Goal: Information Seeking & Learning: Learn about a topic

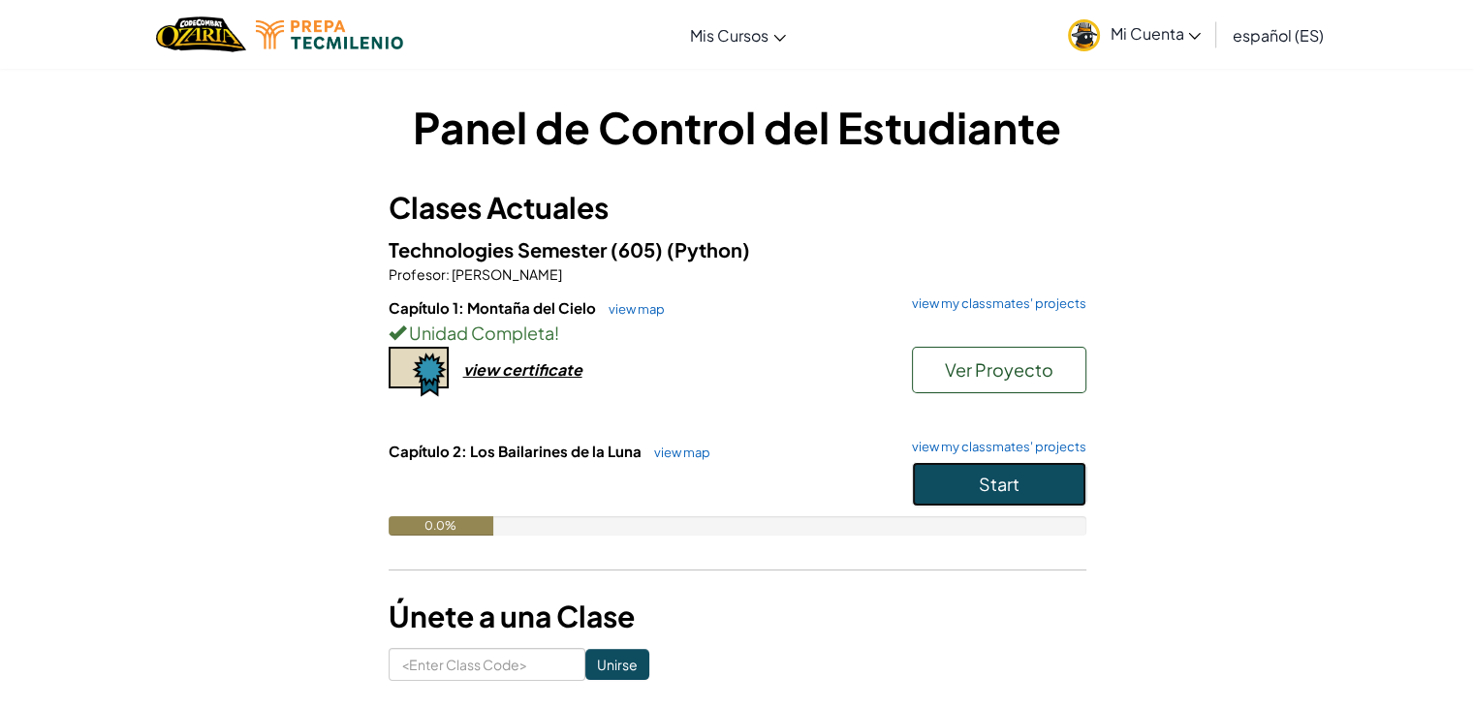
click at [1050, 485] on button "Start" at bounding box center [999, 484] width 174 height 45
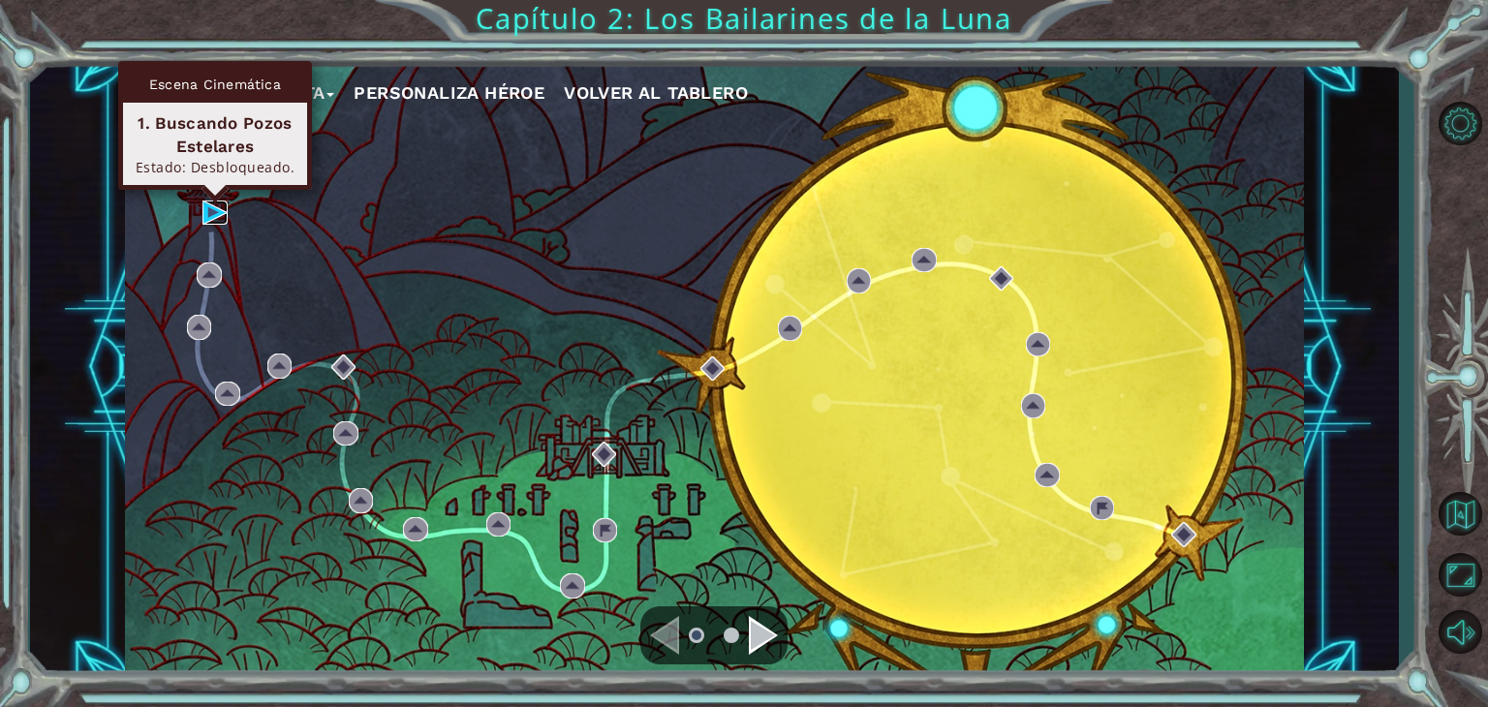
click at [208, 210] on img at bounding box center [215, 213] width 25 height 25
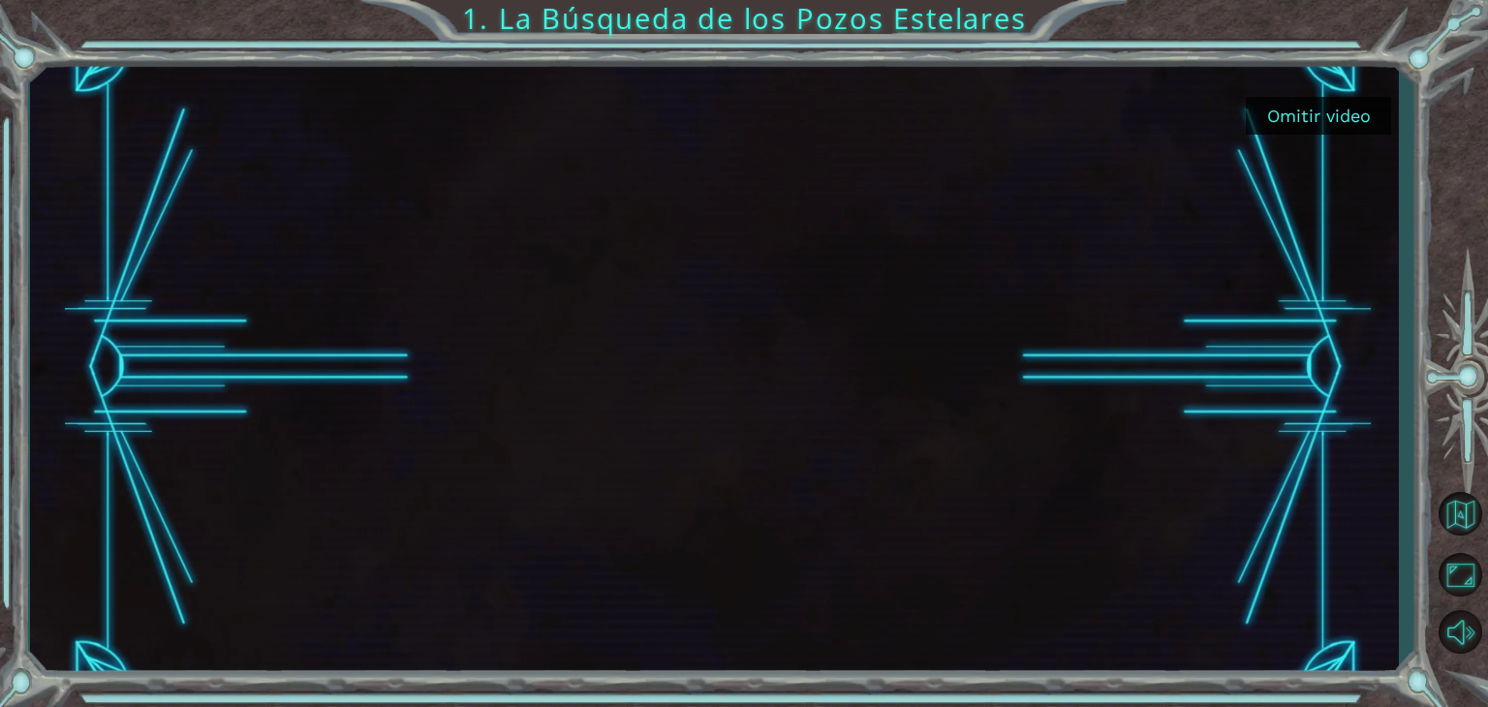
click at [1326, 109] on button "Omitir video" at bounding box center [1318, 116] width 145 height 38
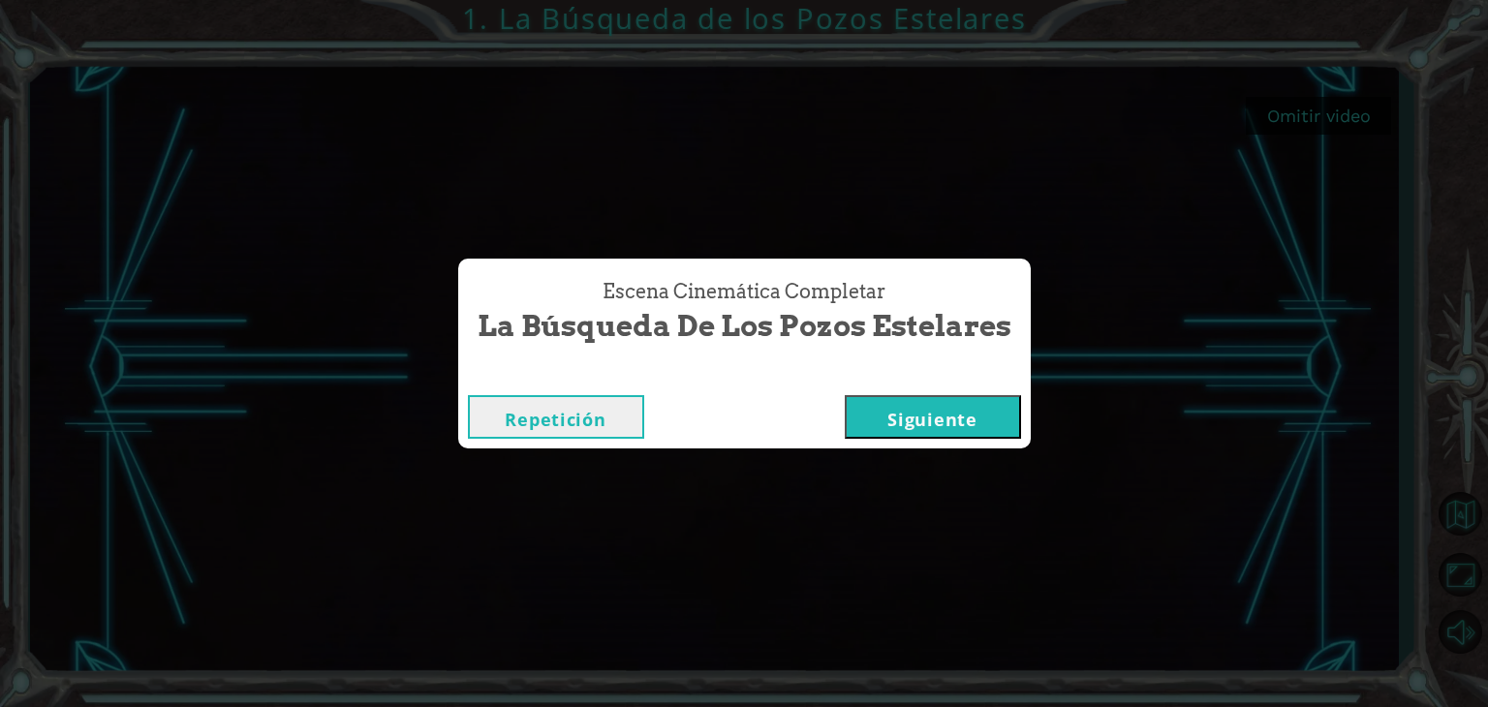
click at [941, 409] on button "Siguiente" at bounding box center [933, 417] width 176 height 44
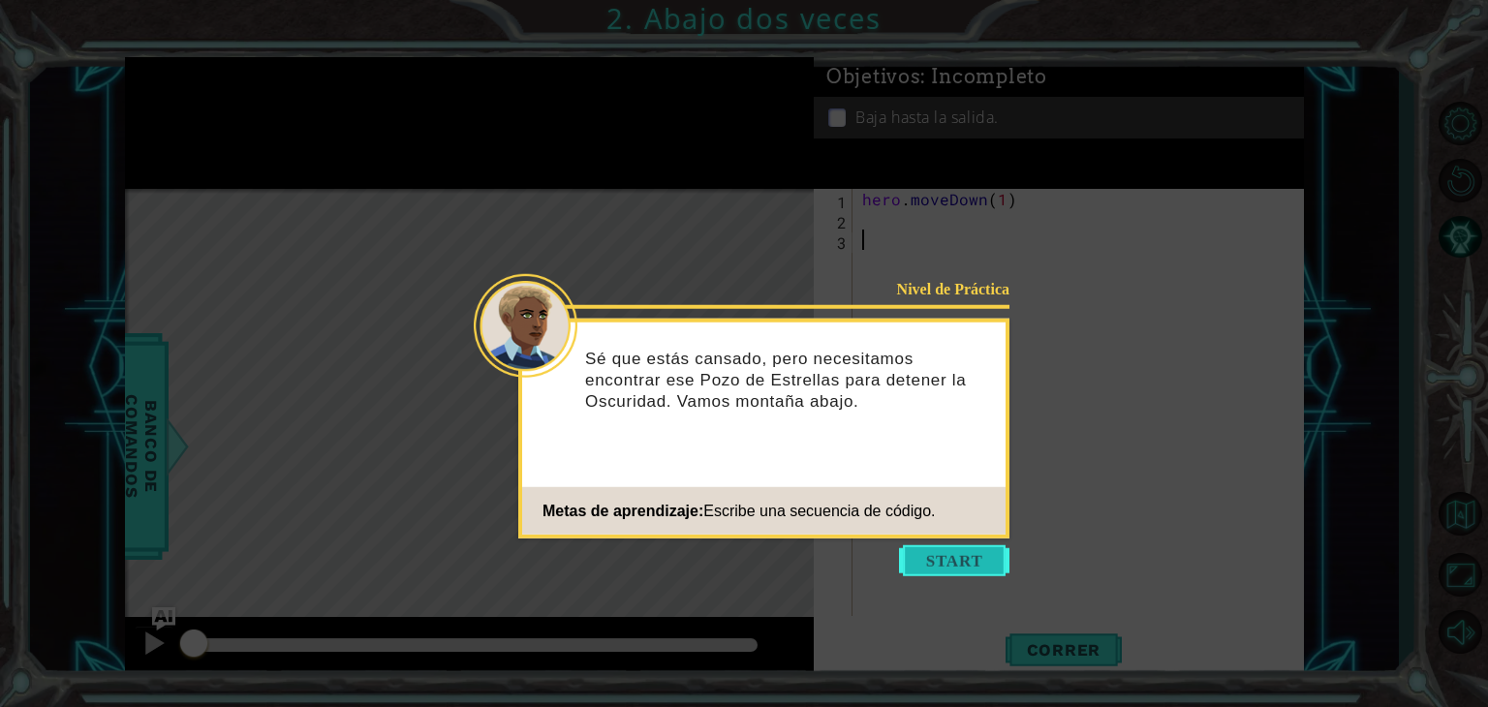
click at [976, 551] on button "Start" at bounding box center [954, 561] width 110 height 31
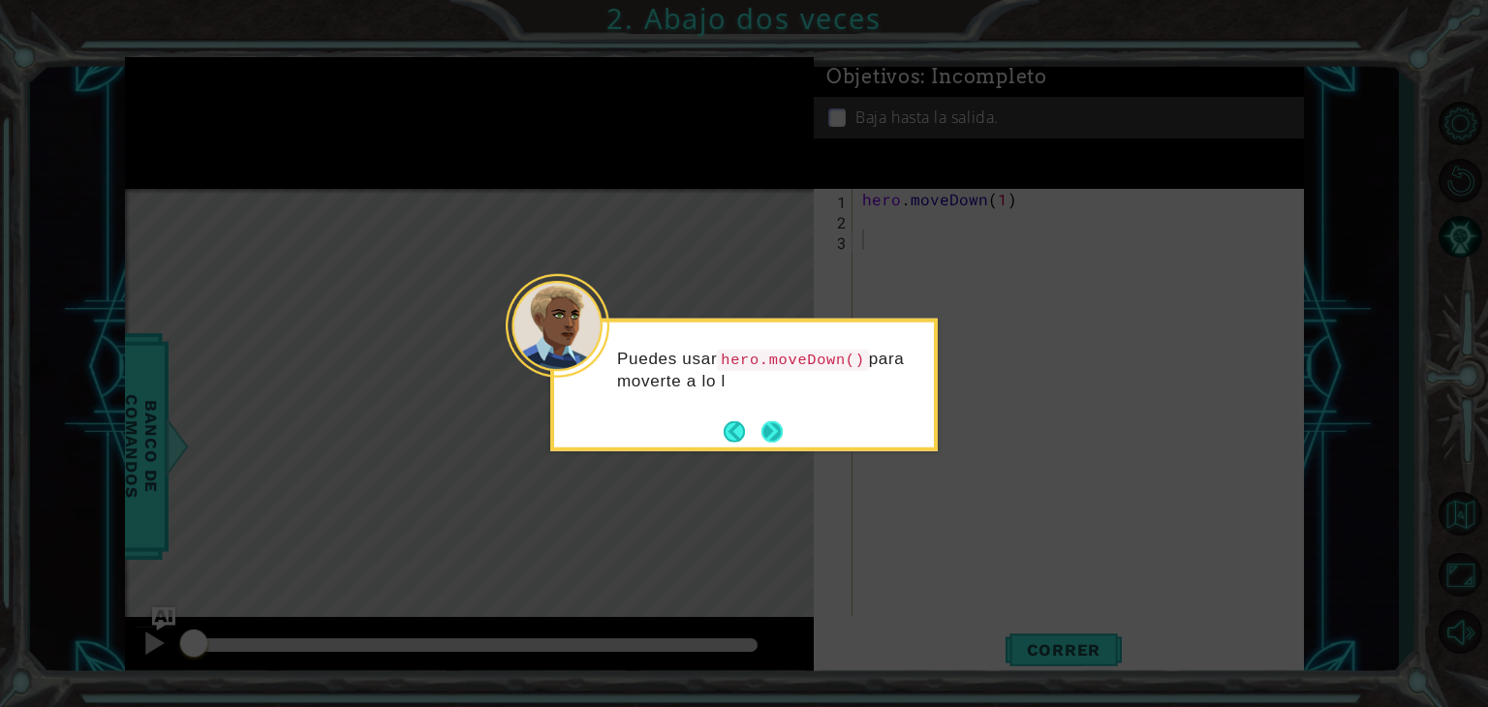
click at [773, 422] on button "Next" at bounding box center [772, 431] width 21 height 21
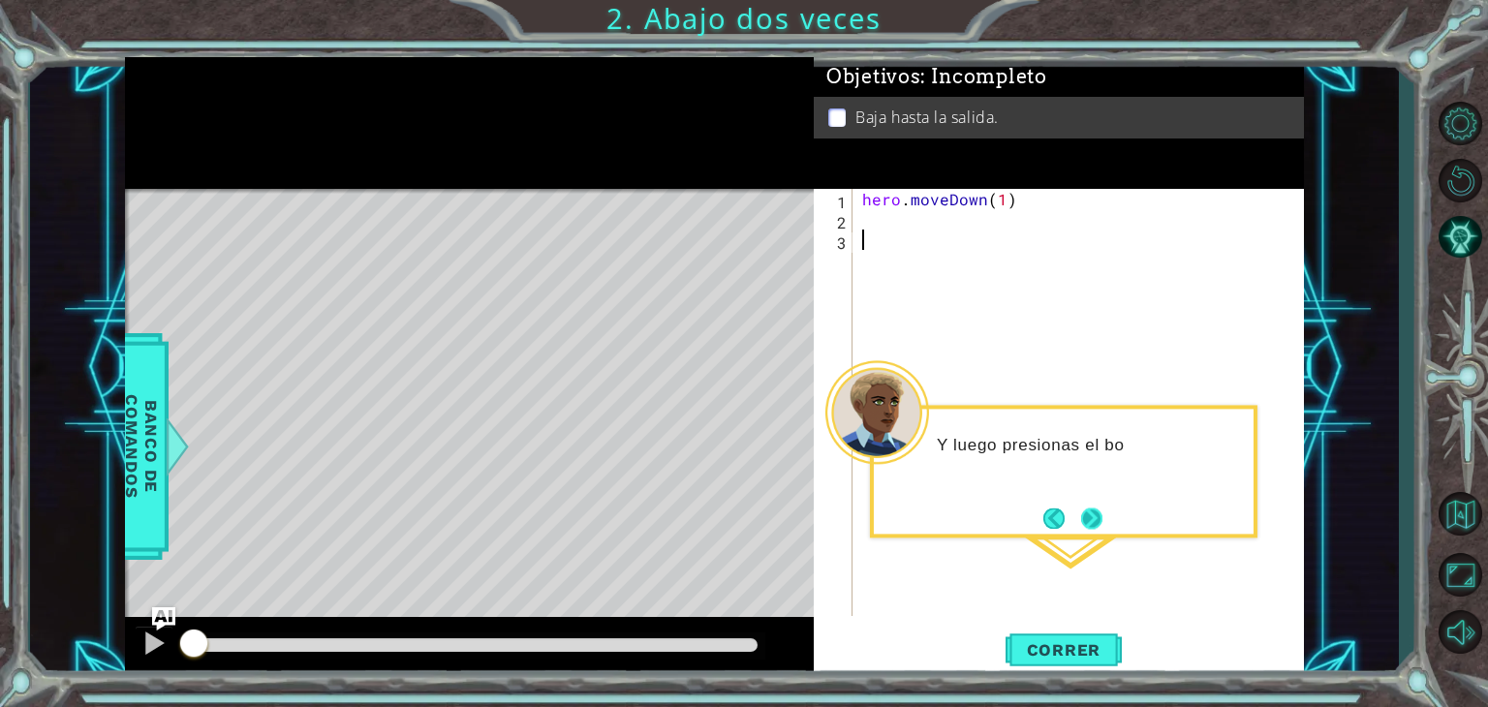
click at [1081, 515] on button "Next" at bounding box center [1091, 518] width 21 height 21
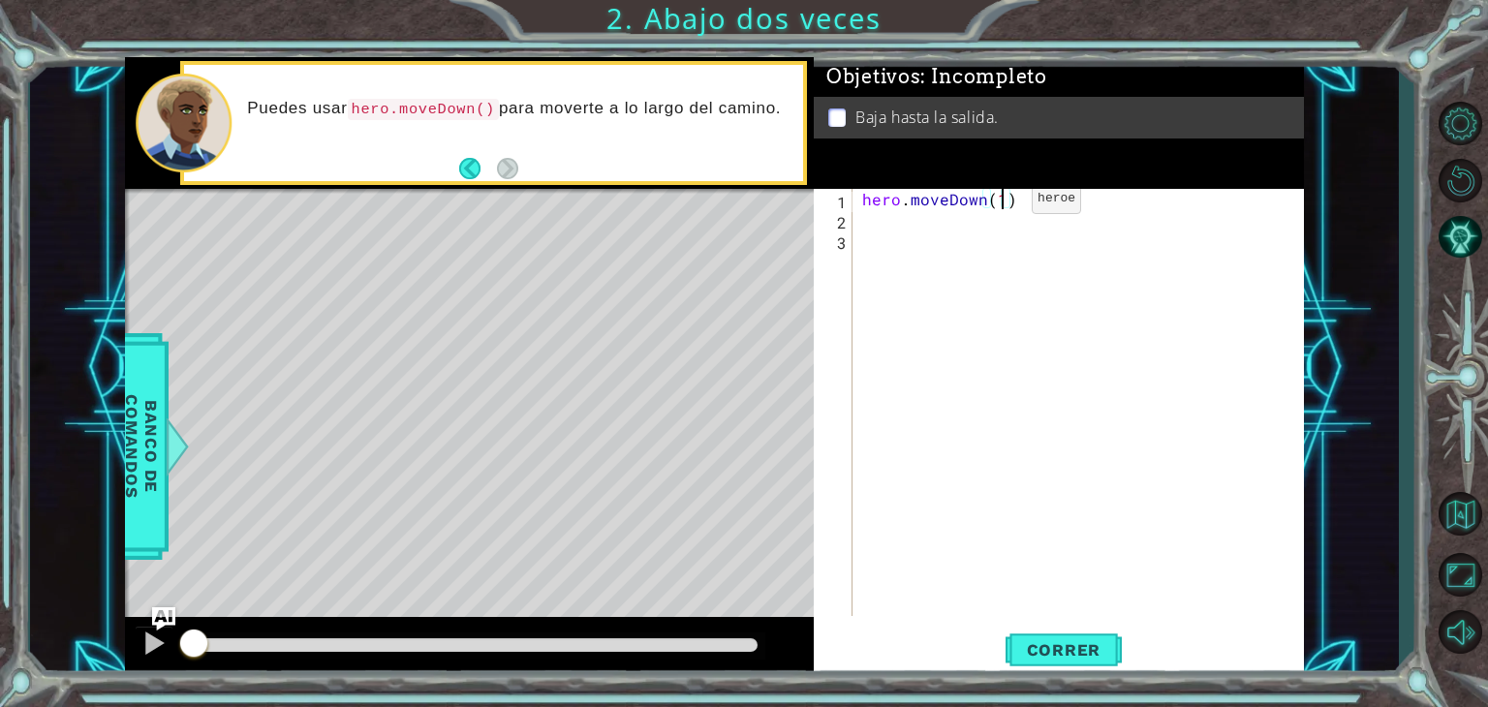
click at [999, 203] on div "hero . moveDown ( 1 )" at bounding box center [1084, 423] width 451 height 468
type textarea "hero.moveDown(2)"
click at [1054, 639] on button "Correr" at bounding box center [1064, 650] width 116 height 49
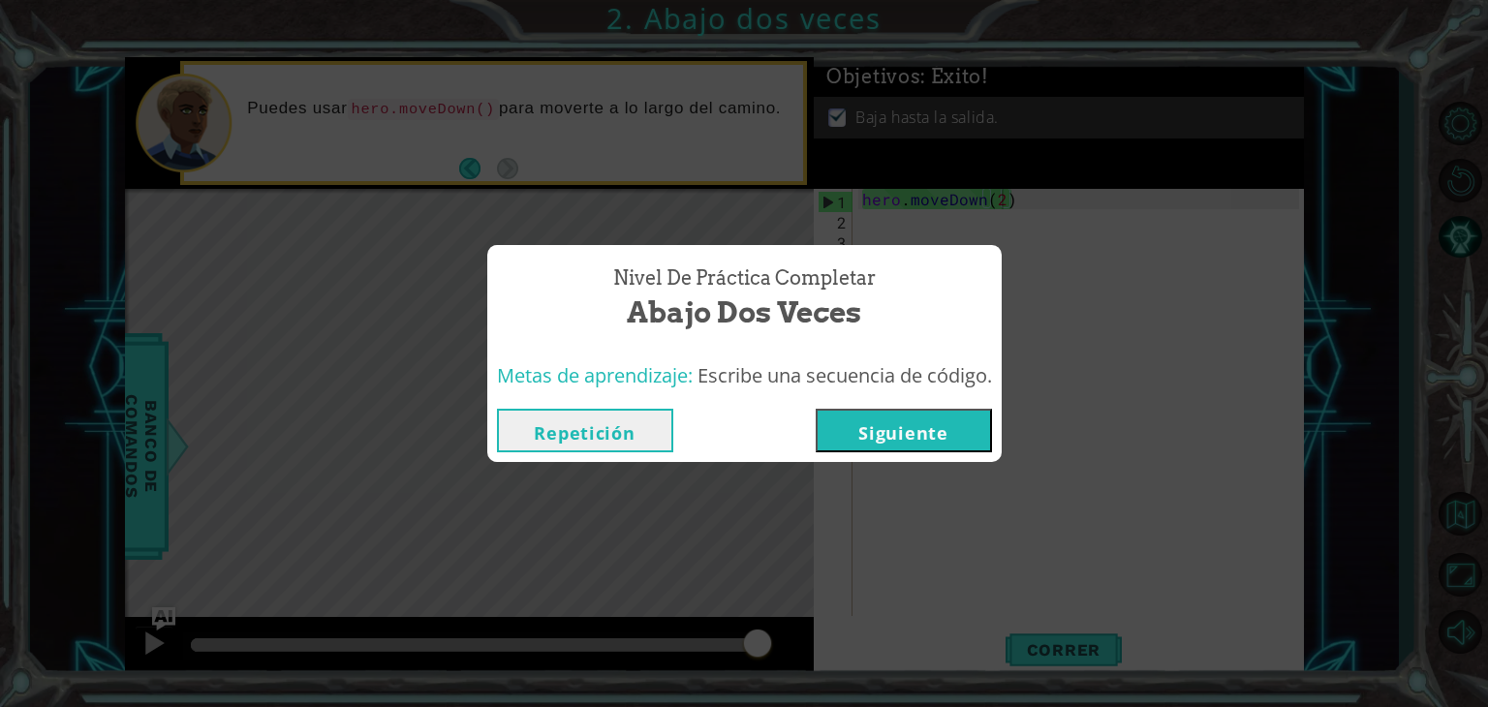
click at [941, 435] on button "Siguiente" at bounding box center [904, 431] width 176 height 44
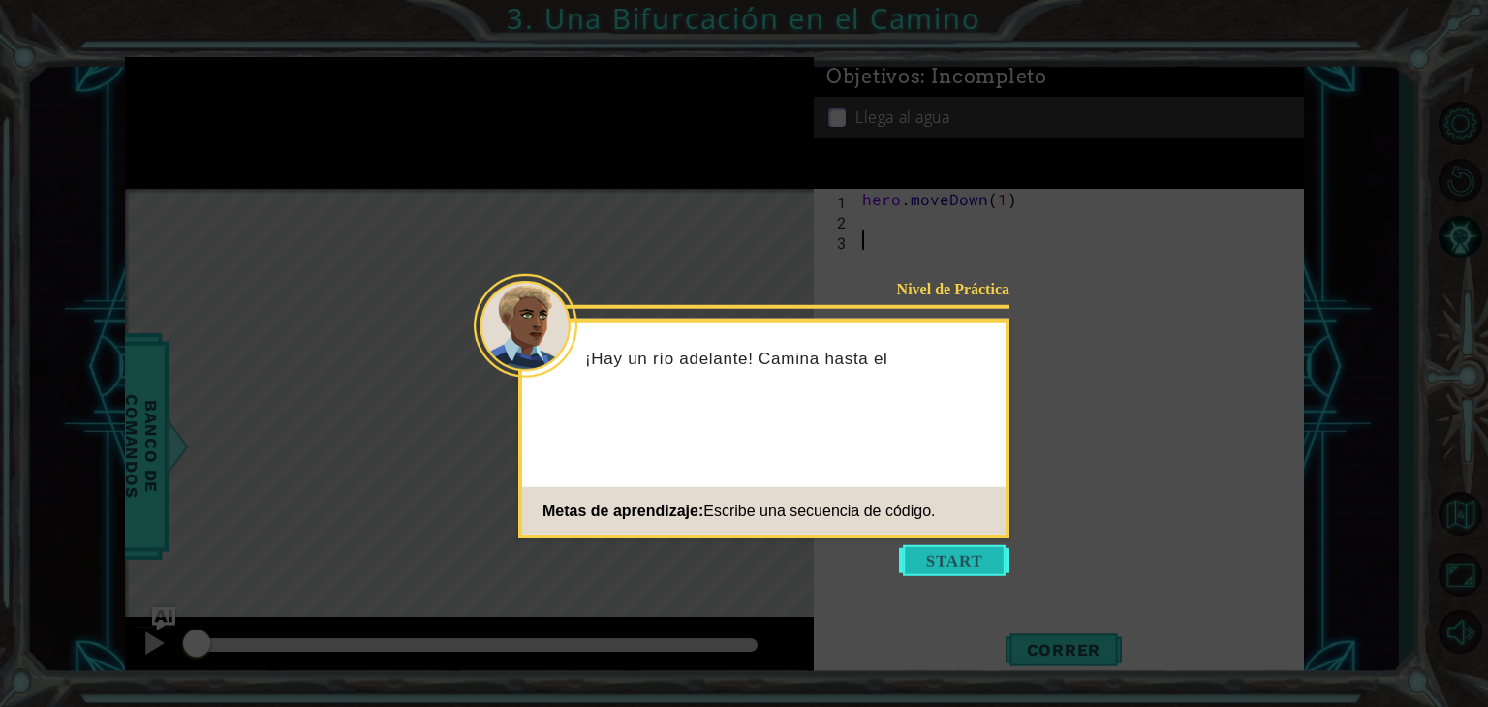
click at [960, 560] on button "Start" at bounding box center [954, 561] width 110 height 31
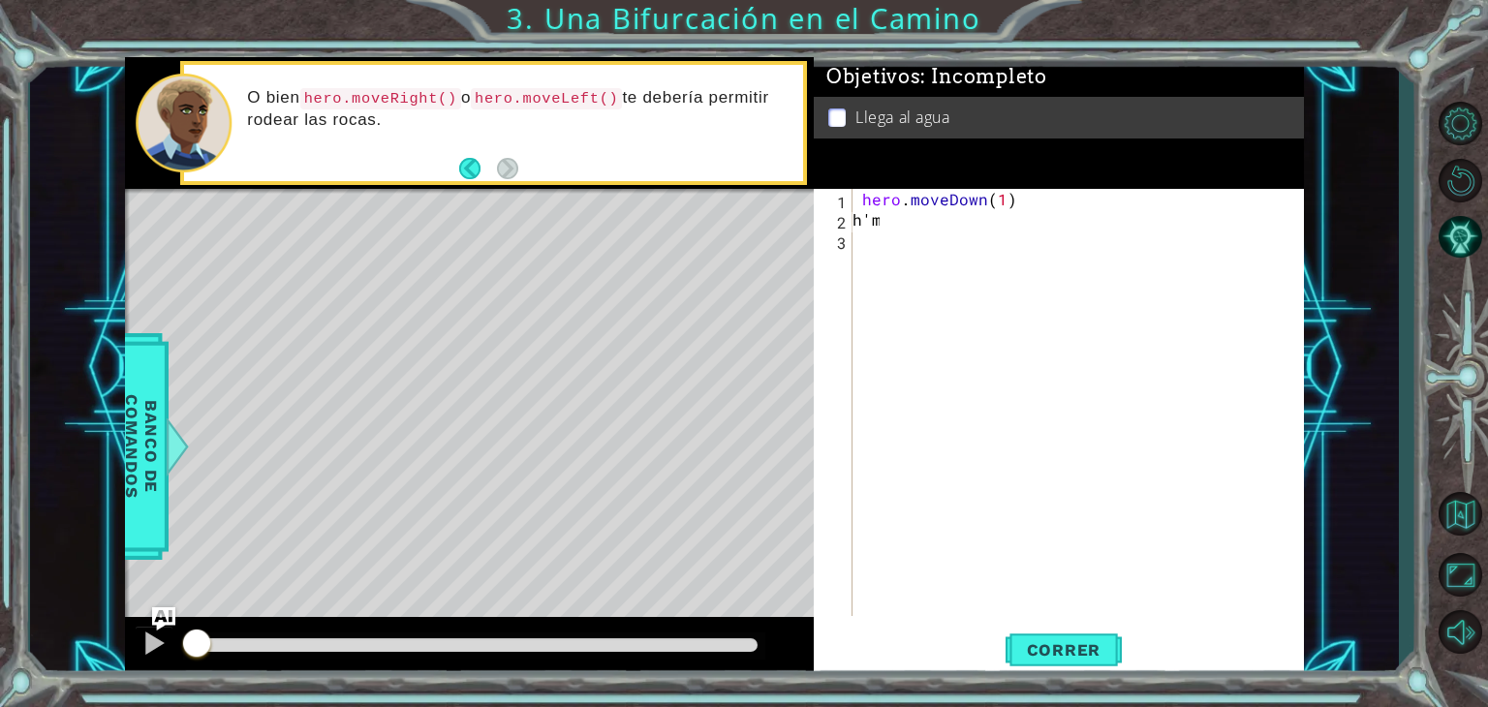
type textarea "h"
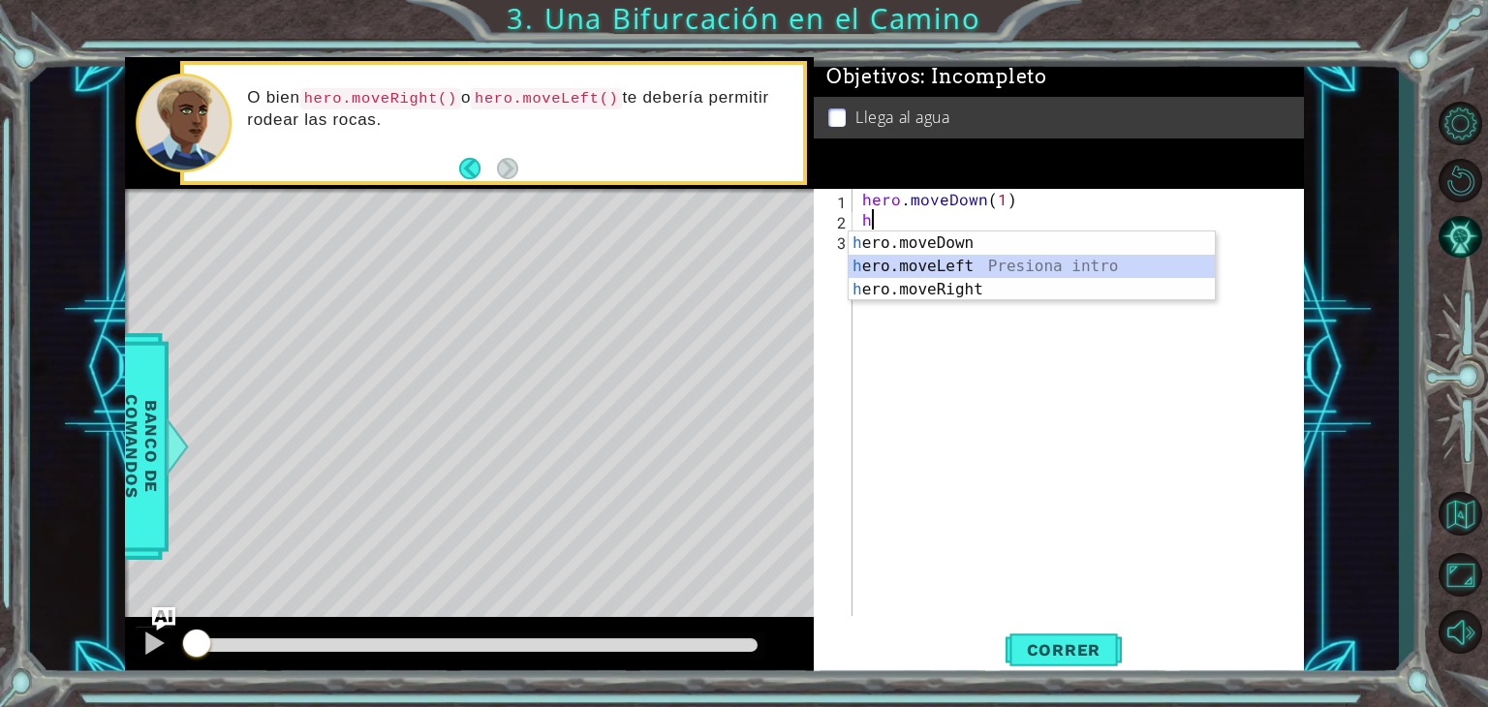
type textarea "hero.moveLeft(1)"
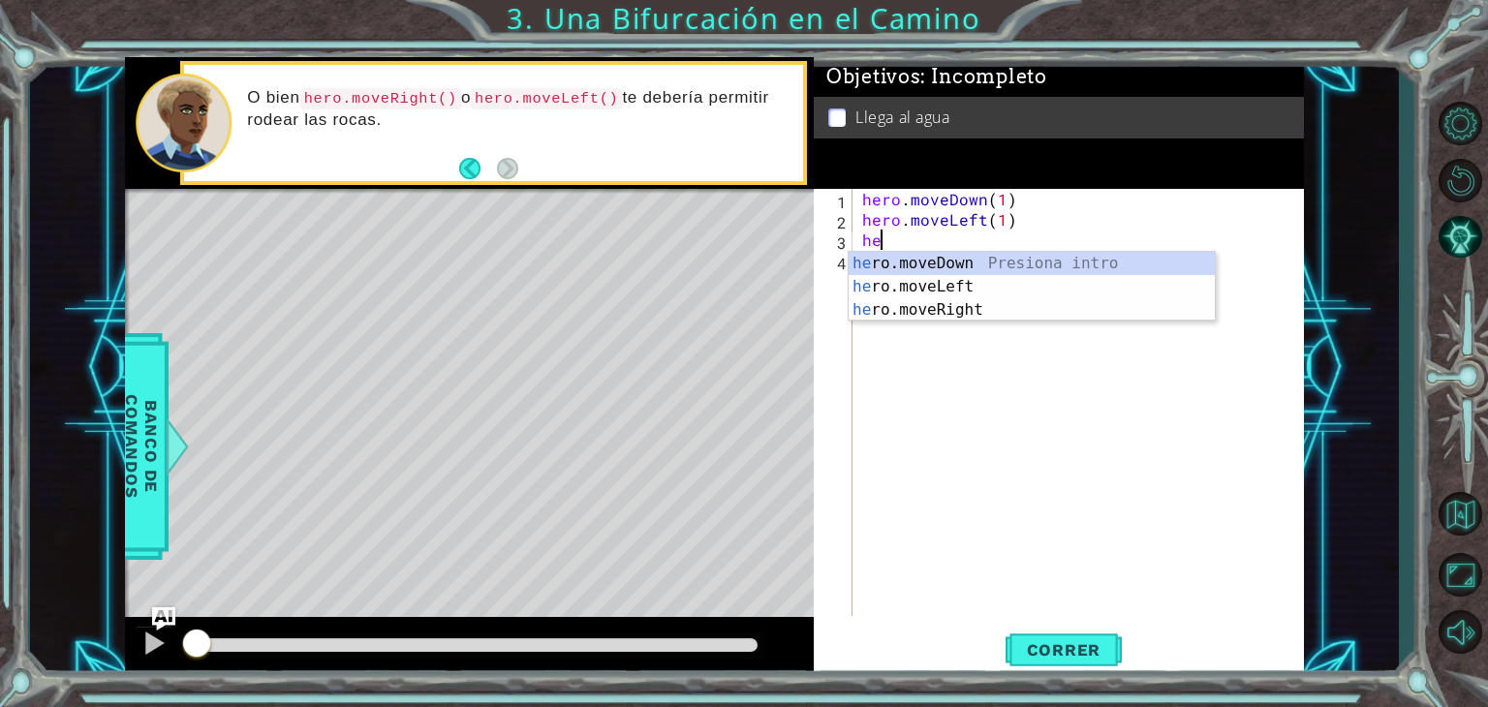
type textarea "hero.moveDown(1)"
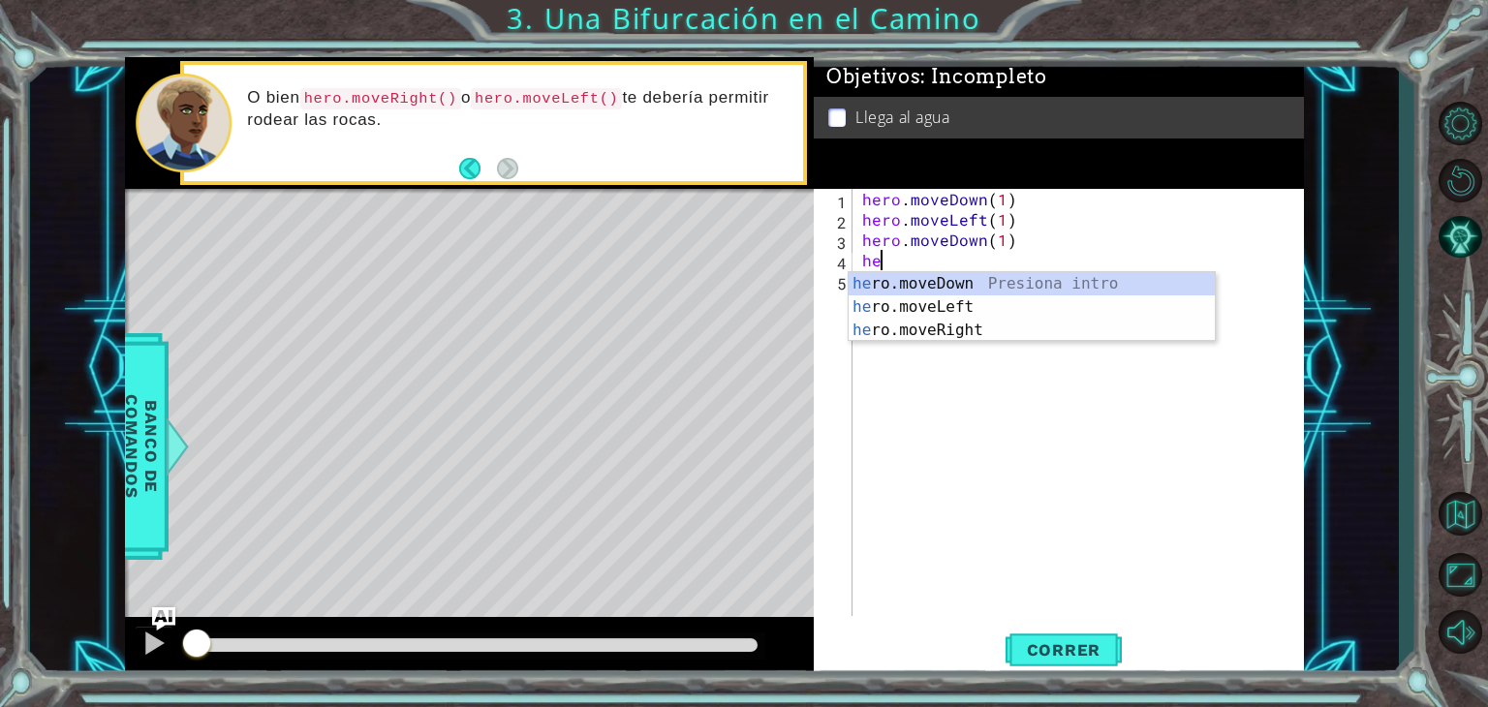
type textarea "h"
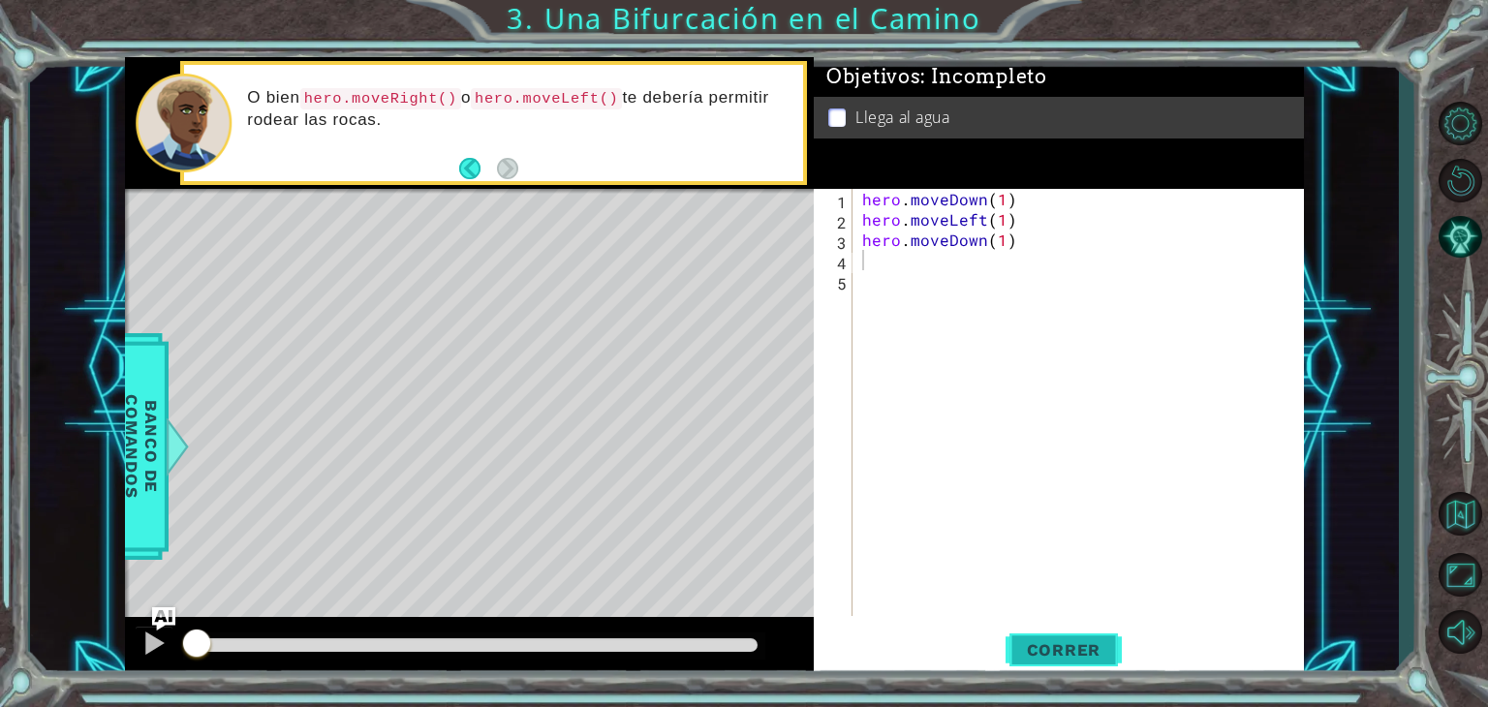
click at [1058, 659] on span "Correr" at bounding box center [1064, 650] width 113 height 19
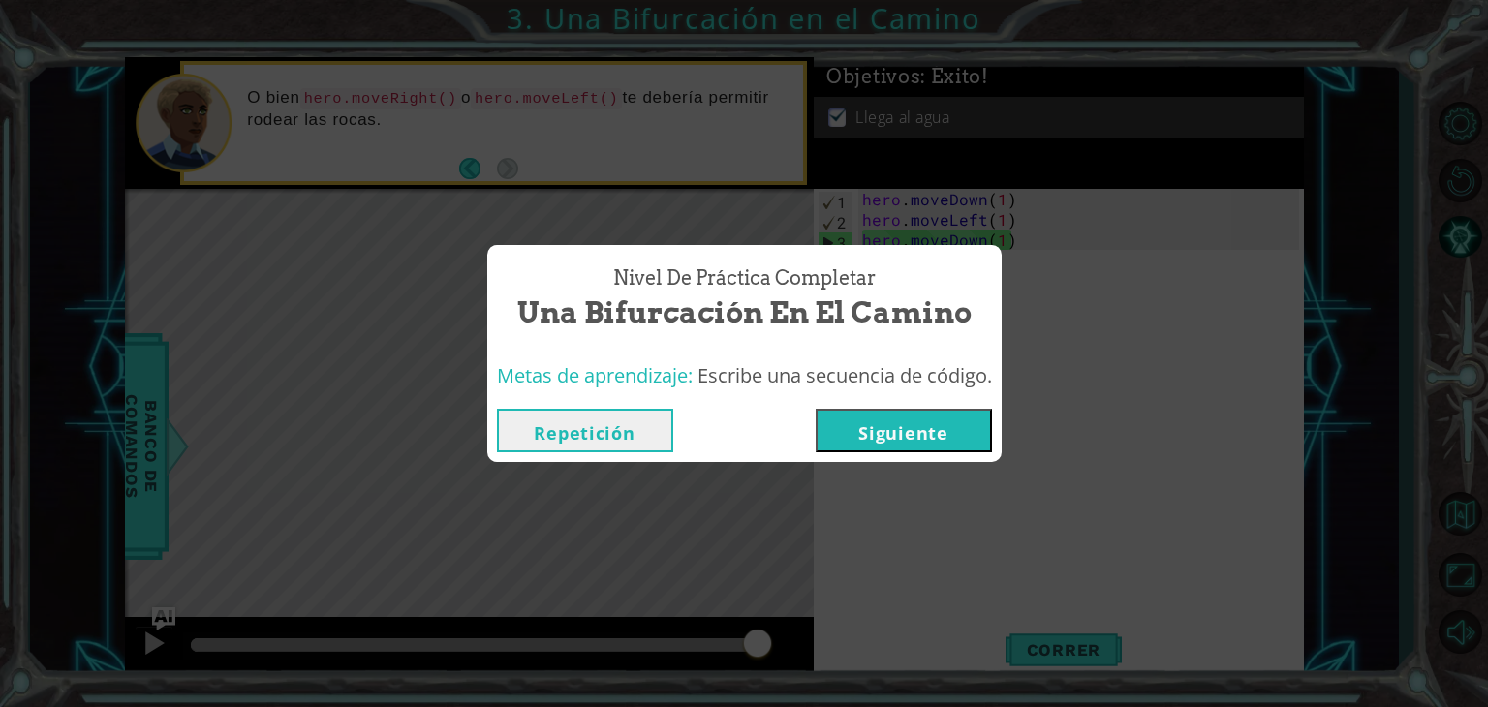
click at [929, 434] on button "Siguiente" at bounding box center [904, 431] width 176 height 44
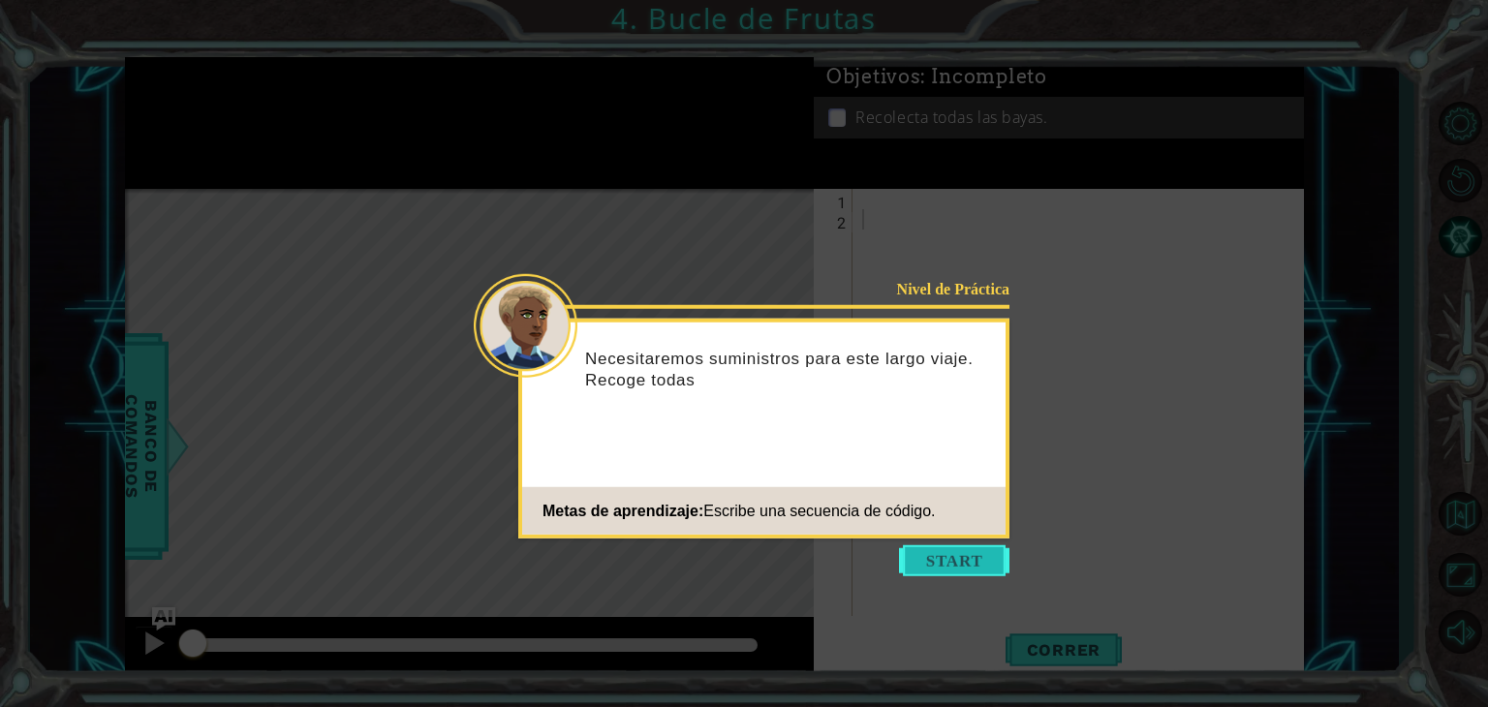
click at [968, 564] on button "Start" at bounding box center [954, 561] width 110 height 31
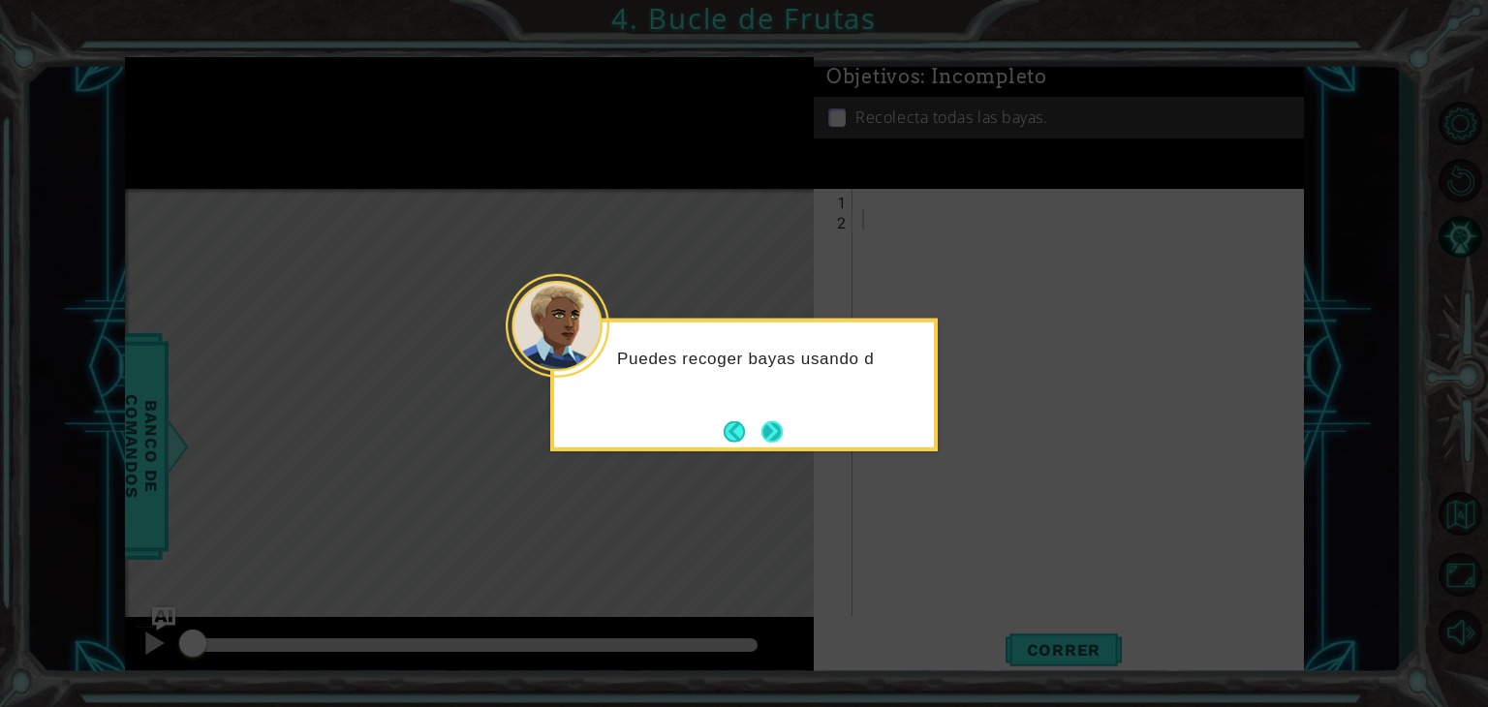
click at [771, 435] on button "Next" at bounding box center [772, 431] width 21 height 21
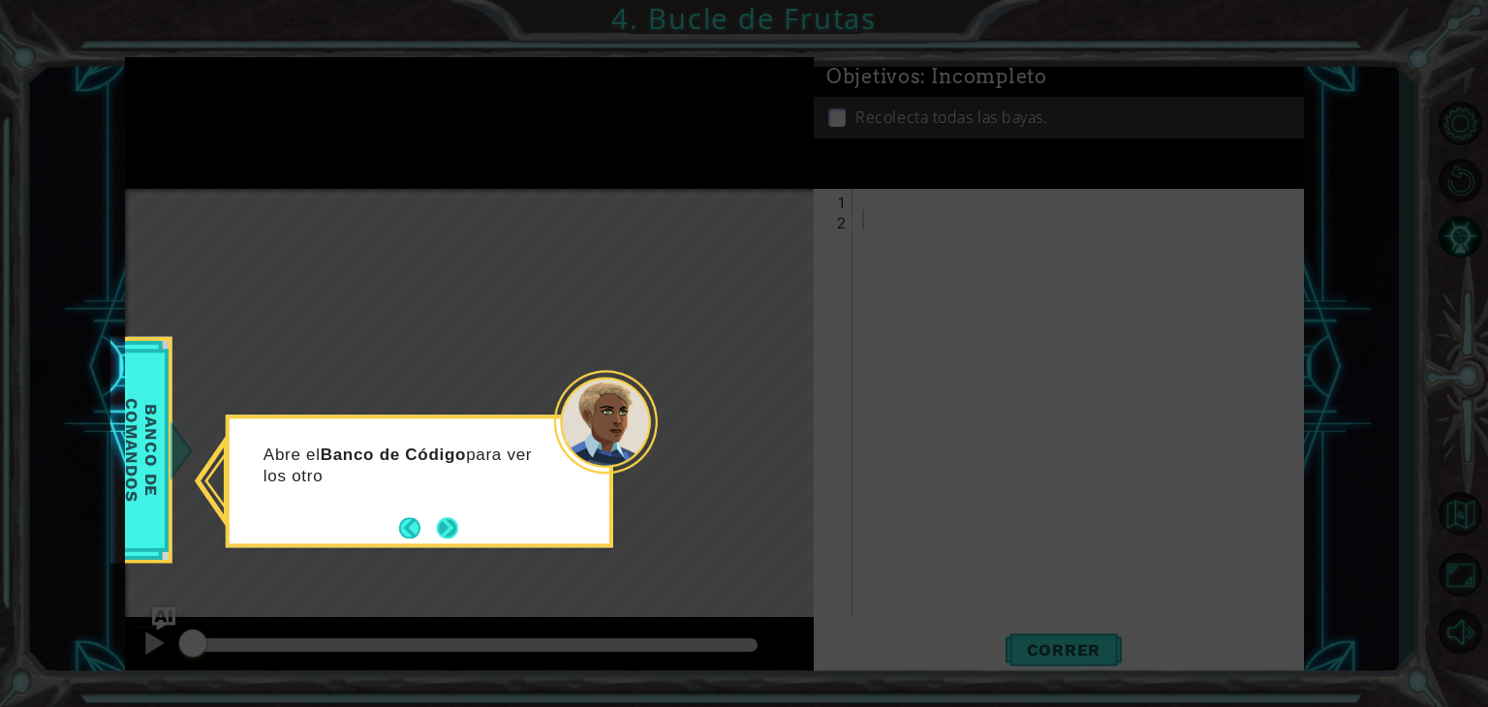
click at [446, 534] on button "Next" at bounding box center [447, 527] width 21 height 21
click at [442, 528] on button "Next" at bounding box center [447, 527] width 21 height 21
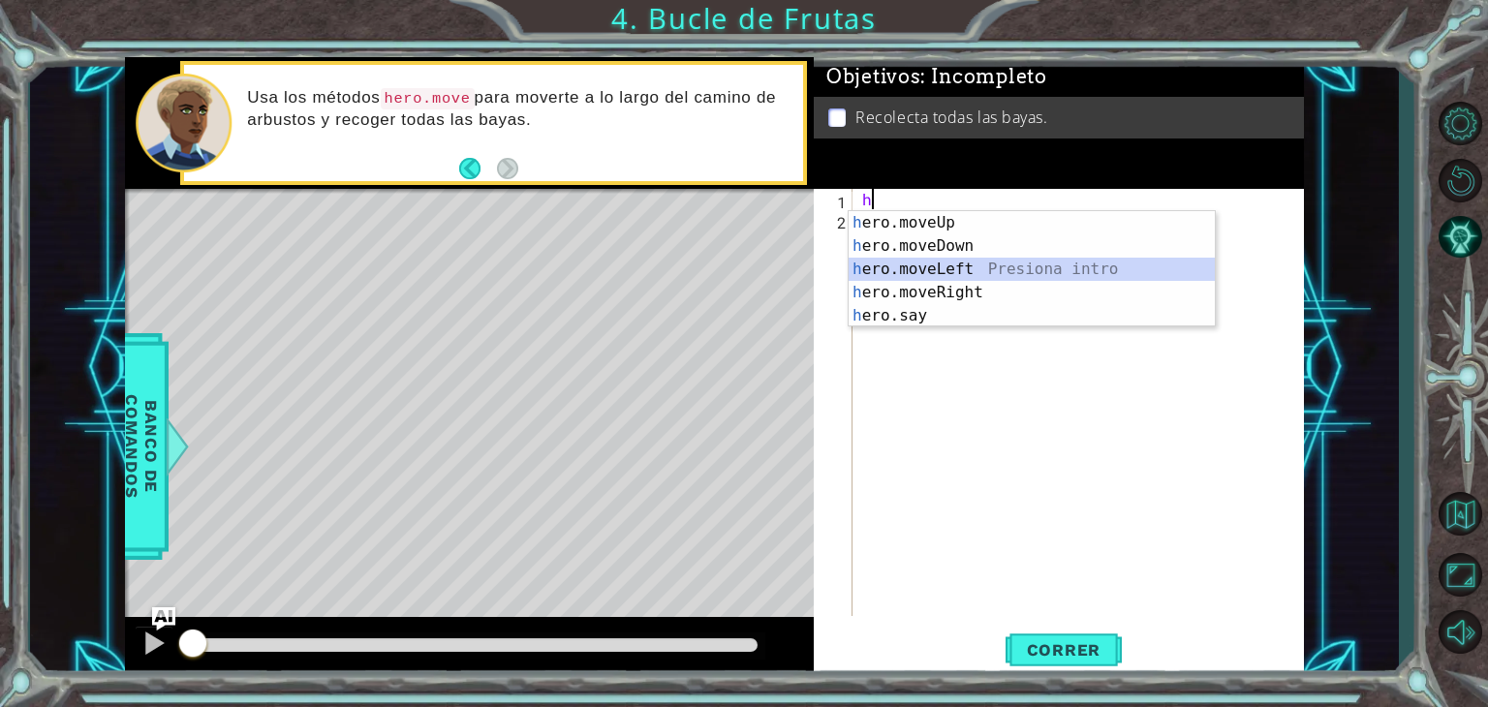
type textarea "hero.moveLeft(1)"
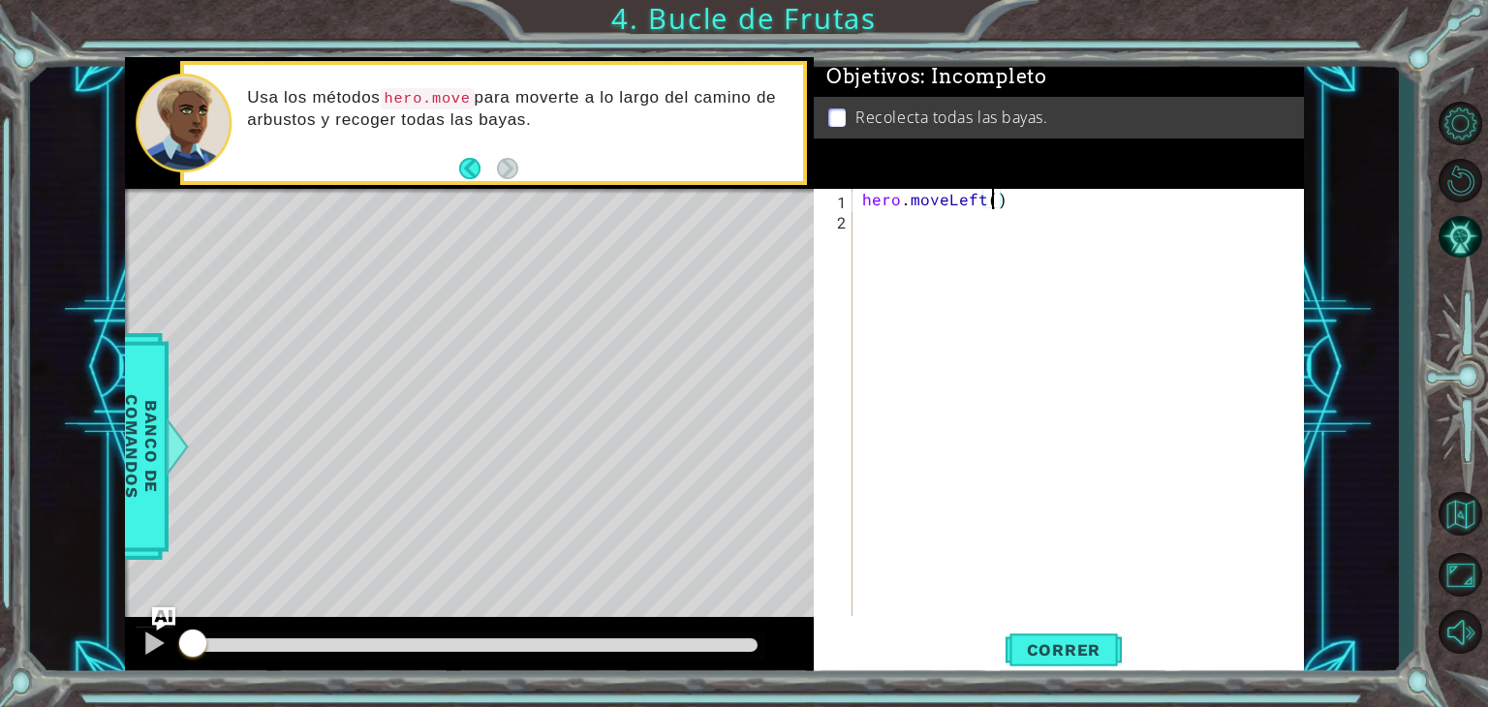
type textarea "hero.moveLeft(2)"
type textarea "hero.moveDown(2)"
type textarea "hero.moveRight(2)"
type textarea "hero.moveUp(2)"
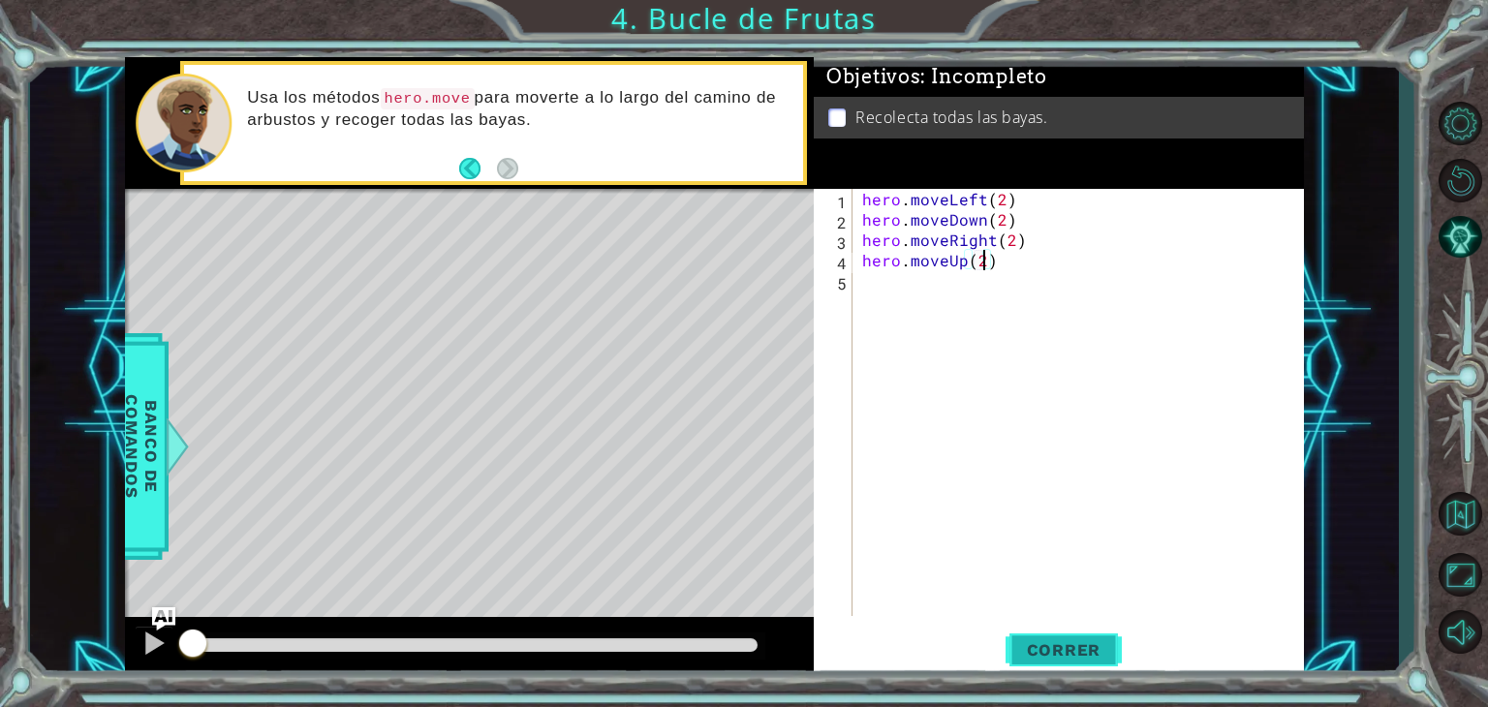
click at [1039, 652] on span "Correr" at bounding box center [1064, 650] width 113 height 19
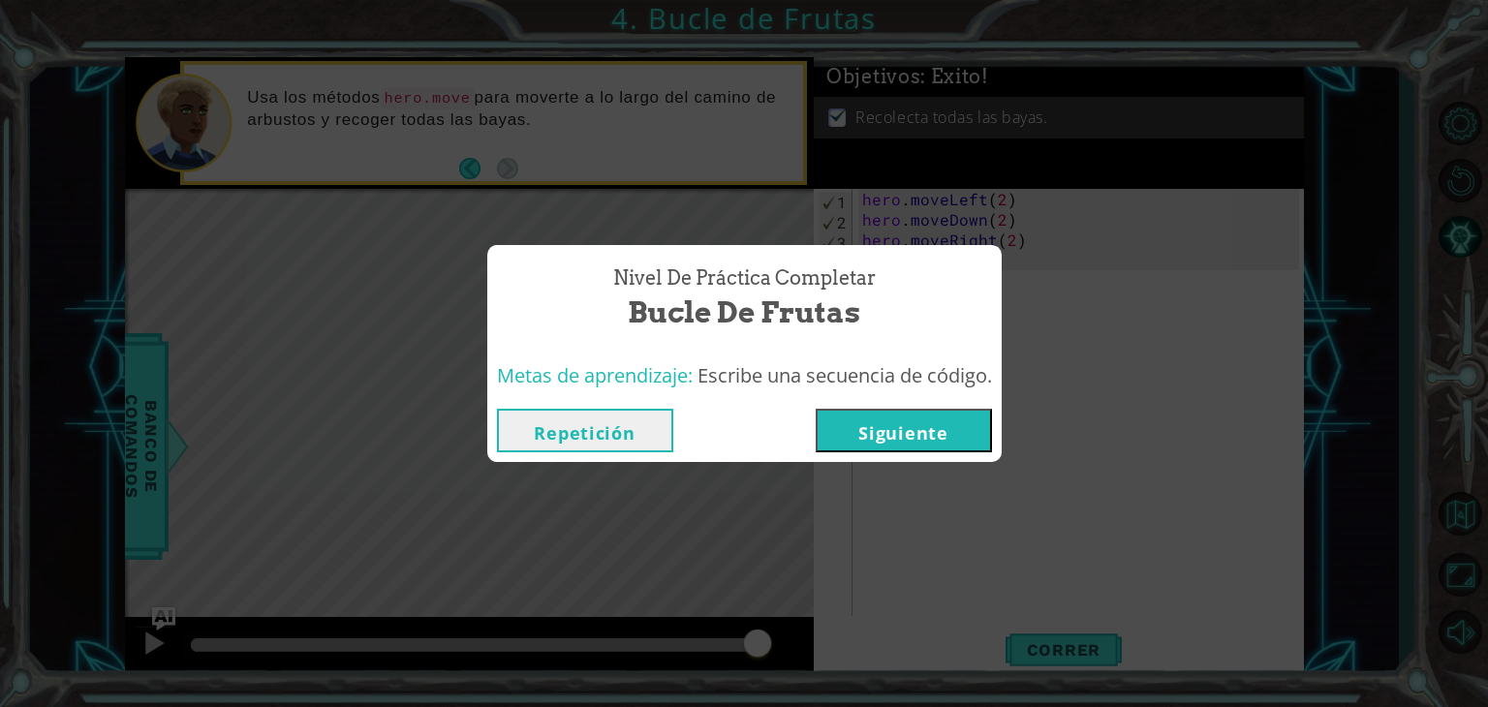
click at [923, 430] on button "Siguiente" at bounding box center [904, 431] width 176 height 44
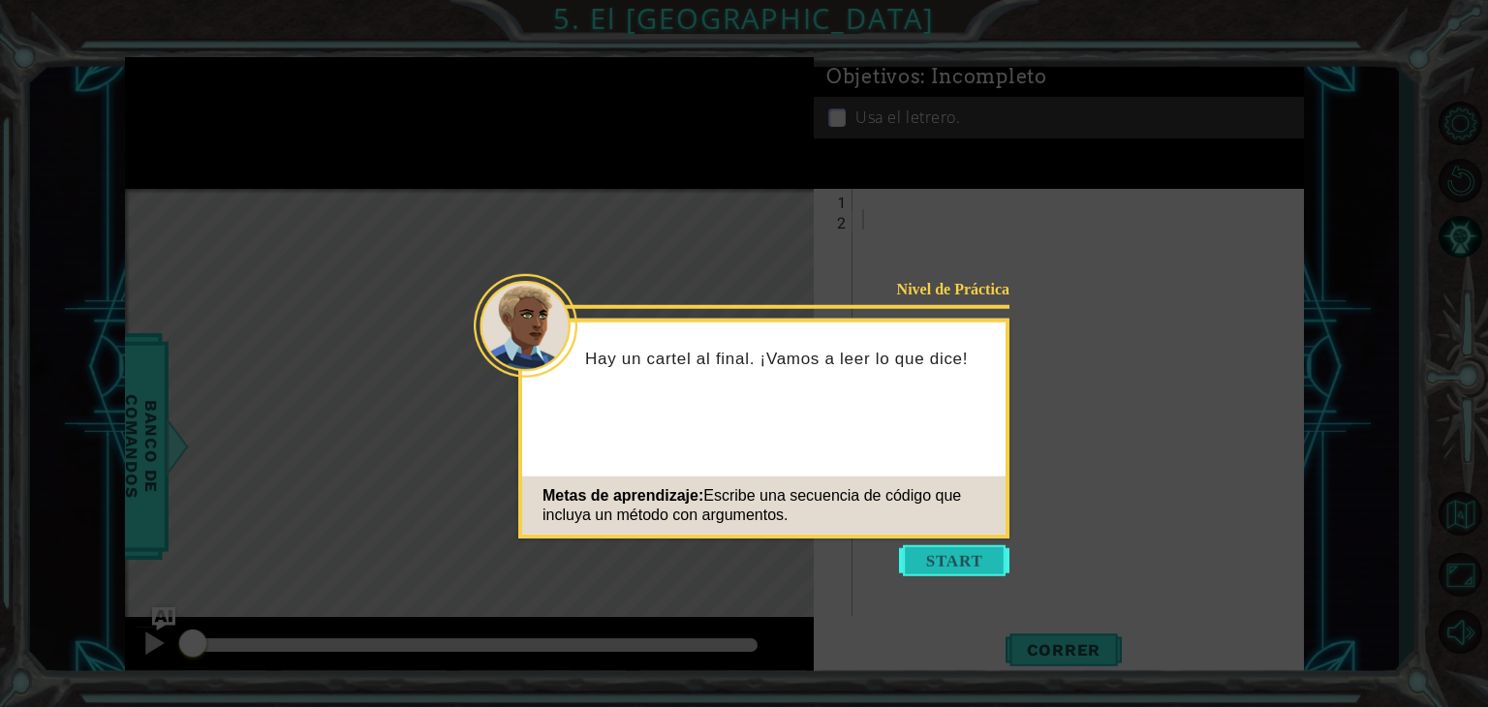
click at [954, 552] on button "Start" at bounding box center [954, 561] width 110 height 31
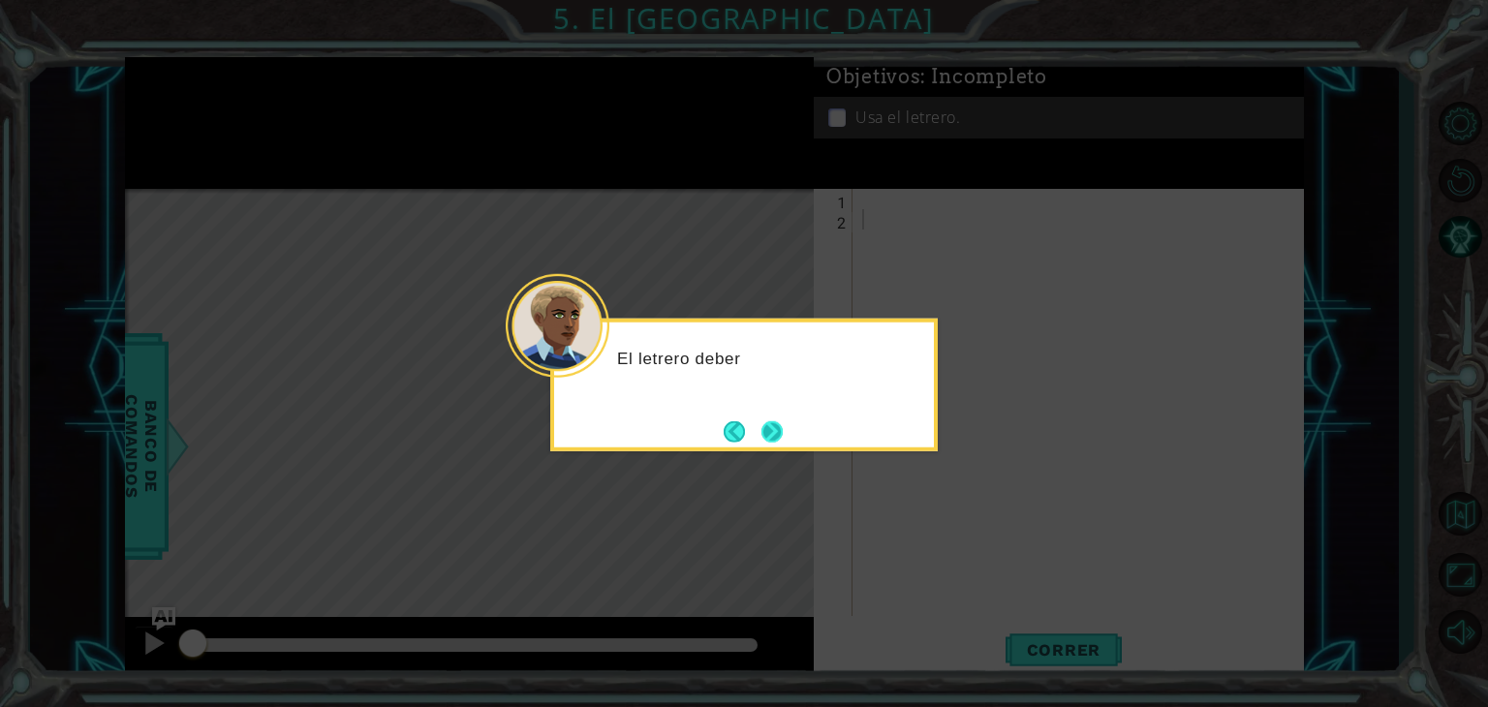
click at [773, 428] on button "Next" at bounding box center [772, 431] width 21 height 21
click at [774, 428] on button "Next" at bounding box center [772, 431] width 21 height 21
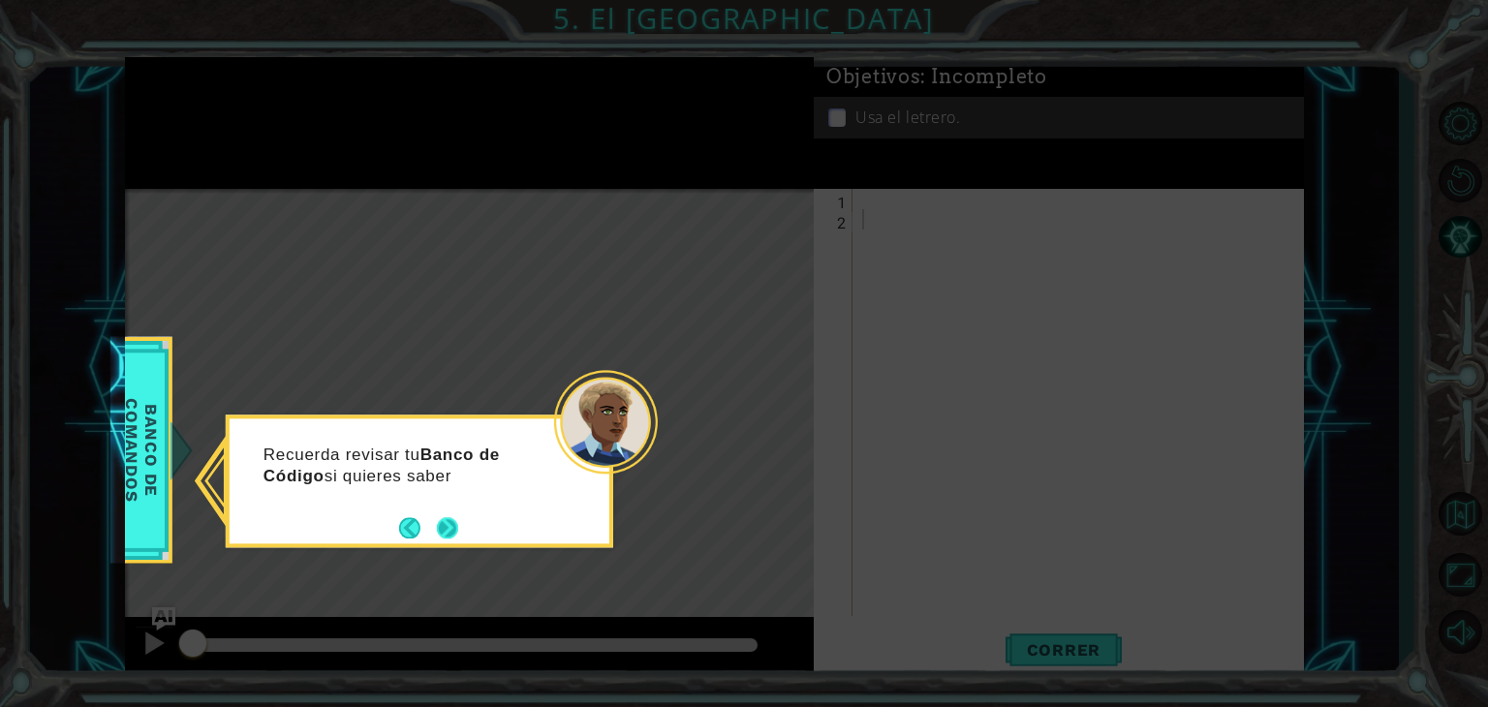
click at [437, 532] on button "Next" at bounding box center [447, 527] width 21 height 21
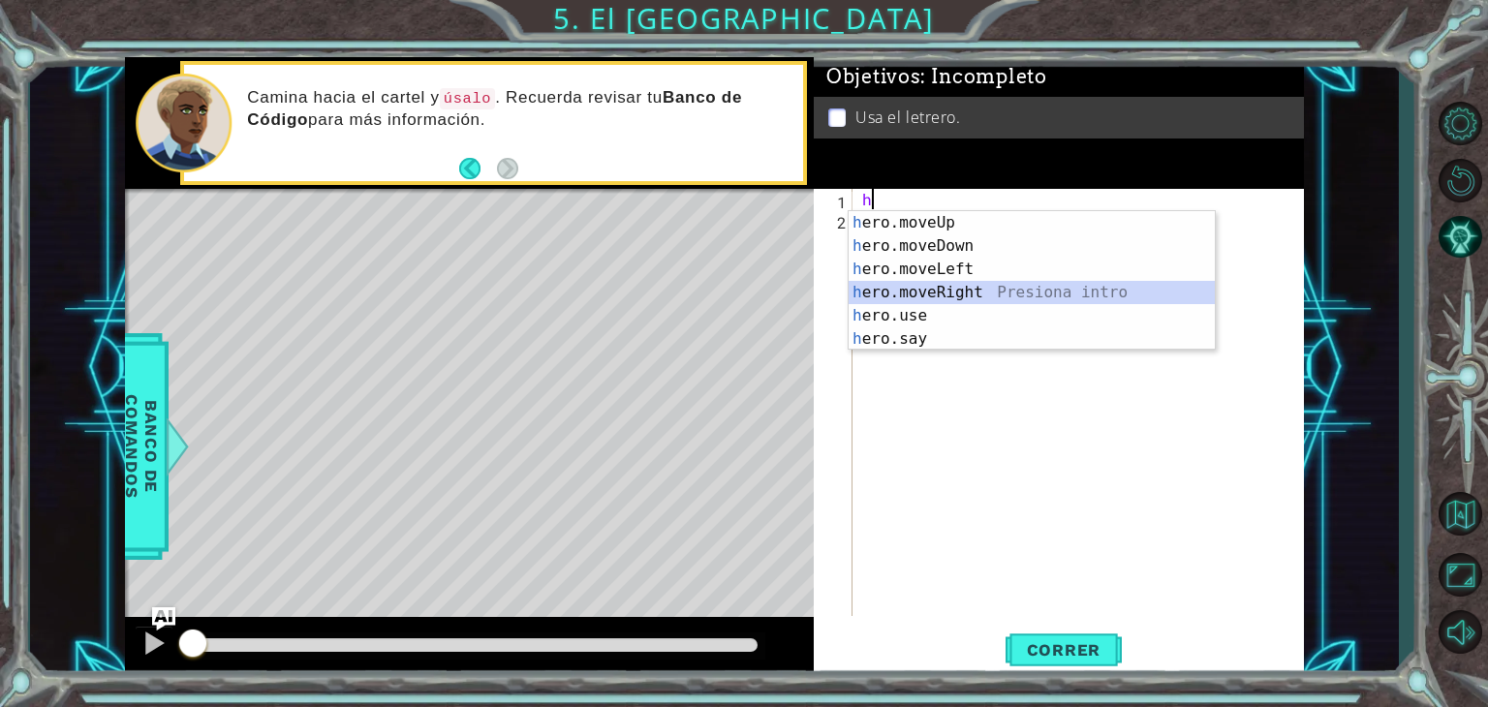
type textarea "hero.moveRight(1)"
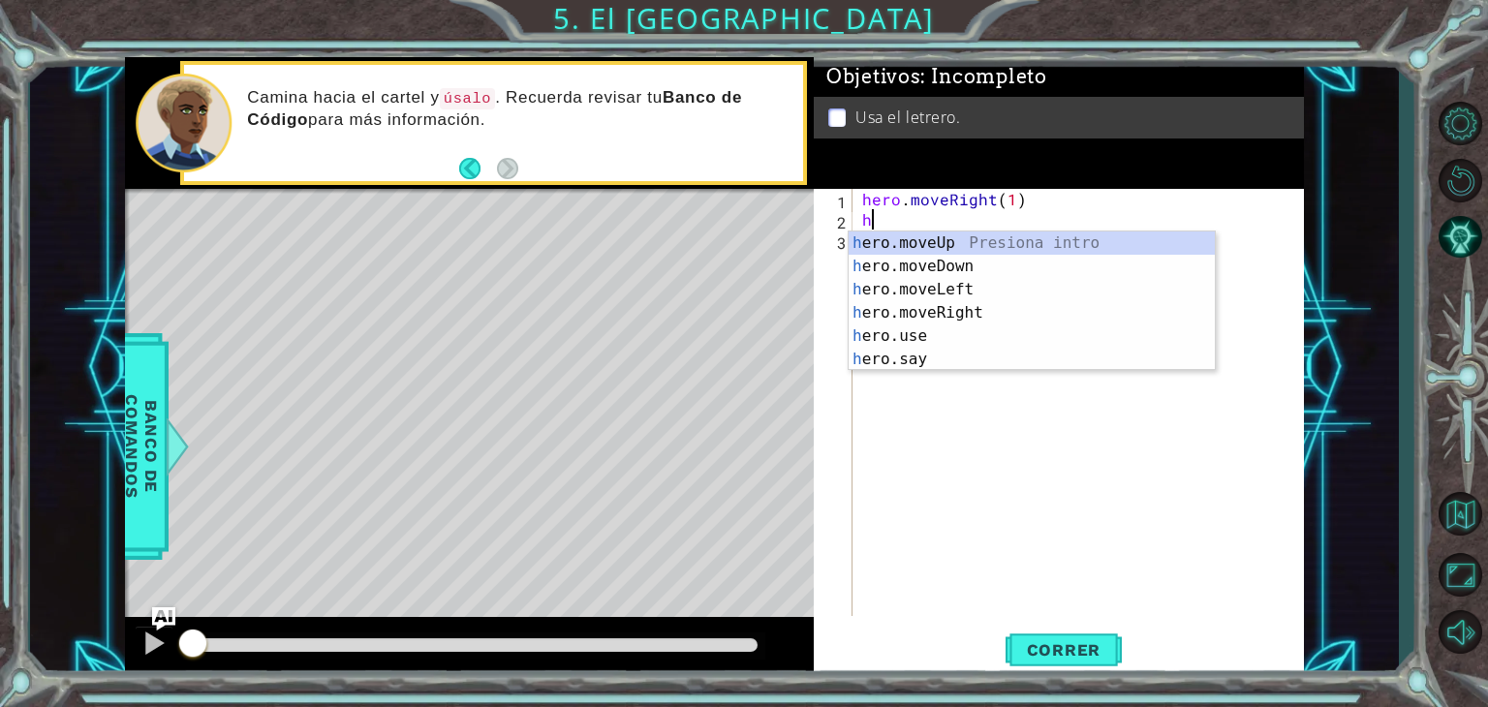
type textarea "hero.moveUp(1)"
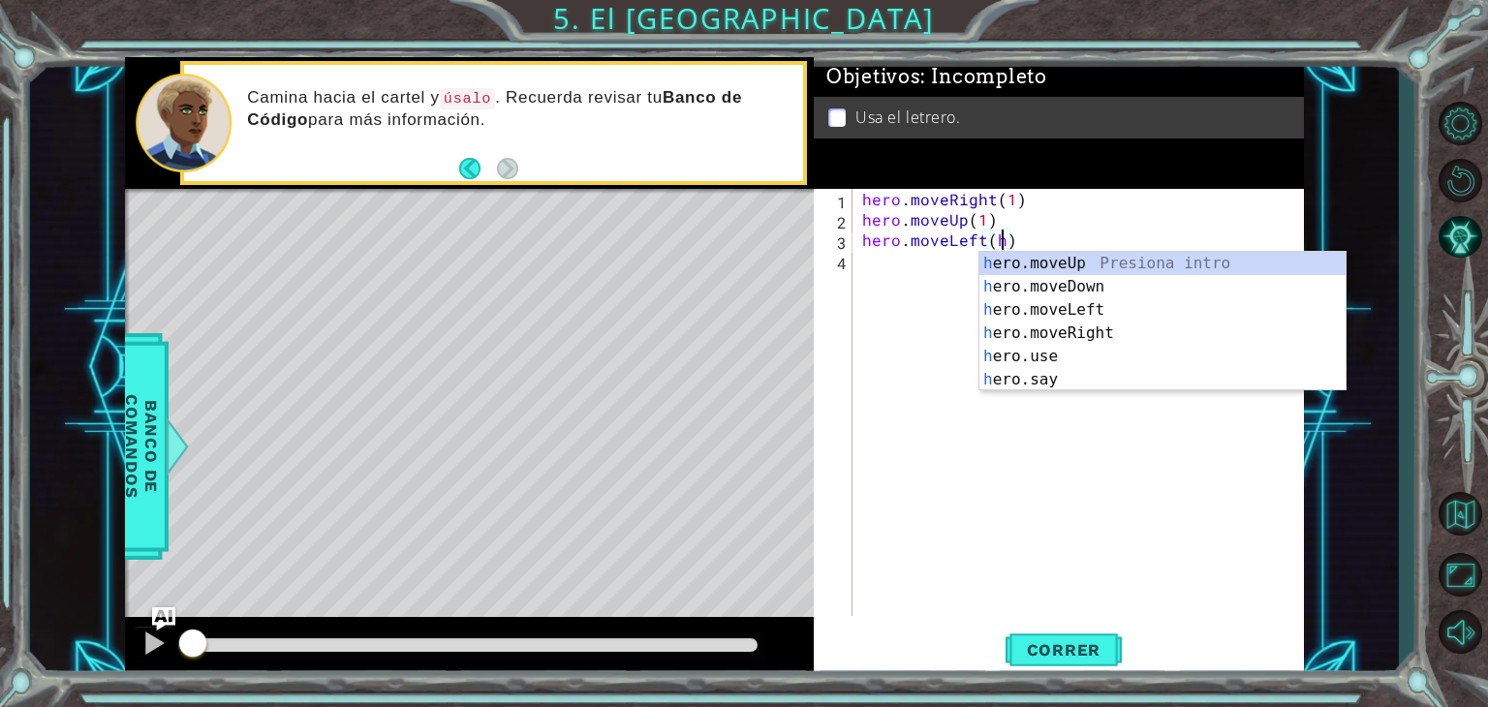
scroll to position [0, 8]
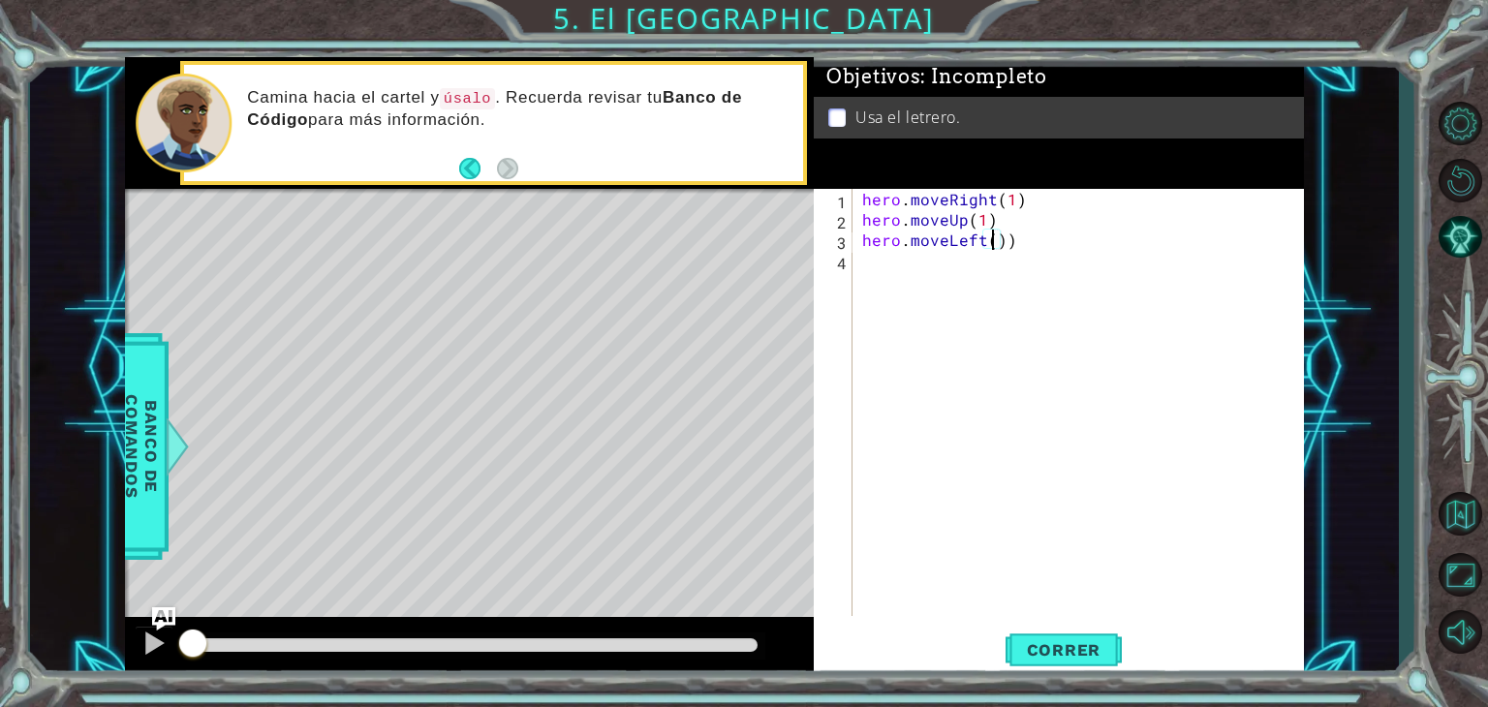
type textarea "hero.moveLeft(1))"
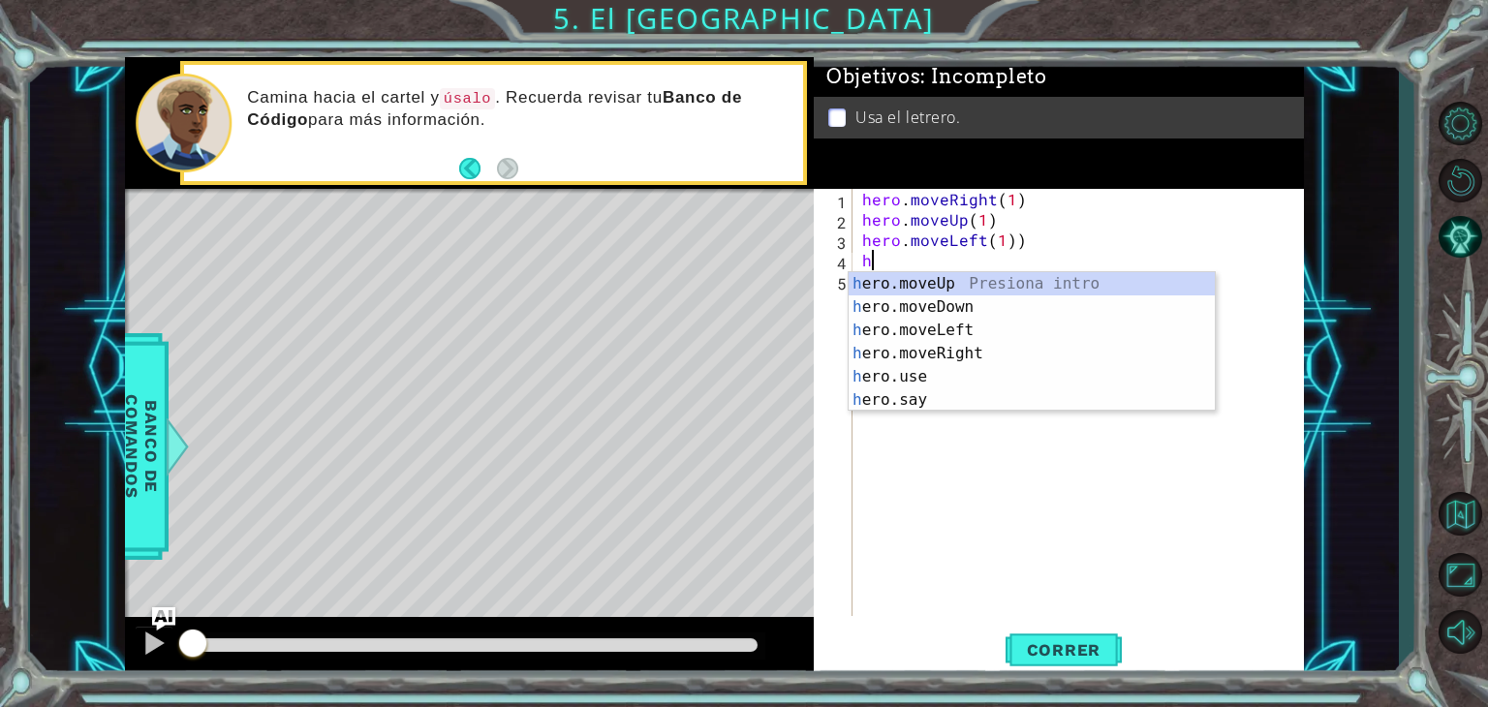
type textarea "hero.moveUp(1)"
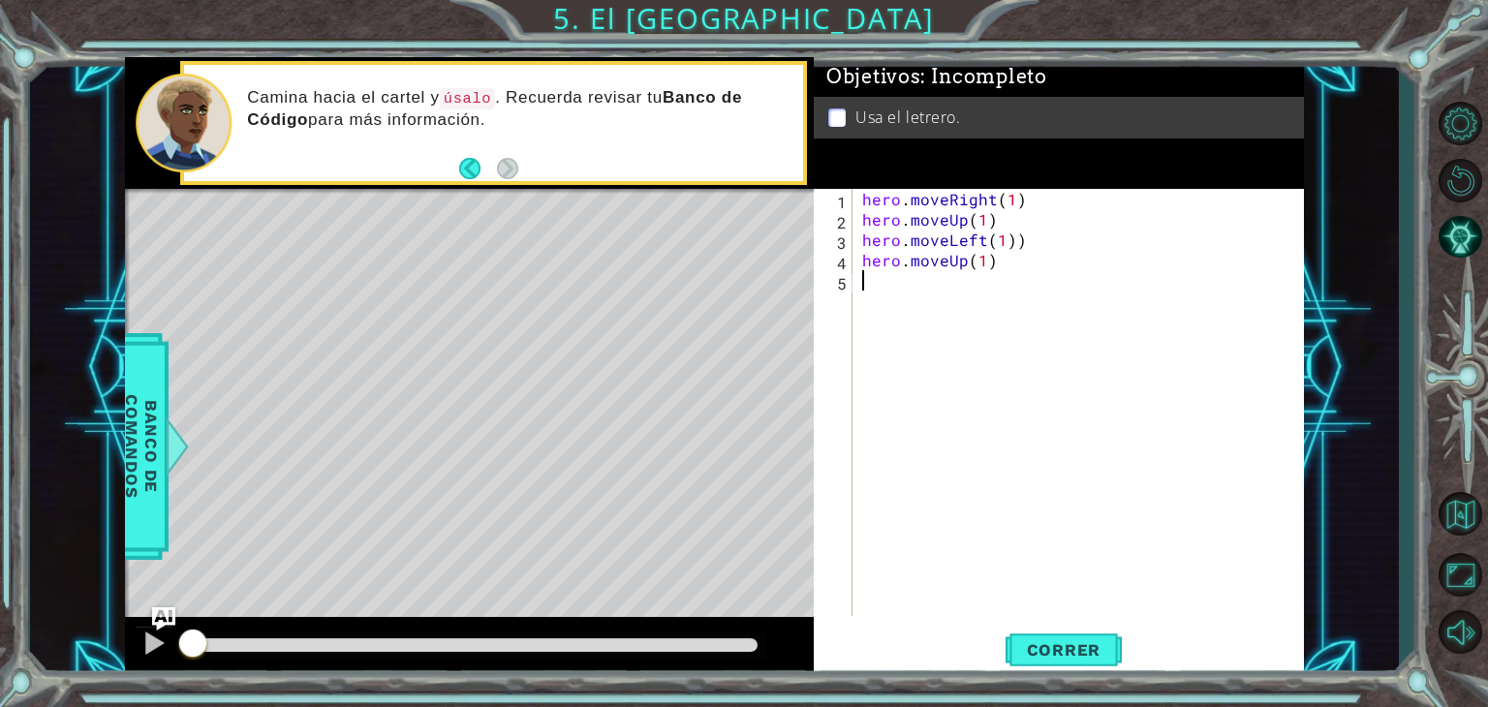
type textarea "h"
type textarea "hero.moveRight(2)"
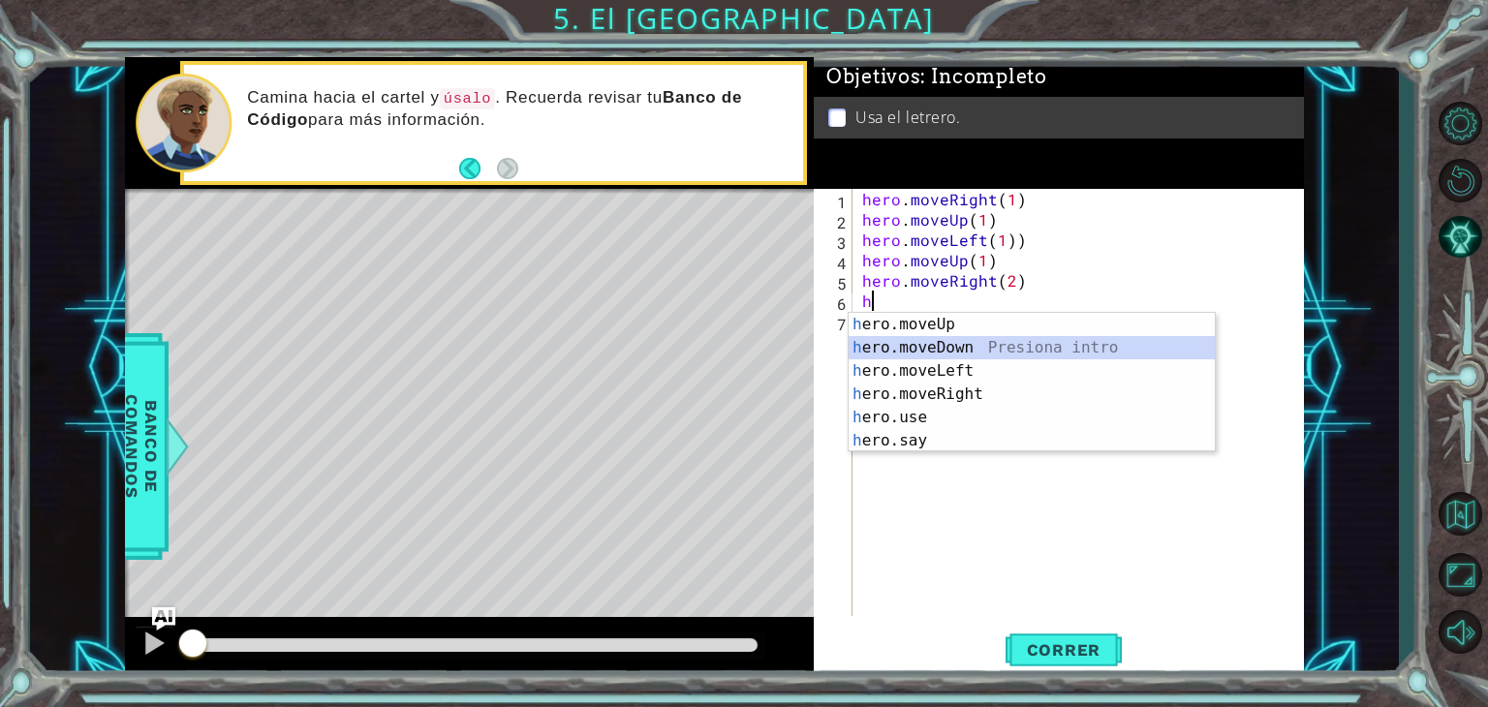
type textarea "hero.moveDown(1)"
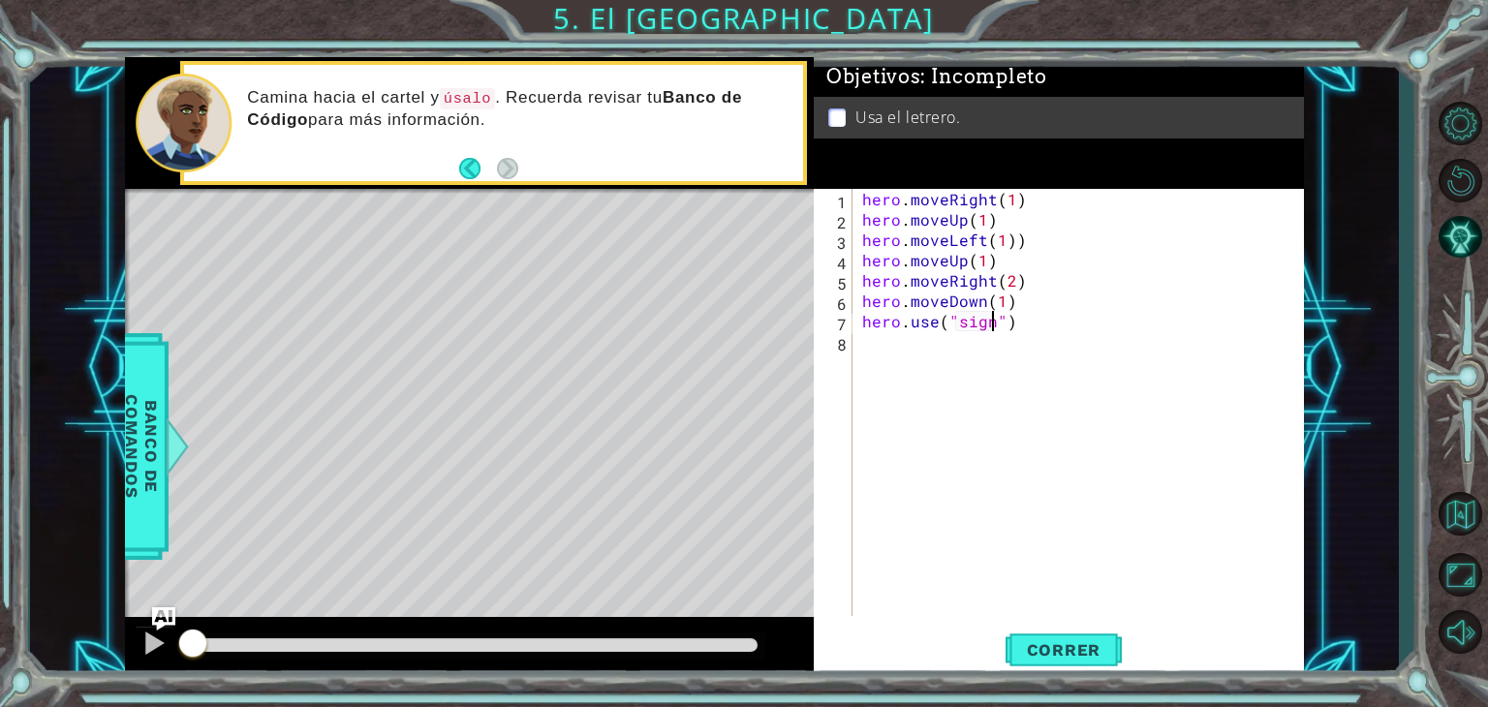
scroll to position [0, 8]
click at [1085, 652] on span "Correr" at bounding box center [1064, 650] width 113 height 19
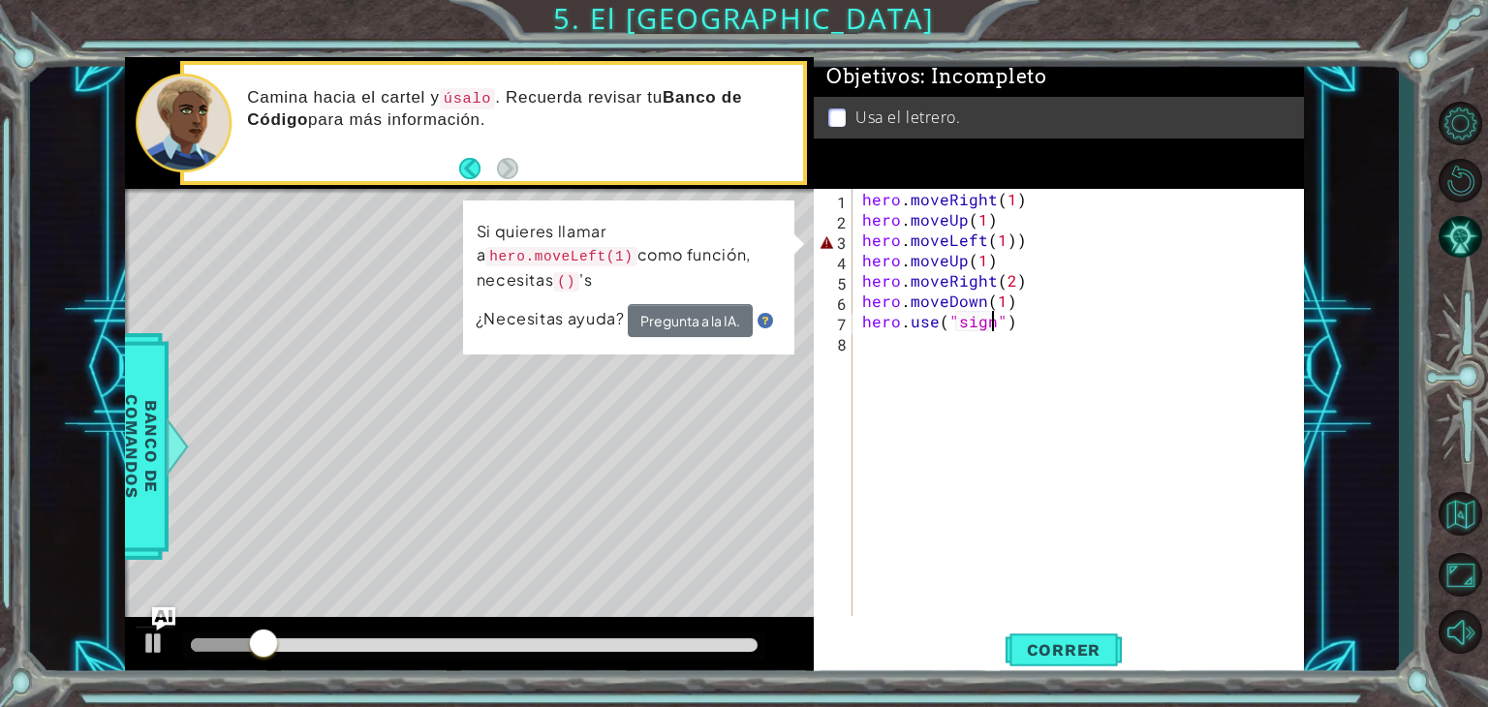
click at [1016, 245] on div "hero . moveRight ( 1 ) hero . moveUp ( 1 ) hero . moveLeft ( 1 )) hero . moveUp…" at bounding box center [1084, 423] width 451 height 468
type textarea "hero.moveLeft(1)"
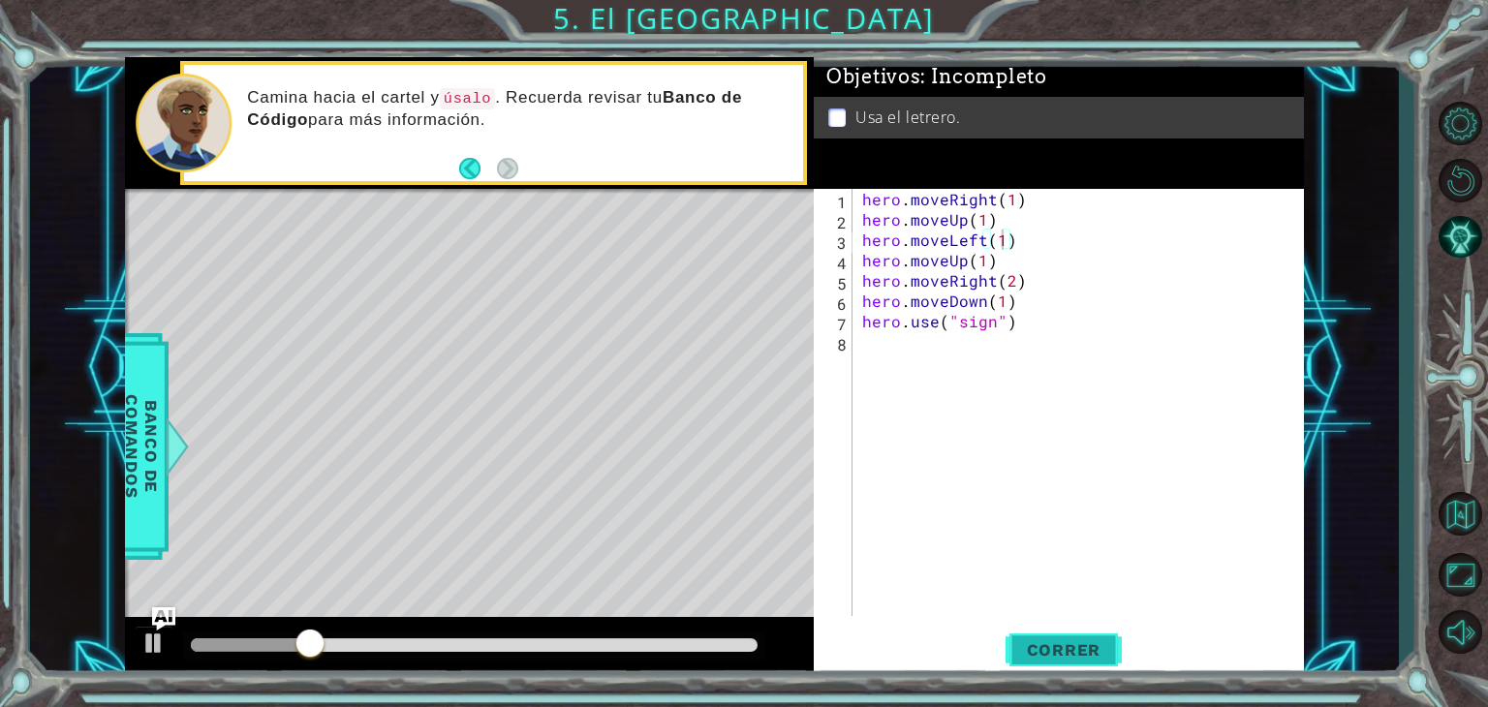
click at [1071, 663] on button "Correr" at bounding box center [1064, 650] width 116 height 49
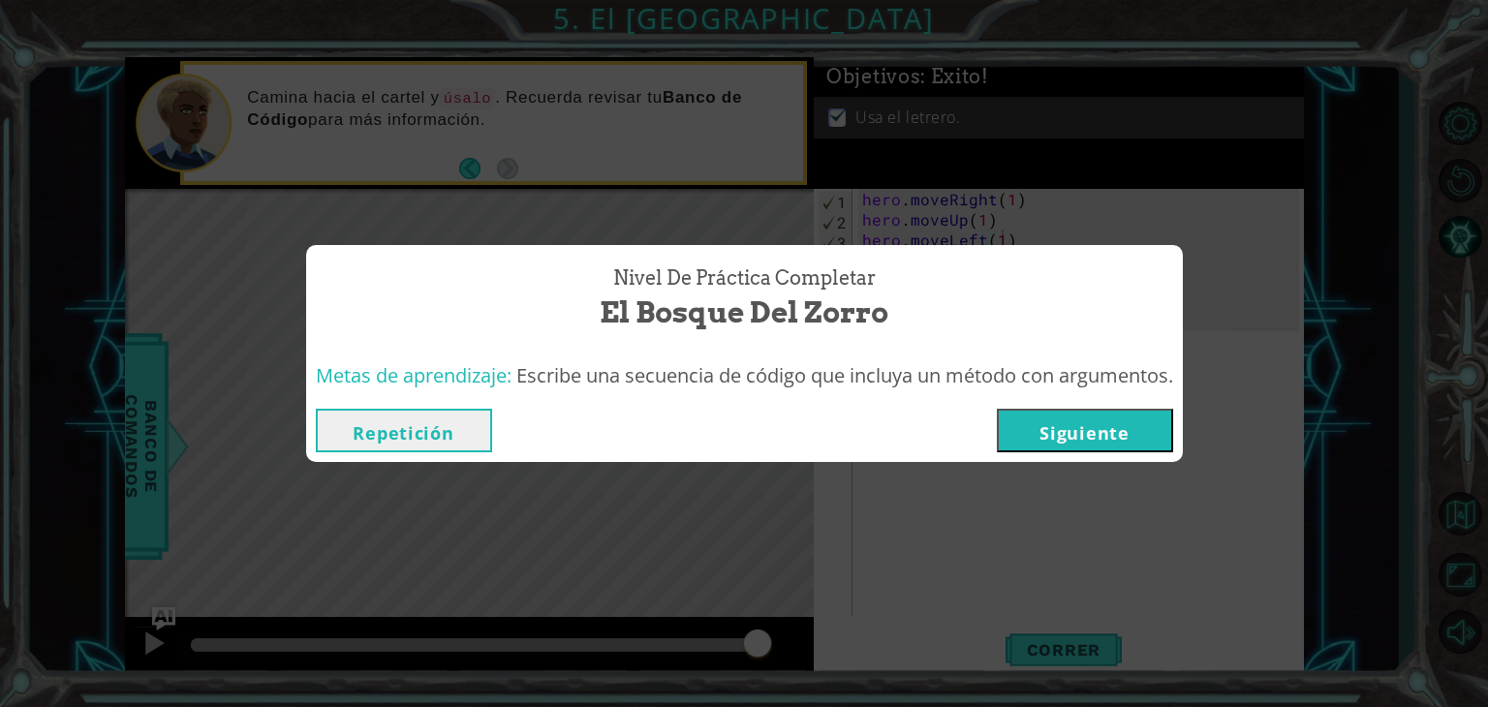
click at [1072, 435] on button "Siguiente" at bounding box center [1085, 431] width 176 height 44
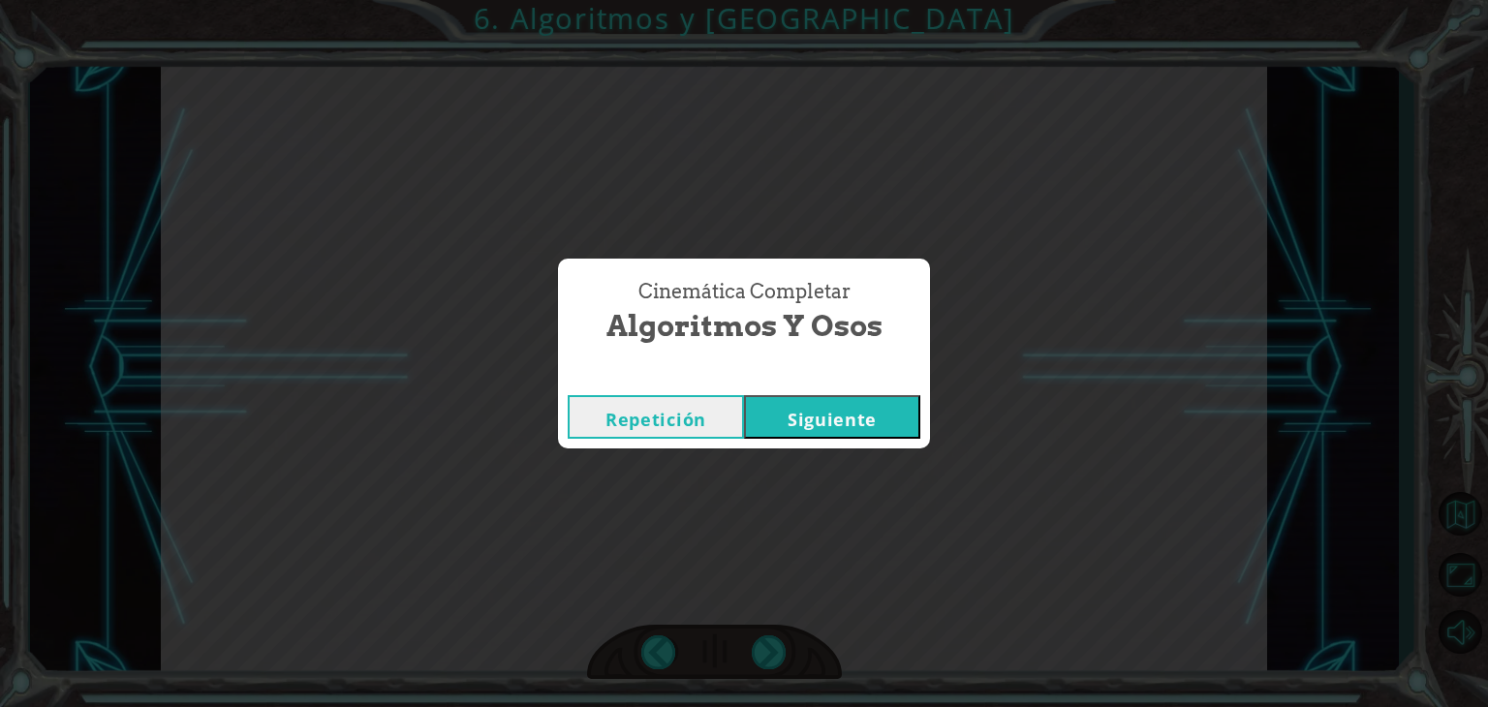
click at [828, 432] on button "Siguiente" at bounding box center [832, 417] width 176 height 44
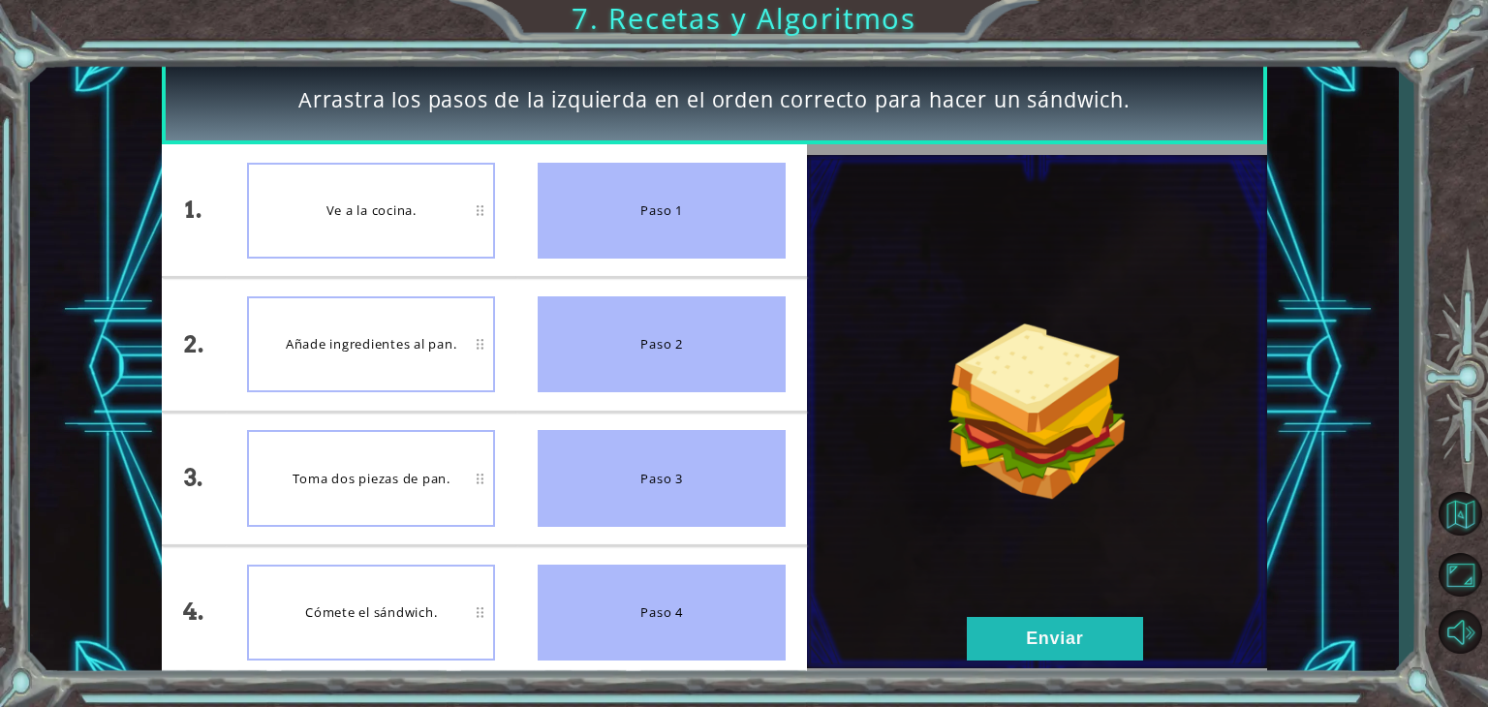
drag, startPoint x: 365, startPoint y: 485, endPoint x: 370, endPoint y: 323, distance: 162.9
drag, startPoint x: 370, startPoint y: 323, endPoint x: 322, endPoint y: 351, distance: 56.0
click at [1010, 626] on button "Enviar" at bounding box center [1055, 639] width 176 height 44
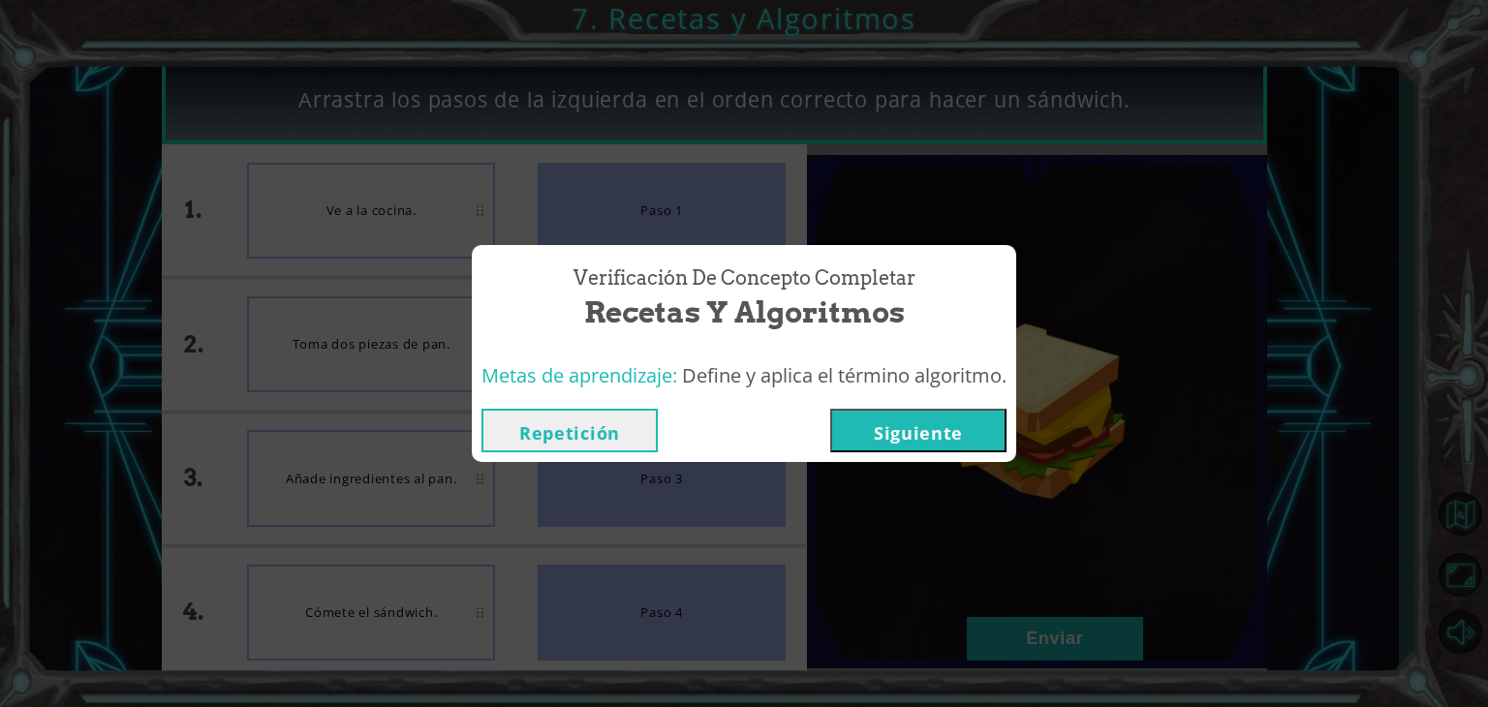
click at [923, 422] on button "Siguiente" at bounding box center [918, 431] width 176 height 44
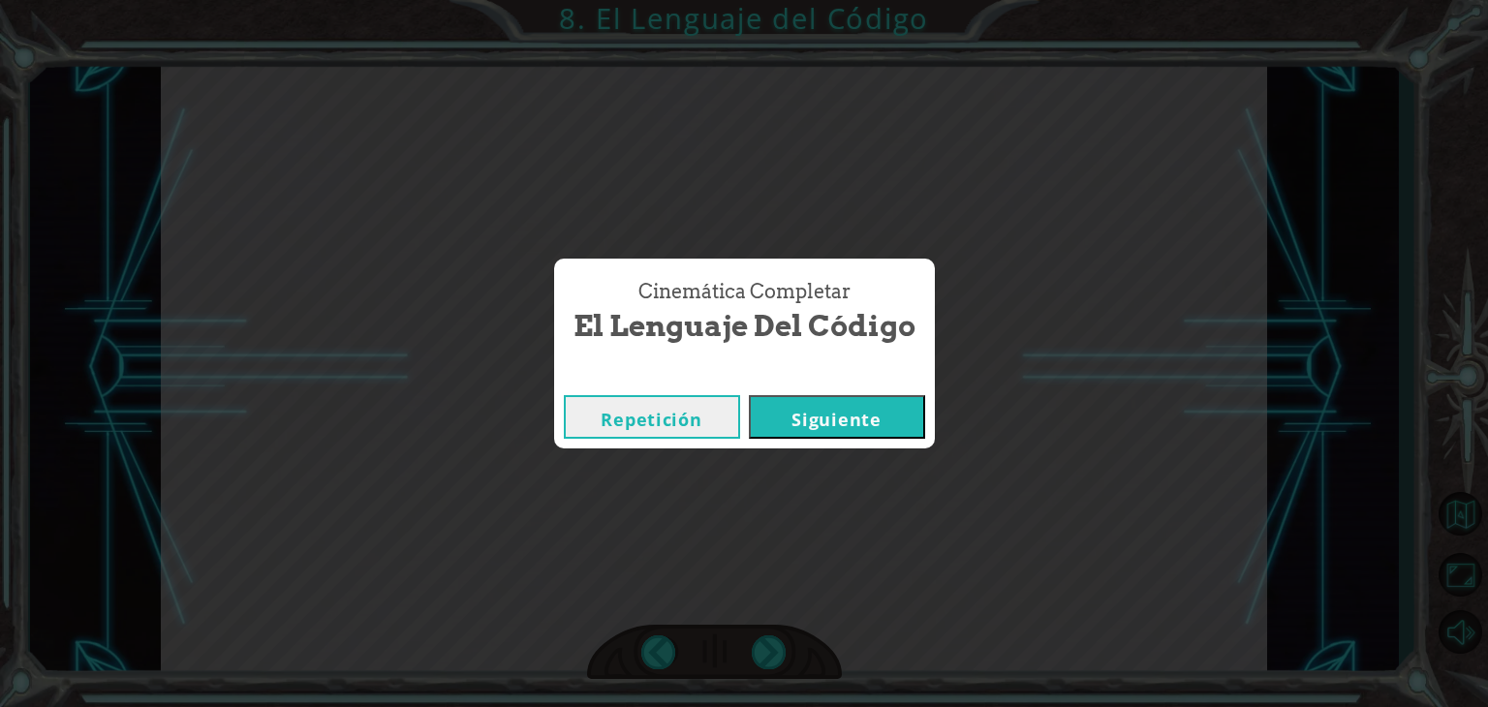
click at [842, 413] on button "Siguiente" at bounding box center [837, 417] width 176 height 44
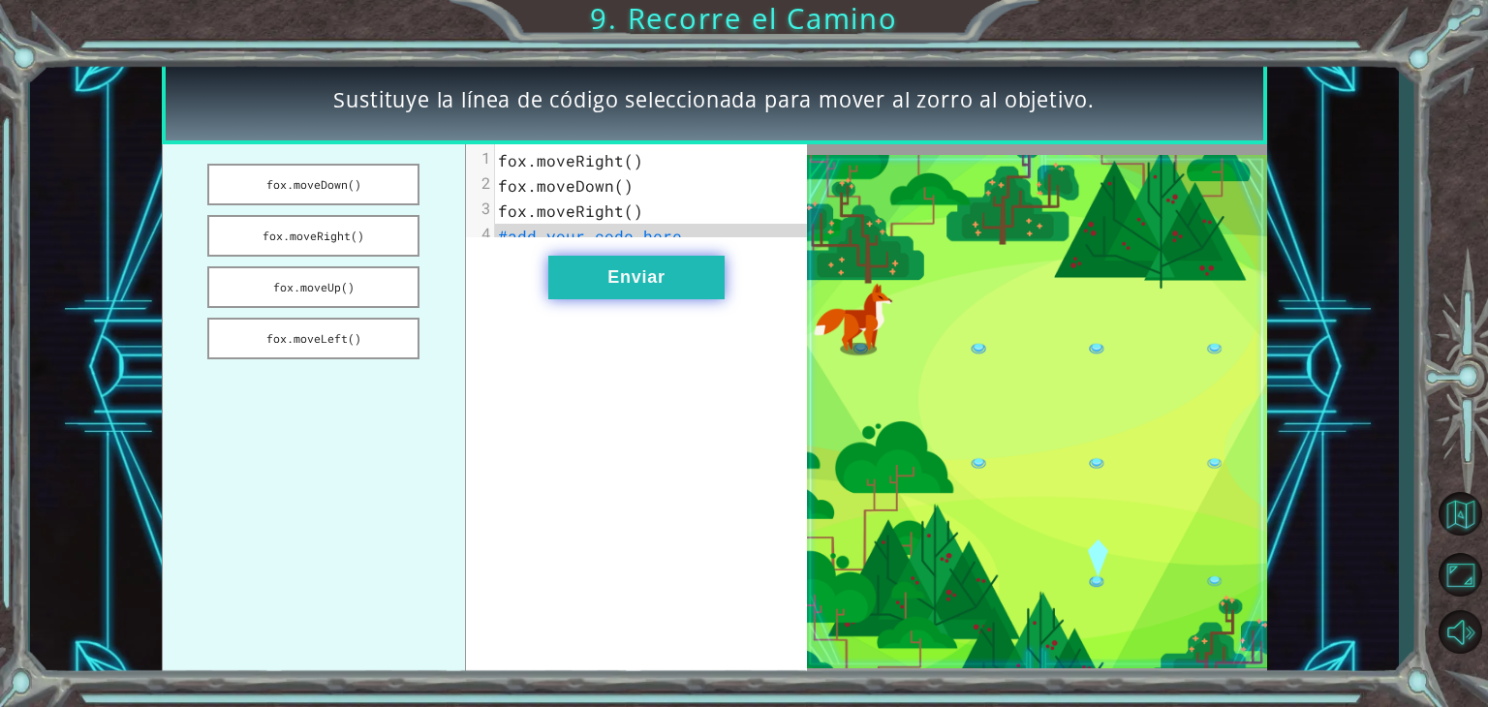
click at [610, 294] on button "Enviar" at bounding box center [636, 278] width 176 height 44
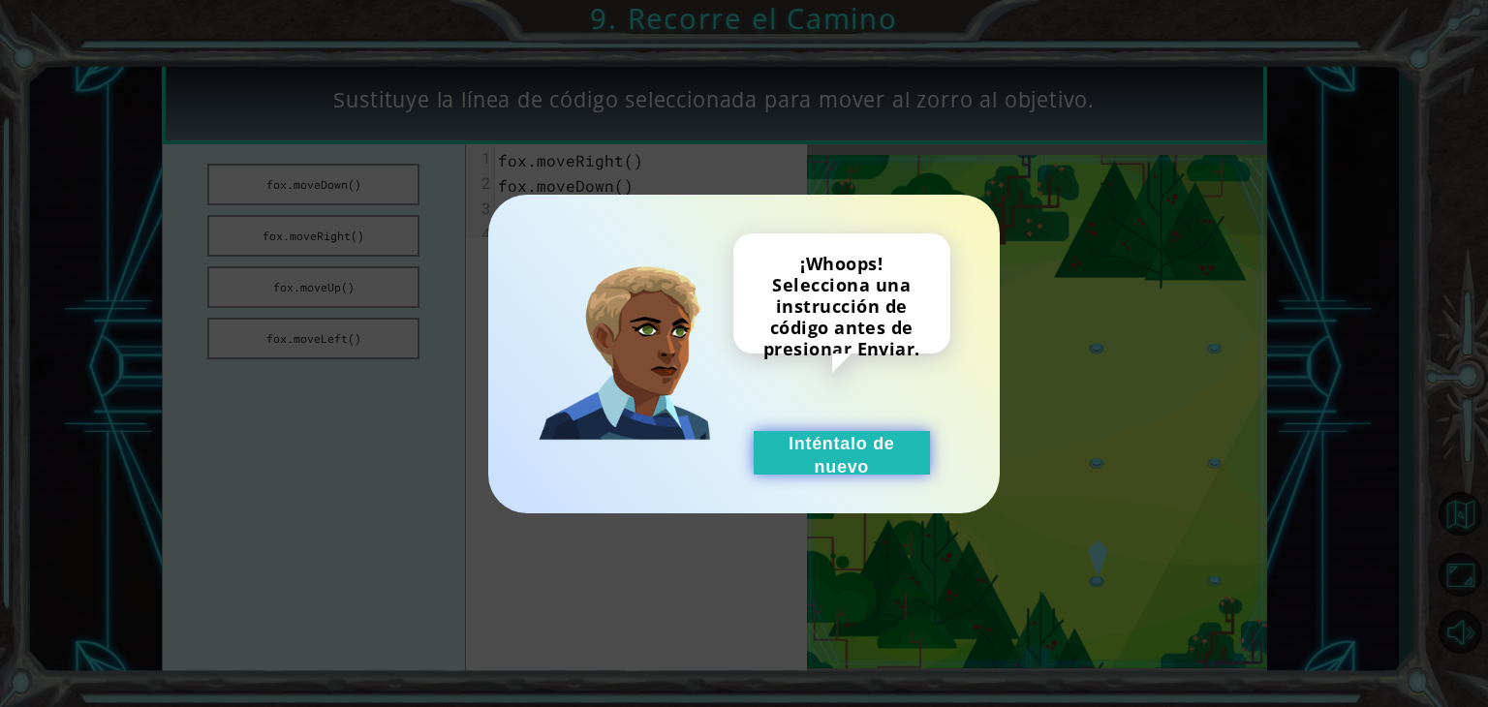
click at [842, 450] on button "Inténtalo de nuevo" at bounding box center [842, 453] width 176 height 44
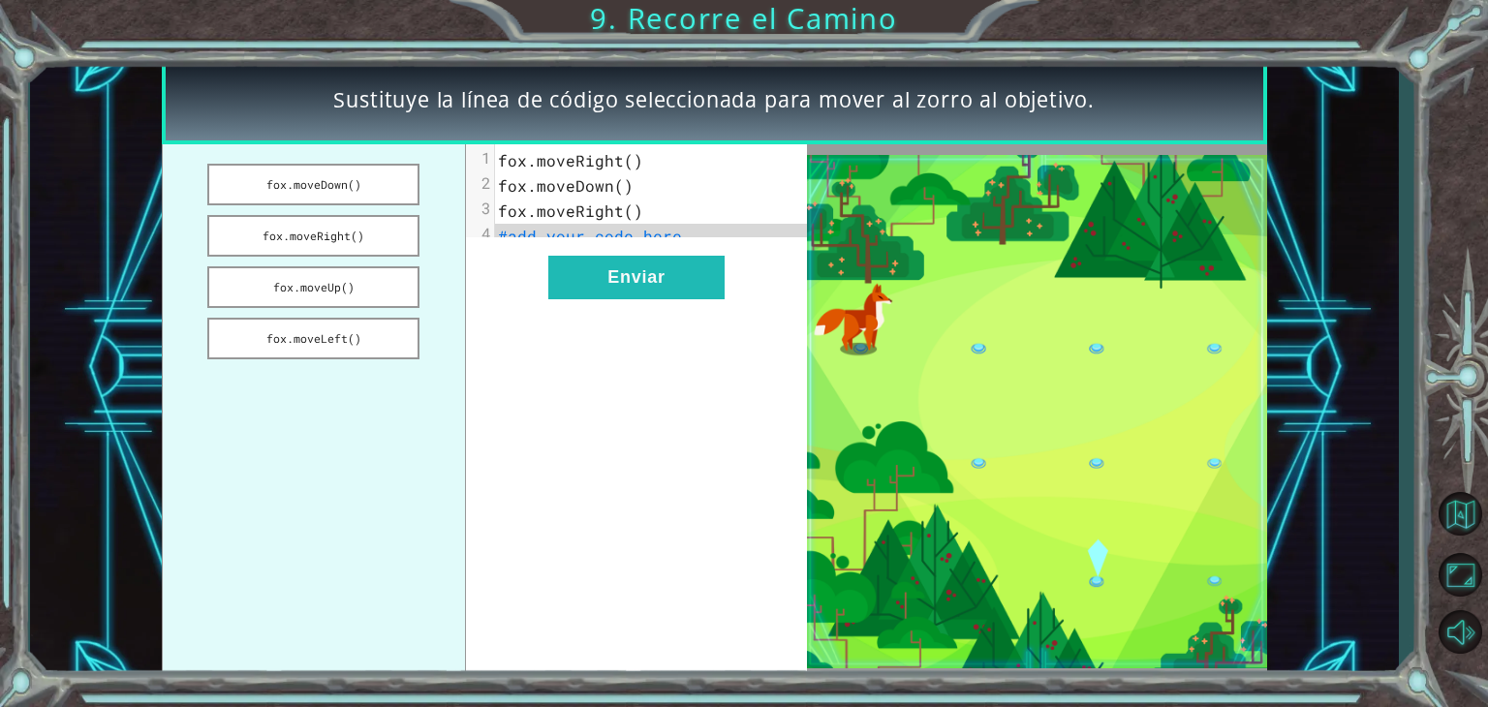
click at [624, 161] on span "fox.moveRight()" at bounding box center [570, 160] width 145 height 20
click at [625, 164] on span "fox.moveRight()" at bounding box center [570, 160] width 145 height 20
click at [368, 242] on button "fox.moveRight()" at bounding box center [313, 236] width 212 height 42
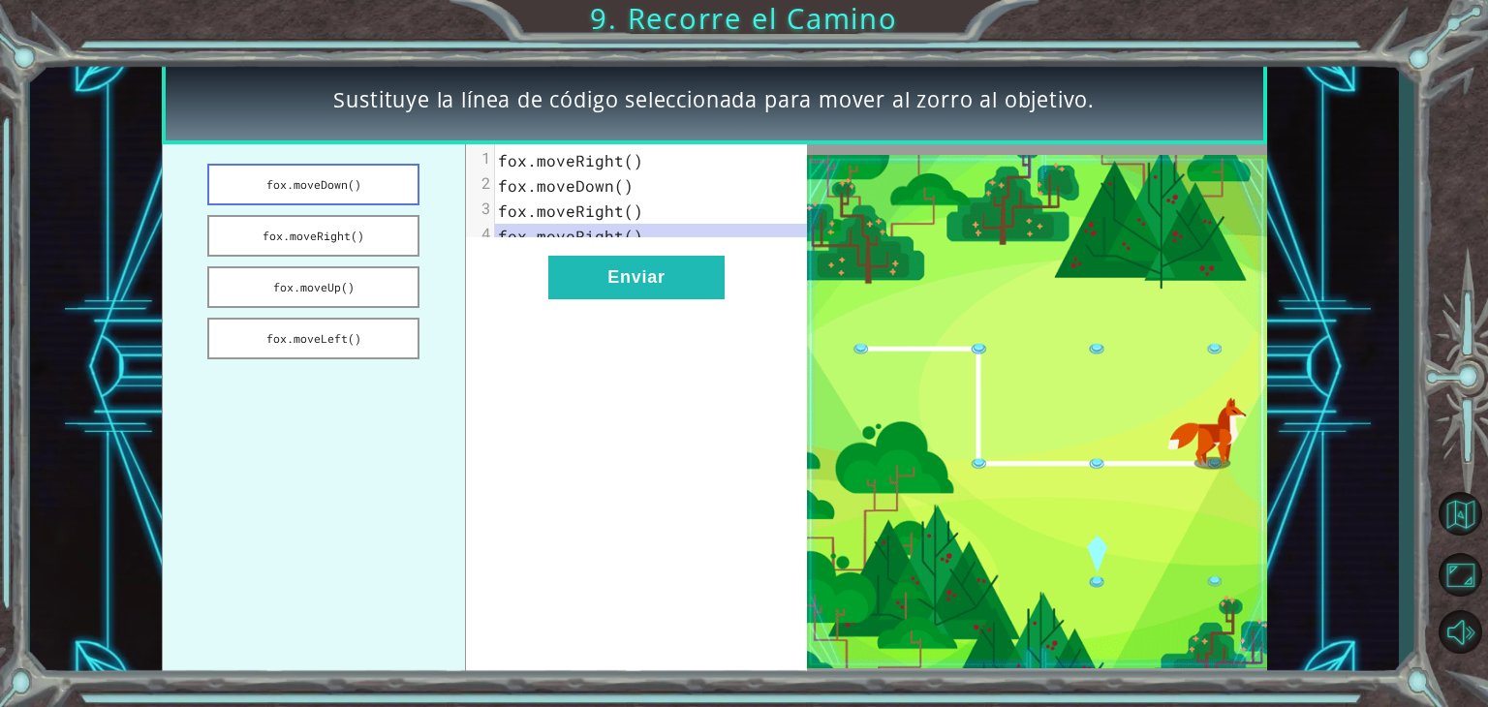
click at [364, 179] on button "fox.moveDown()" at bounding box center [313, 185] width 212 height 42
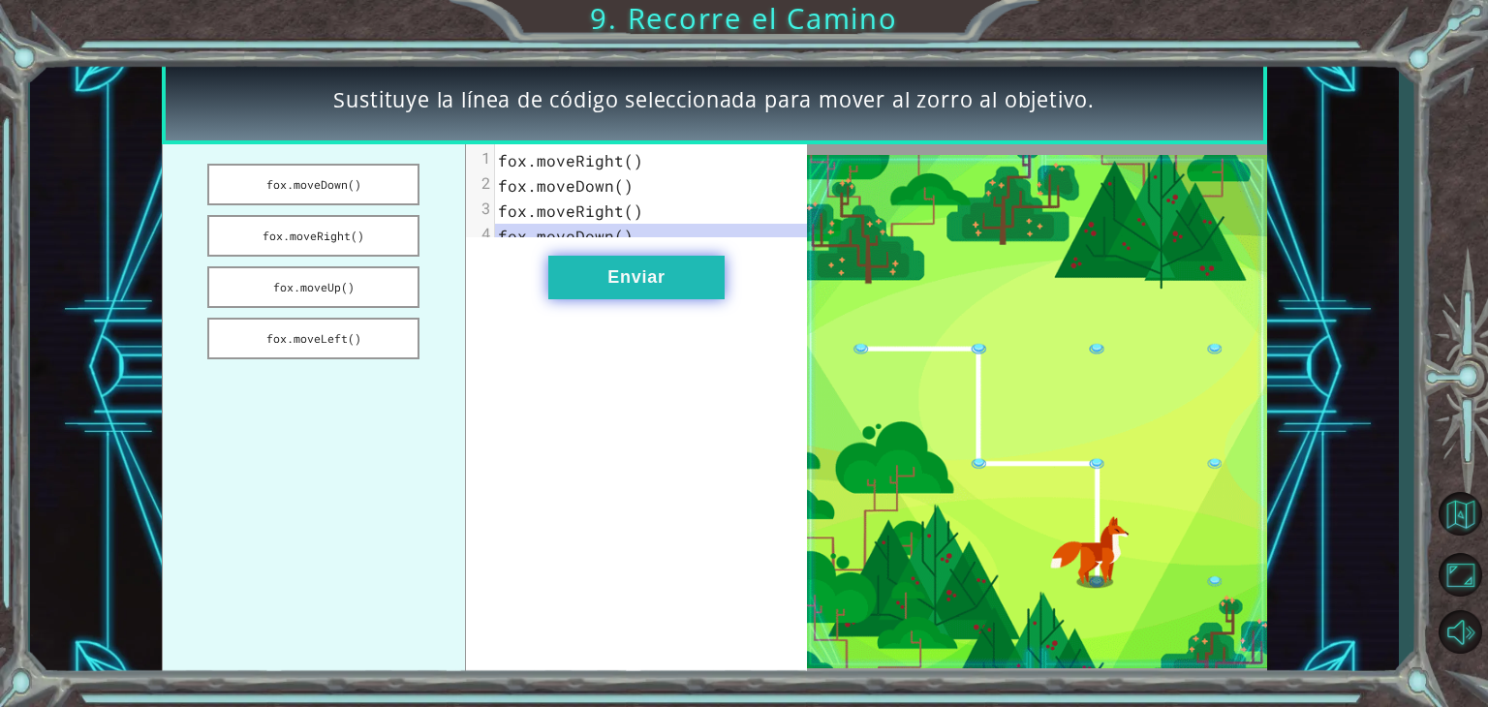
click at [675, 296] on button "Enviar" at bounding box center [636, 278] width 176 height 44
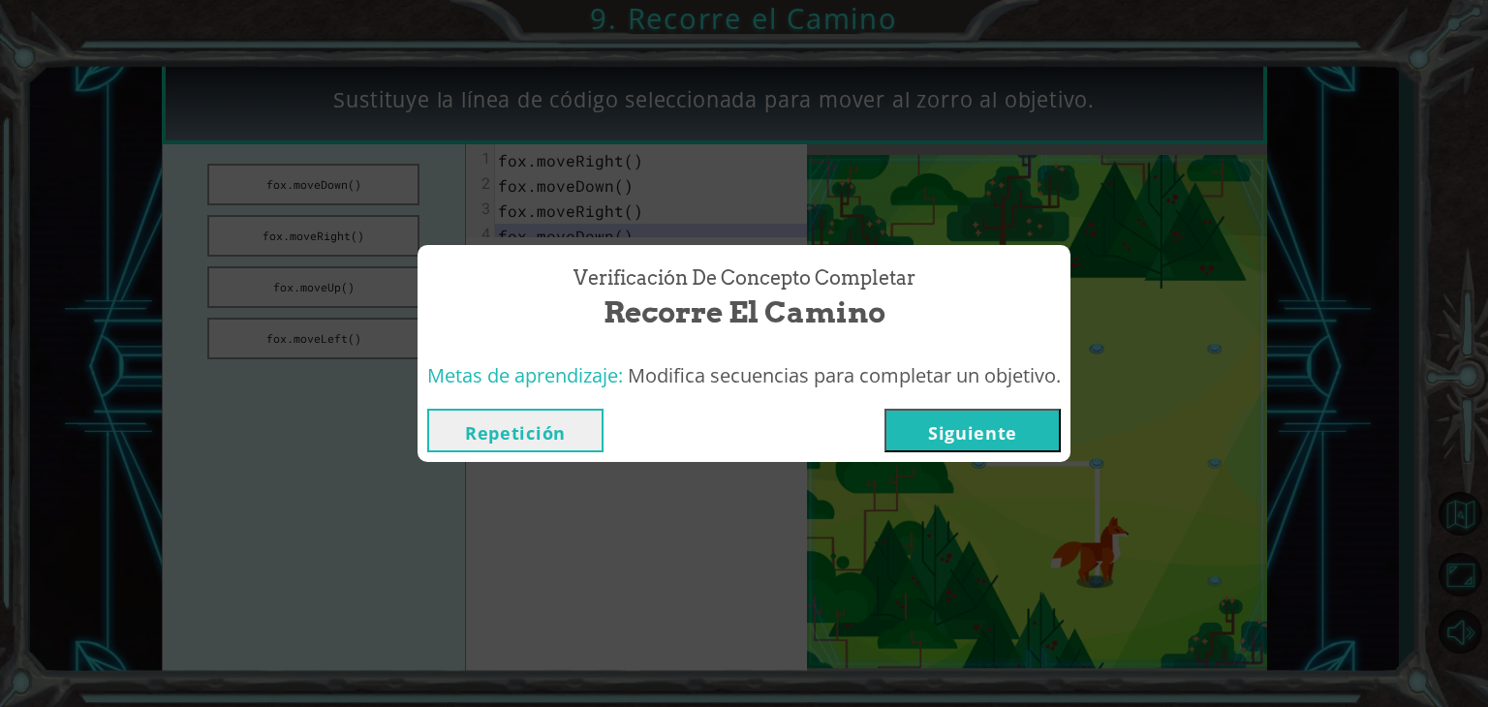
click at [954, 429] on button "Siguiente" at bounding box center [973, 431] width 176 height 44
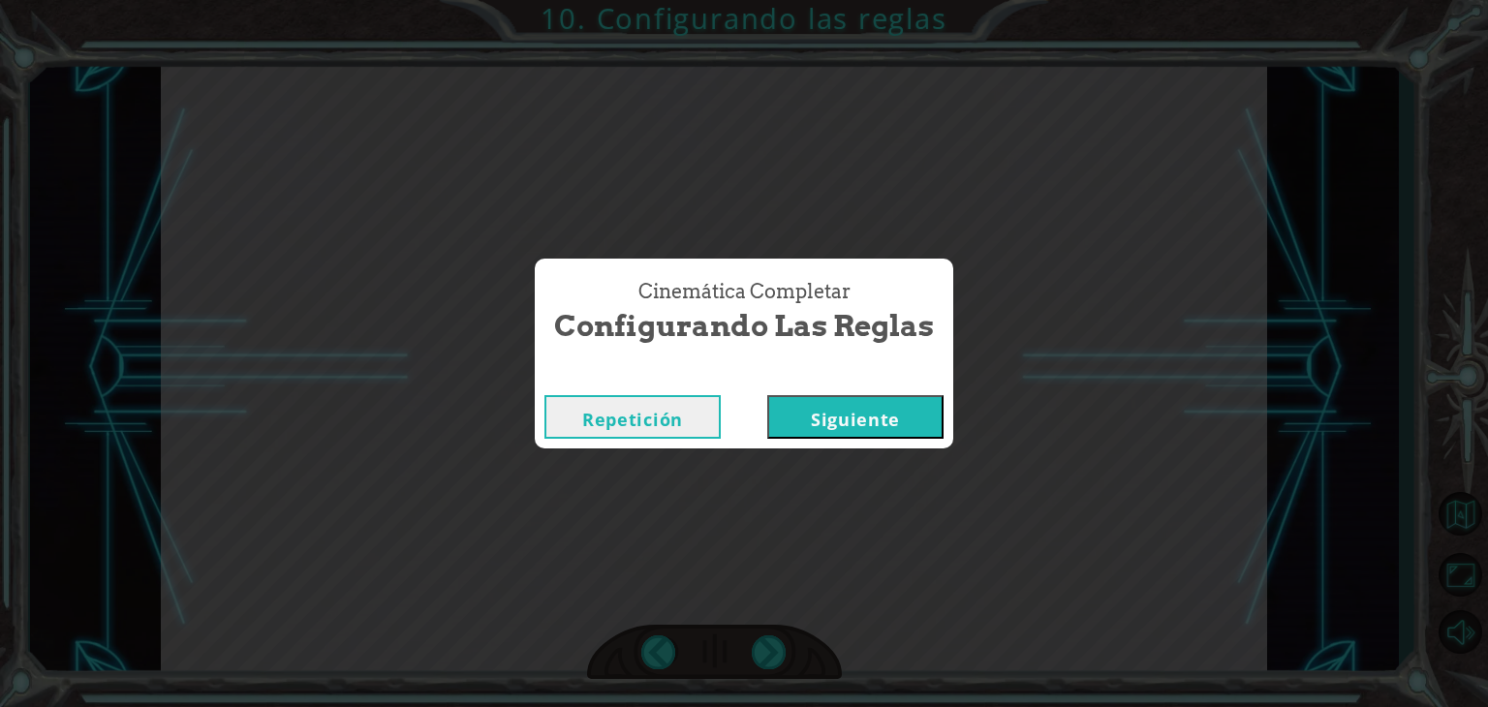
click at [818, 417] on button "Siguiente" at bounding box center [855, 417] width 176 height 44
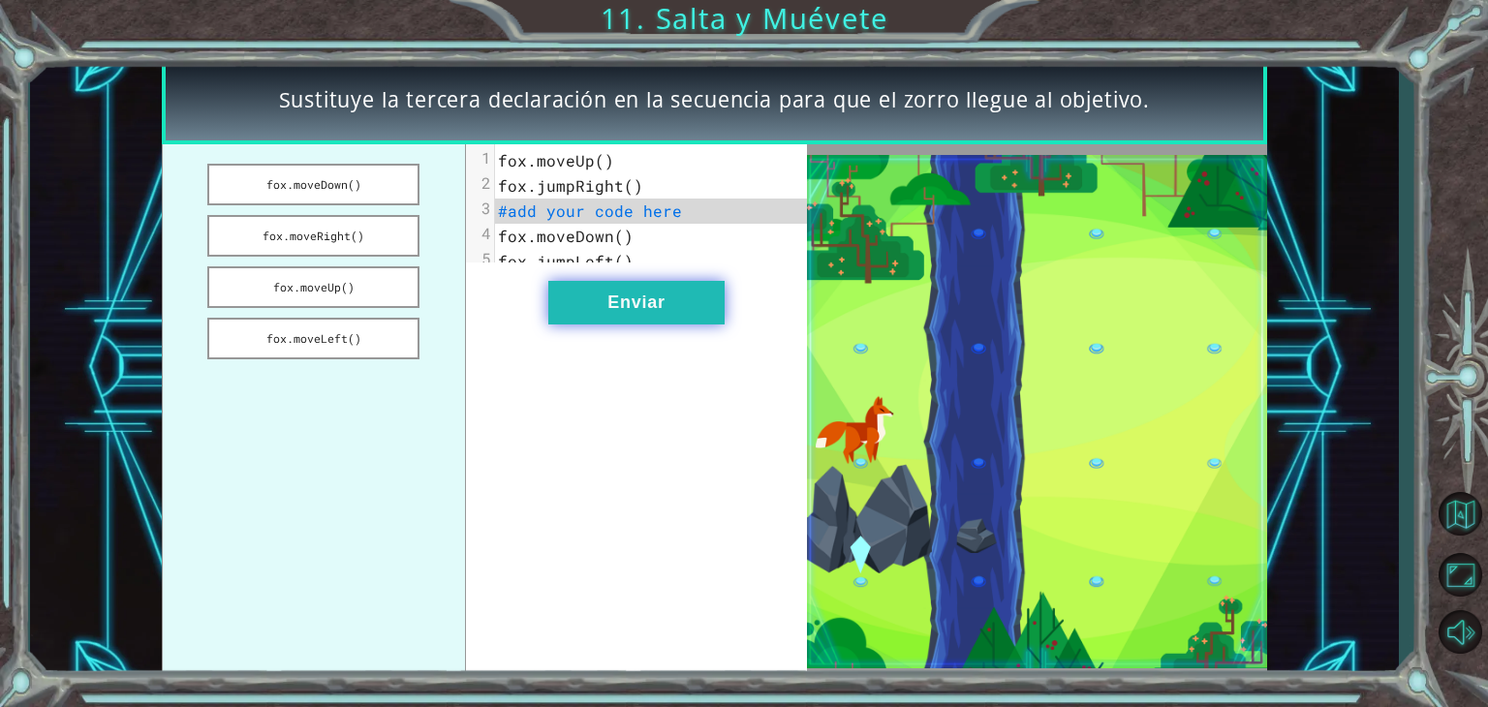
click at [663, 316] on button "Enviar" at bounding box center [636, 303] width 176 height 44
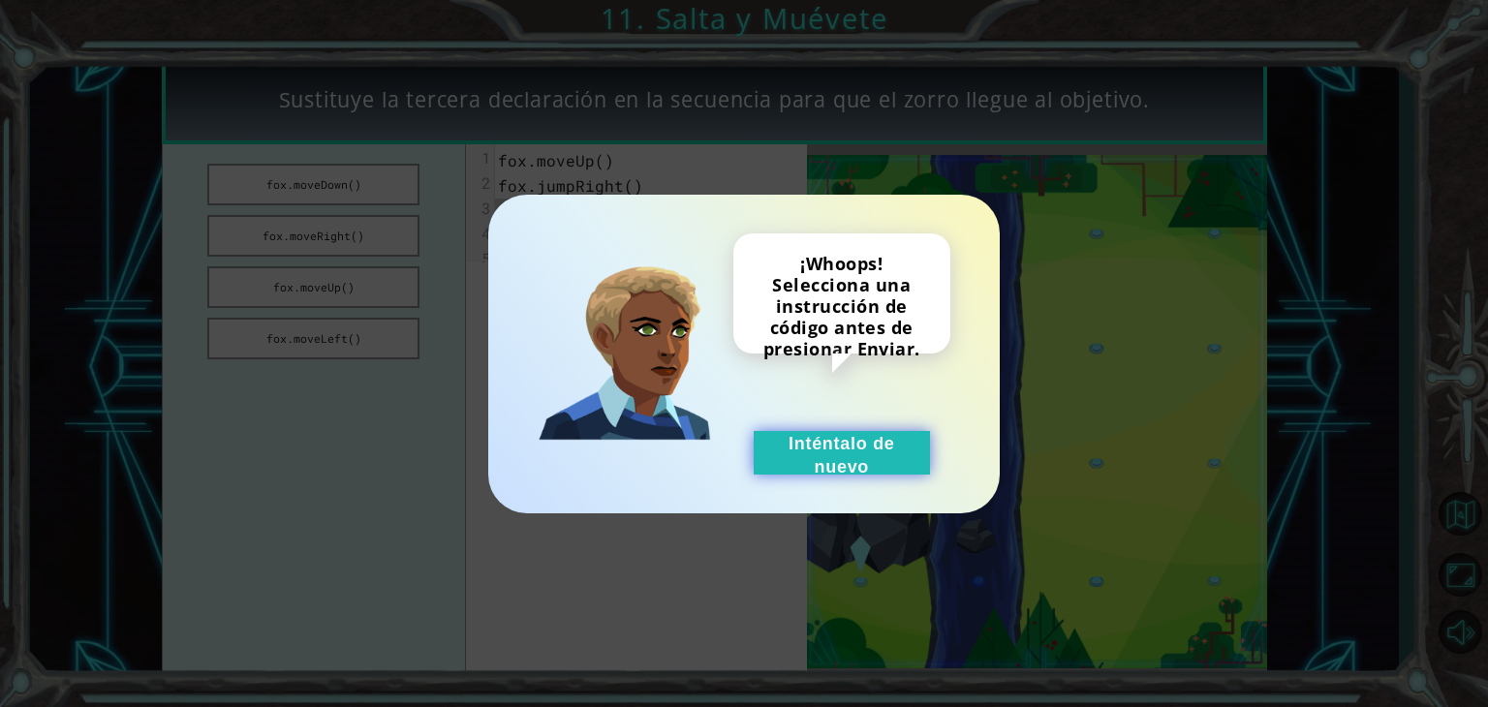
click at [859, 439] on button "Inténtalo de nuevo" at bounding box center [842, 453] width 176 height 44
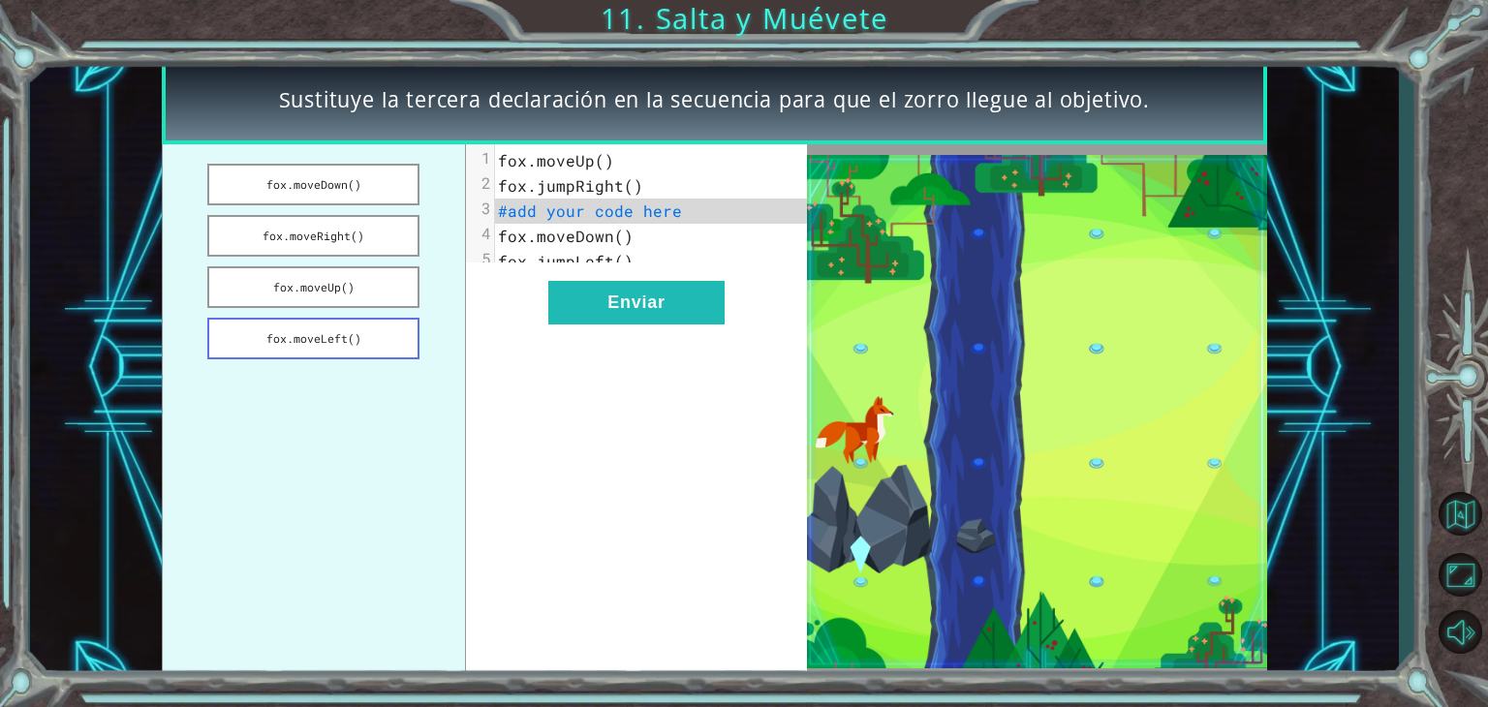
click at [377, 331] on button "fox.moveLeft()" at bounding box center [313, 339] width 212 height 42
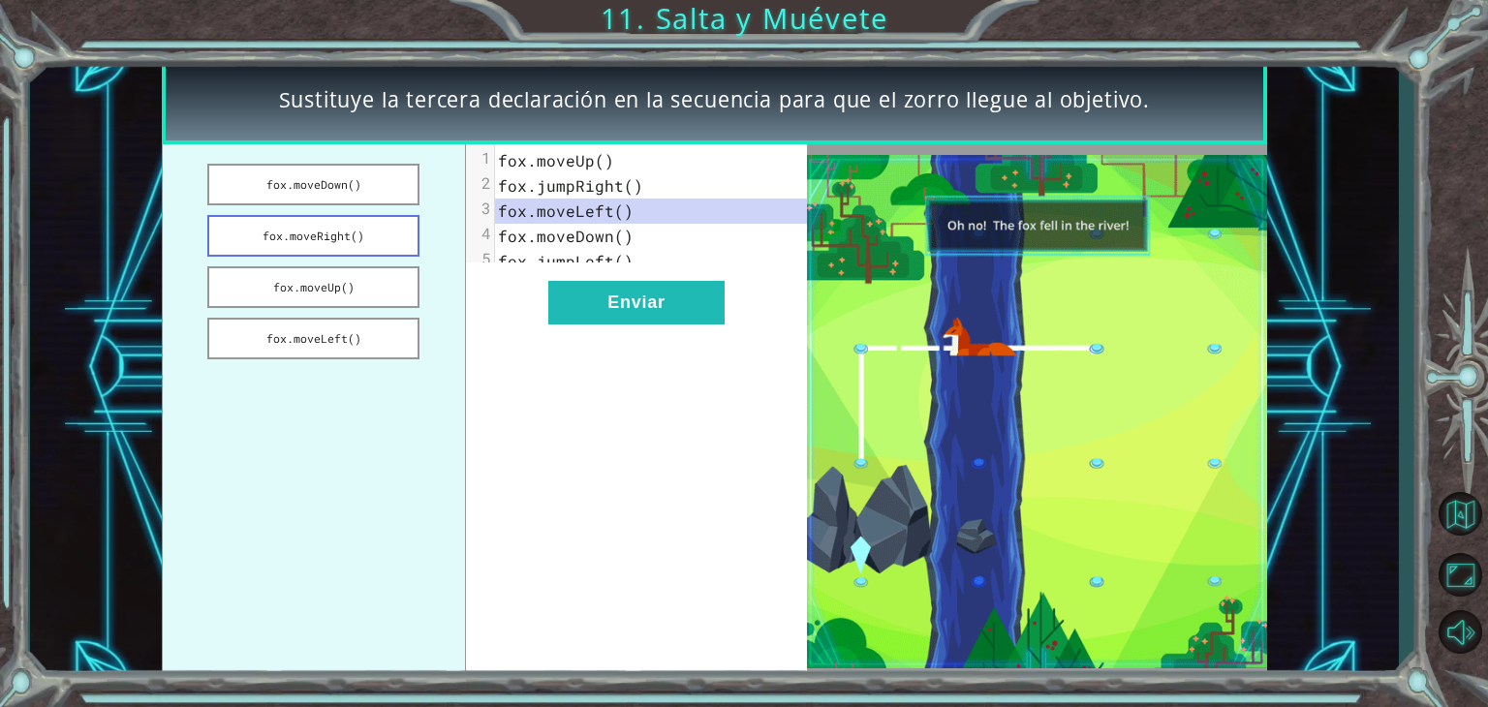
click at [367, 230] on button "fox.moveRight()" at bounding box center [313, 236] width 212 height 42
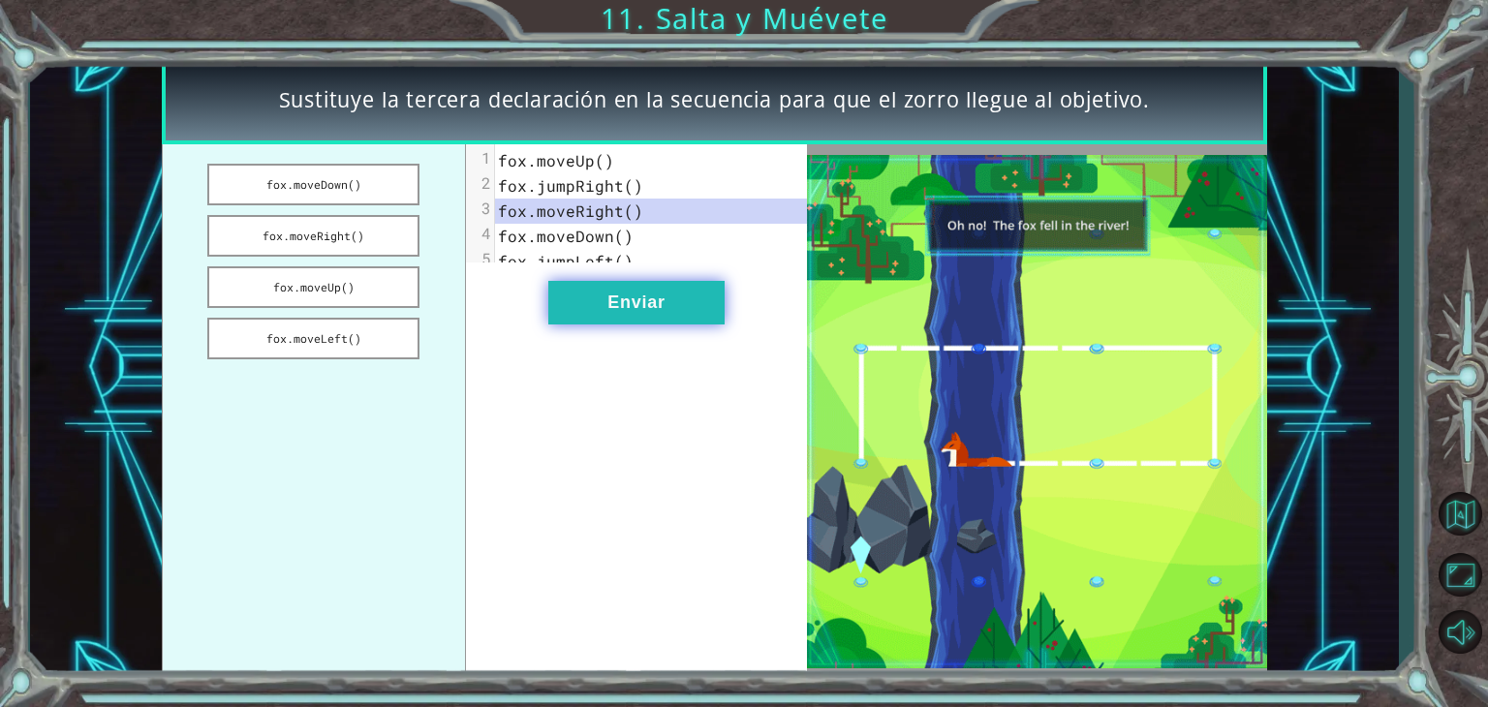
click at [644, 325] on button "Enviar" at bounding box center [636, 303] width 176 height 44
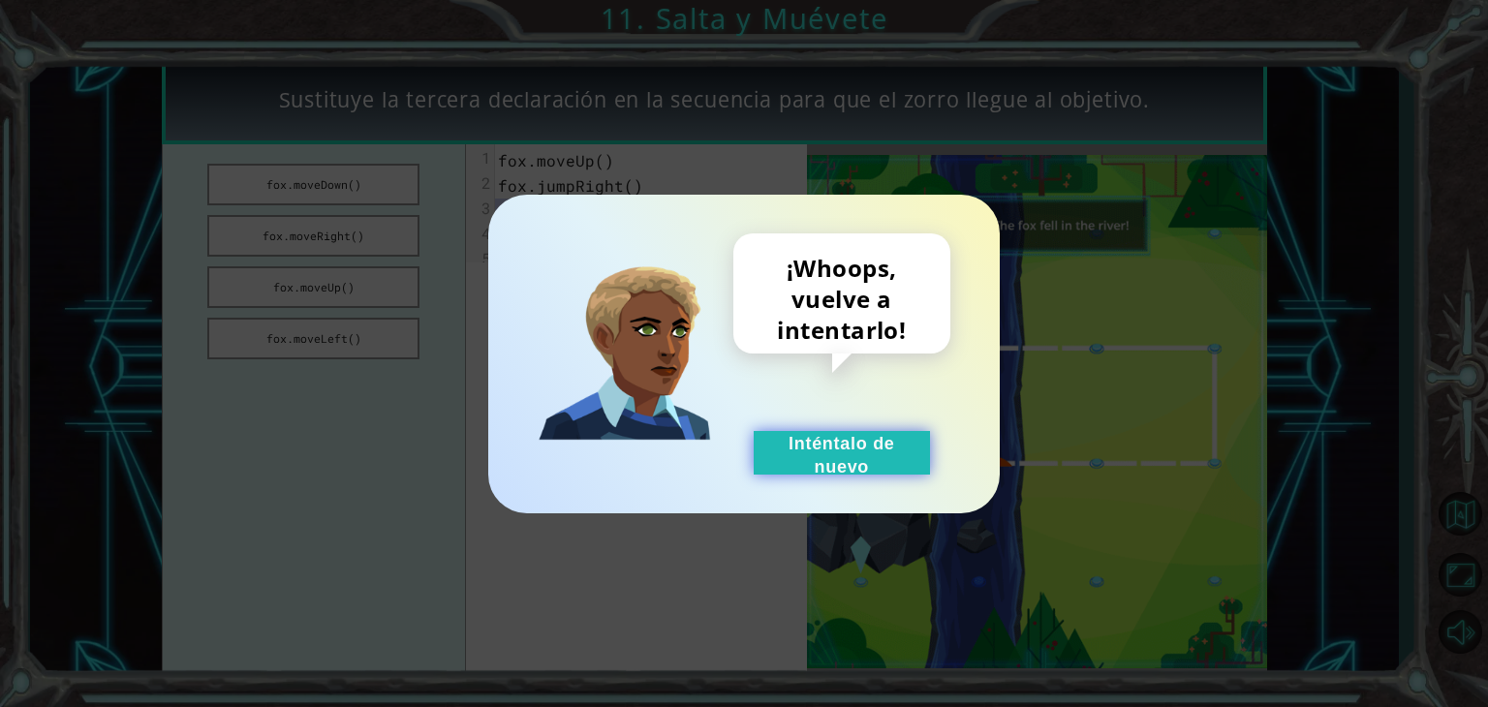
click at [800, 457] on button "Inténtalo de nuevo" at bounding box center [842, 453] width 176 height 44
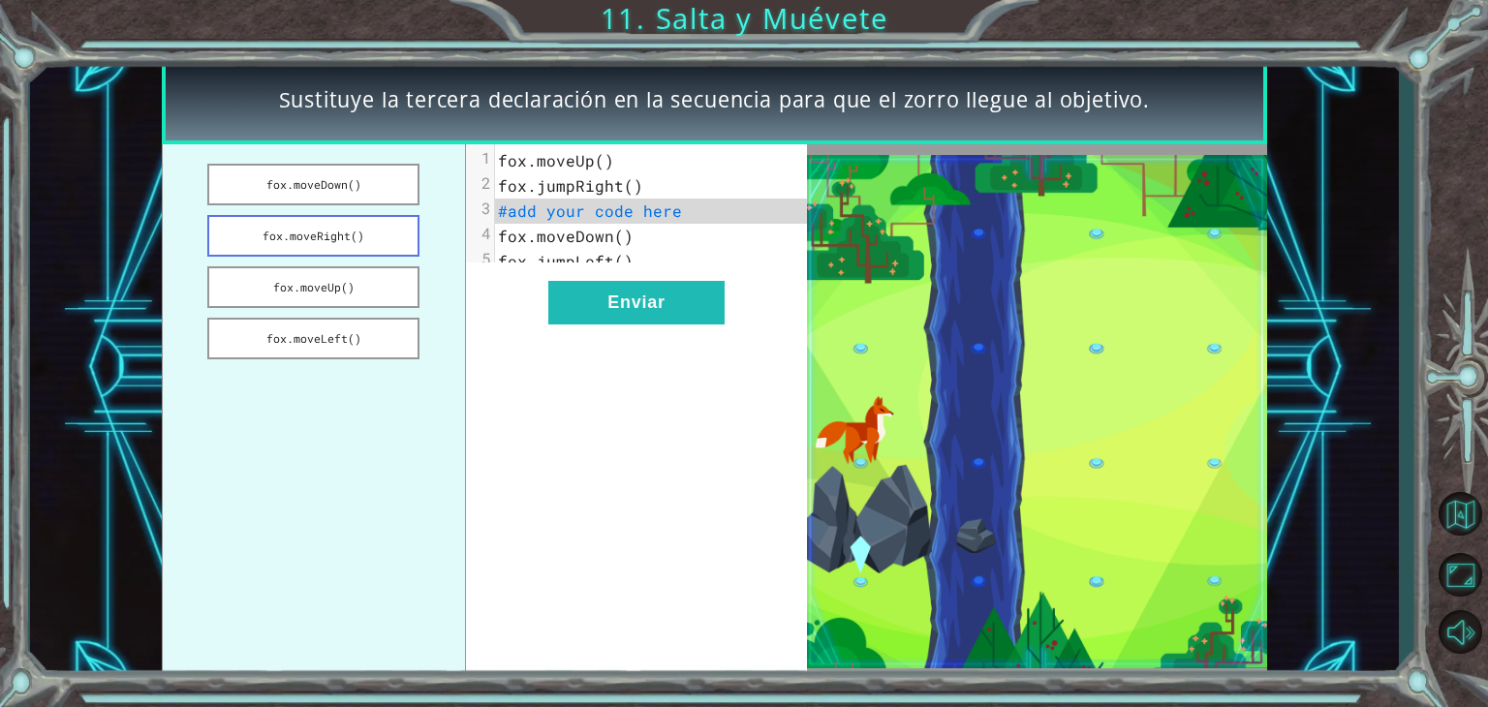
click at [338, 236] on button "fox.moveRight()" at bounding box center [313, 236] width 212 height 42
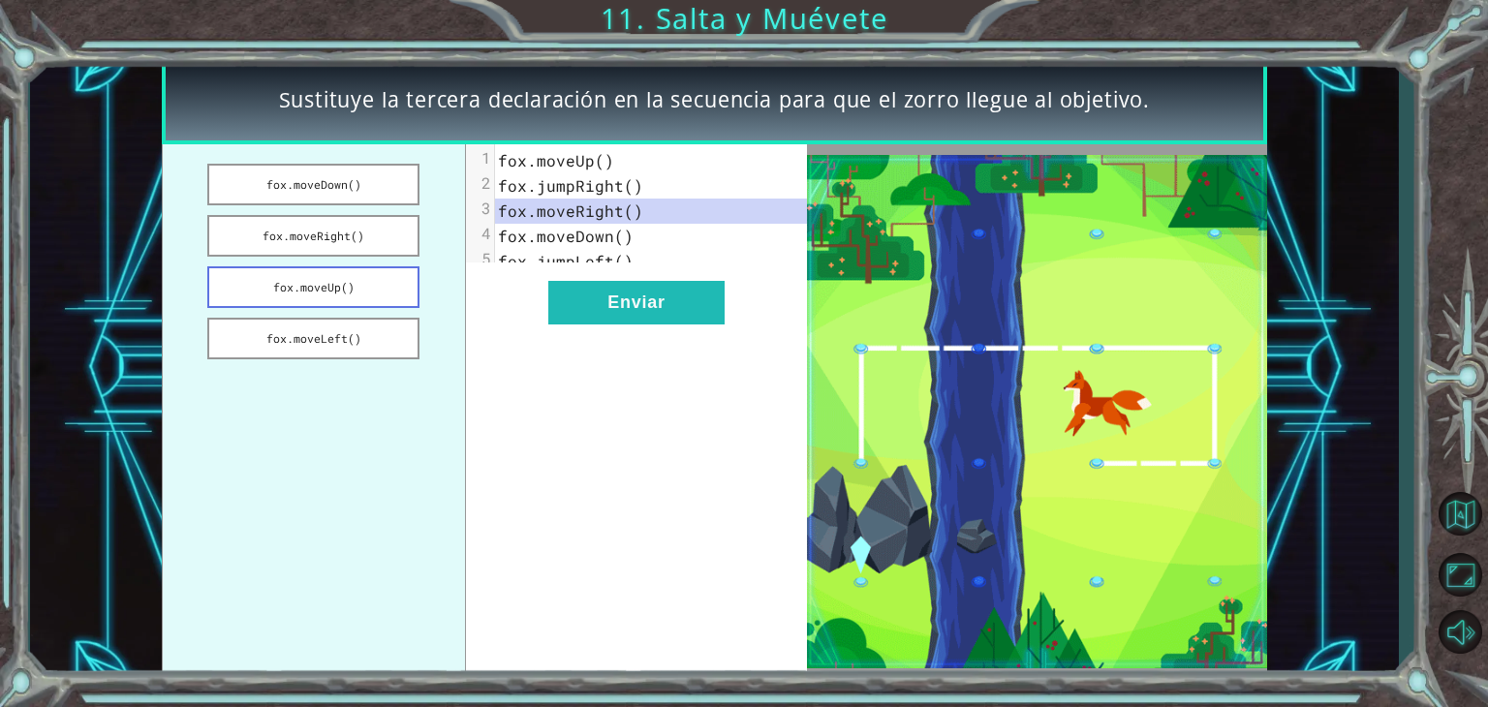
click at [375, 288] on button "fox.moveUp()" at bounding box center [313, 287] width 212 height 42
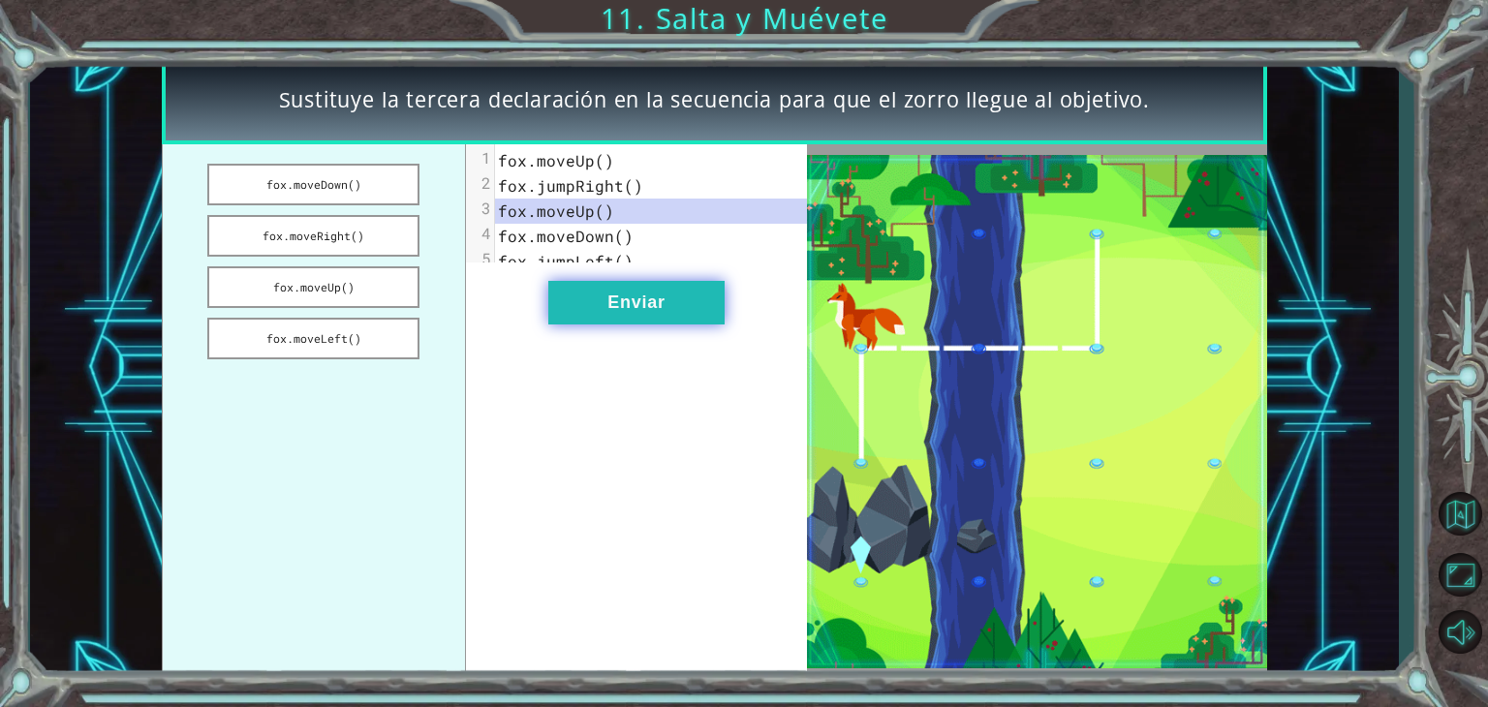
click at [601, 325] on button "Enviar" at bounding box center [636, 303] width 176 height 44
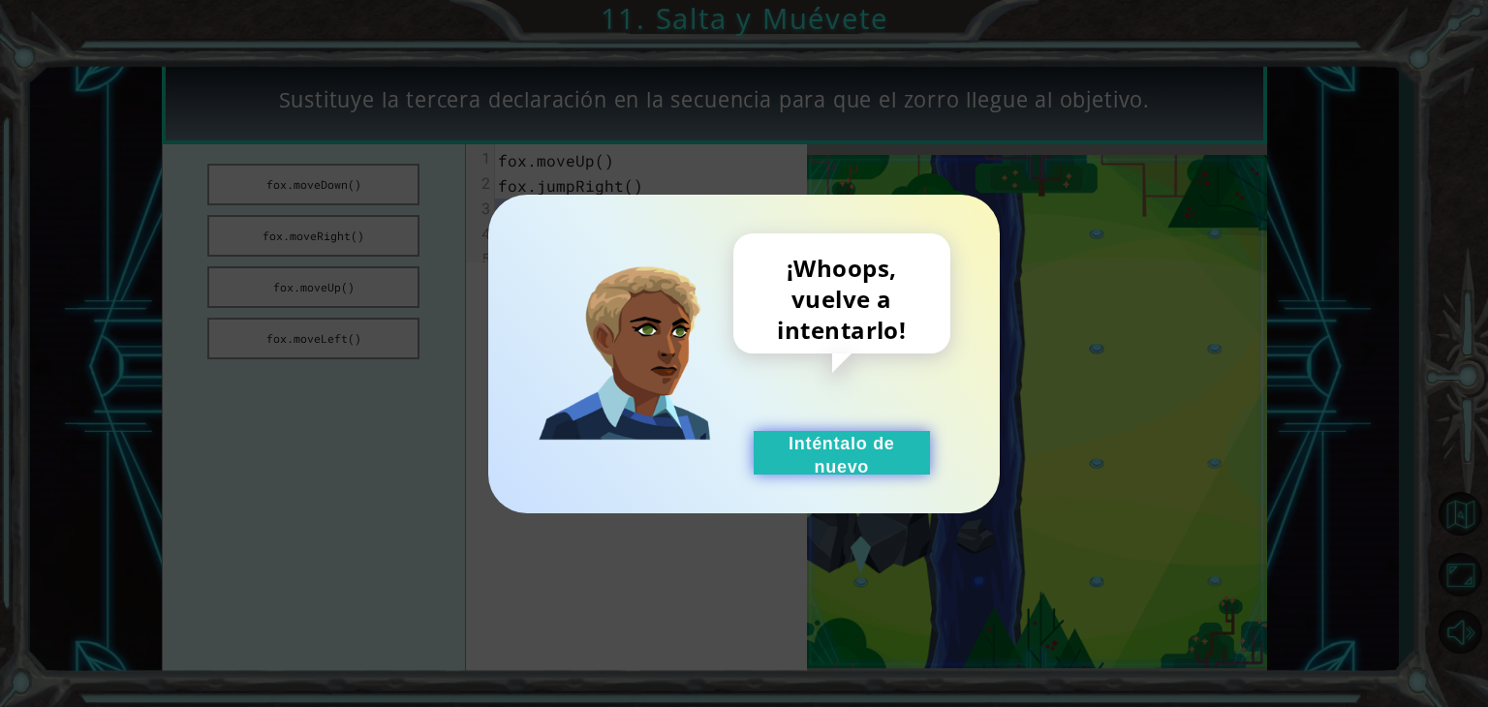
click at [819, 464] on button "Inténtalo de nuevo" at bounding box center [842, 453] width 176 height 44
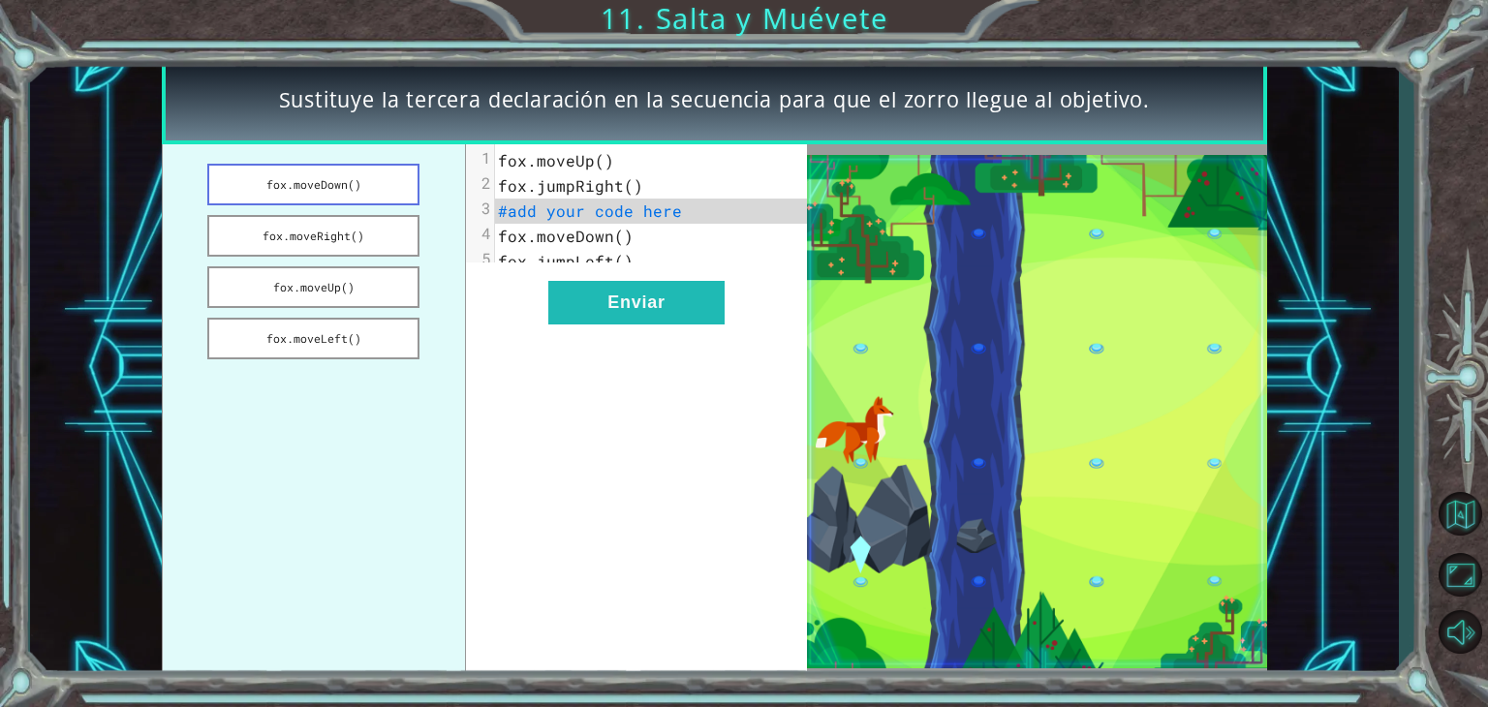
click at [331, 178] on button "fox.moveDown()" at bounding box center [313, 185] width 212 height 42
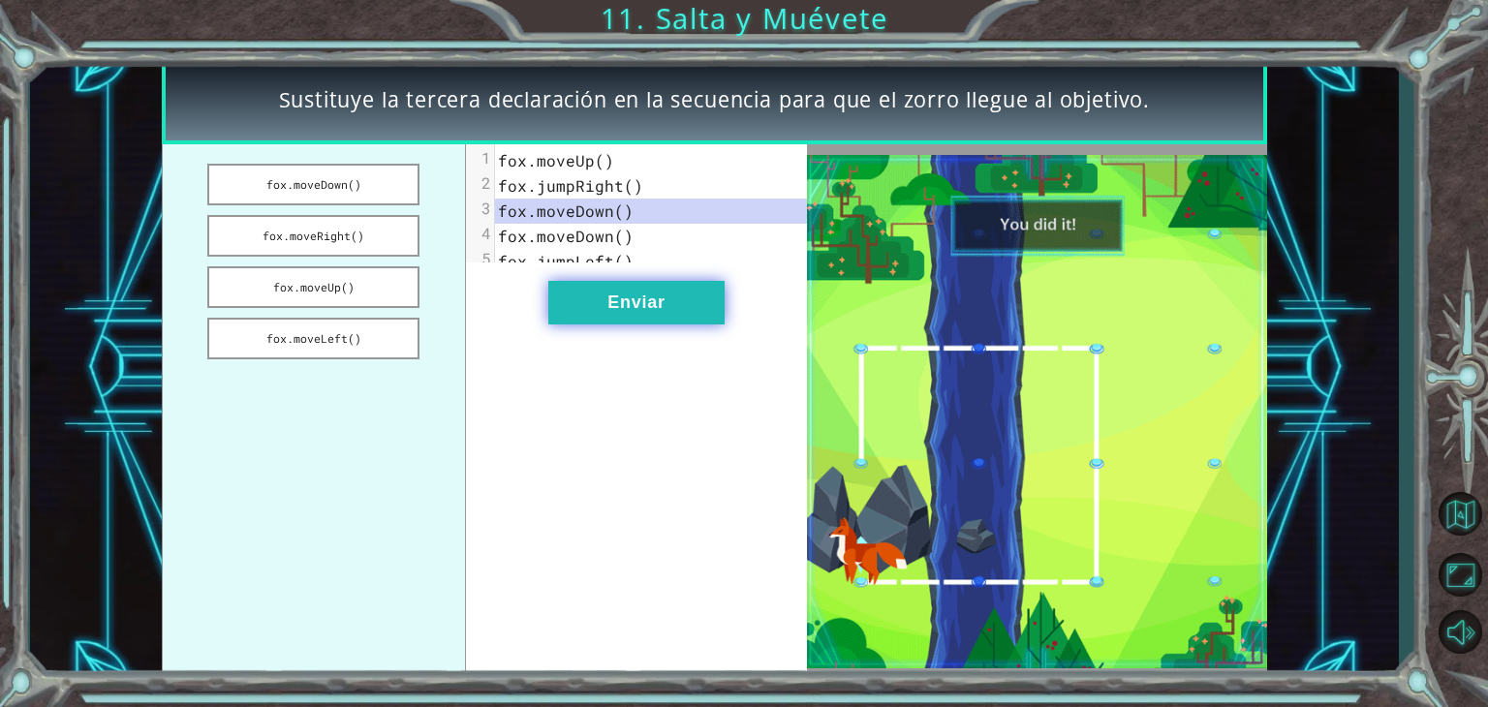
click at [678, 308] on button "Enviar" at bounding box center [636, 303] width 176 height 44
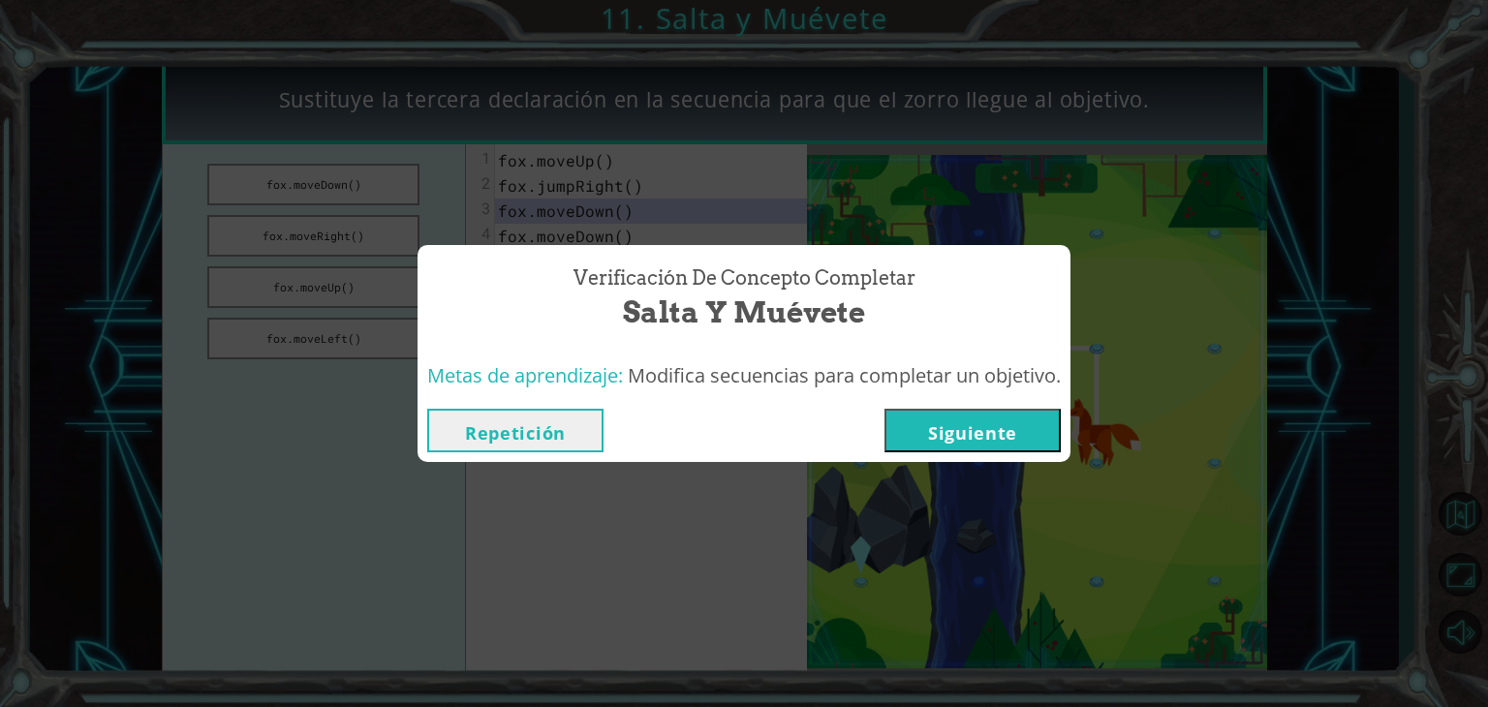
click at [969, 419] on button "Siguiente" at bounding box center [973, 431] width 176 height 44
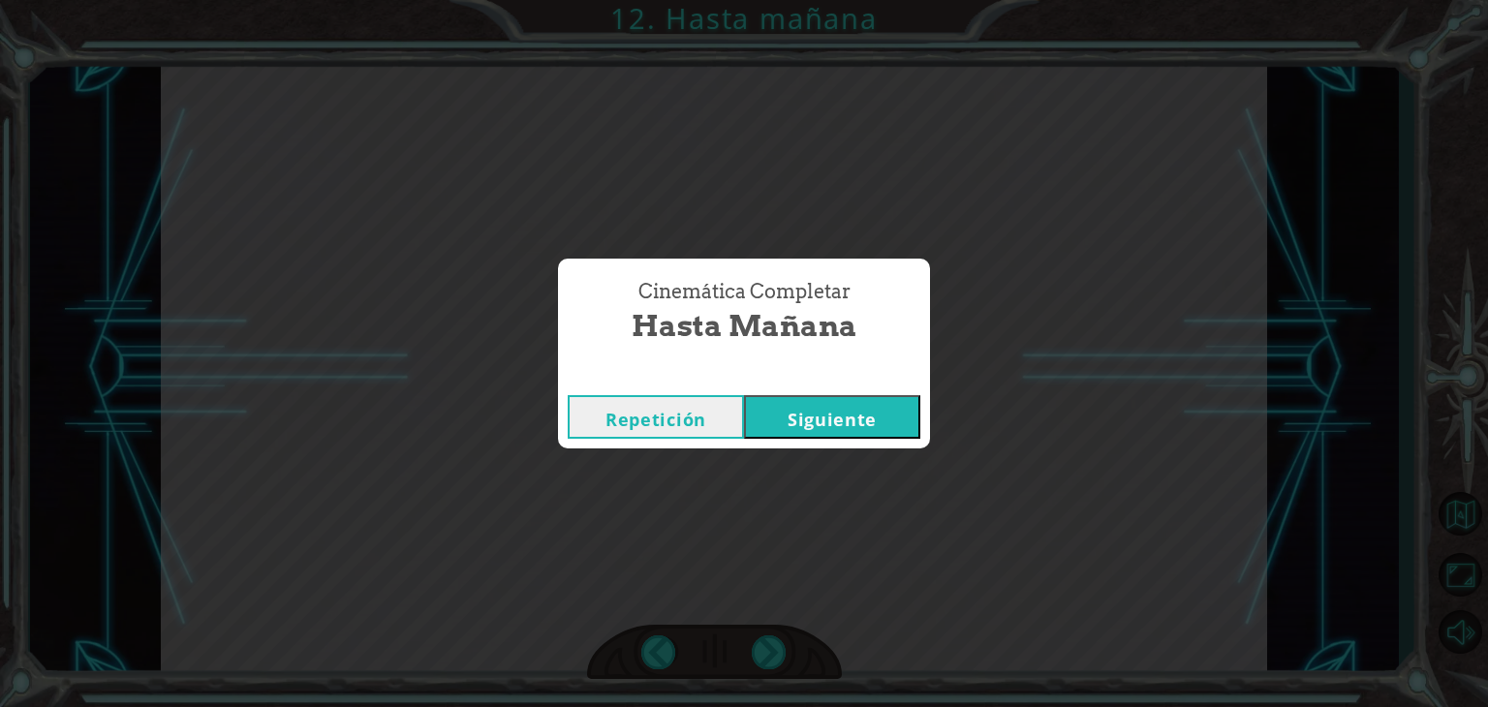
click at [849, 409] on button "Siguiente" at bounding box center [832, 417] width 176 height 44
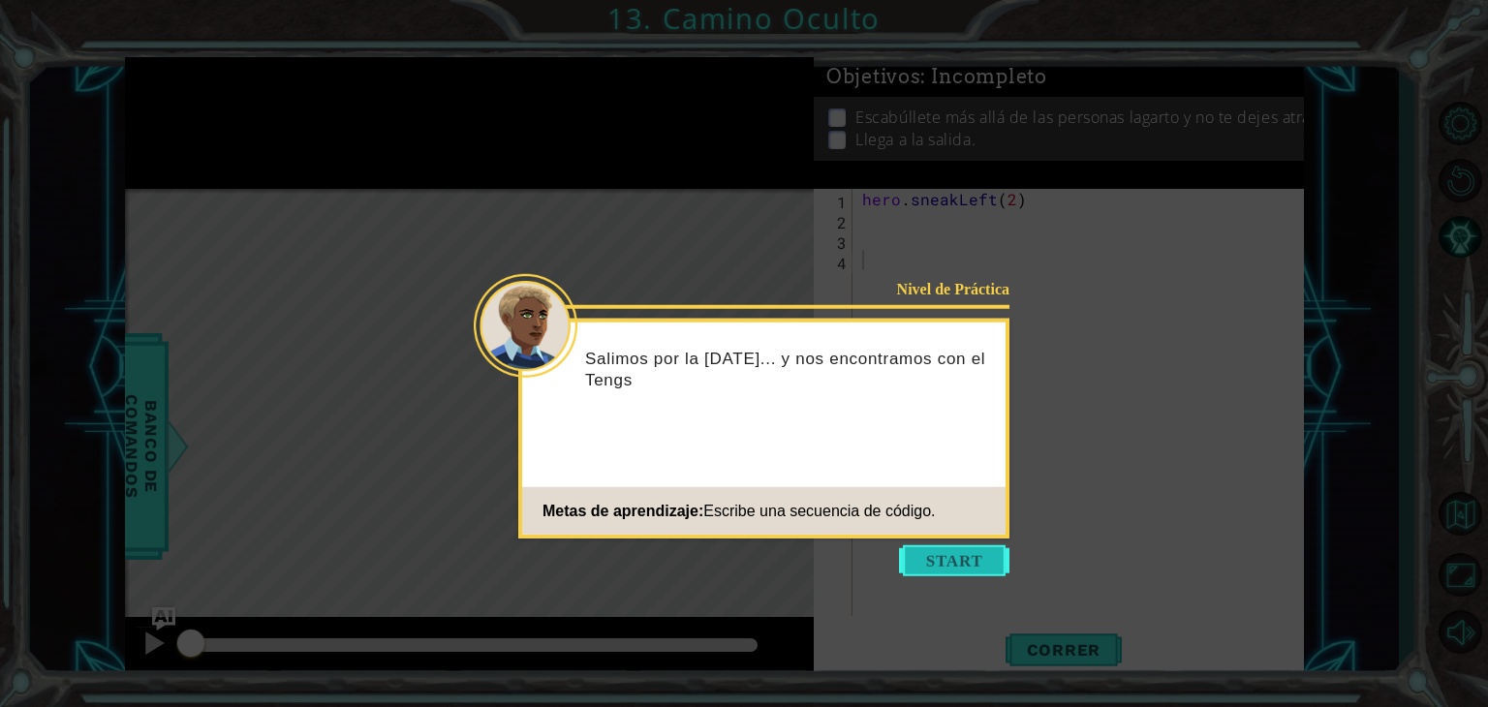
click at [954, 555] on button "Start" at bounding box center [954, 561] width 110 height 31
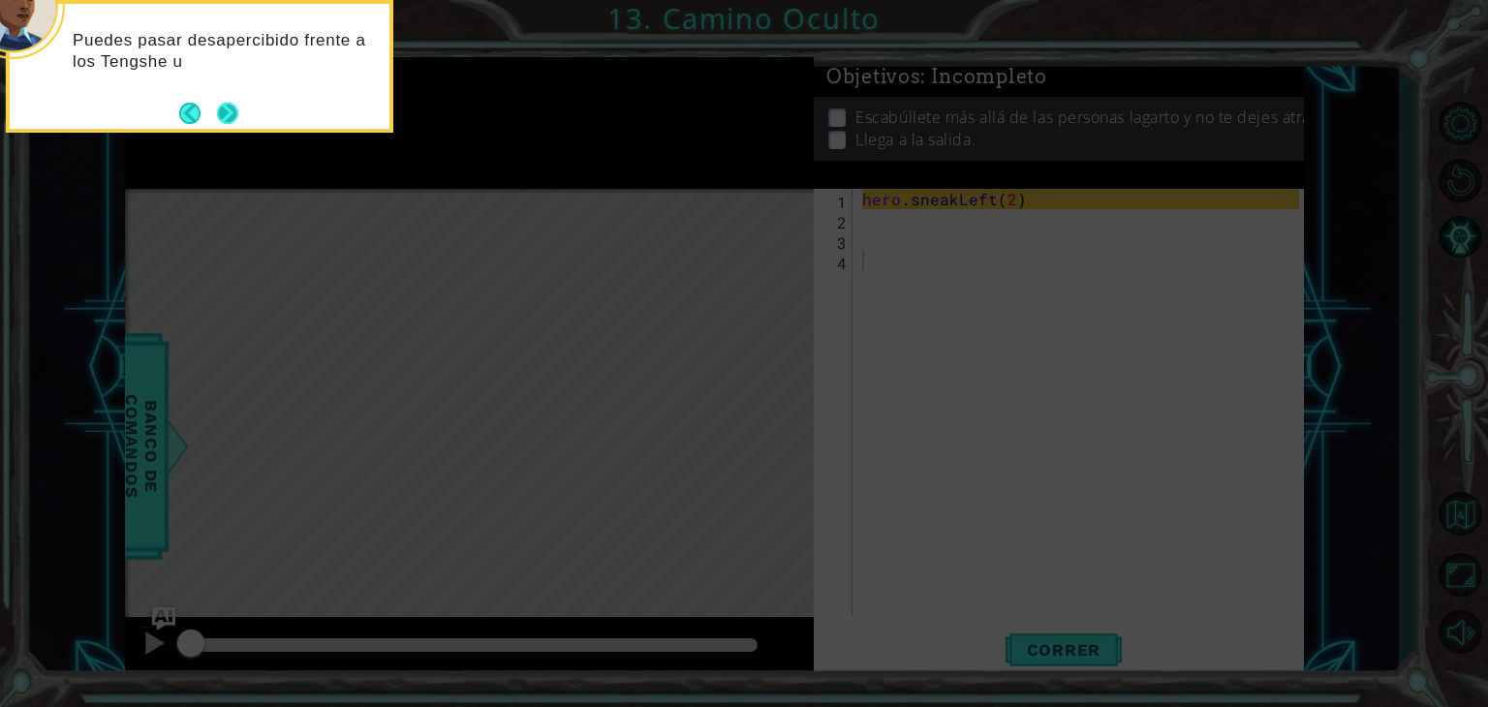
click at [229, 111] on button "Next" at bounding box center [227, 113] width 21 height 21
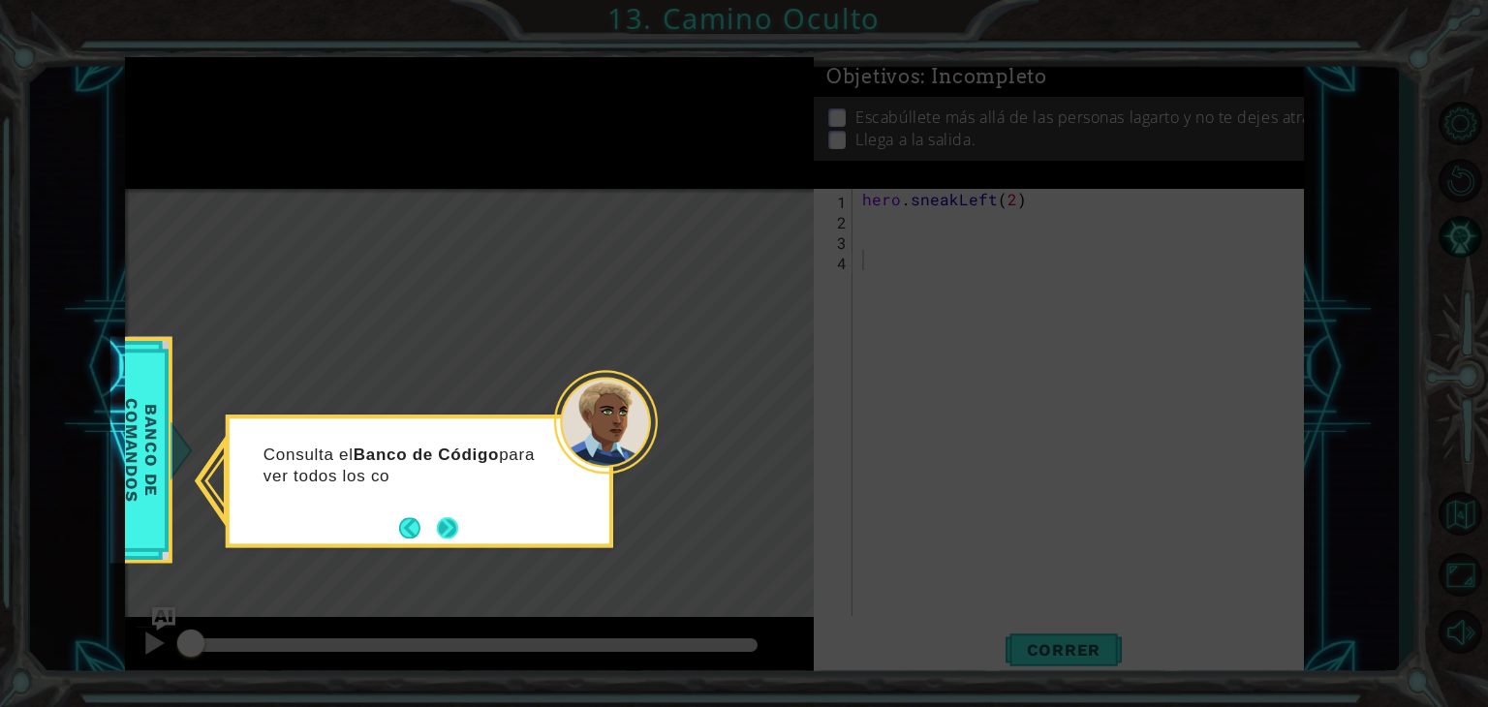
click at [437, 520] on button "Next" at bounding box center [447, 527] width 21 height 21
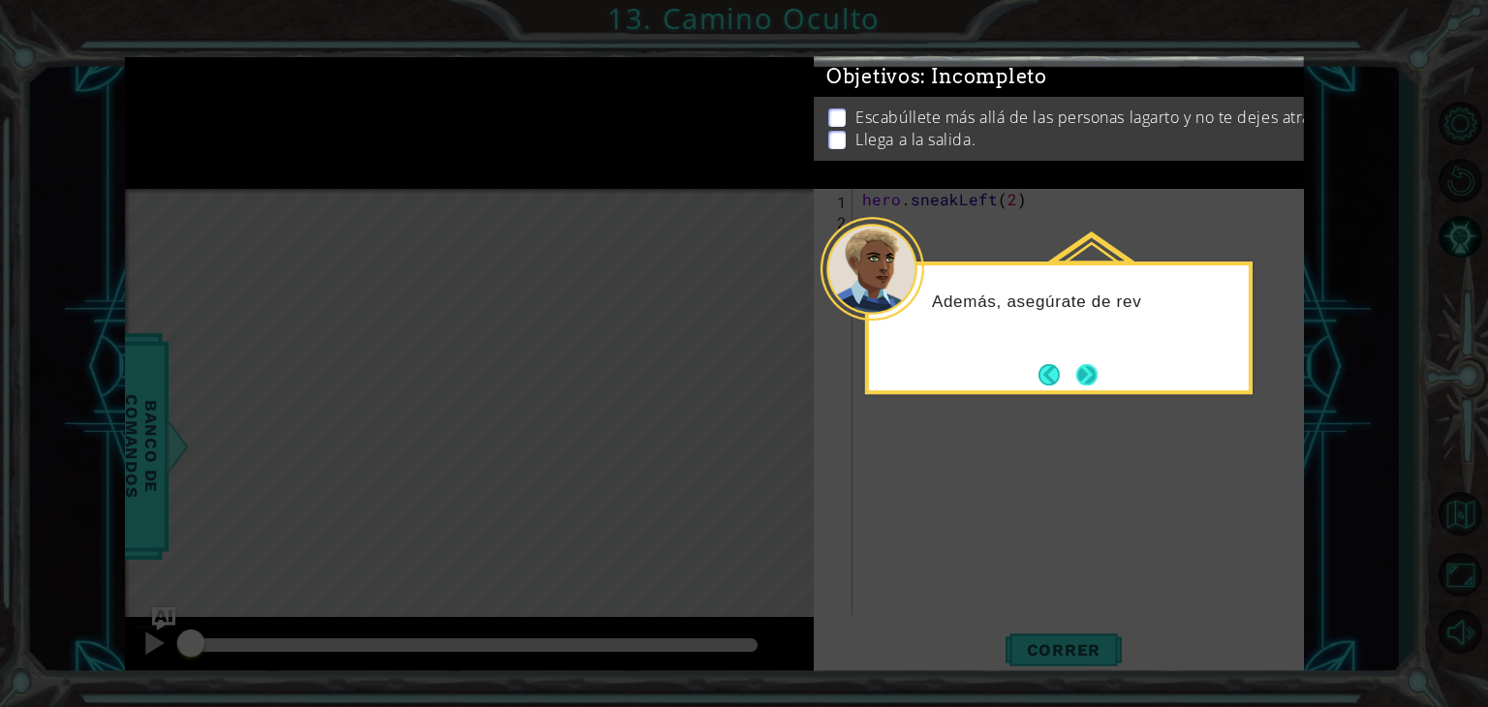
click at [1093, 369] on button "Next" at bounding box center [1087, 374] width 21 height 21
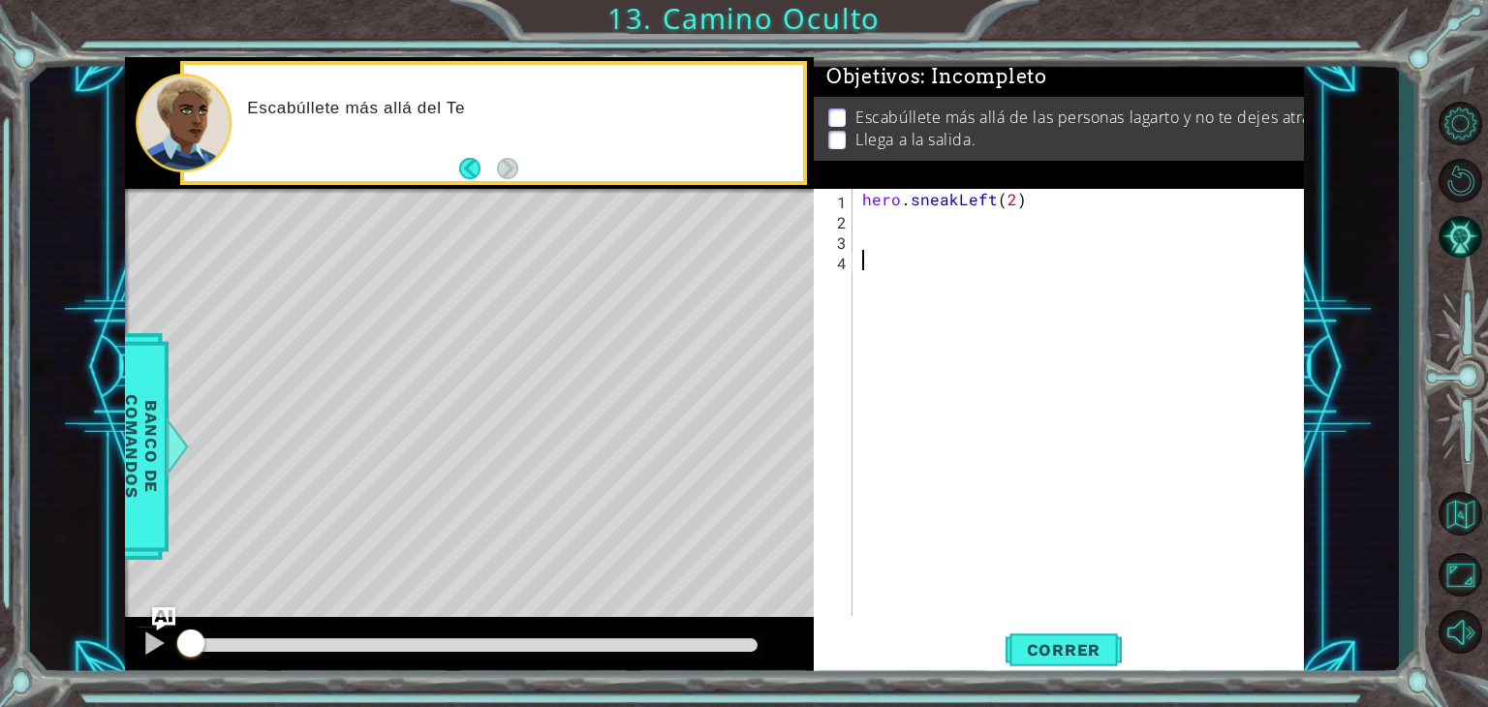
click at [930, 231] on div "hero . sneakLeft ( 2 )" at bounding box center [1084, 423] width 451 height 468
click at [919, 222] on div "hero . sneakLeft ( 2 )" at bounding box center [1084, 423] width 451 height 468
click at [1105, 638] on button "Correr" at bounding box center [1064, 650] width 116 height 49
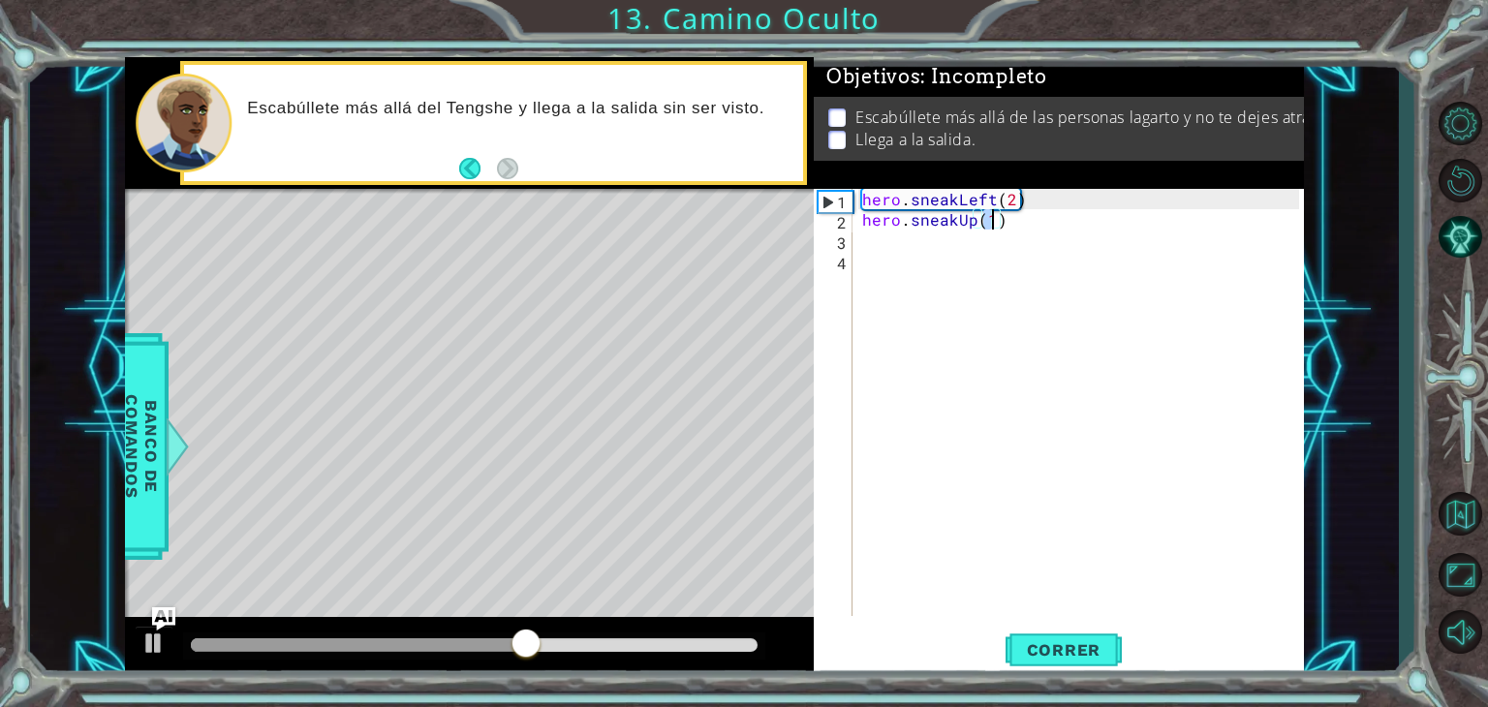
type textarea "hero.sneakUp(2)"
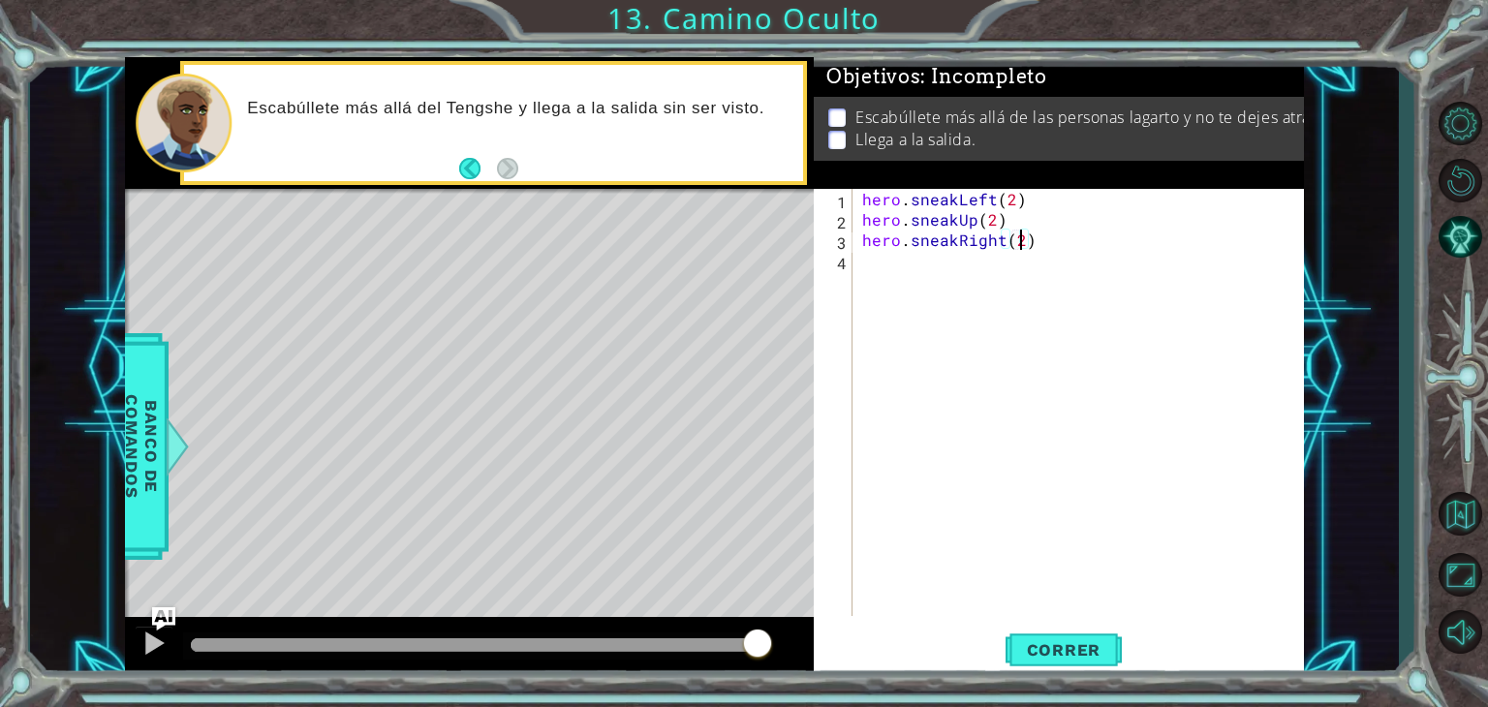
scroll to position [0, 9]
type textarea "hero.sneakRight(2)"
click at [1089, 641] on span "Correr" at bounding box center [1064, 650] width 113 height 19
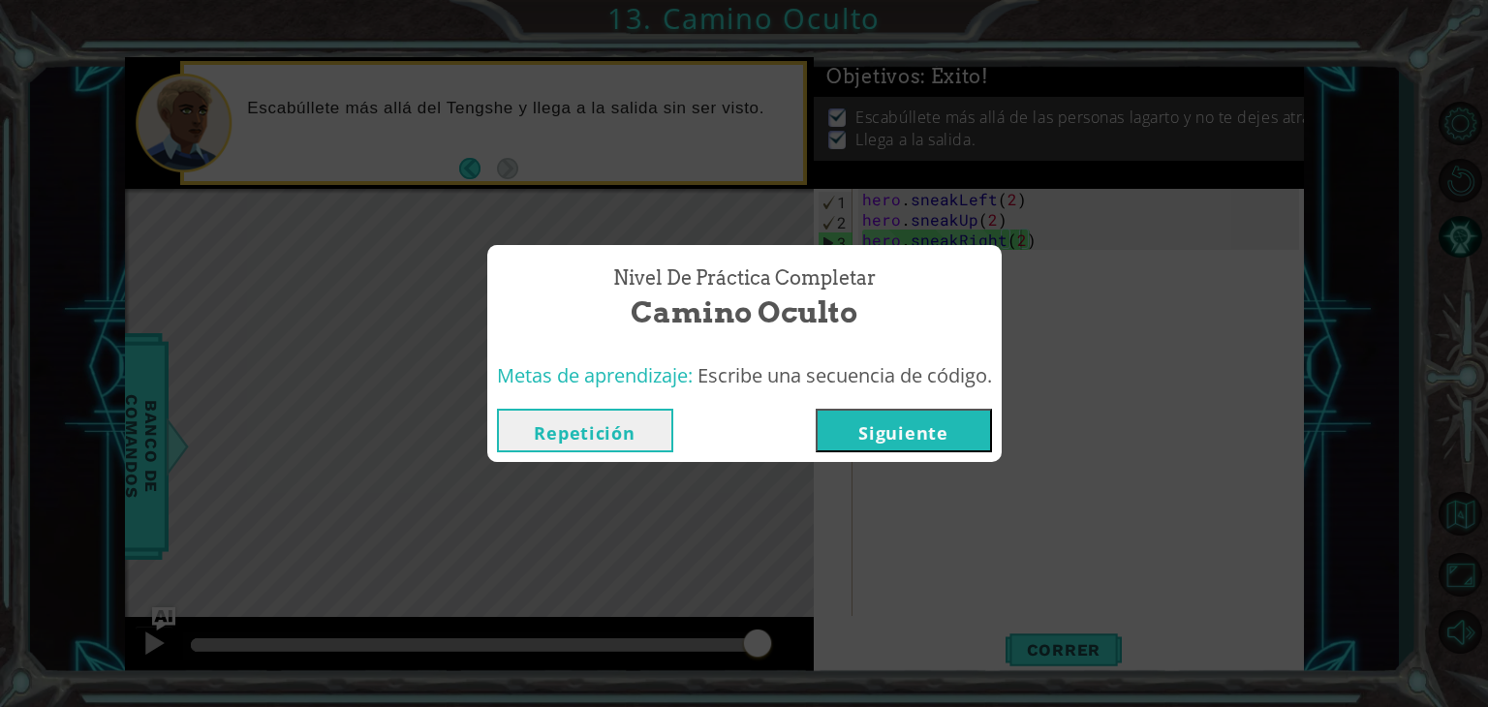
click at [936, 426] on button "Siguiente" at bounding box center [904, 431] width 176 height 44
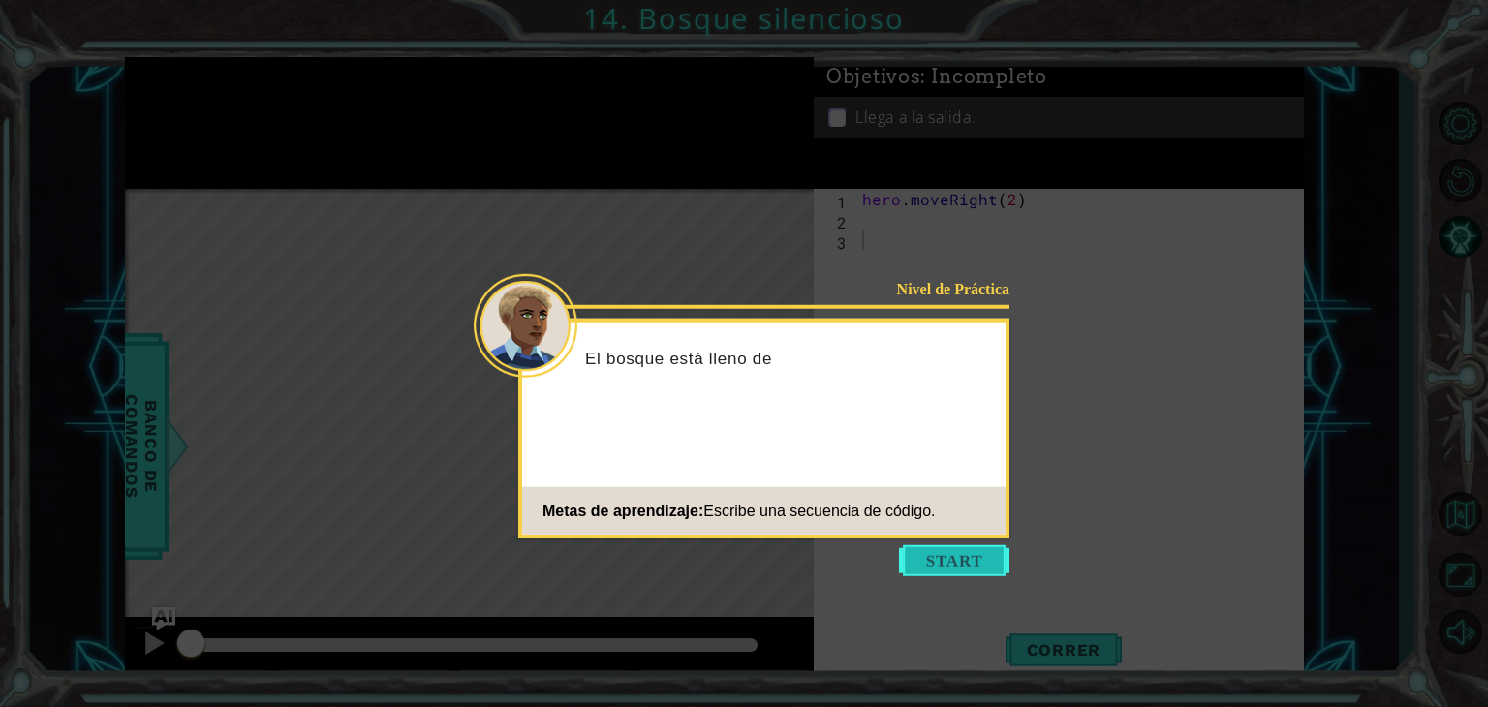
click at [957, 561] on button "Start" at bounding box center [954, 561] width 110 height 31
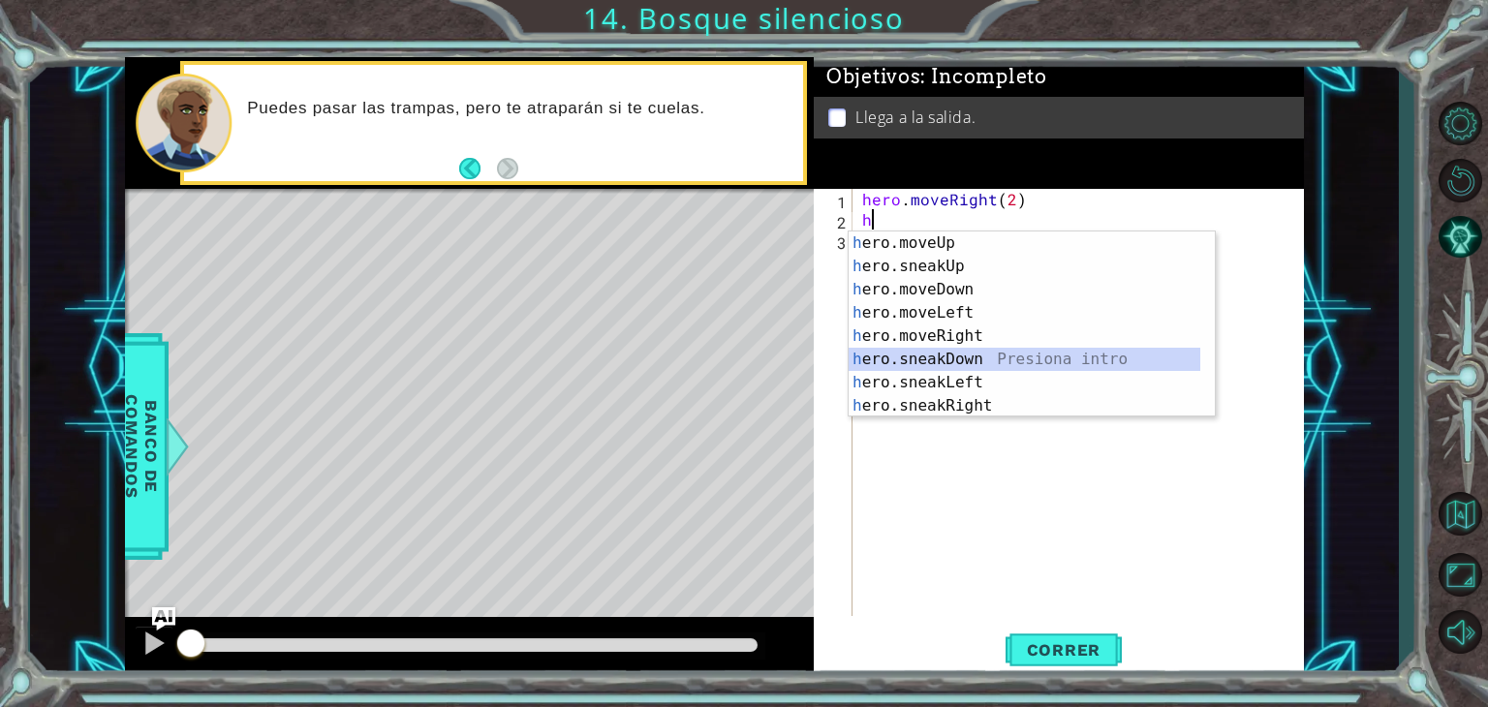
type textarea "hero.sneakDown(1)"
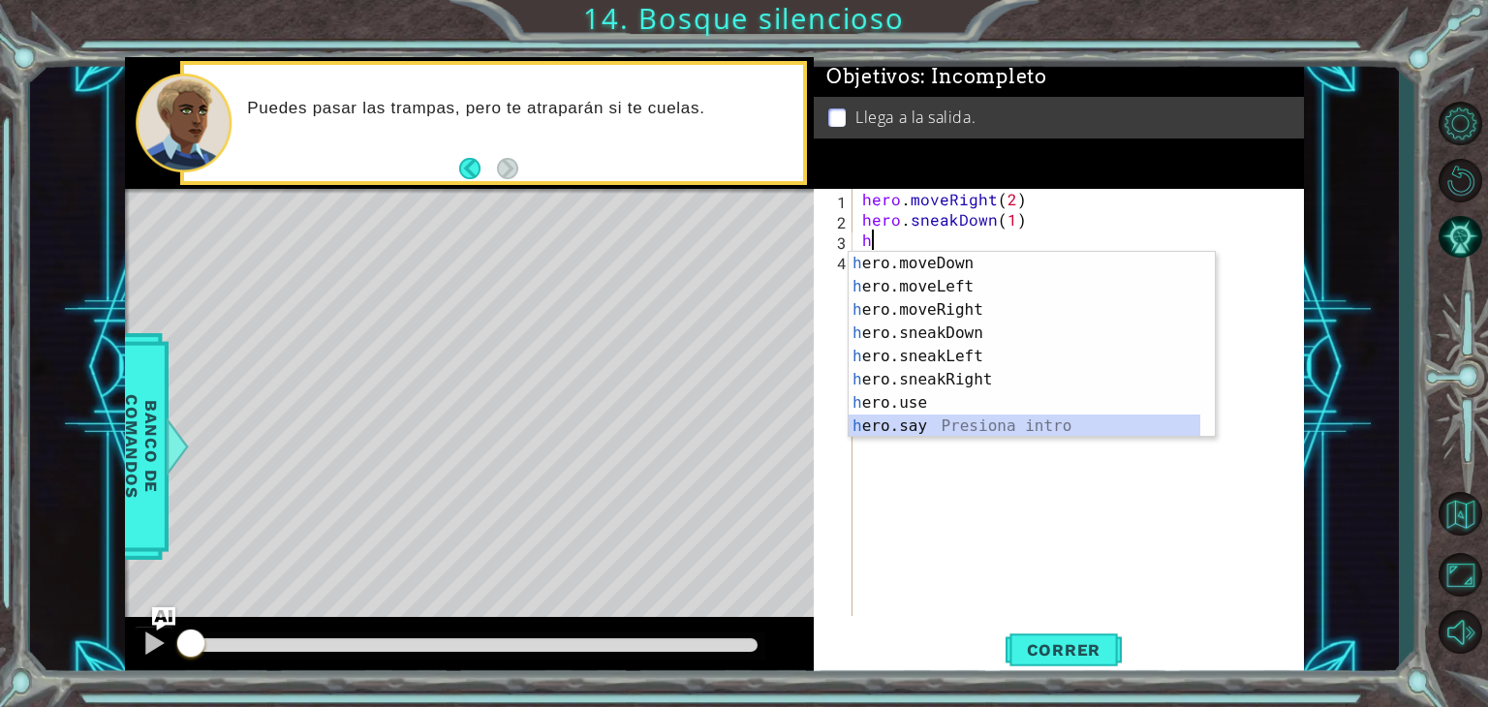
scroll to position [47, 0]
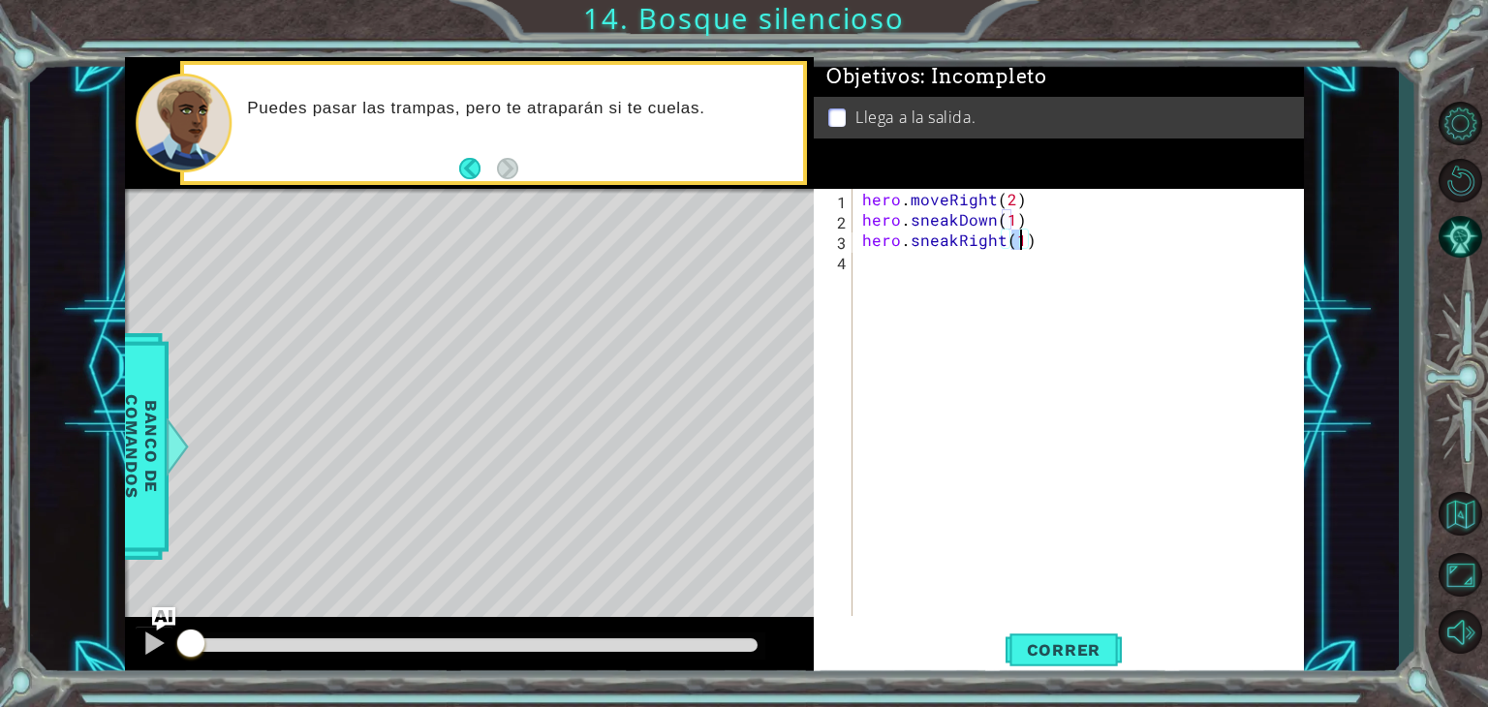
type textarea "hero.sneakRight(2)"
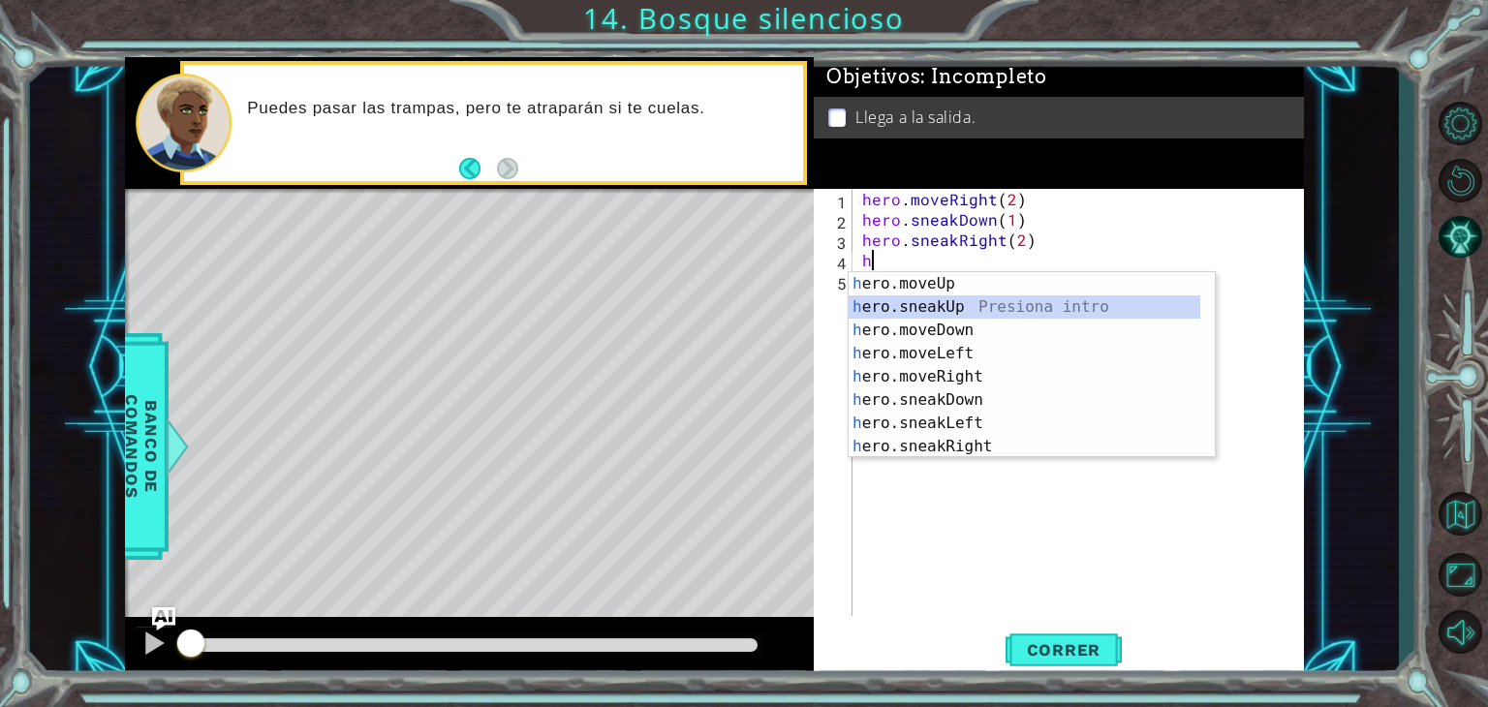
type textarea "hero.sneakUp(1)"
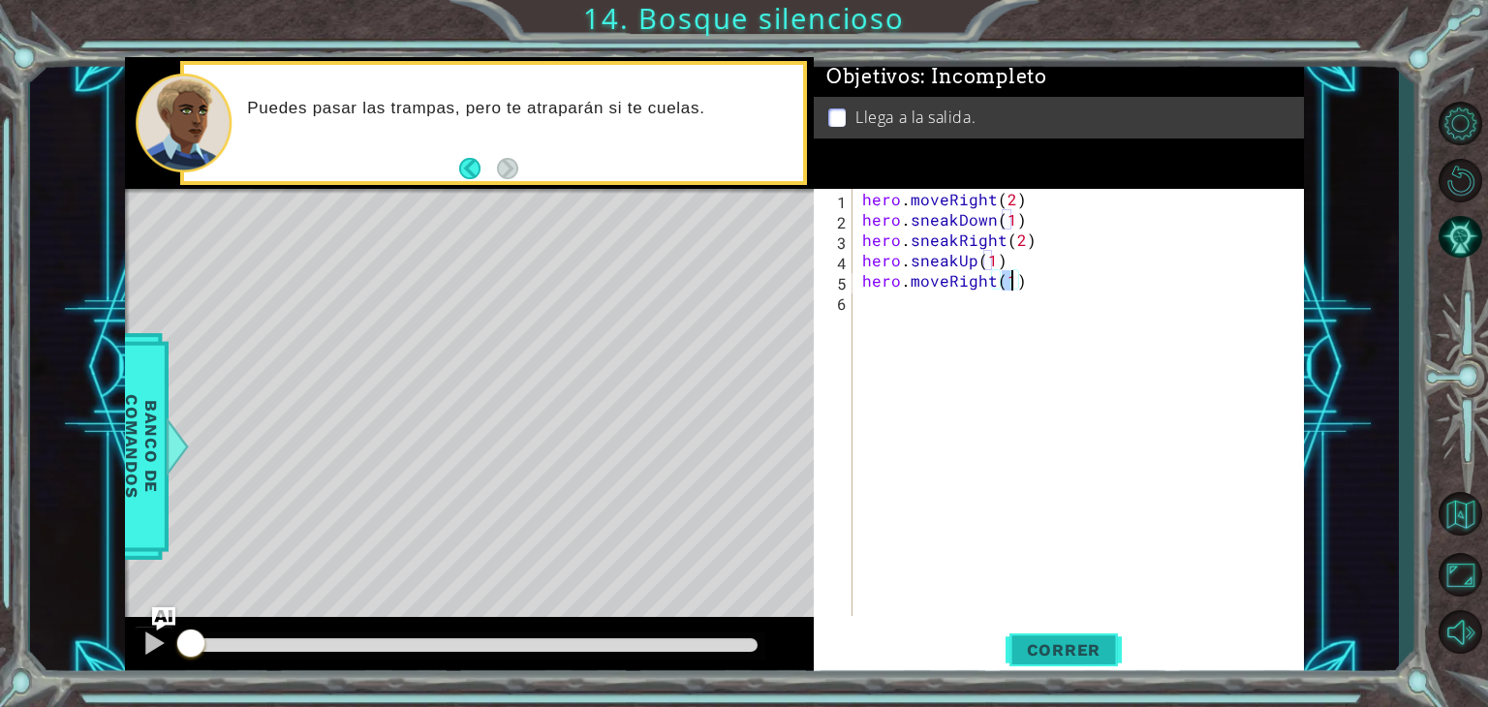
type textarea "hero.moveRight(1)"
click at [1081, 657] on span "Correr" at bounding box center [1064, 650] width 113 height 19
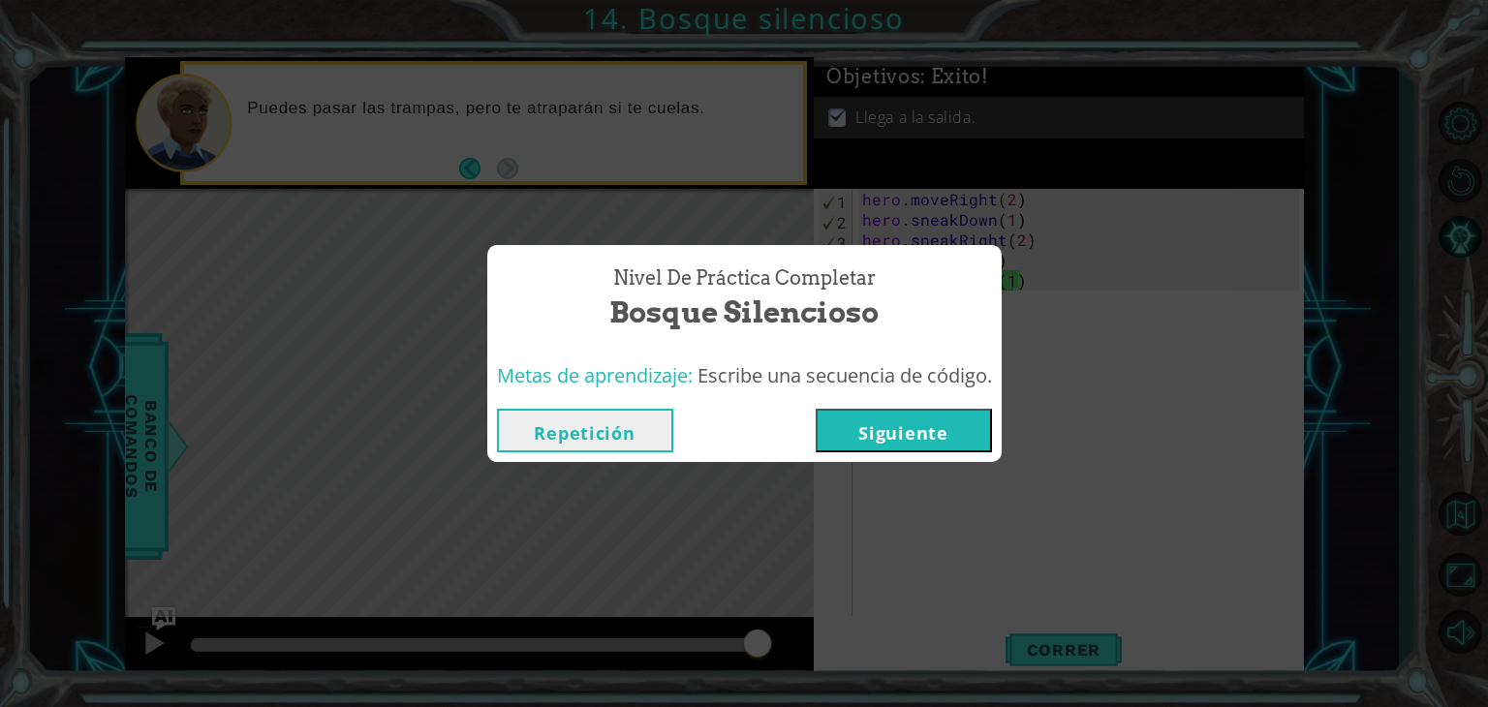
click at [912, 437] on button "Siguiente" at bounding box center [904, 431] width 176 height 44
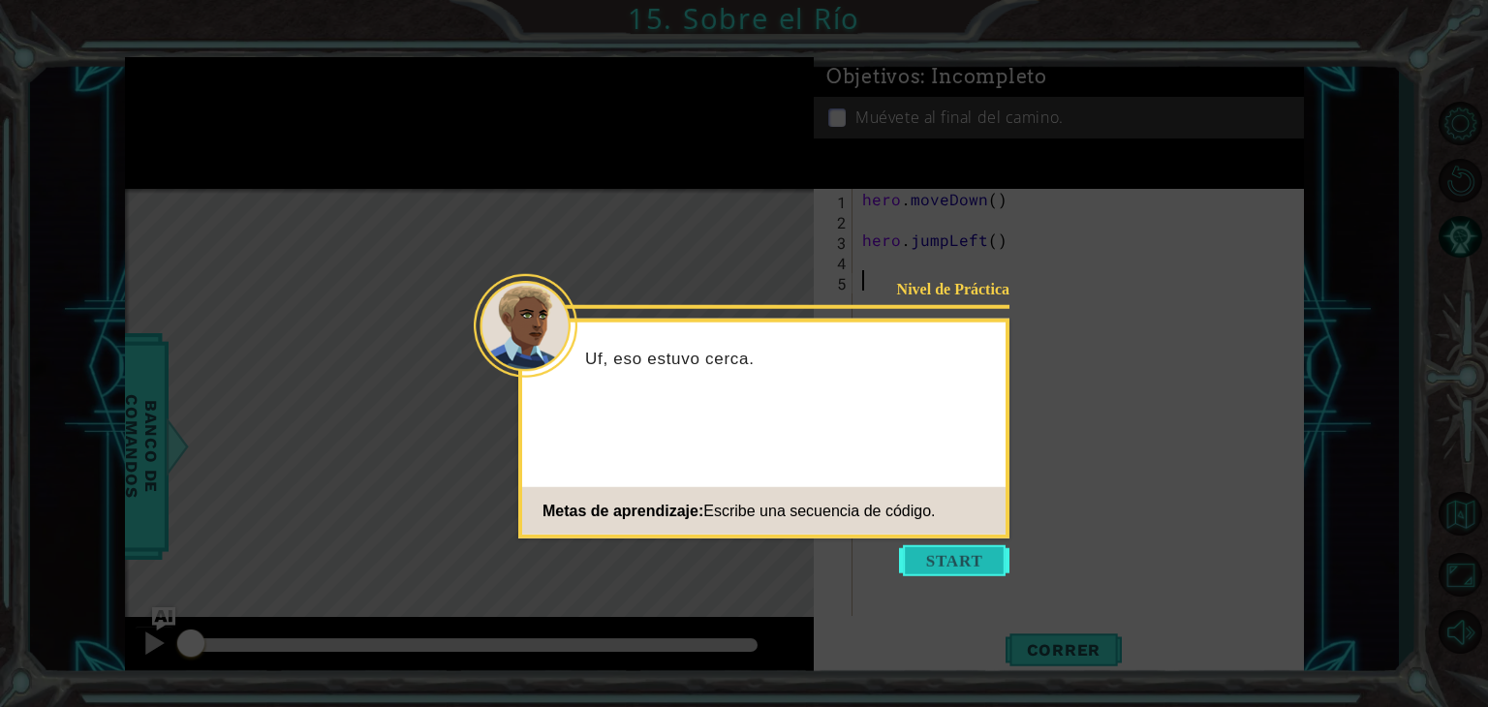
click at [965, 574] on button "Start" at bounding box center [954, 561] width 110 height 31
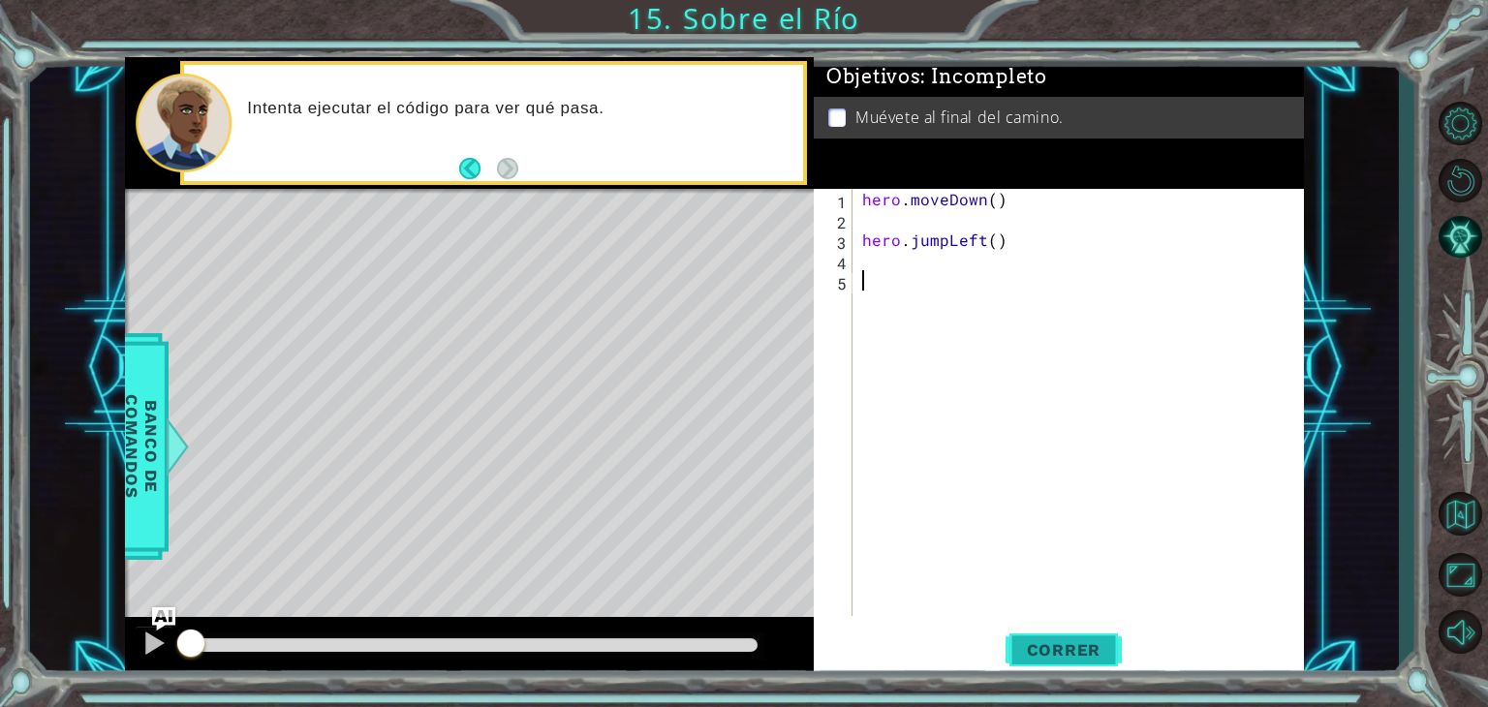
click at [1096, 644] on span "Correr" at bounding box center [1064, 650] width 113 height 19
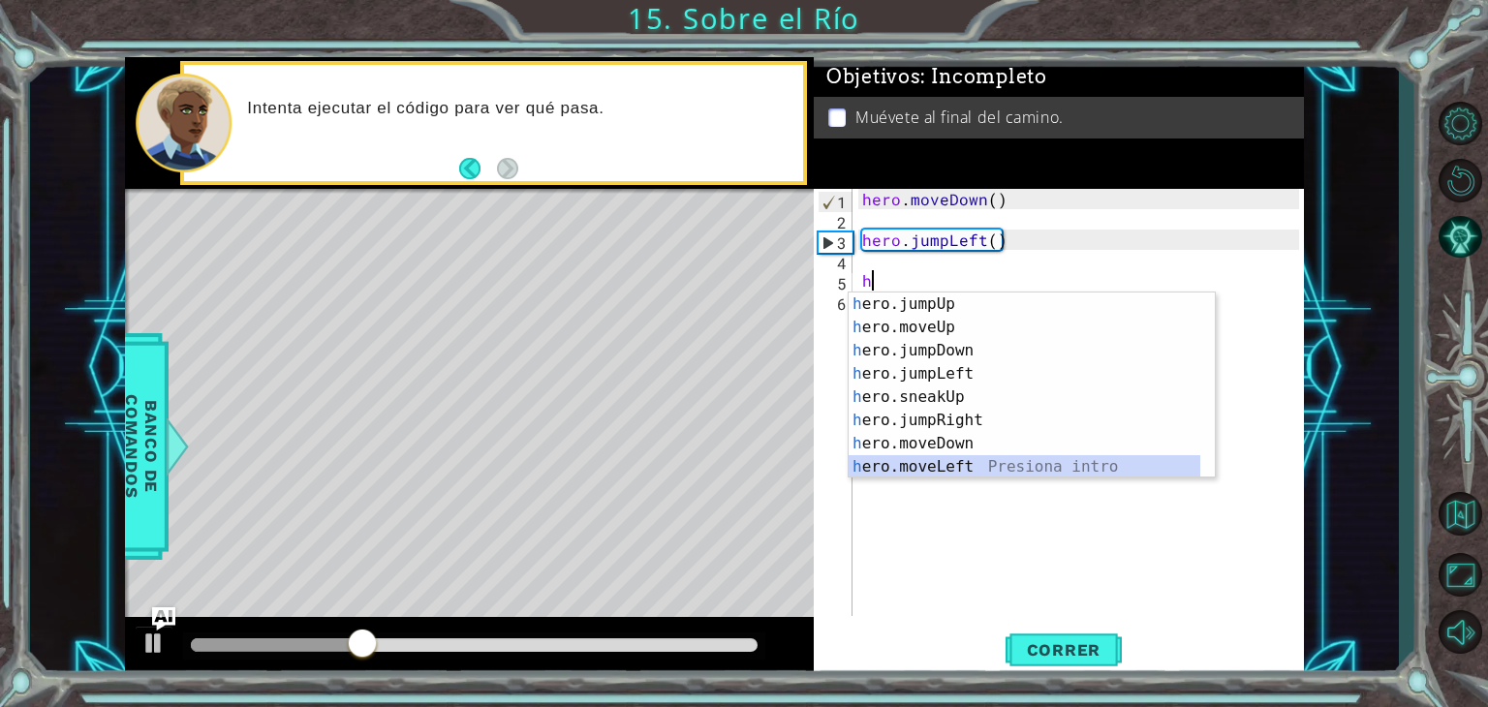
type textarea "hero.moveLeft(1)"
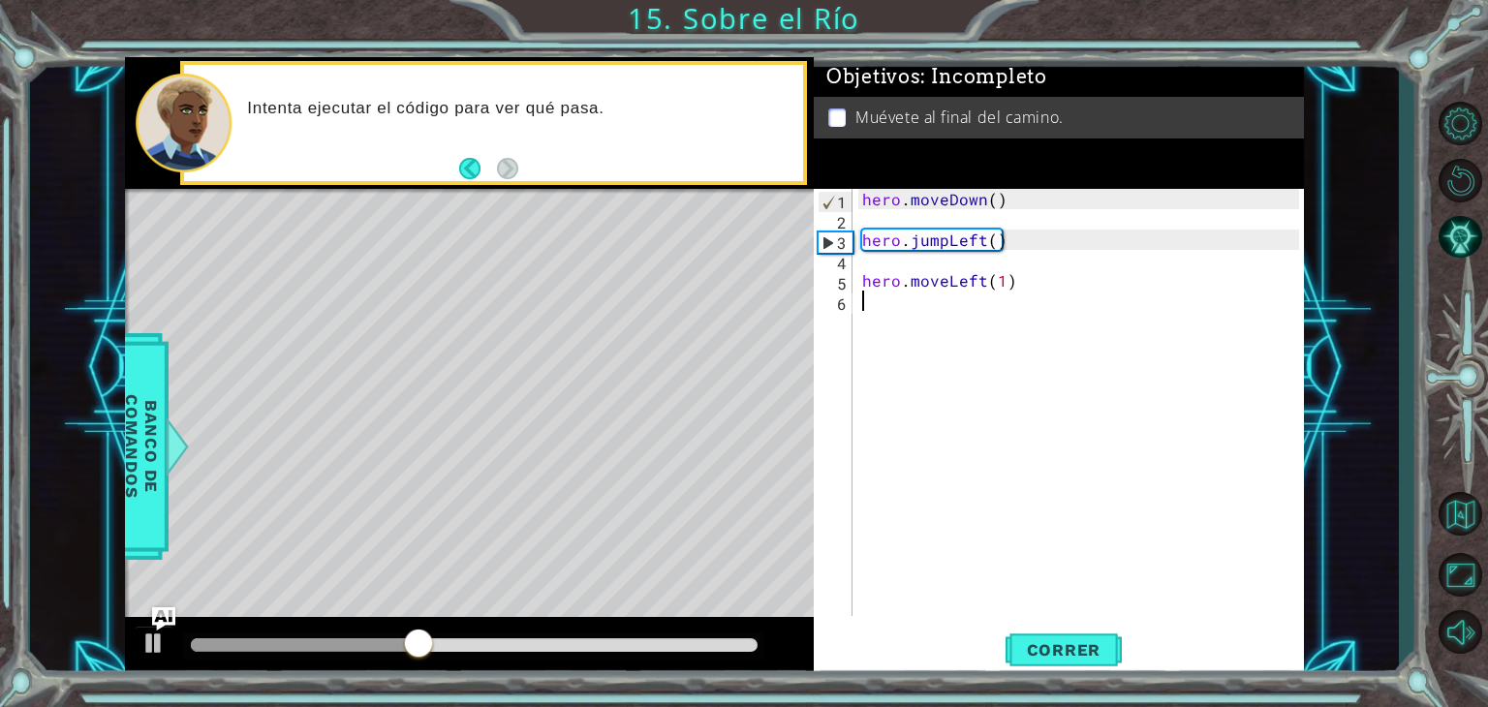
type textarea "h"
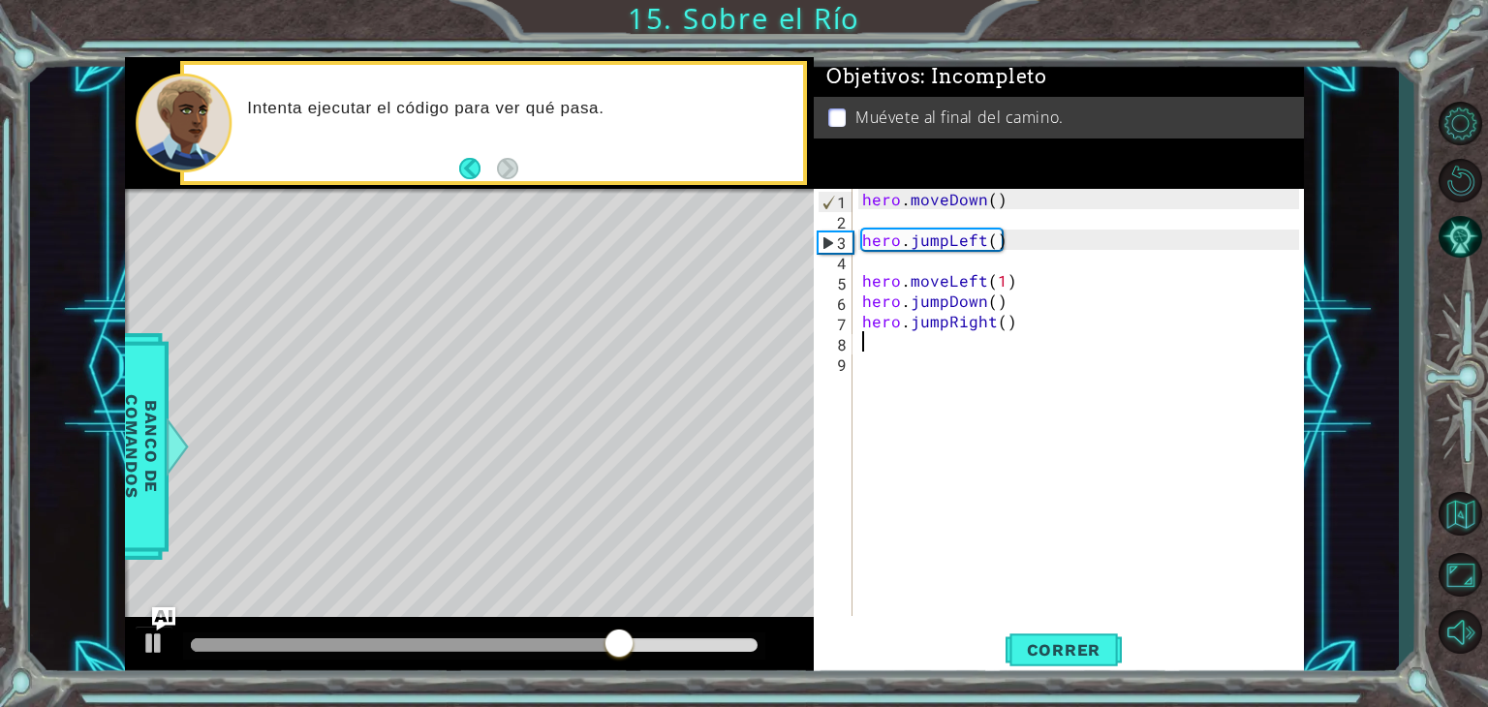
type textarea "j"
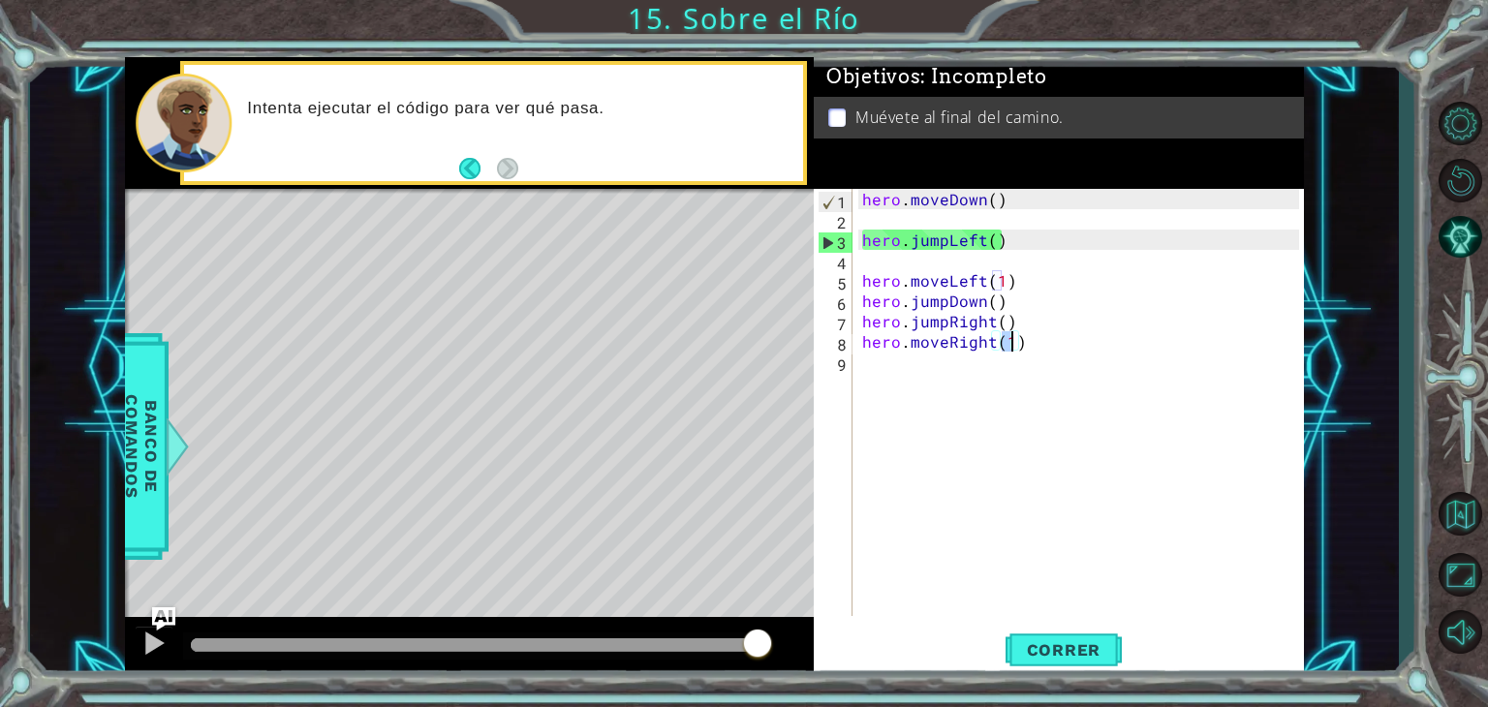
scroll to position [0, 8]
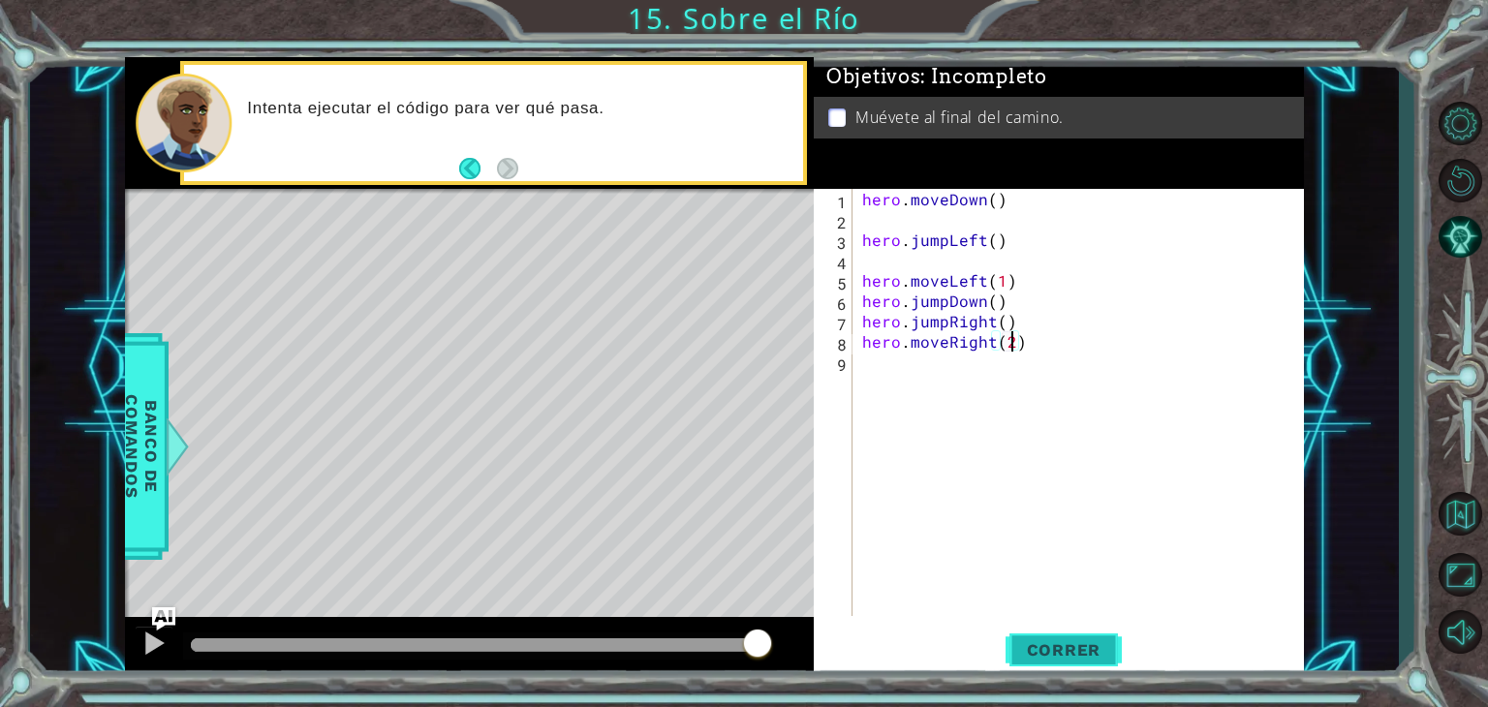
type textarea "hero.moveRight(2)"
click at [1087, 657] on span "Correr" at bounding box center [1064, 650] width 113 height 19
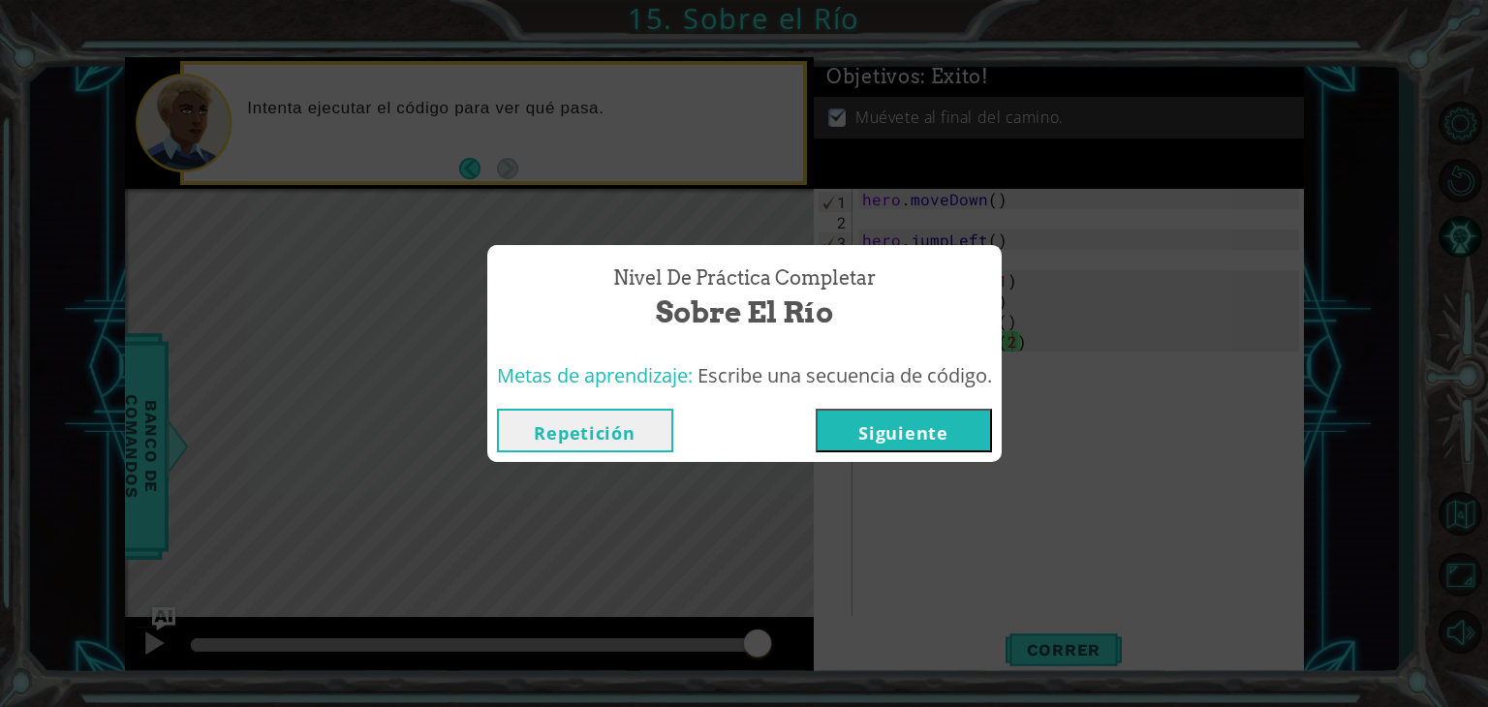
click at [930, 432] on button "Siguiente" at bounding box center [904, 431] width 176 height 44
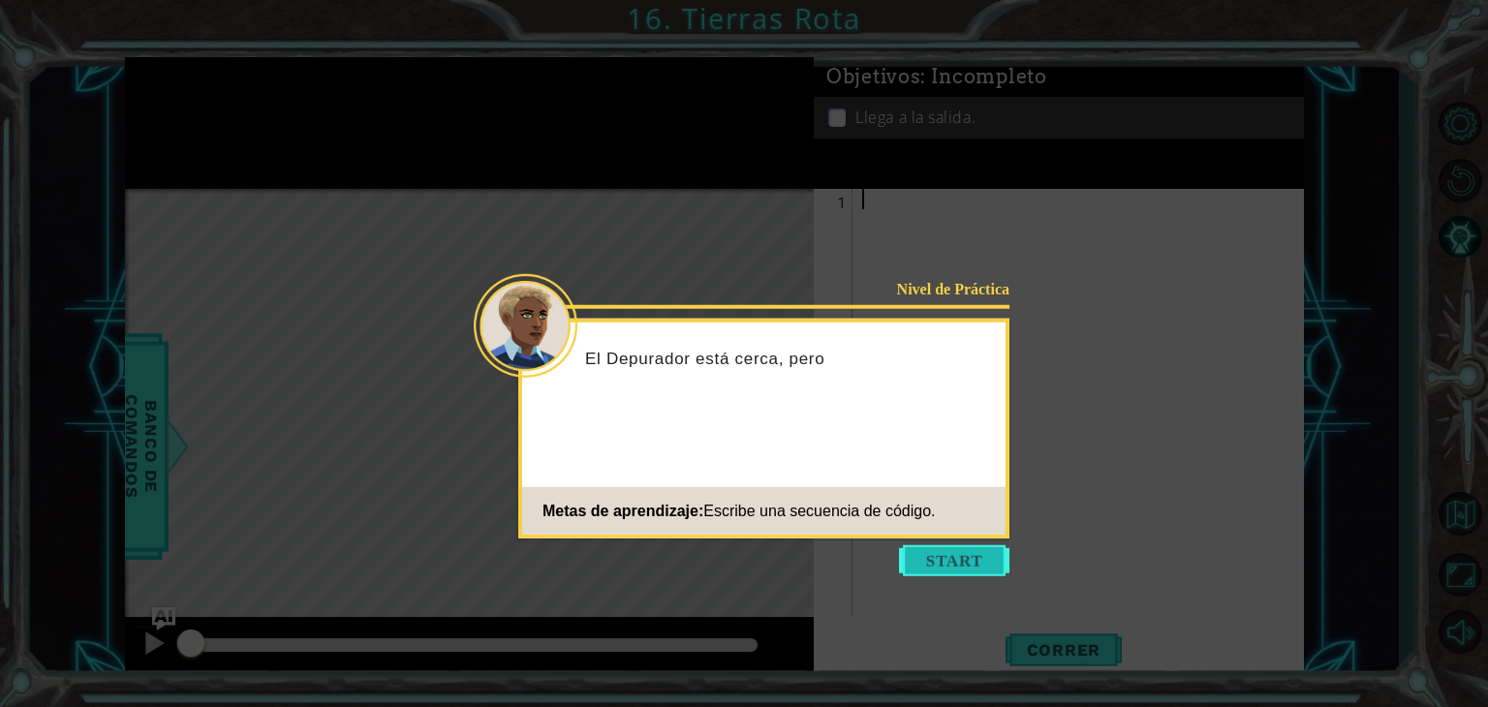
click at [954, 560] on button "Start" at bounding box center [954, 561] width 110 height 31
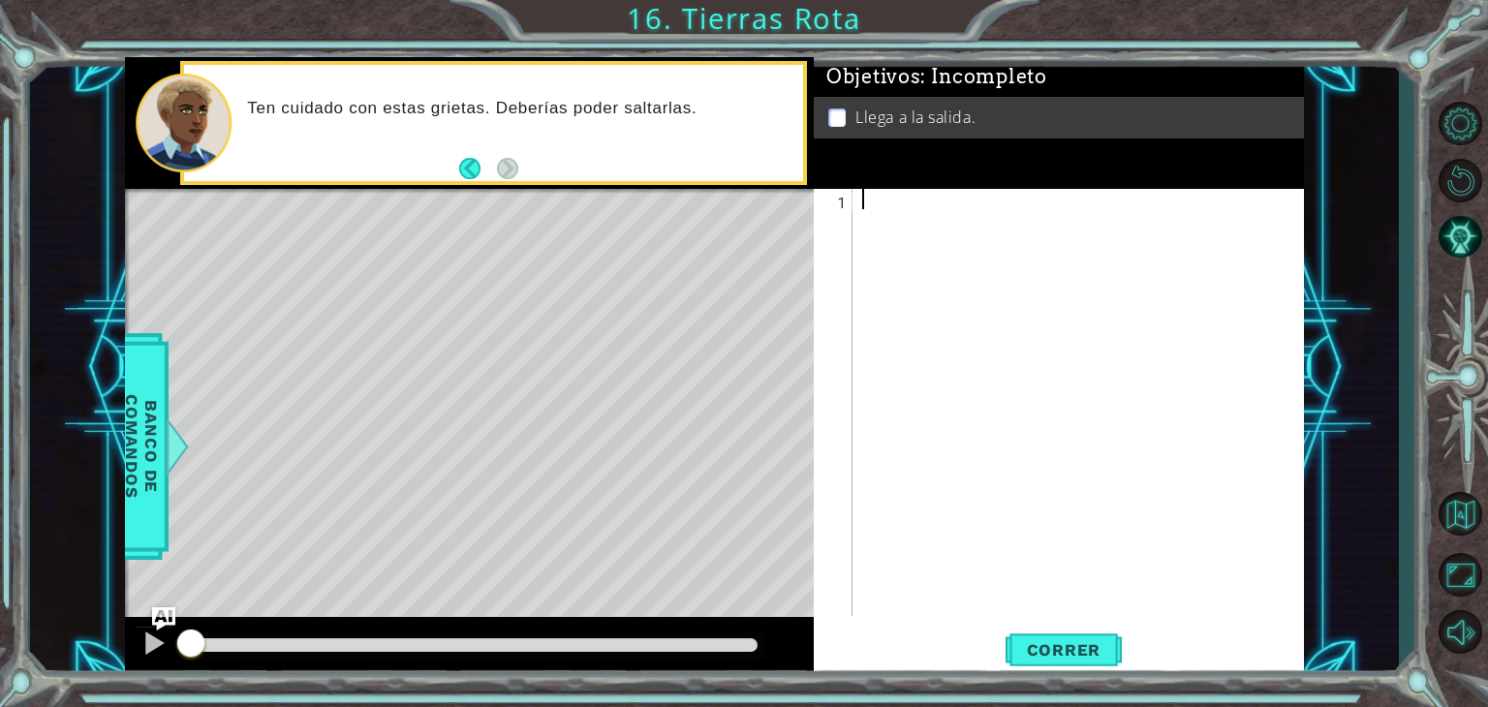
type textarea "j"
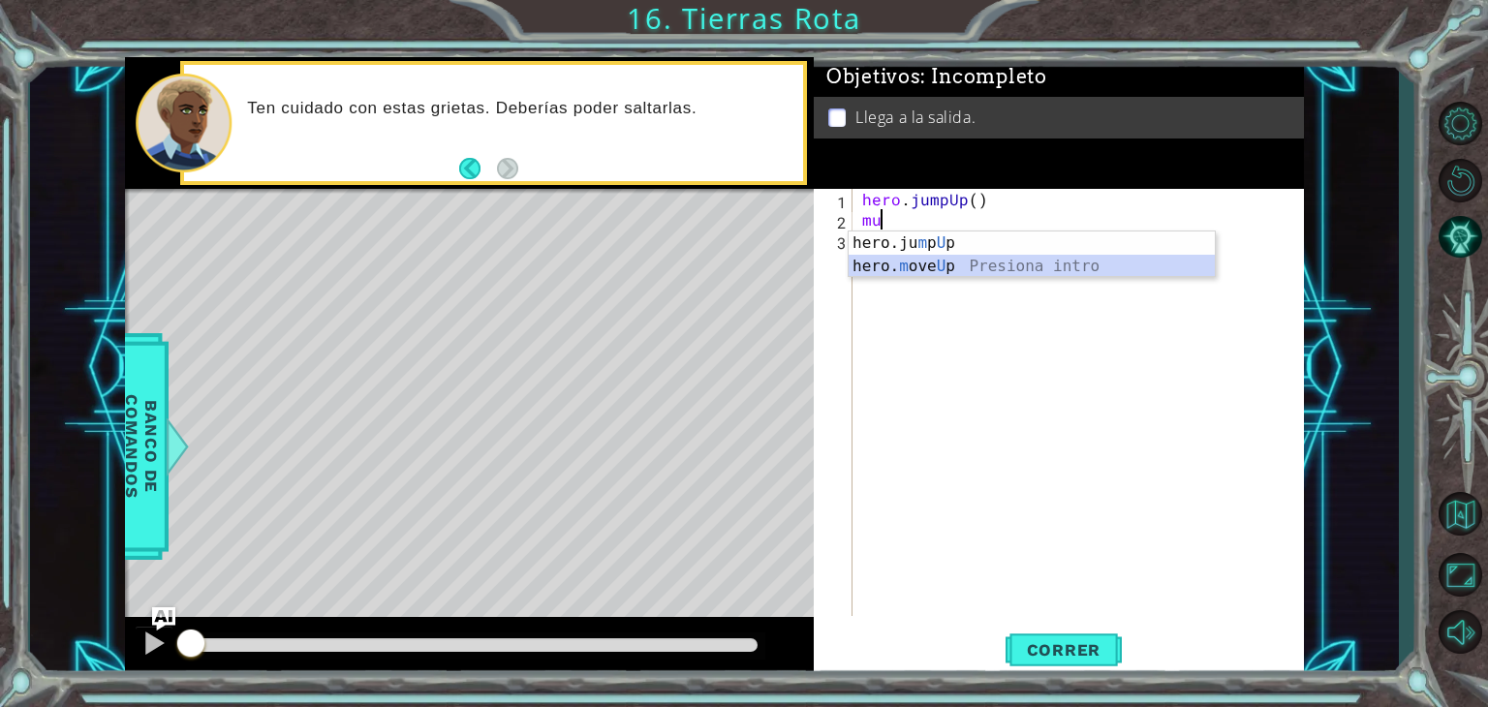
type textarea "hero.moveUp(1)"
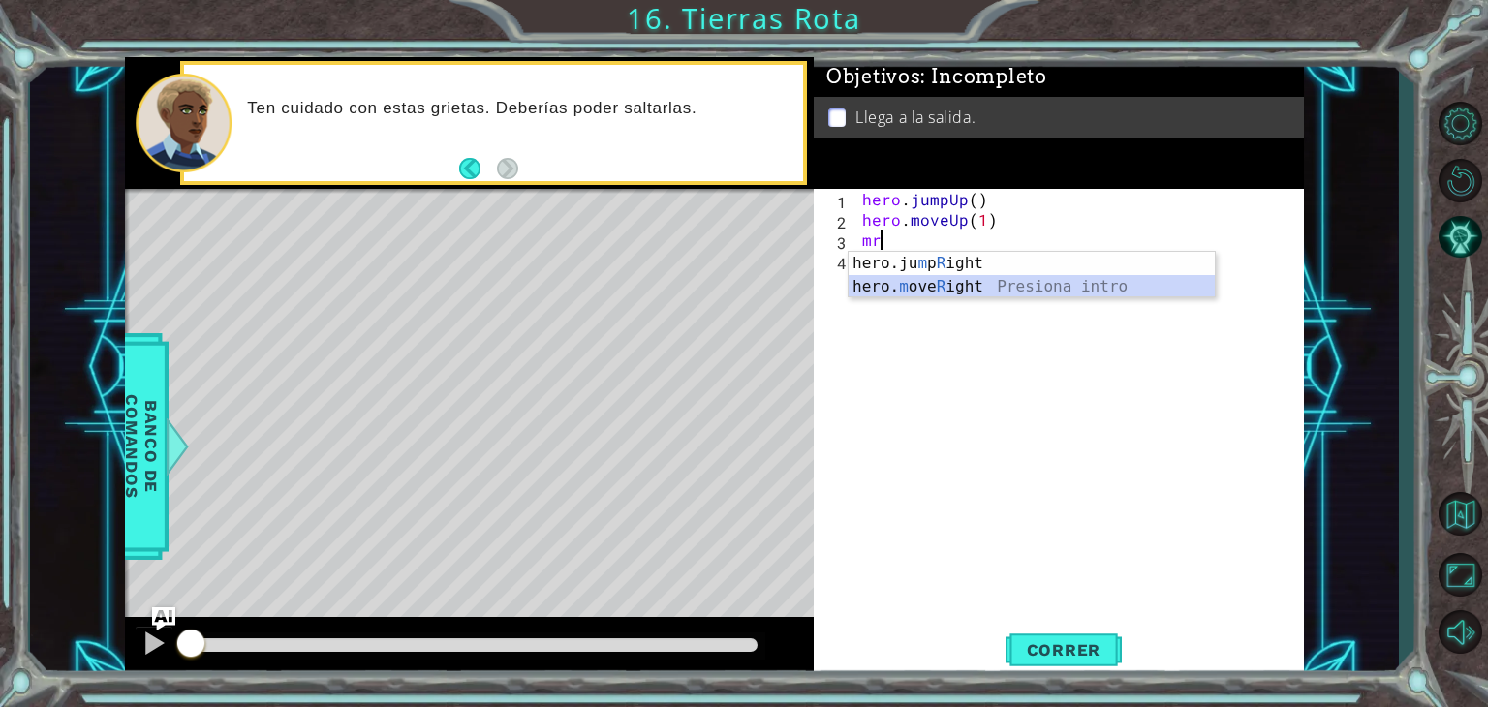
type textarea "hero.moveRight(1)"
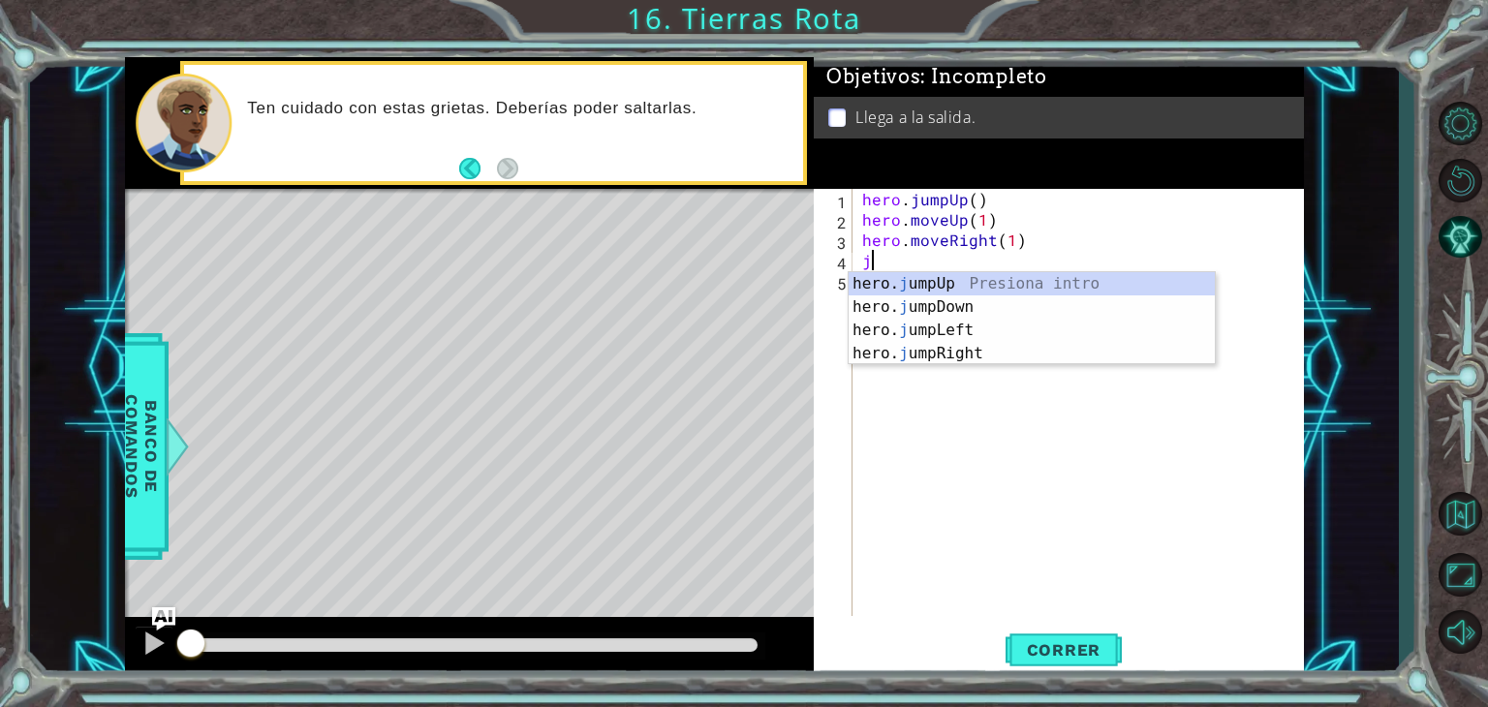
type textarea "jr"
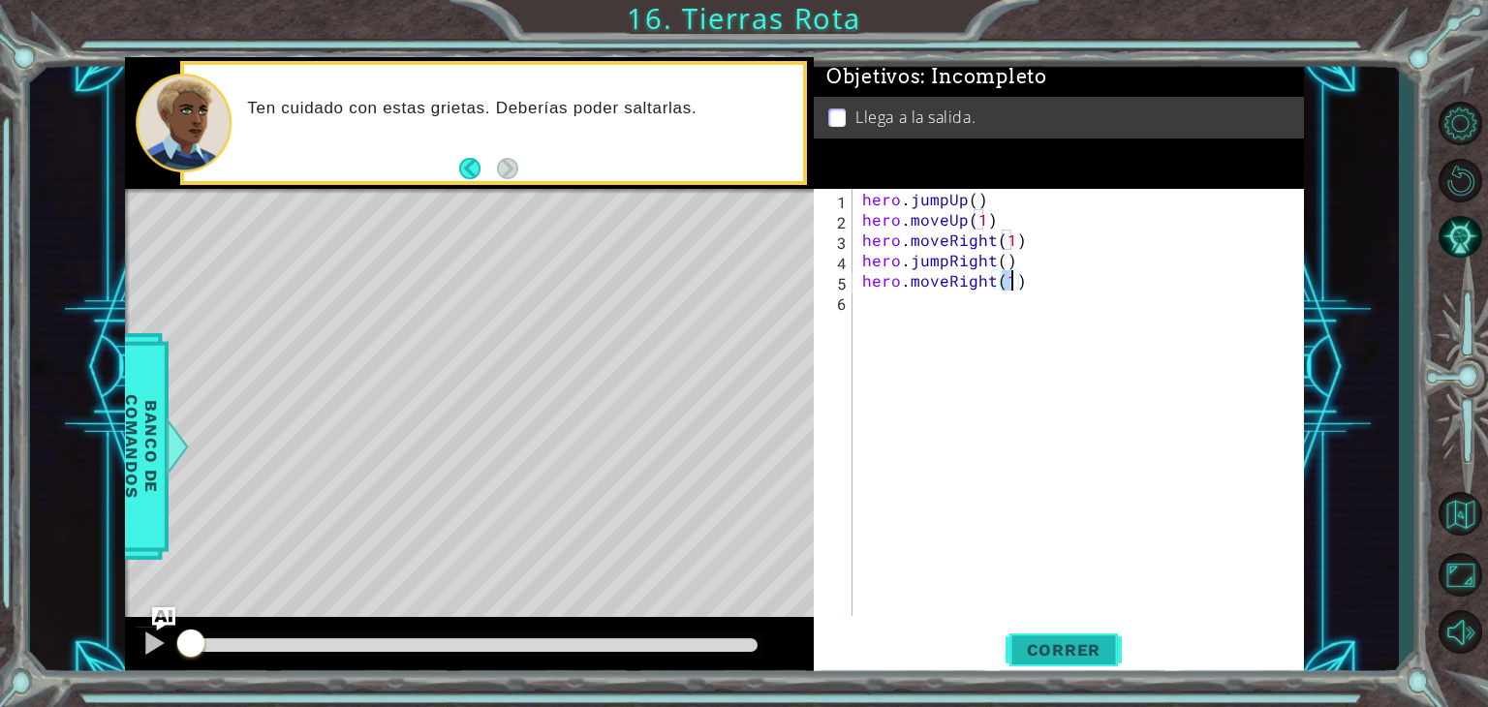
type textarea "hero.moveRight(1)"
click at [1054, 637] on button "Correr" at bounding box center [1064, 650] width 116 height 49
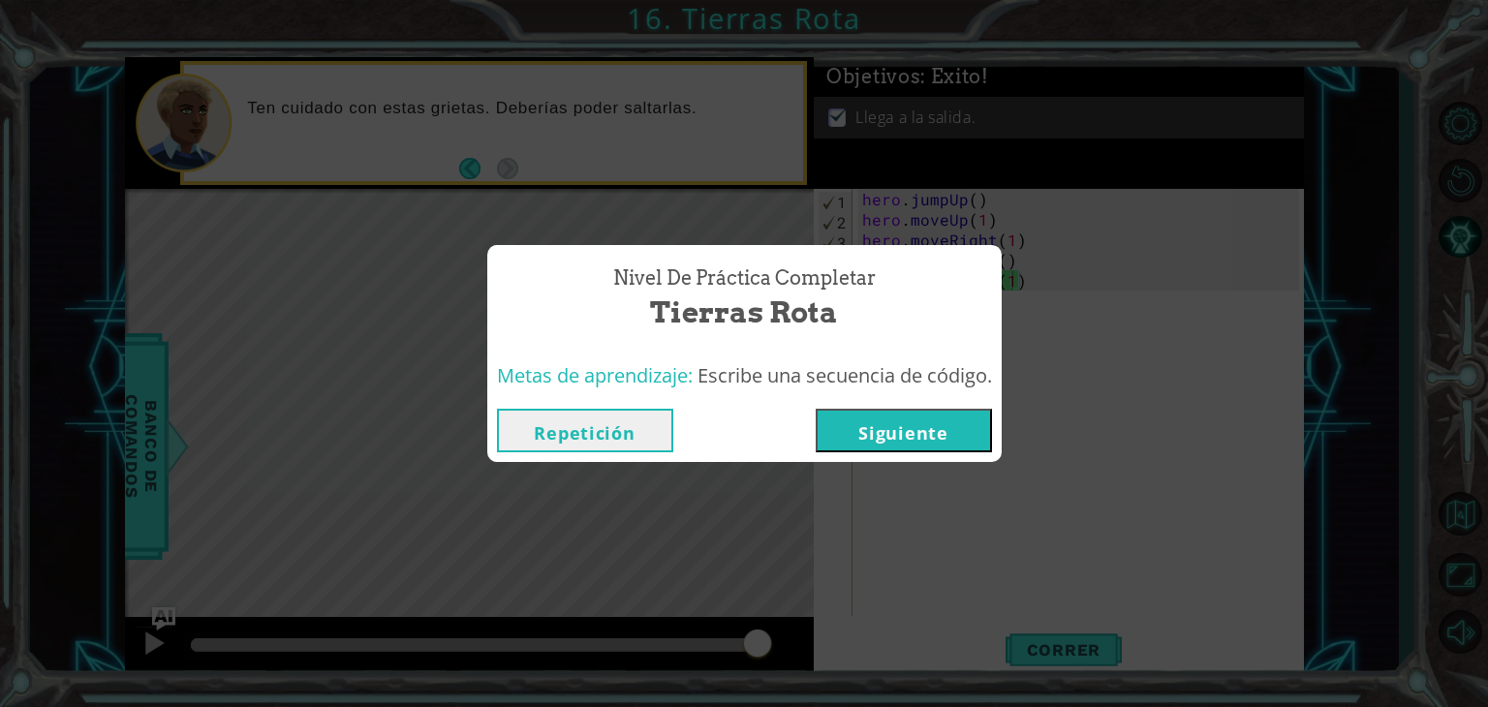
click at [886, 434] on button "Siguiente" at bounding box center [904, 431] width 176 height 44
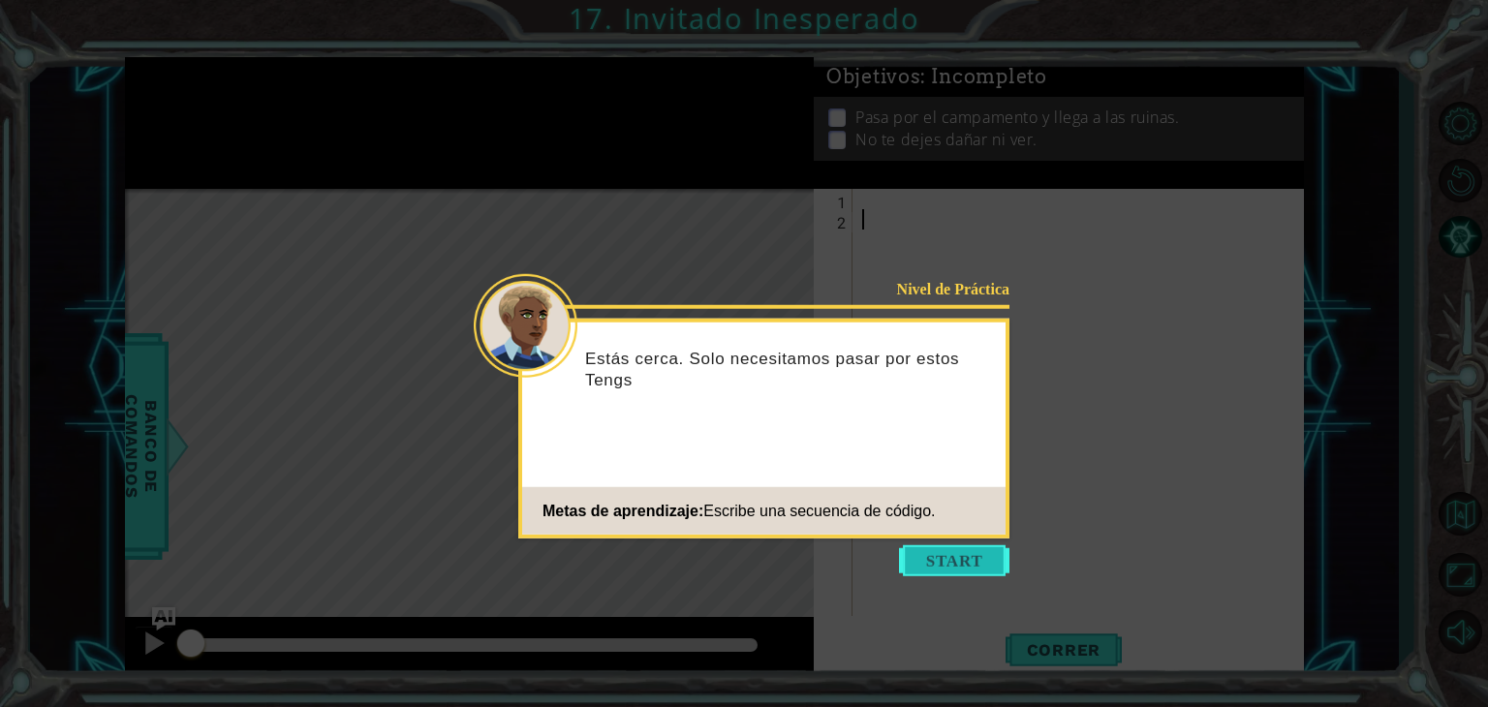
click at [946, 559] on button "Start" at bounding box center [954, 561] width 110 height 31
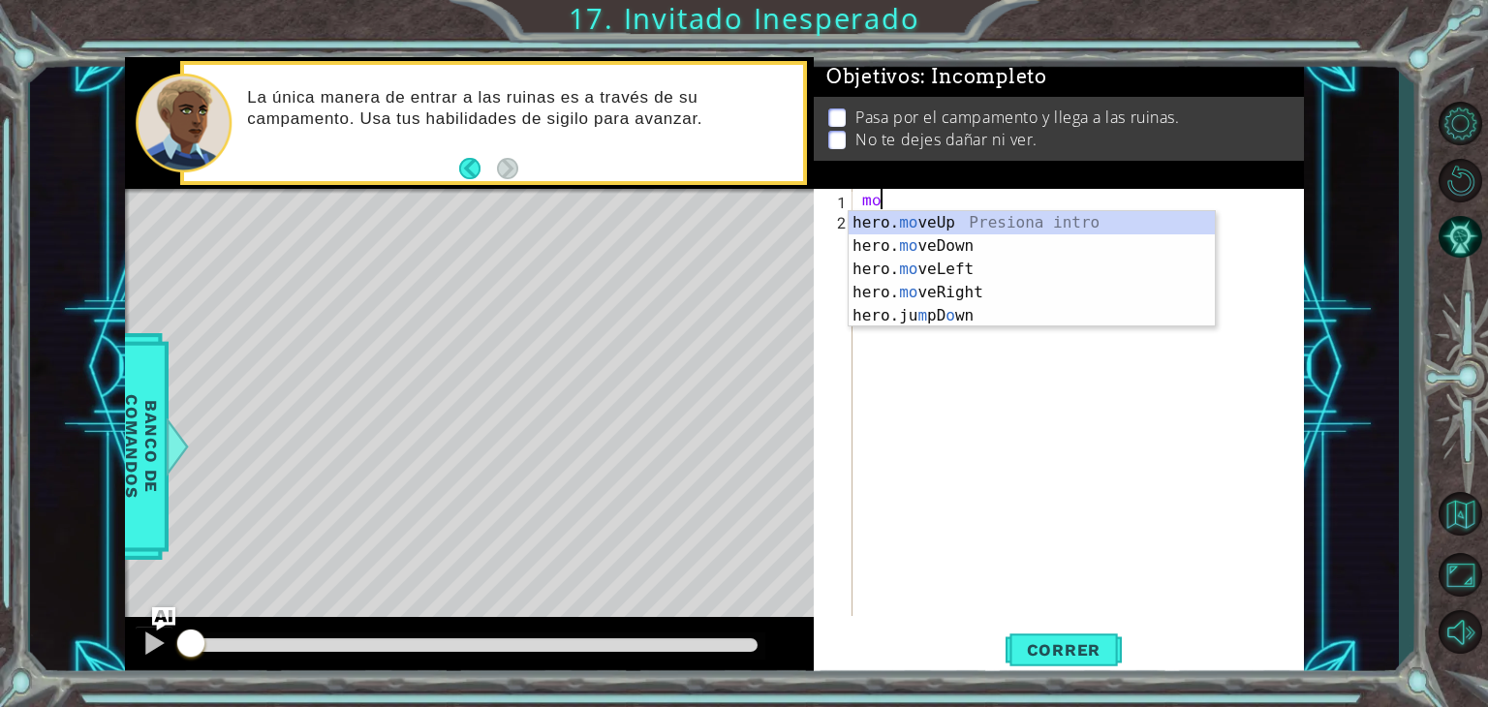
type textarea "hero.moveUp(1)"
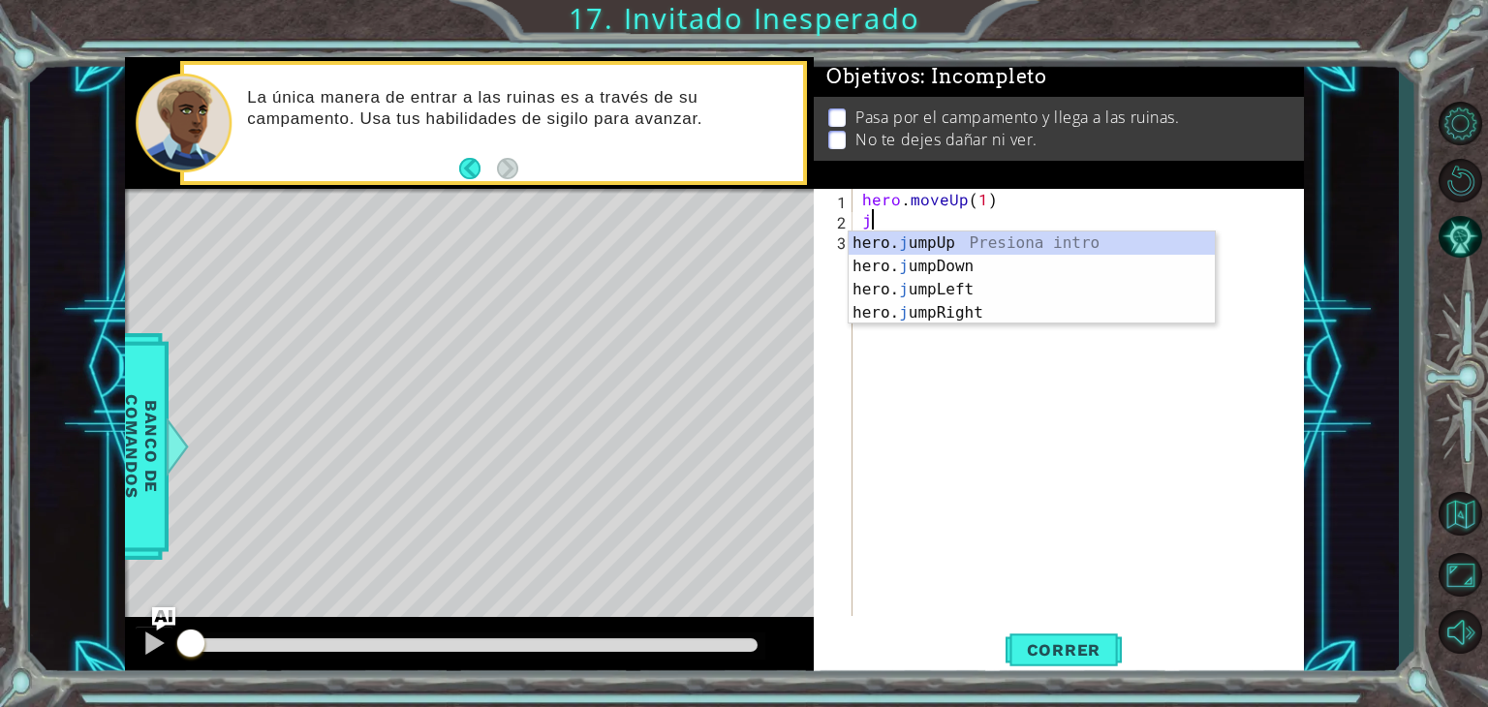
type textarea "jr"
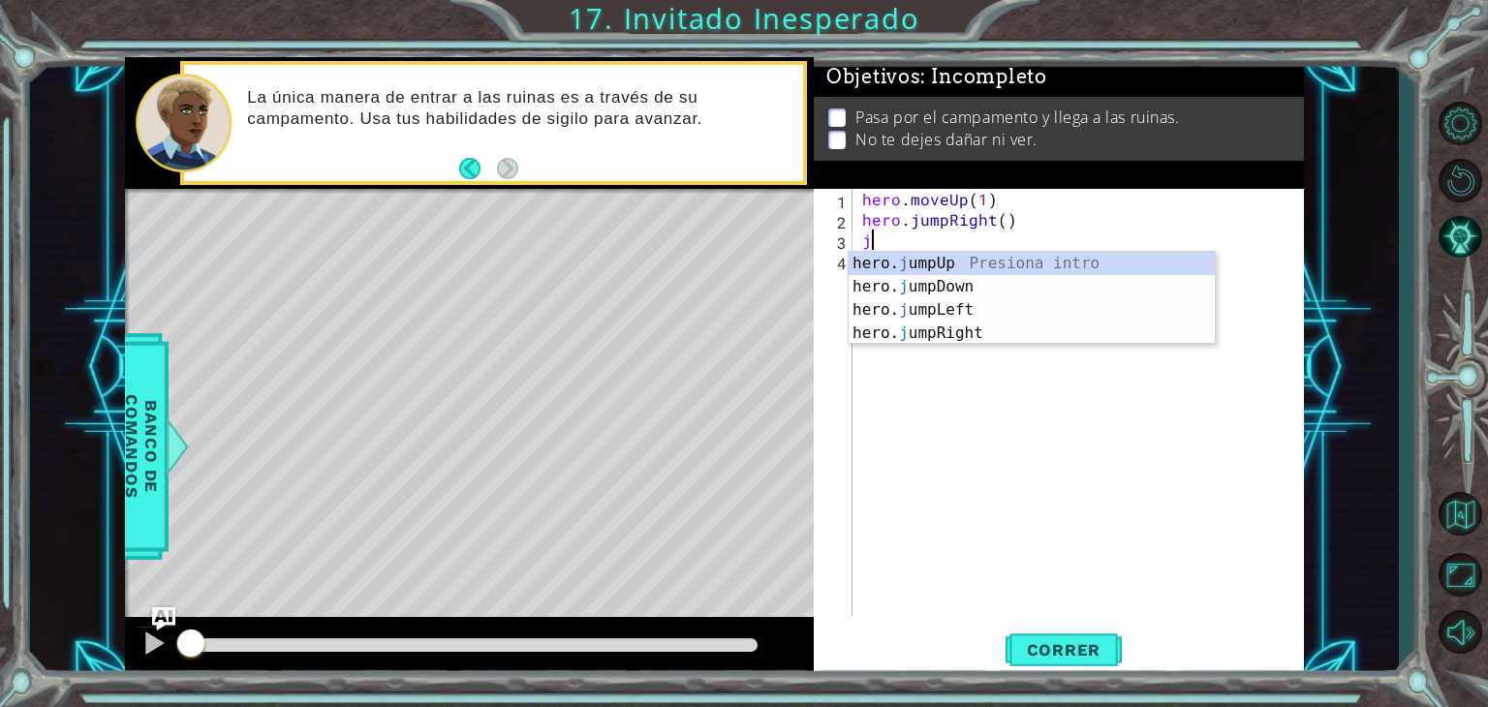
type textarea "jd"
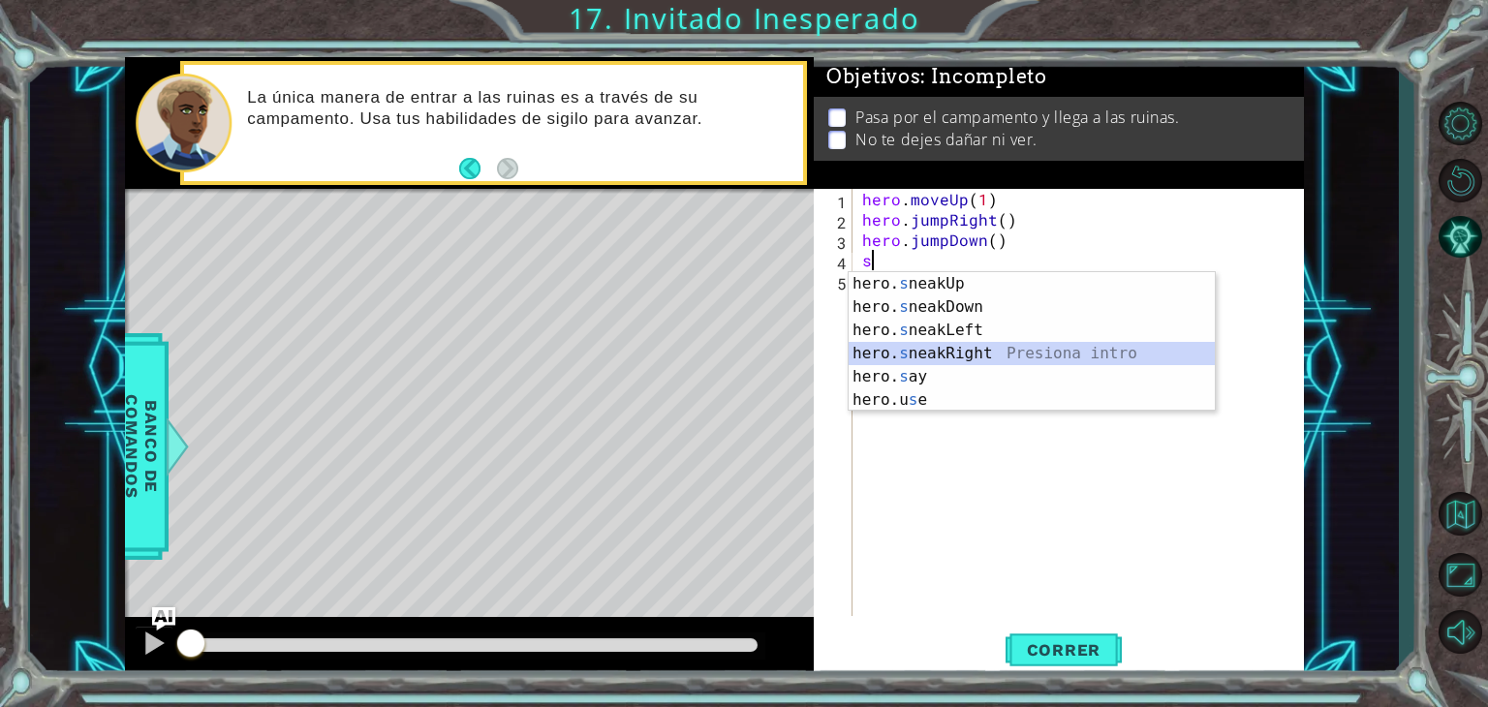
type textarea "hero.sneakRight(1)"
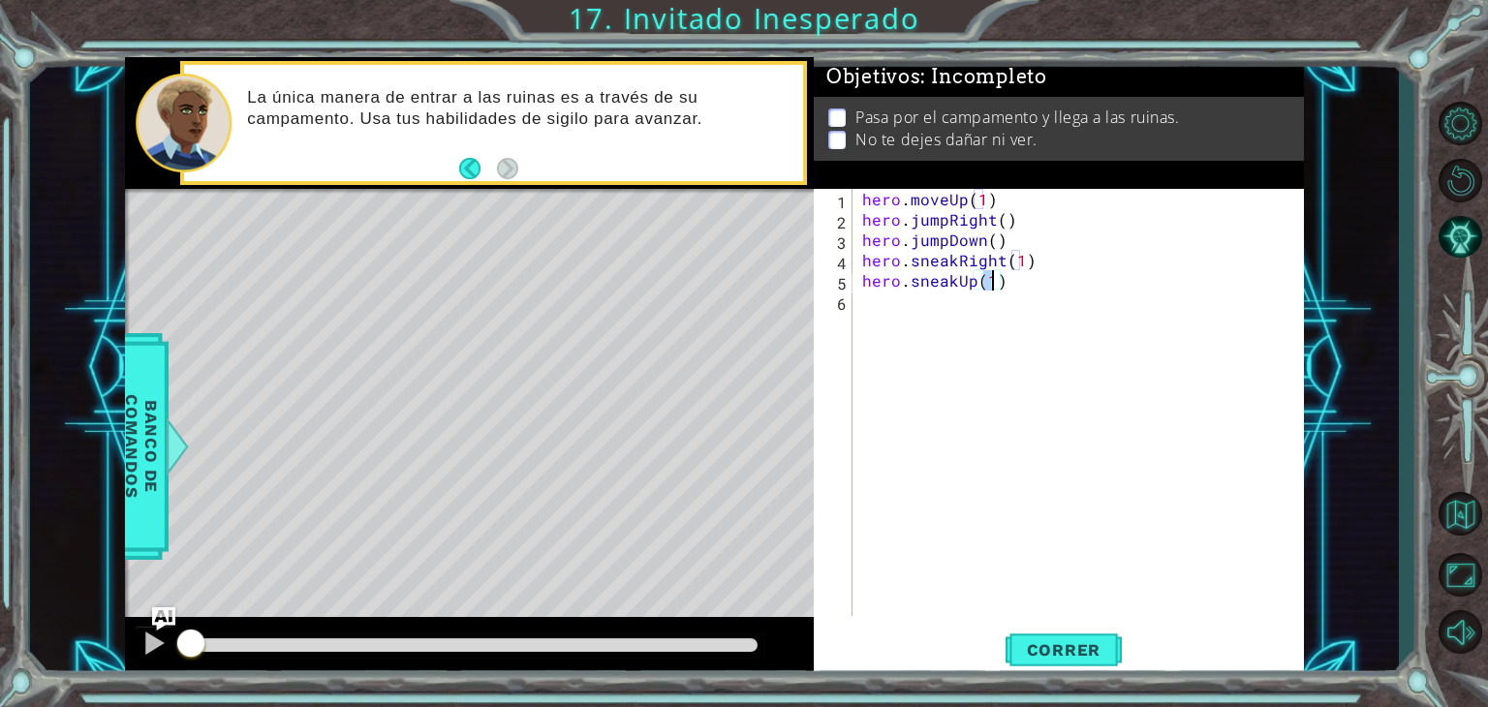
type textarea "hero.sneakUp(2)"
type textarea "hero.sneakRight(2)"
type textarea "hero.sneakDown(2)"
click at [1091, 647] on span "Correr" at bounding box center [1064, 650] width 113 height 19
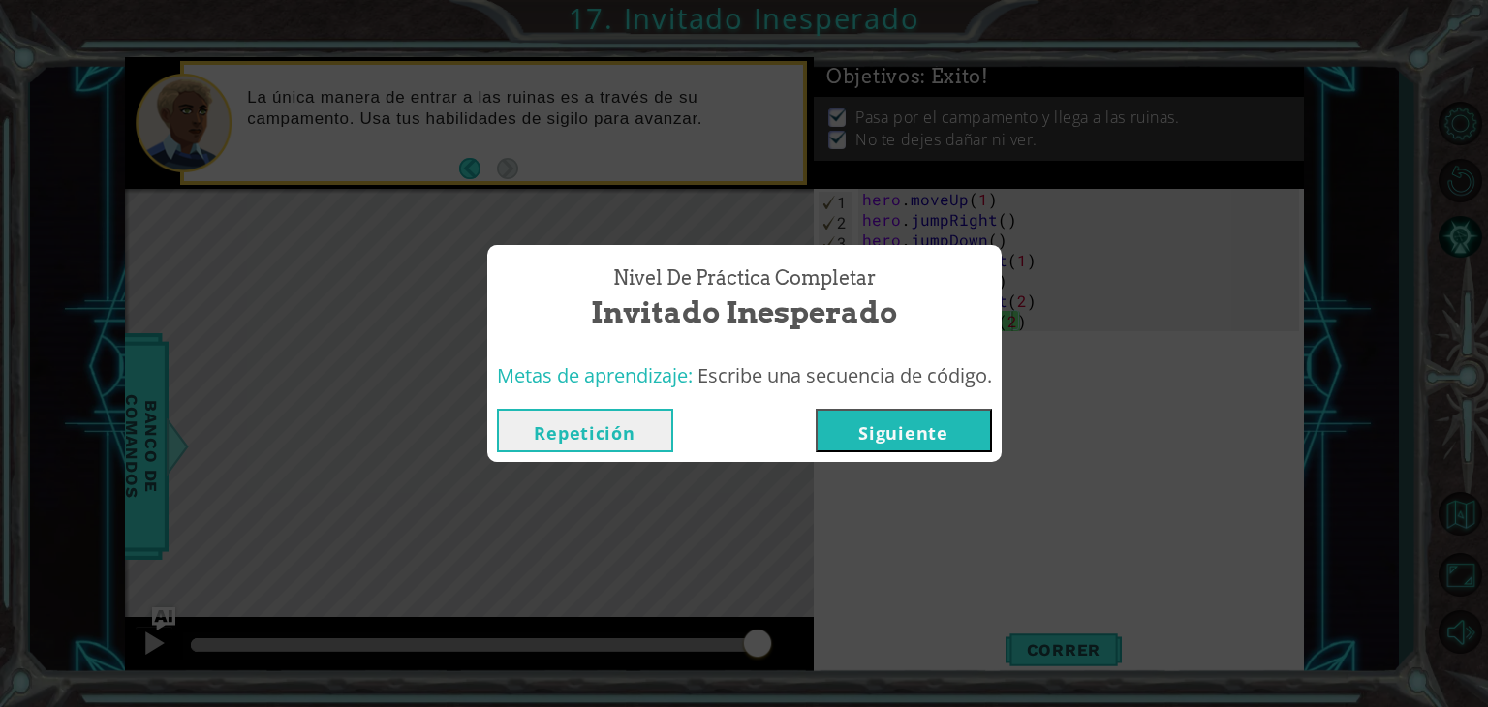
click at [922, 436] on button "Siguiente" at bounding box center [904, 431] width 176 height 44
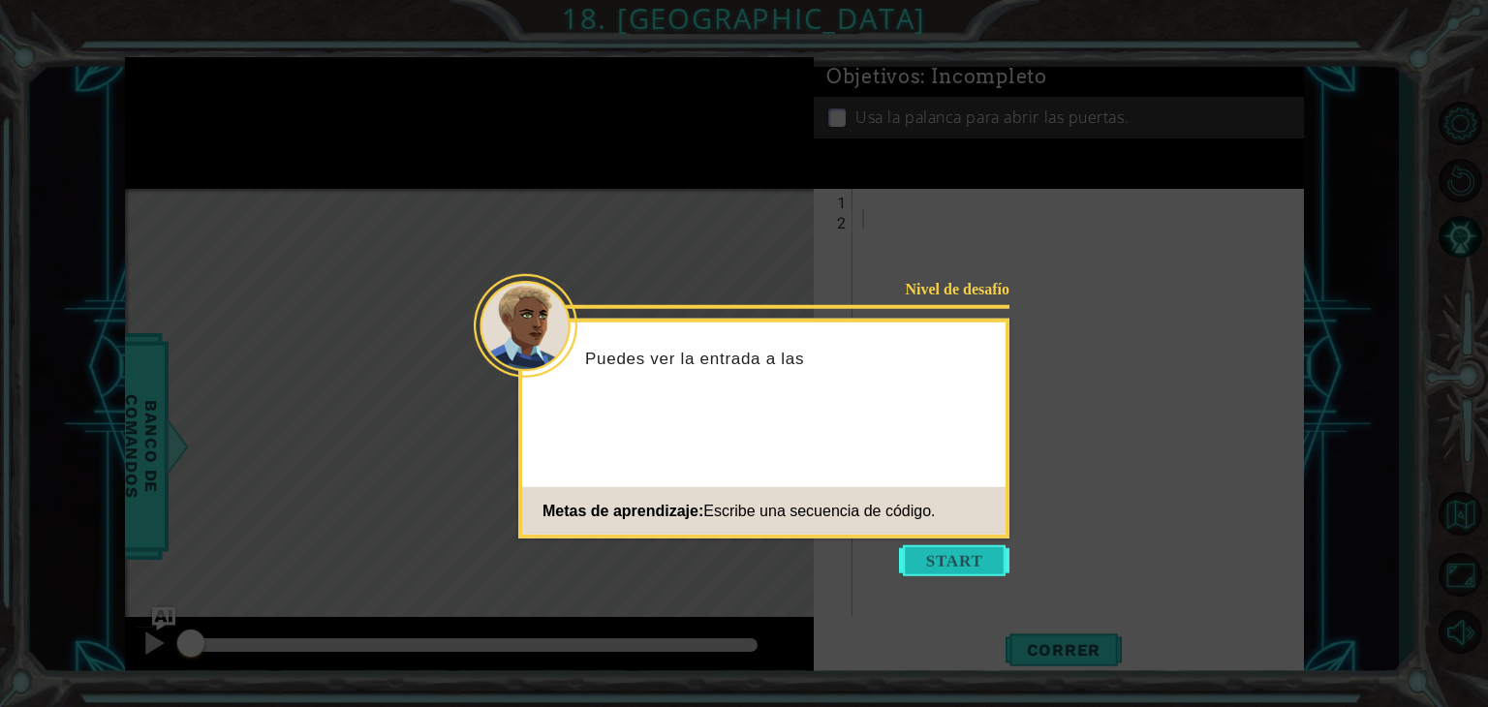
click at [940, 554] on button "Start" at bounding box center [954, 561] width 110 height 31
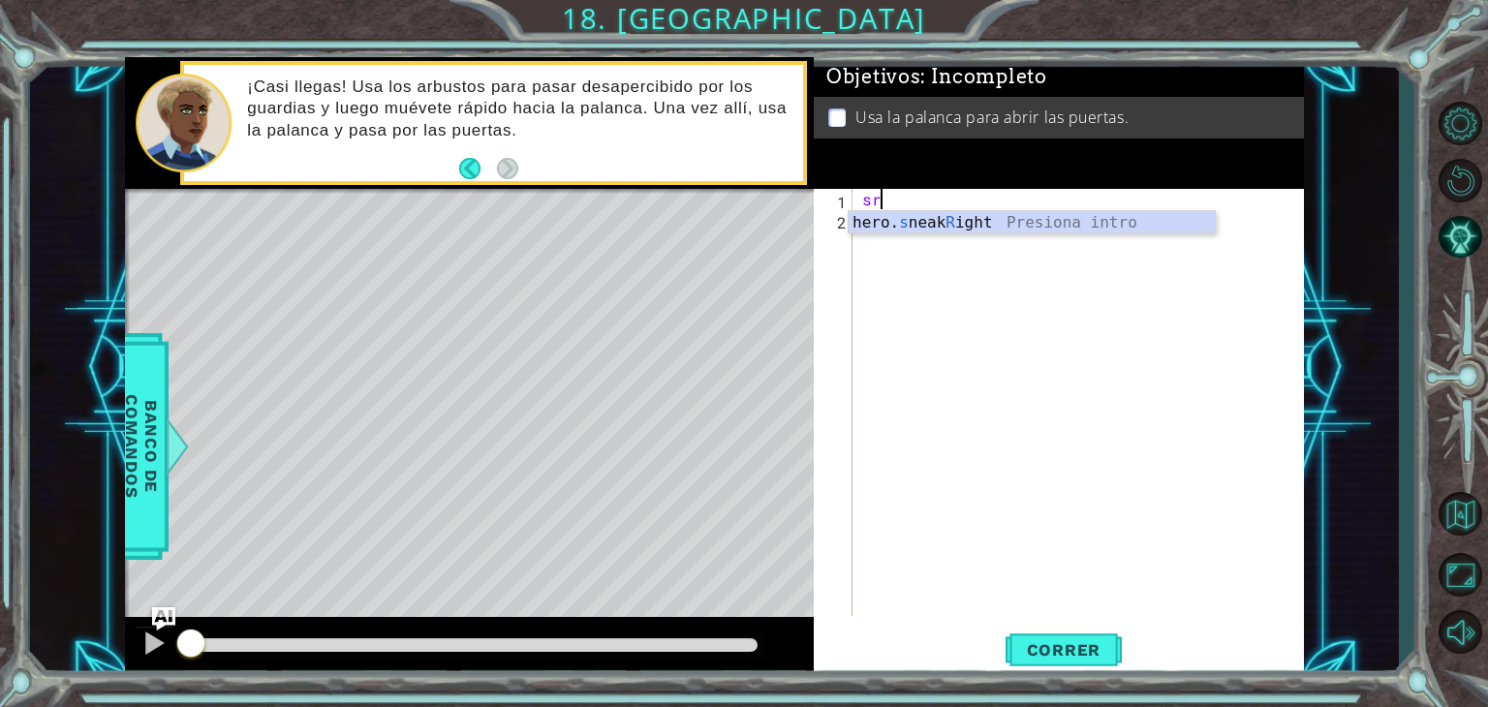
type textarea "hero.sneakRight(1)"
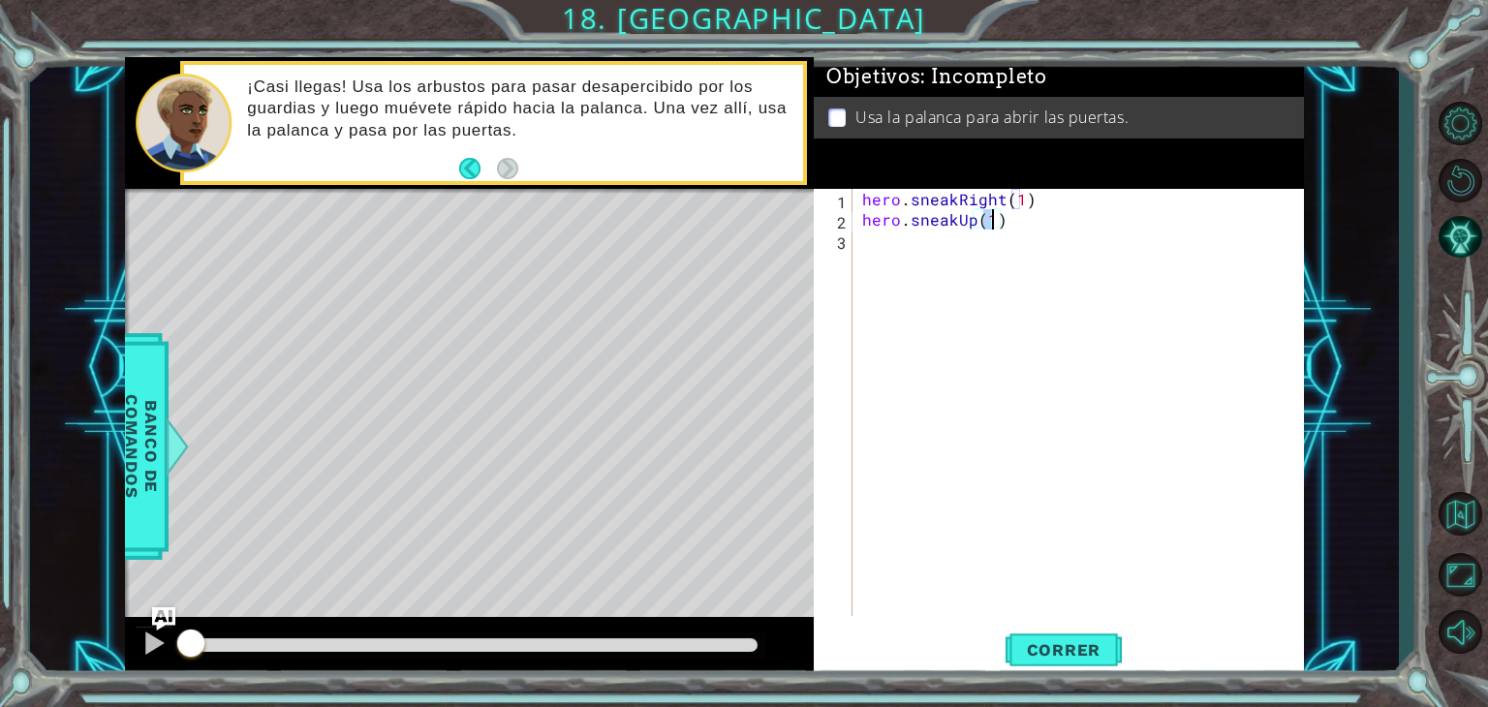
type textarea "hero.sneakUp(2)"
type textarea "hero.sneakRight(1)"
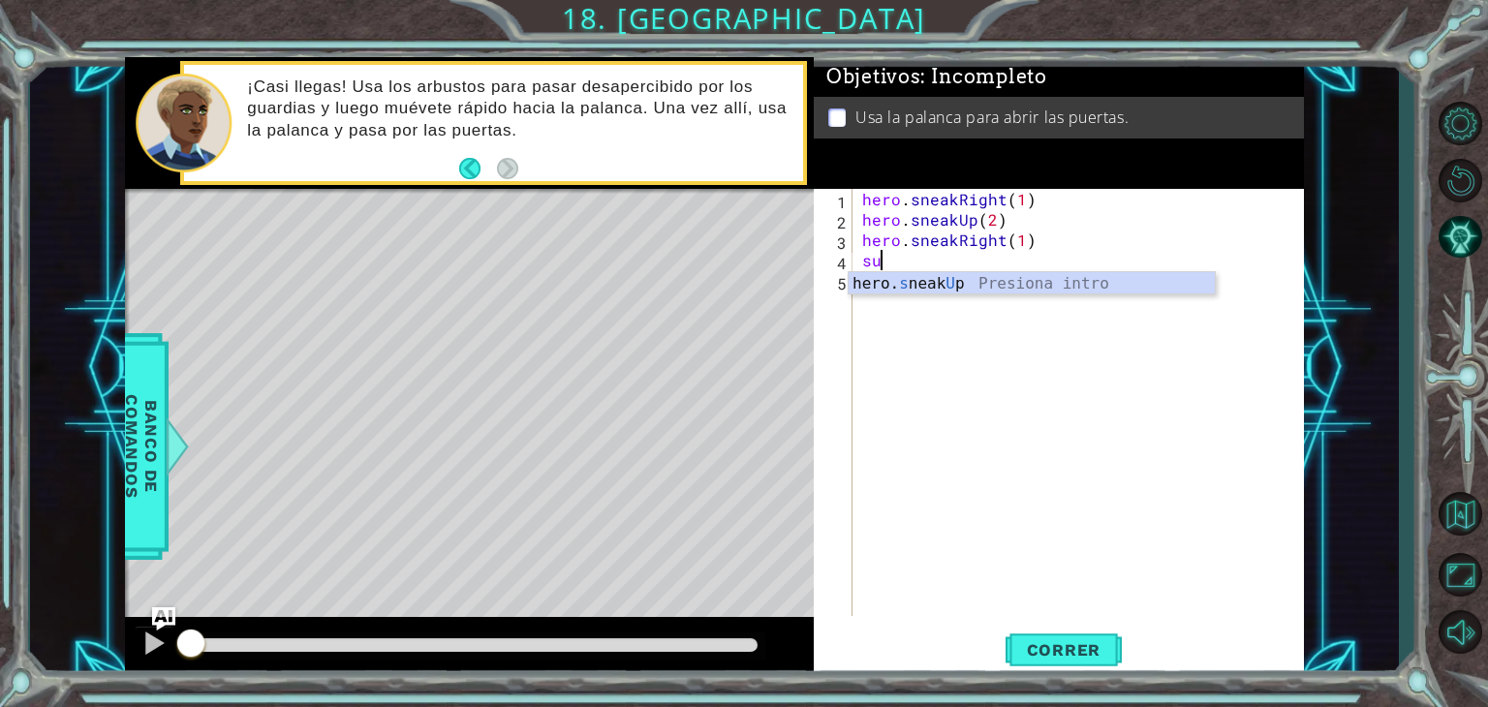
type textarea "hero.sneakUp(1)"
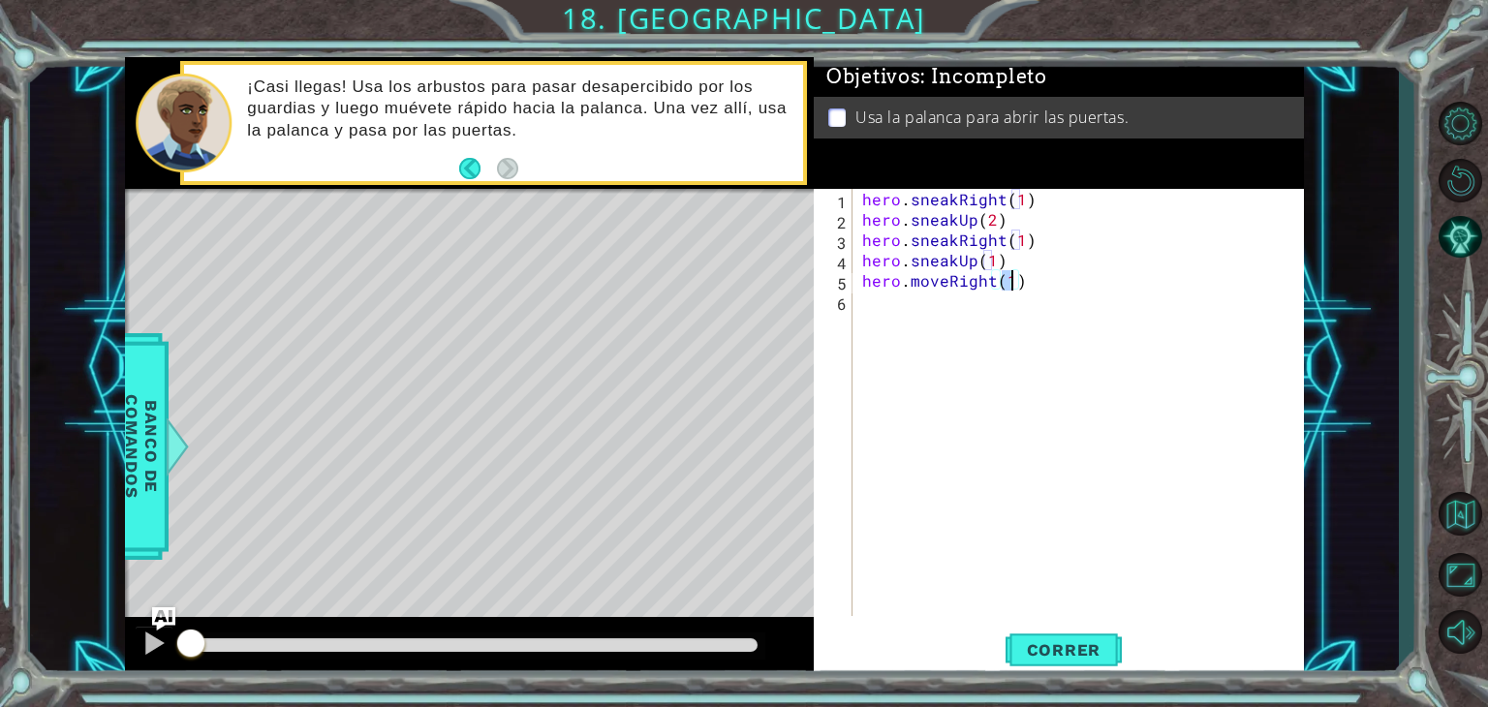
type textarea "hero.moveRight(2)"
type textarea "hero.moveDown(1)"
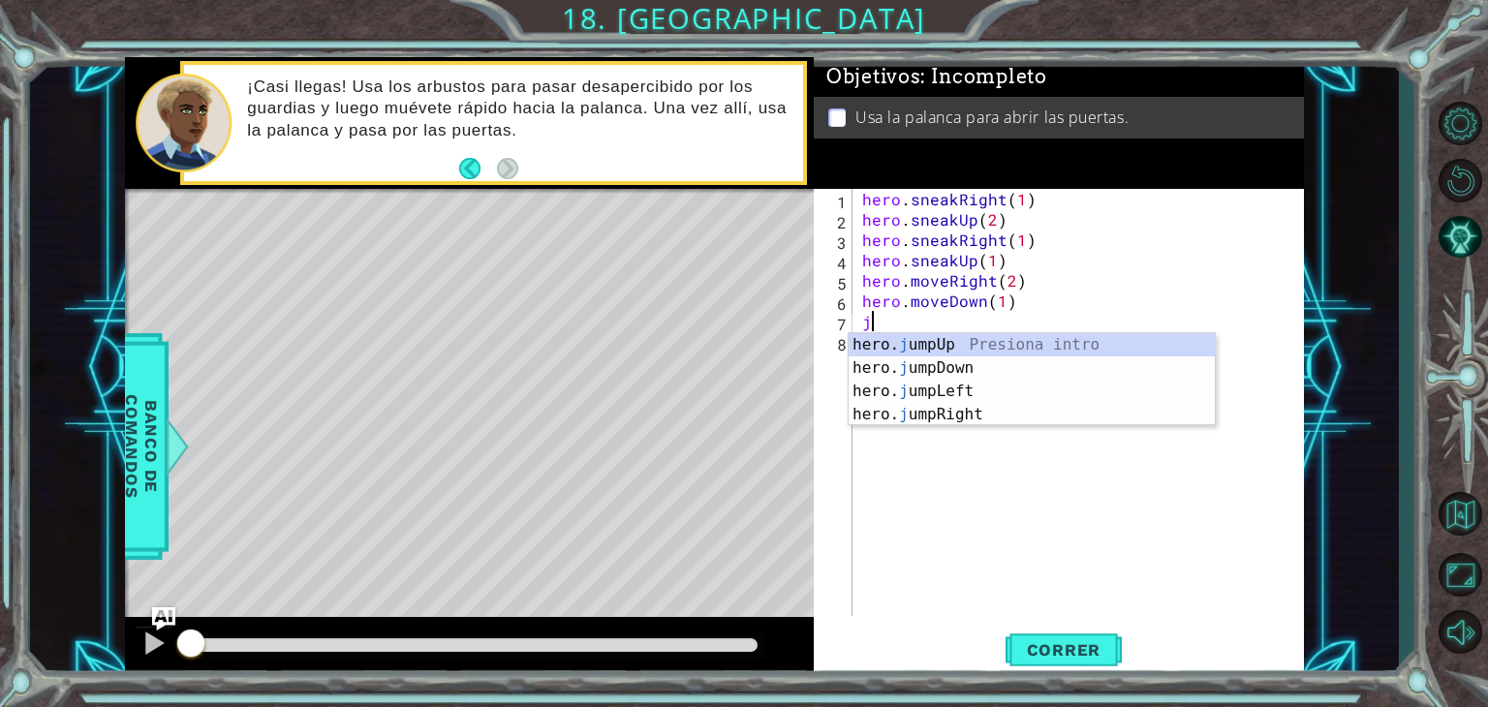
type textarea "jd"
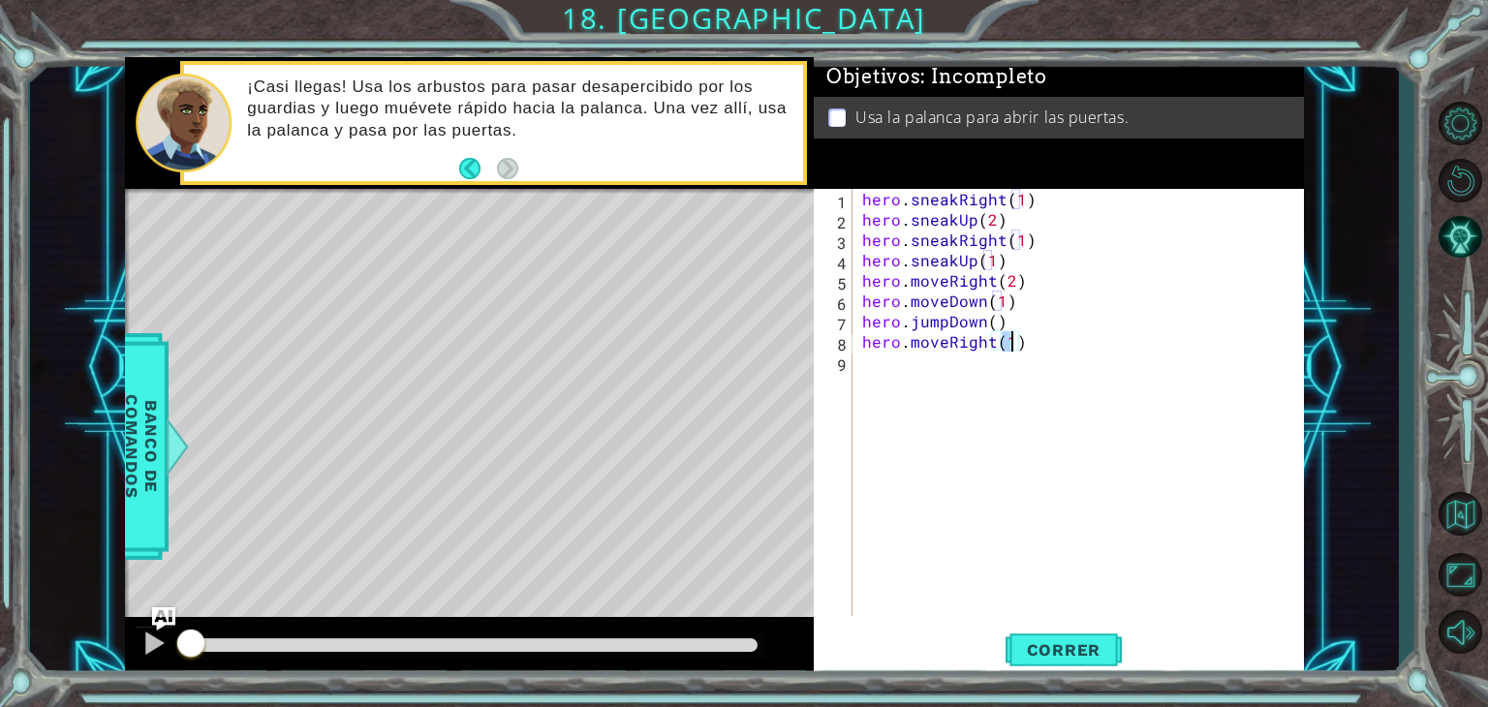
type textarea "hero.moveRight(2)"
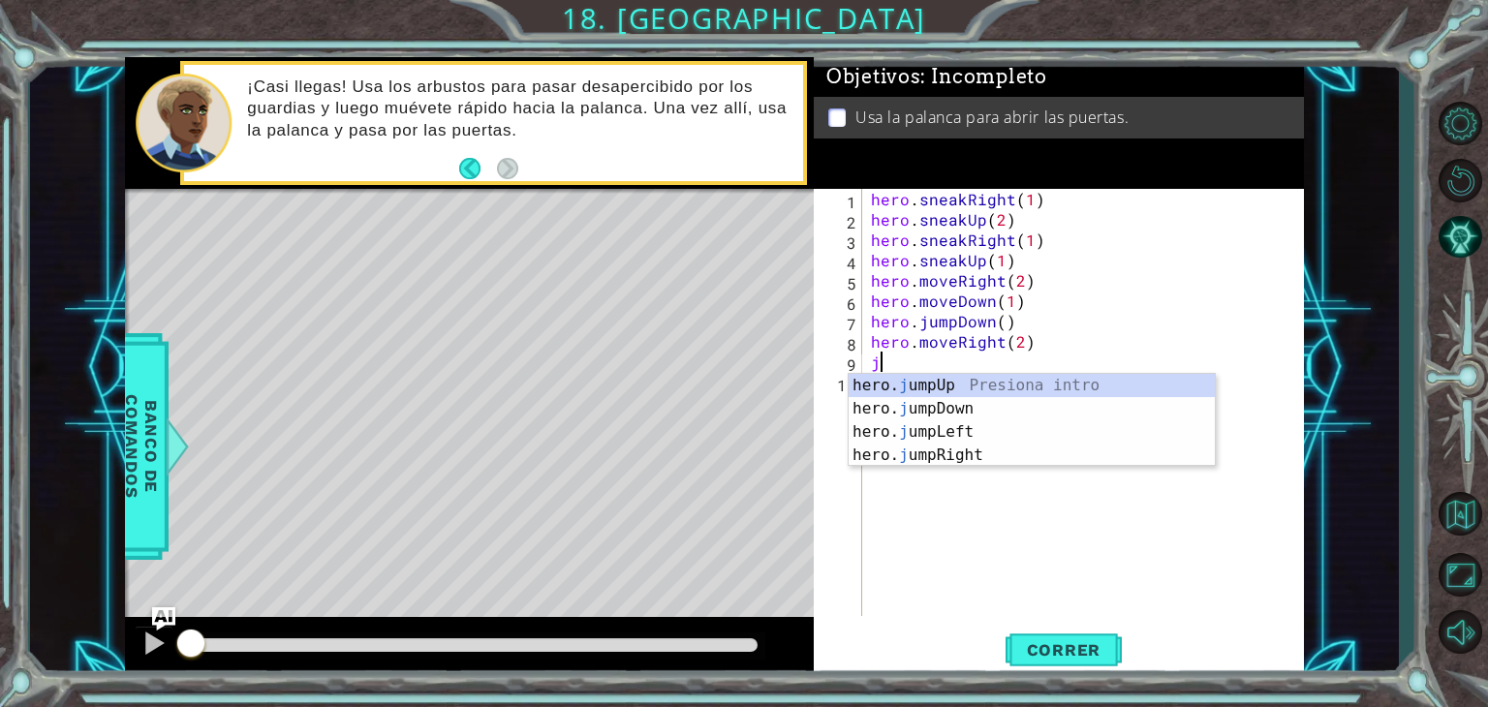
type textarea "ju"
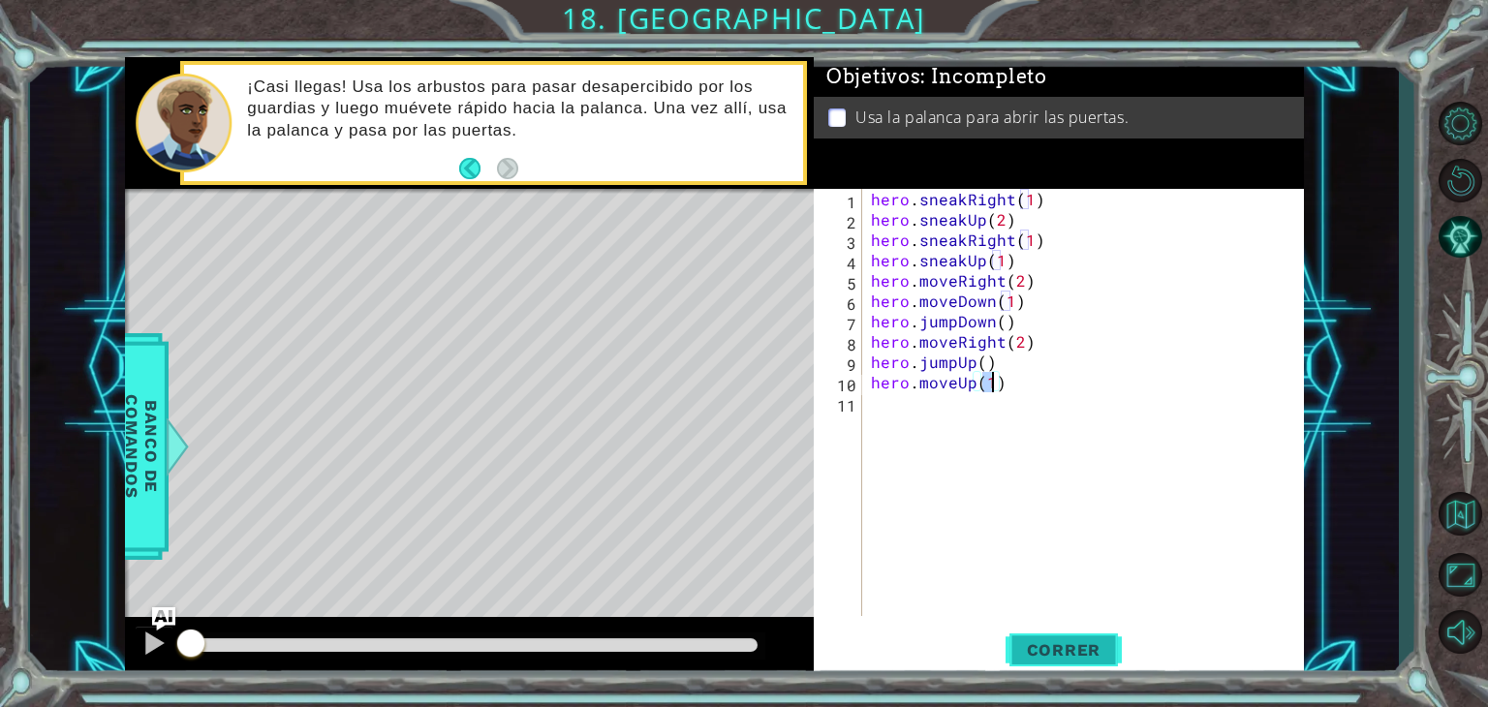
type textarea "hero.moveUp(1)"
click at [1075, 645] on span "Correr" at bounding box center [1064, 650] width 113 height 19
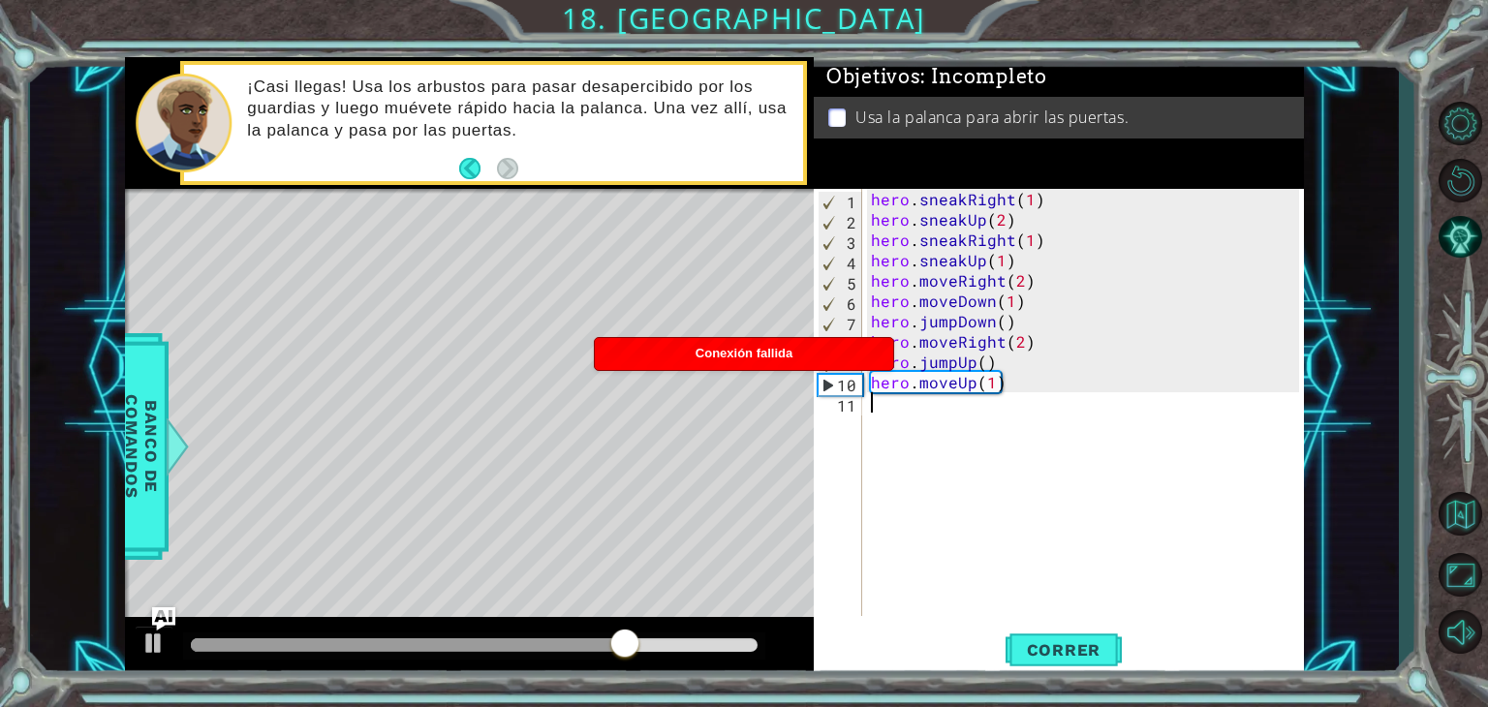
click at [917, 416] on div "hero . sneakRight ( 1 ) hero . sneakUp ( 2 ) hero . sneakRight ( 1 ) hero . sne…" at bounding box center [1088, 423] width 442 height 468
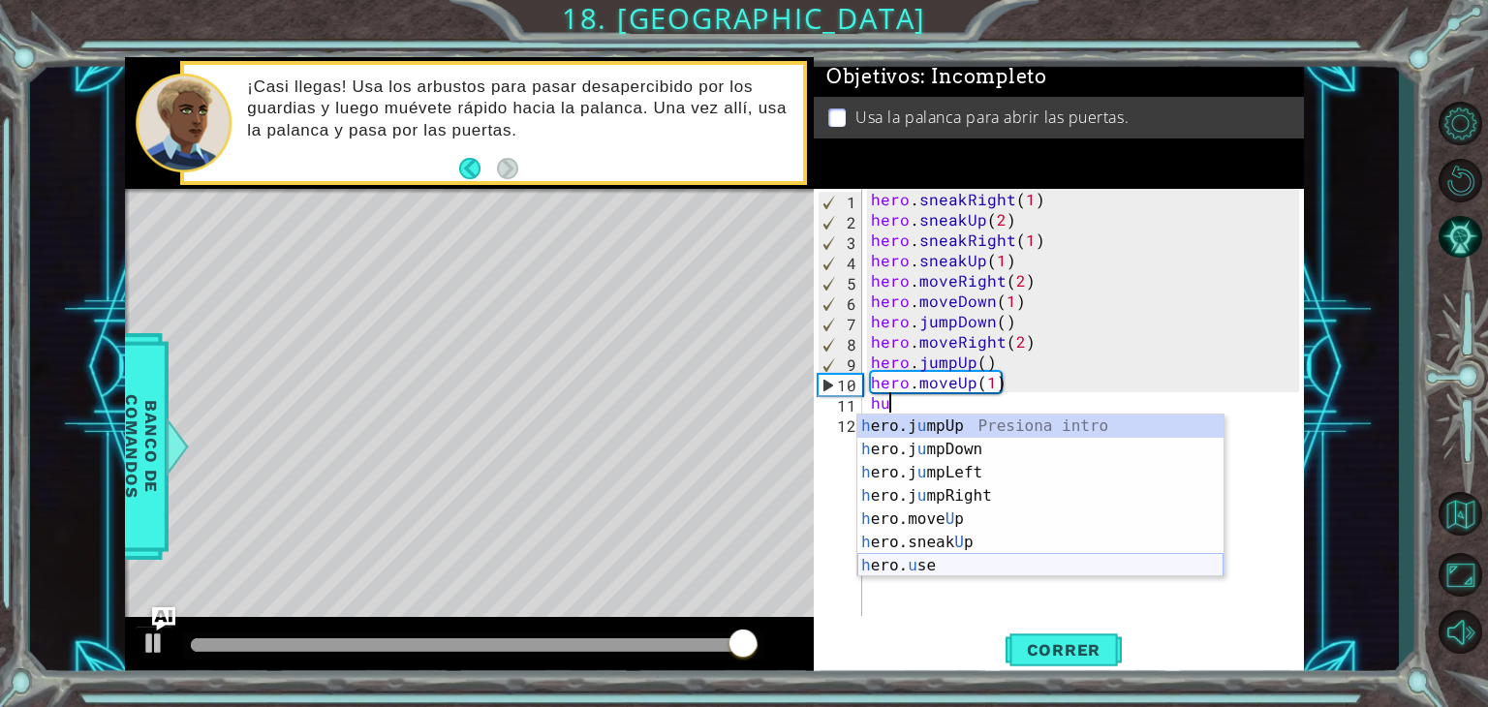
click at [928, 565] on div "h ero.j u mpUp Presiona intro h ero.j u mpDown Presiona intro h ero.j u mpLeft …" at bounding box center [1041, 519] width 366 height 209
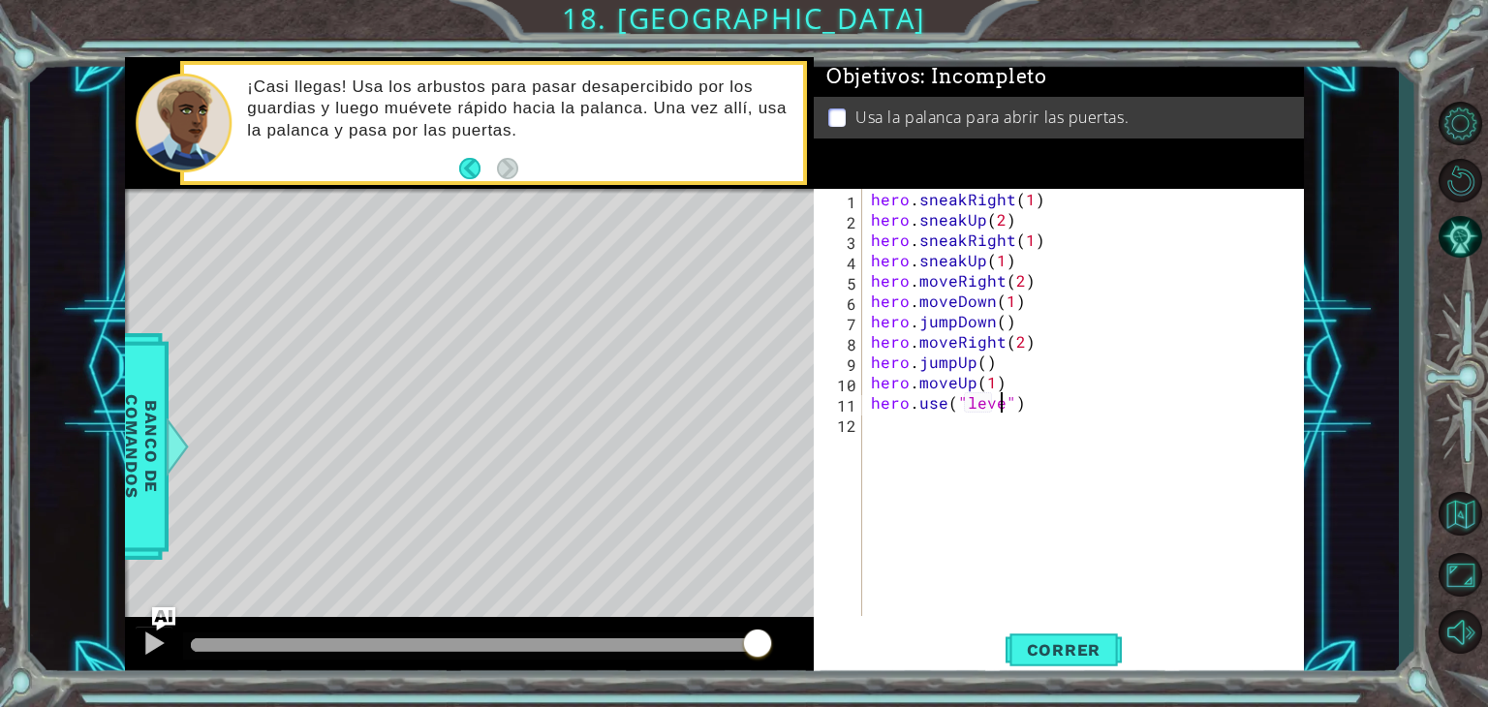
scroll to position [0, 8]
type textarea "hero.use("lever")"
click at [1074, 637] on button "Correr" at bounding box center [1064, 650] width 116 height 49
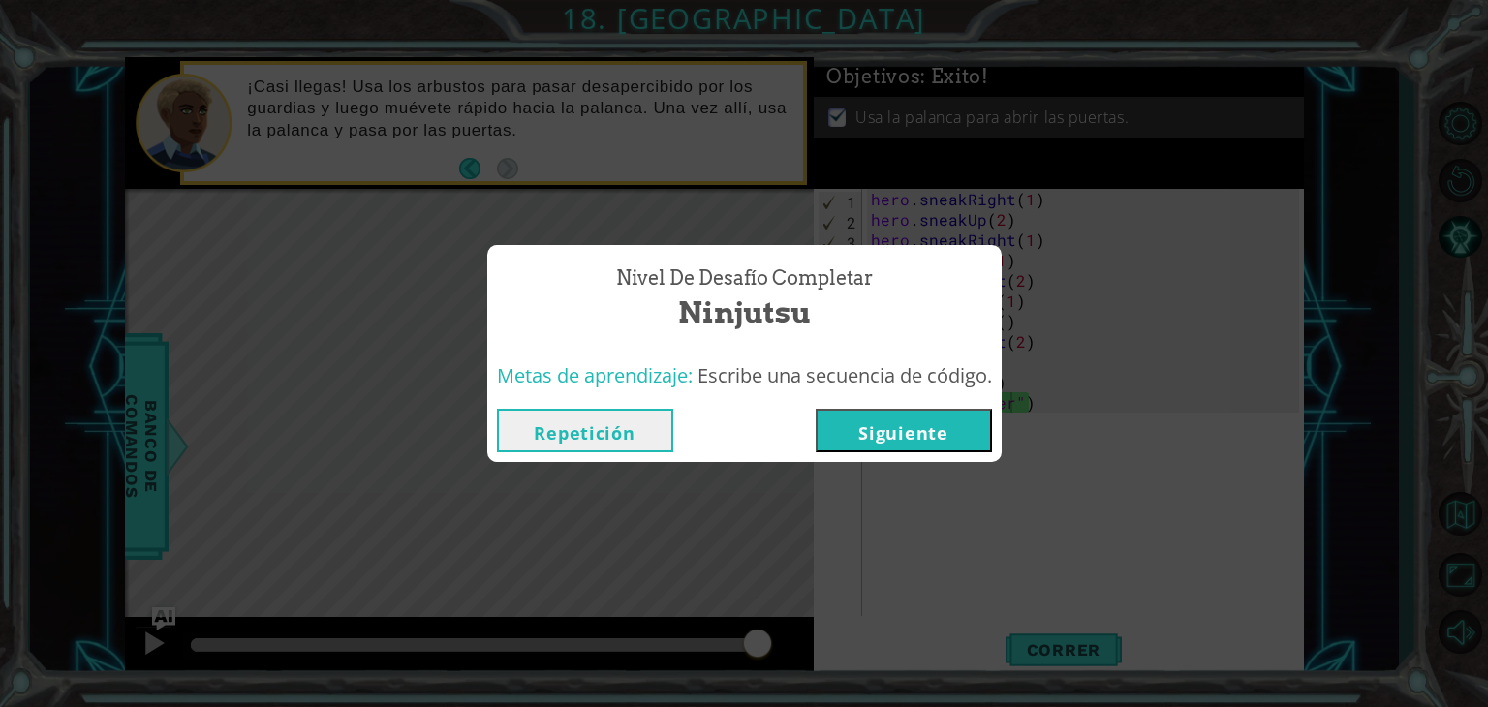
click at [923, 435] on button "Siguiente" at bounding box center [904, 431] width 176 height 44
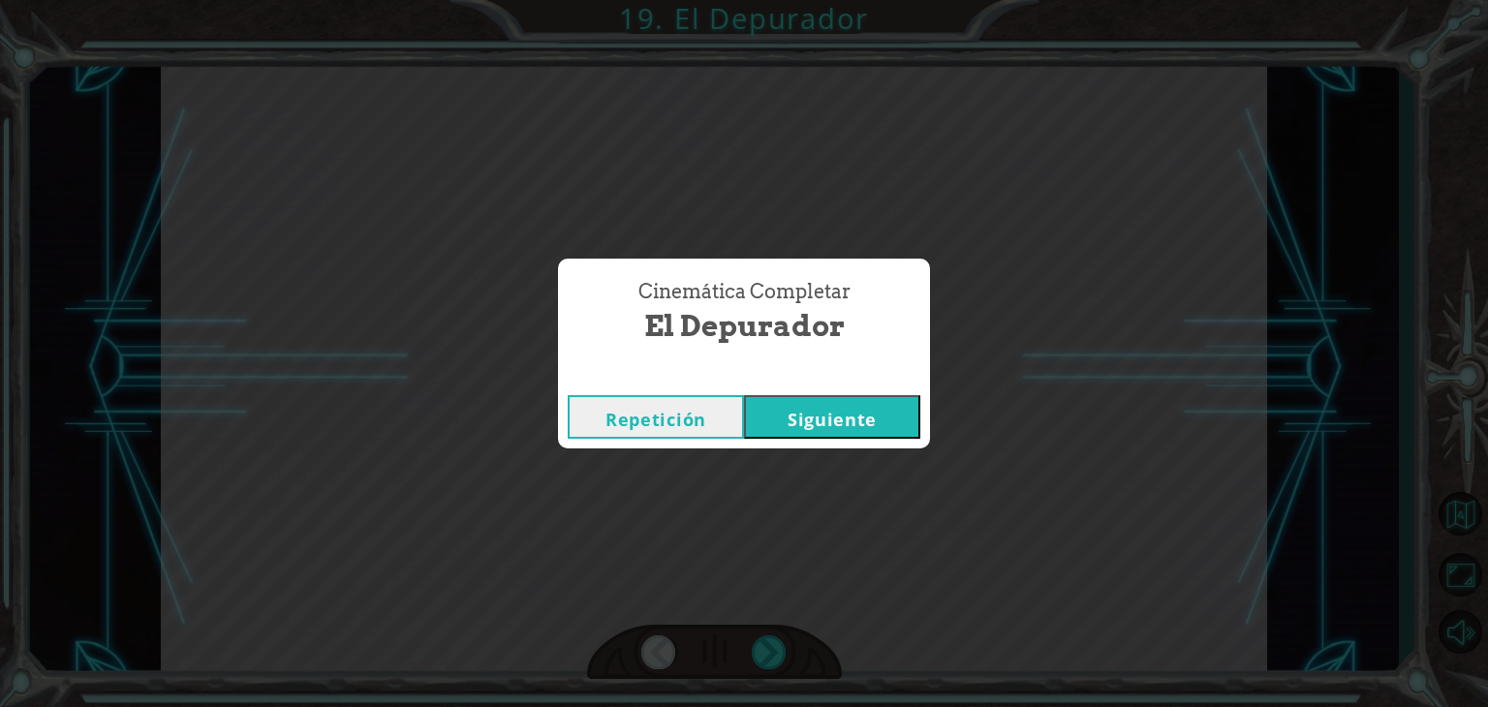
click at [853, 412] on button "Siguiente" at bounding box center [832, 417] width 176 height 44
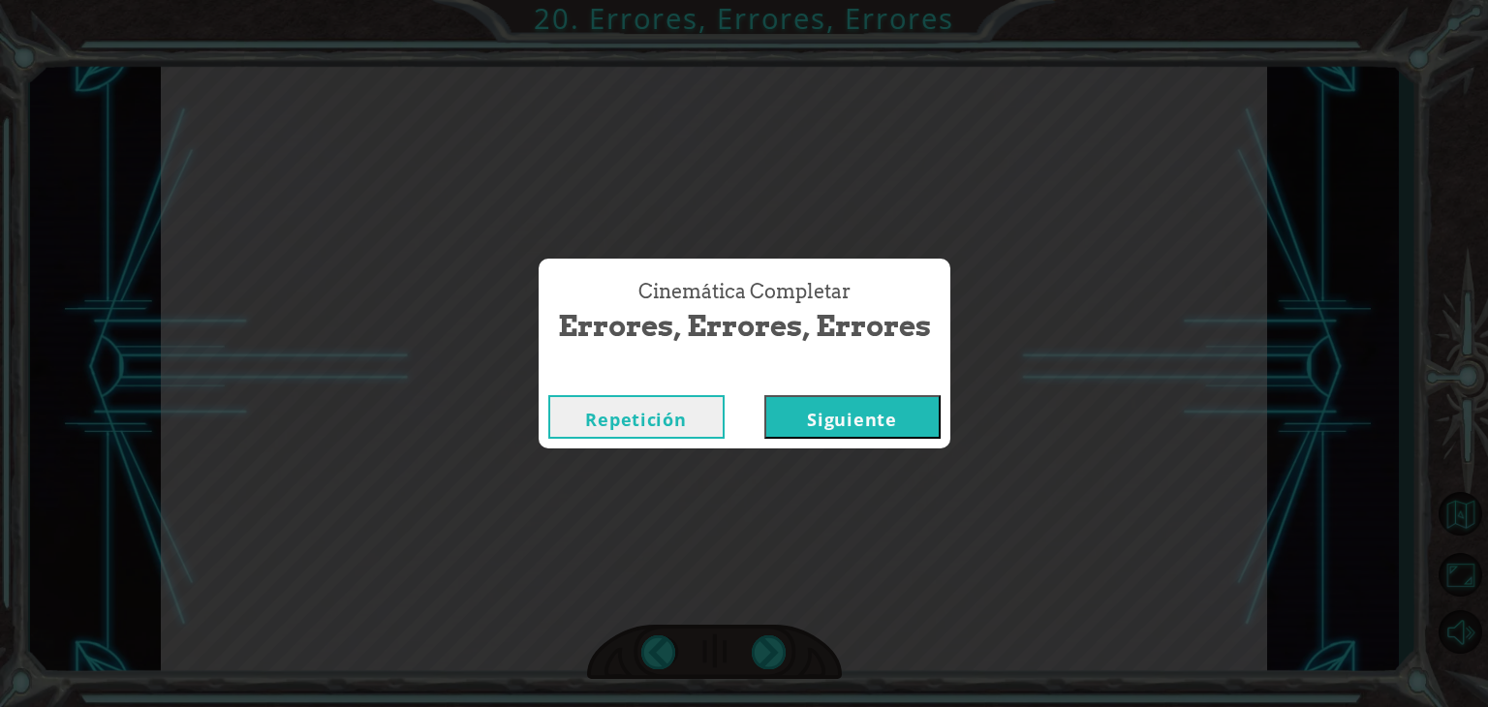
click at [849, 406] on button "Siguiente" at bounding box center [853, 417] width 176 height 44
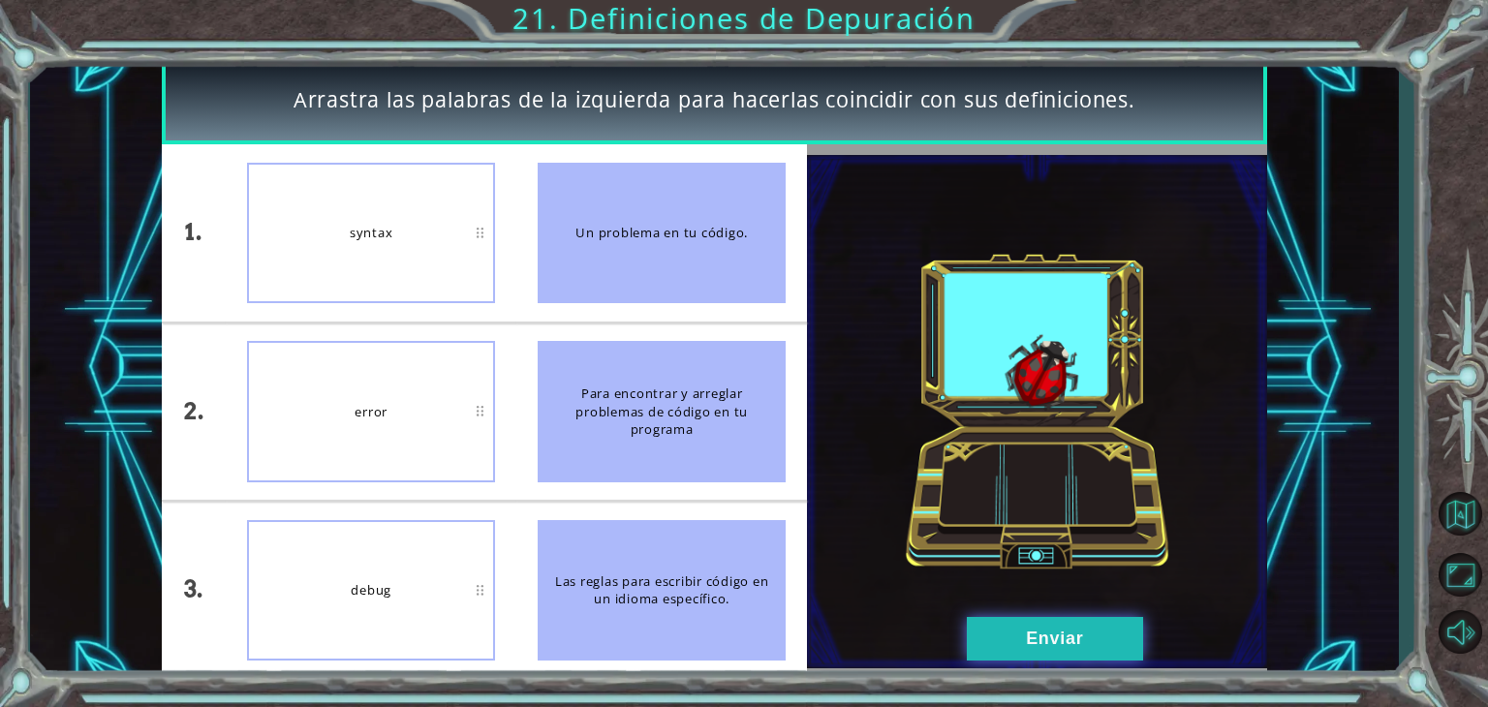
click at [992, 629] on button "Enviar" at bounding box center [1055, 639] width 176 height 44
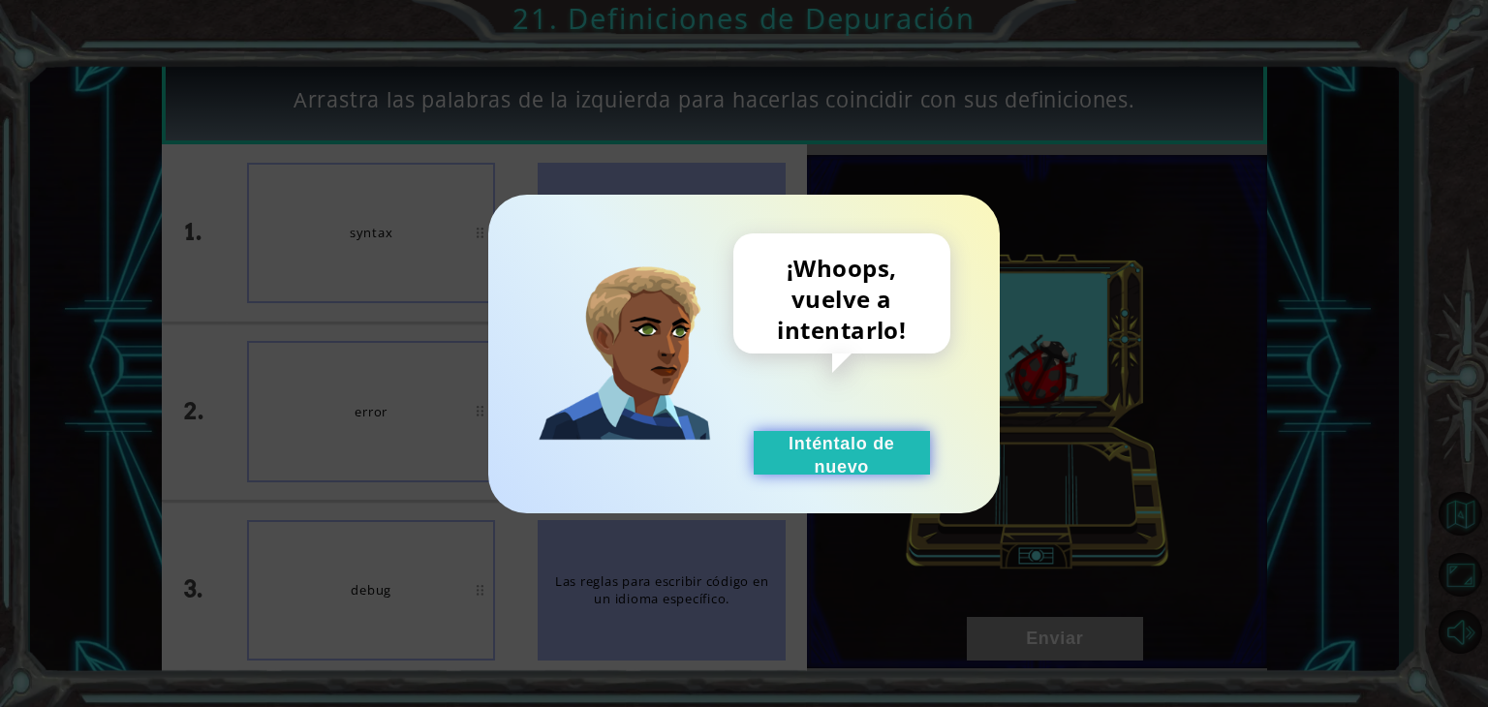
click at [853, 459] on button "Inténtalo de nuevo" at bounding box center [842, 453] width 176 height 44
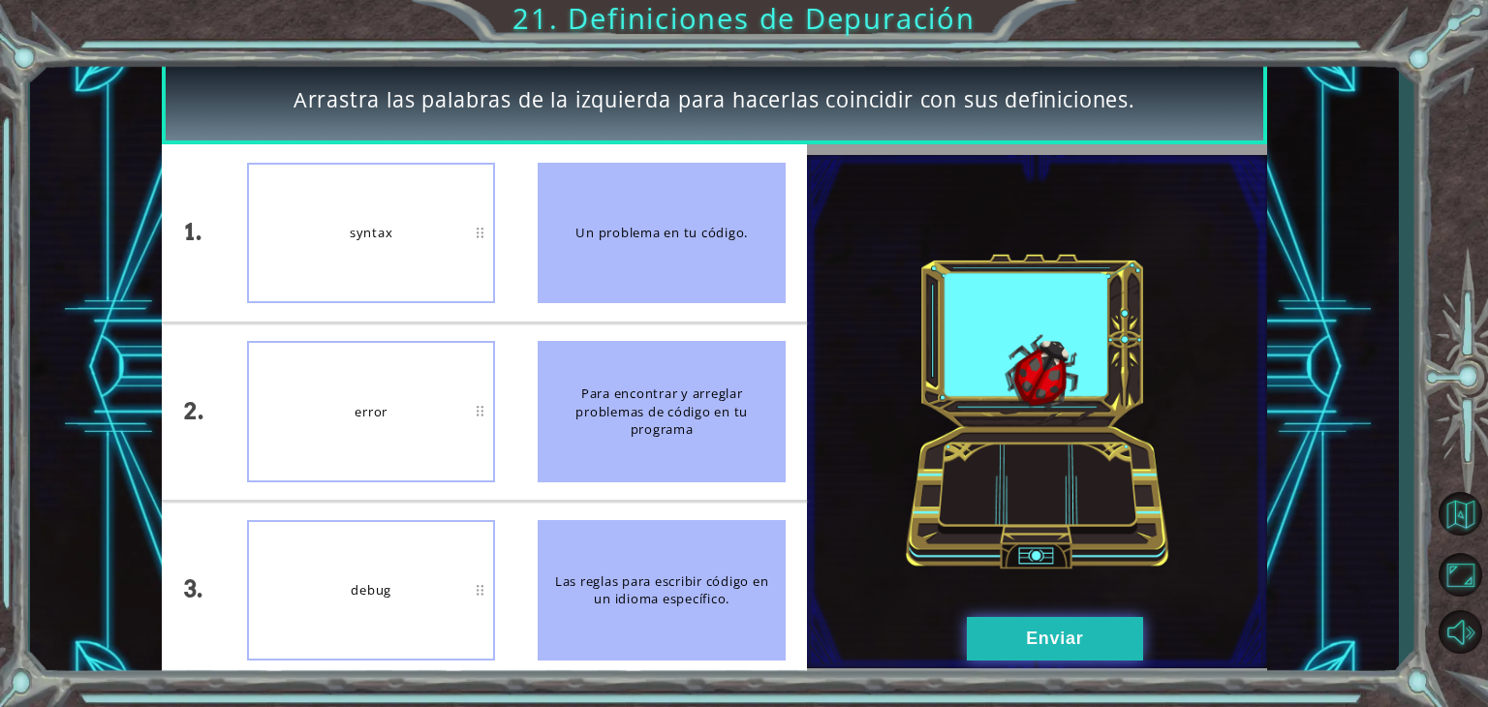
click at [1016, 634] on button "Enviar" at bounding box center [1055, 639] width 176 height 44
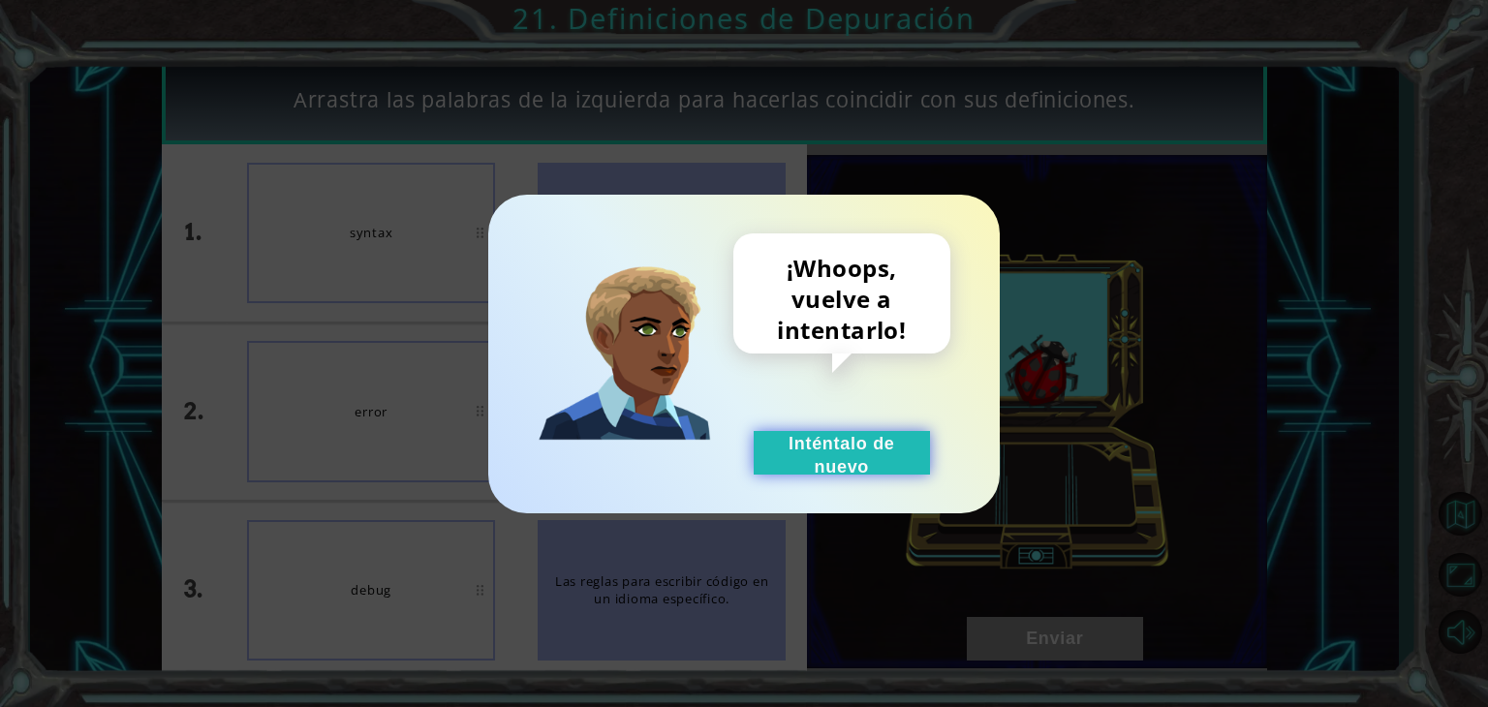
click at [837, 458] on button "Inténtalo de nuevo" at bounding box center [842, 453] width 176 height 44
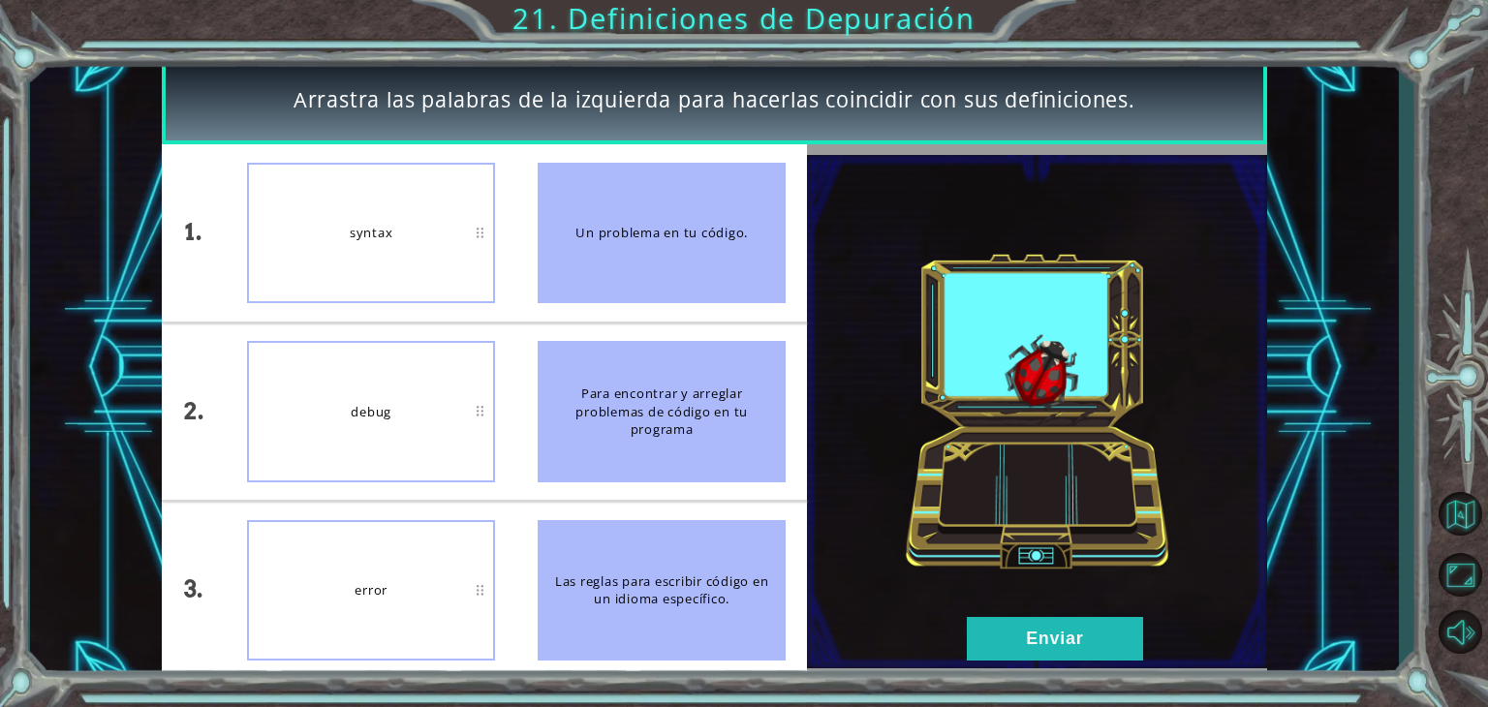
drag, startPoint x: 399, startPoint y: 571, endPoint x: 422, endPoint y: 266, distance: 305.1
drag, startPoint x: 422, startPoint y: 266, endPoint x: 329, endPoint y: 435, distance: 192.1
click at [329, 435] on div "debug" at bounding box center [371, 411] width 248 height 141
drag, startPoint x: 372, startPoint y: 571, endPoint x: 380, endPoint y: 270, distance: 300.5
click at [1064, 672] on div at bounding box center [1037, 411] width 460 height 535
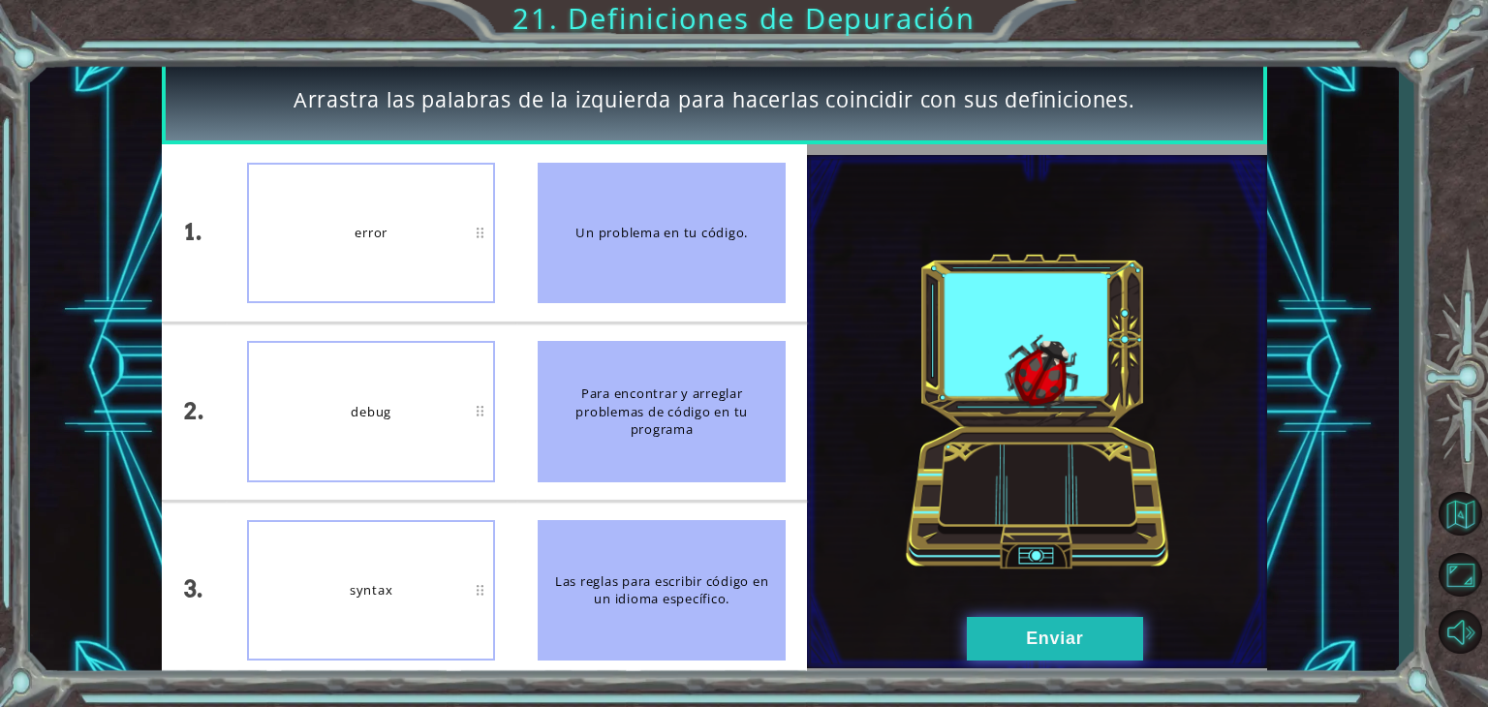
click at [1042, 620] on button "Enviar" at bounding box center [1055, 639] width 176 height 44
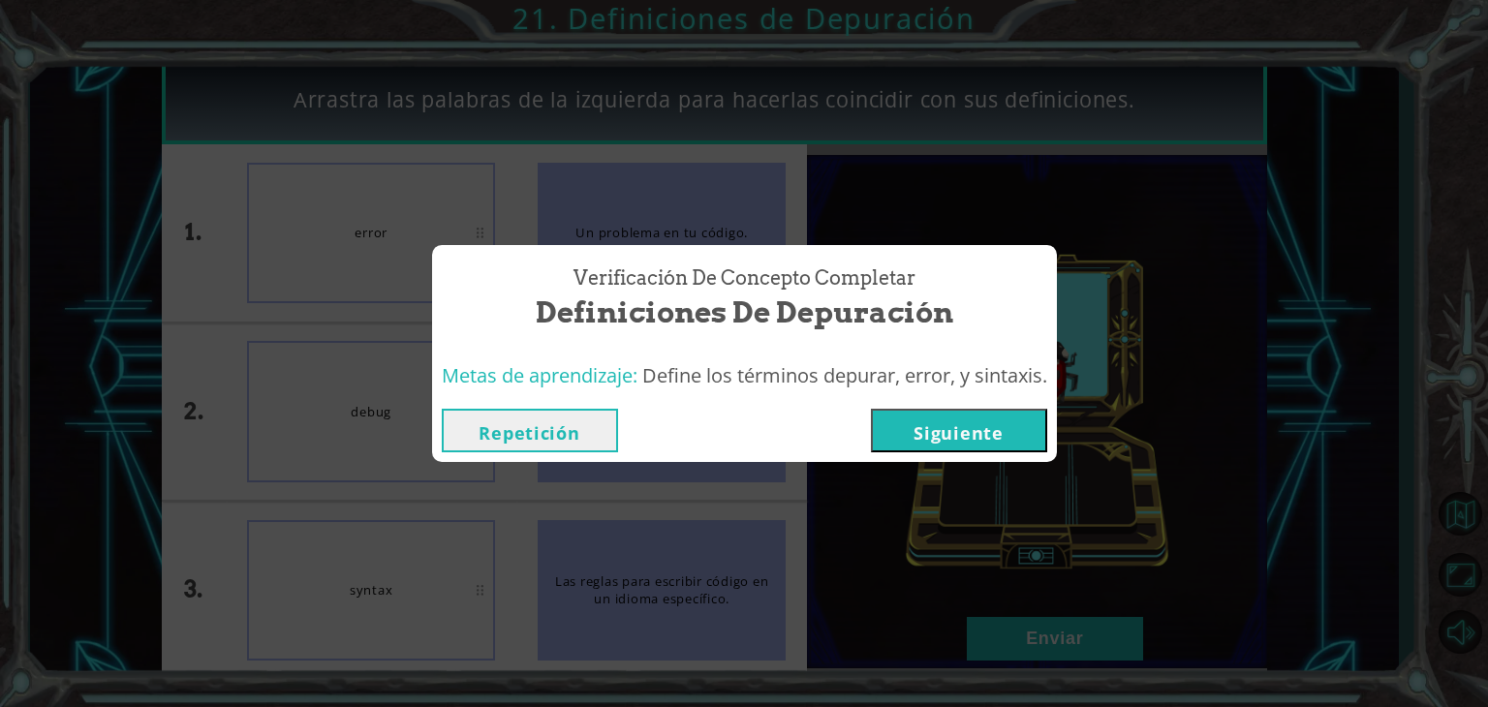
click at [963, 437] on button "Siguiente" at bounding box center [959, 431] width 176 height 44
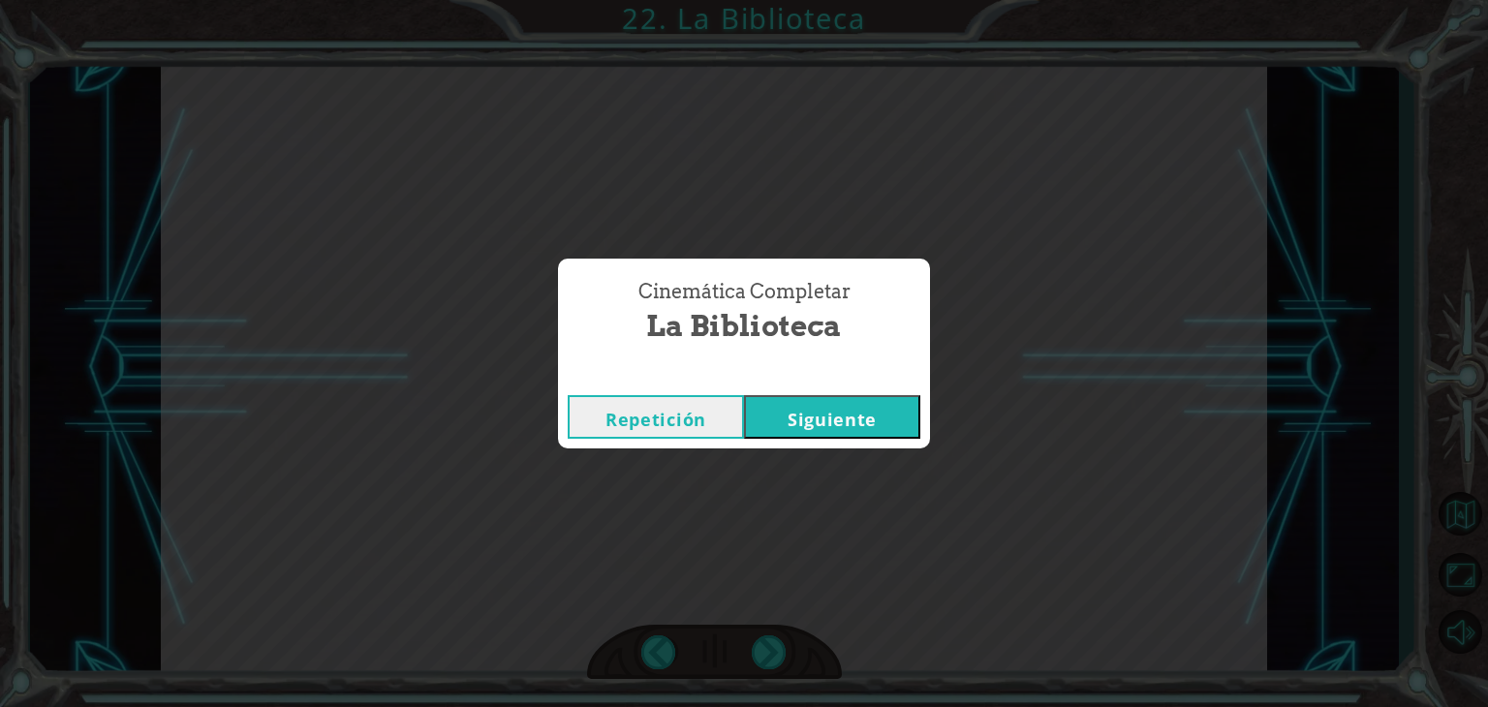
click at [868, 410] on button "Siguiente" at bounding box center [832, 417] width 176 height 44
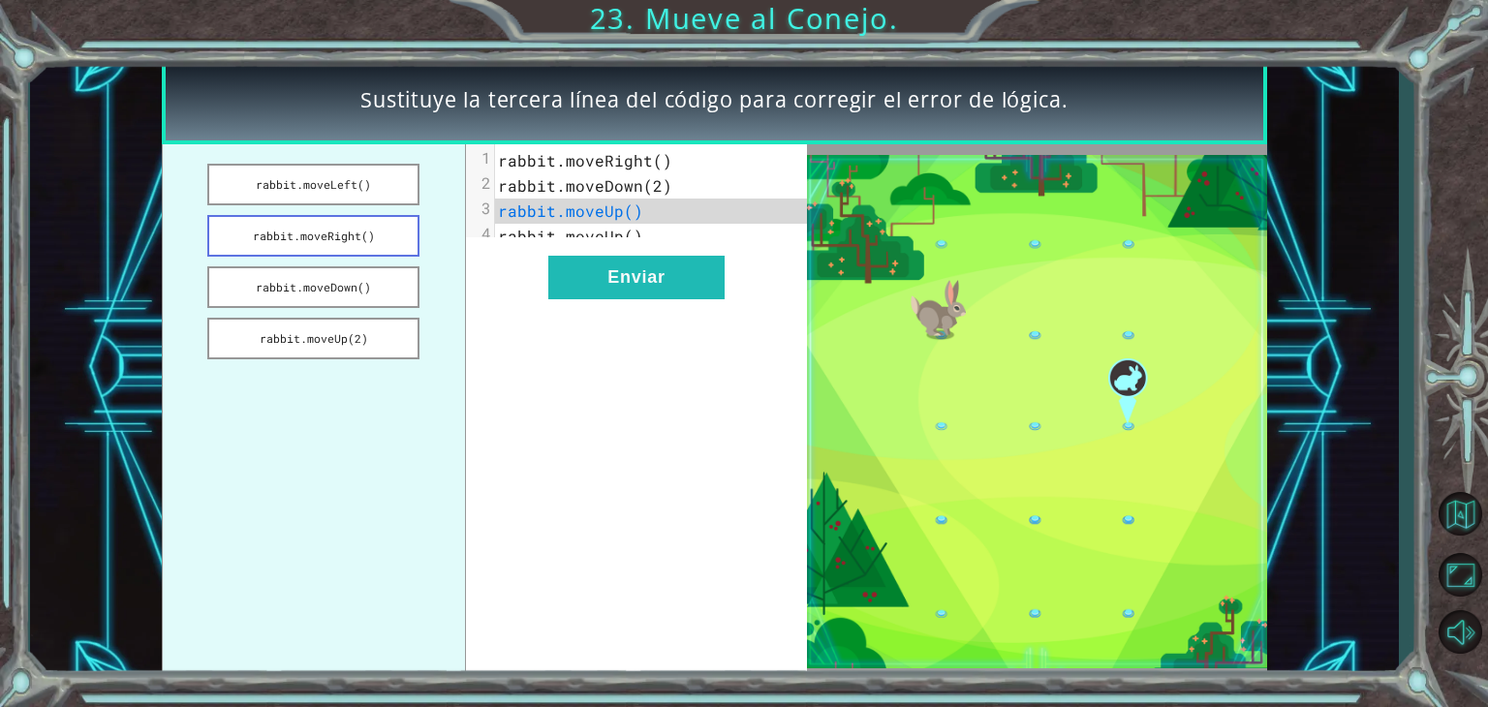
click at [354, 234] on button "rabbit.moveRight()" at bounding box center [313, 236] width 212 height 42
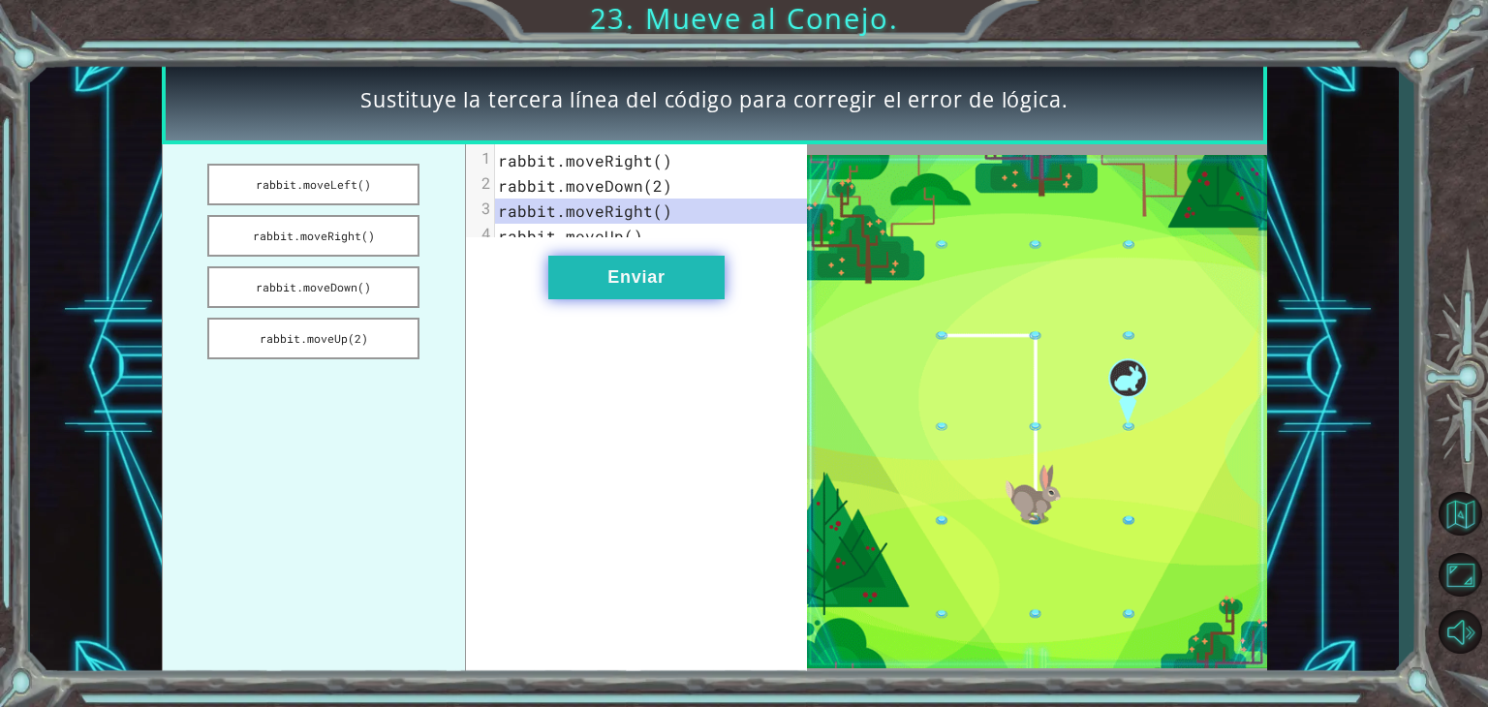
click at [665, 299] on button "Enviar" at bounding box center [636, 278] width 176 height 44
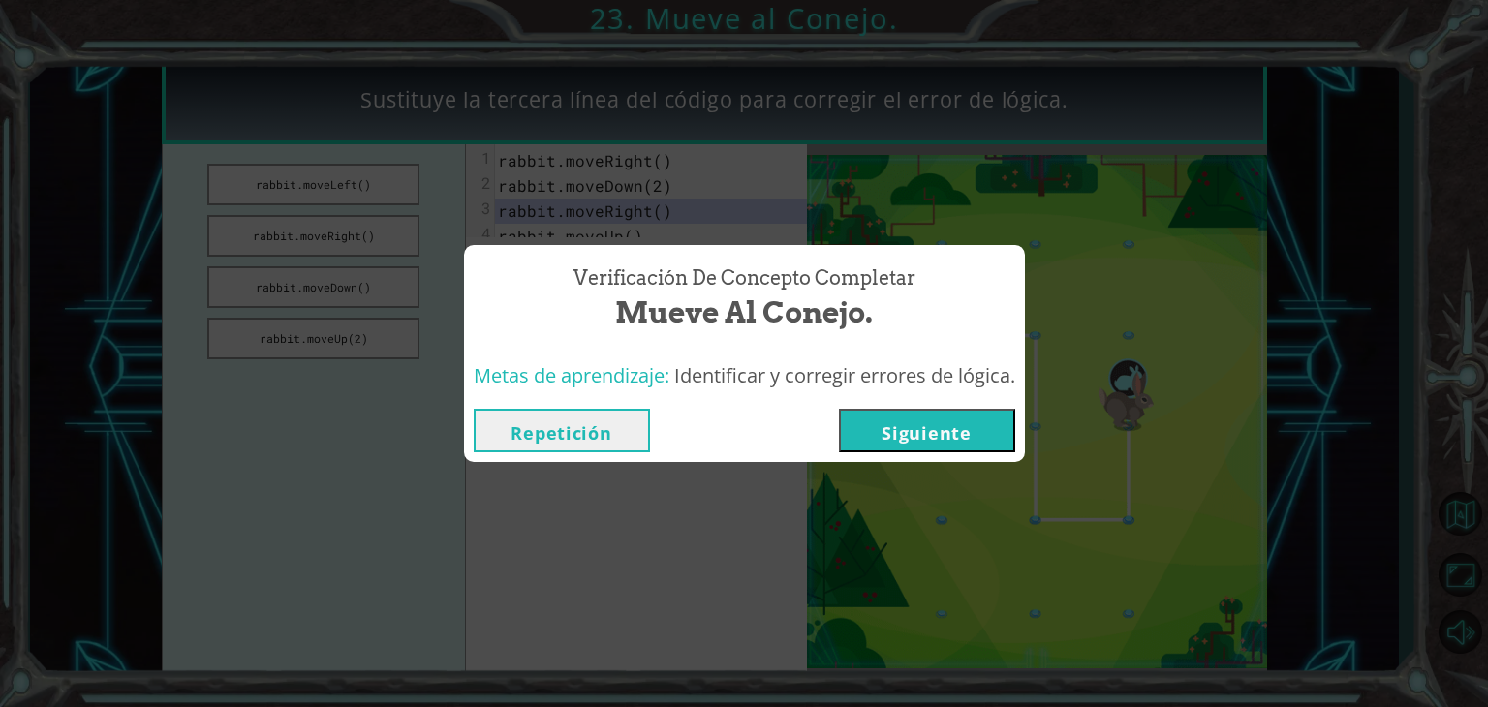
click at [934, 439] on button "Siguiente" at bounding box center [927, 431] width 176 height 44
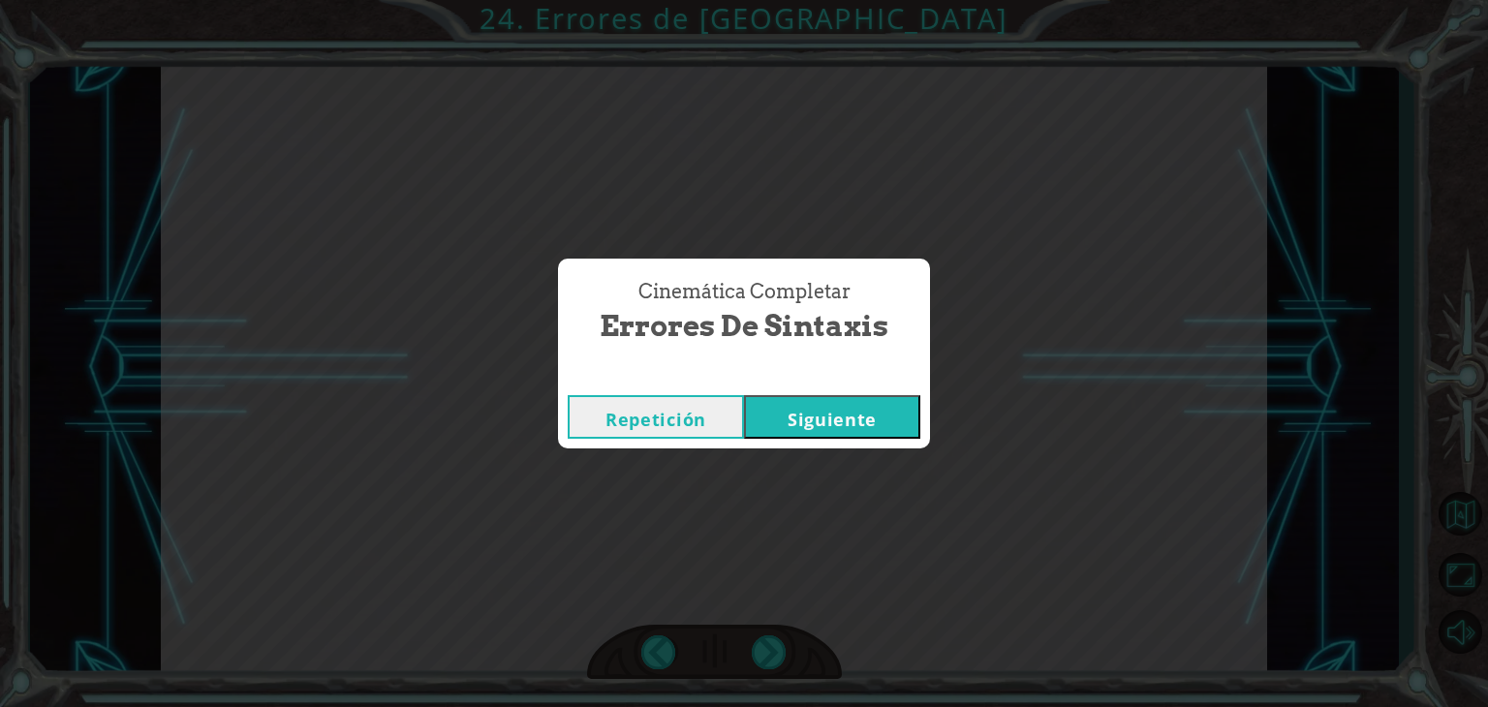
click at [825, 408] on button "Siguiente" at bounding box center [832, 417] width 176 height 44
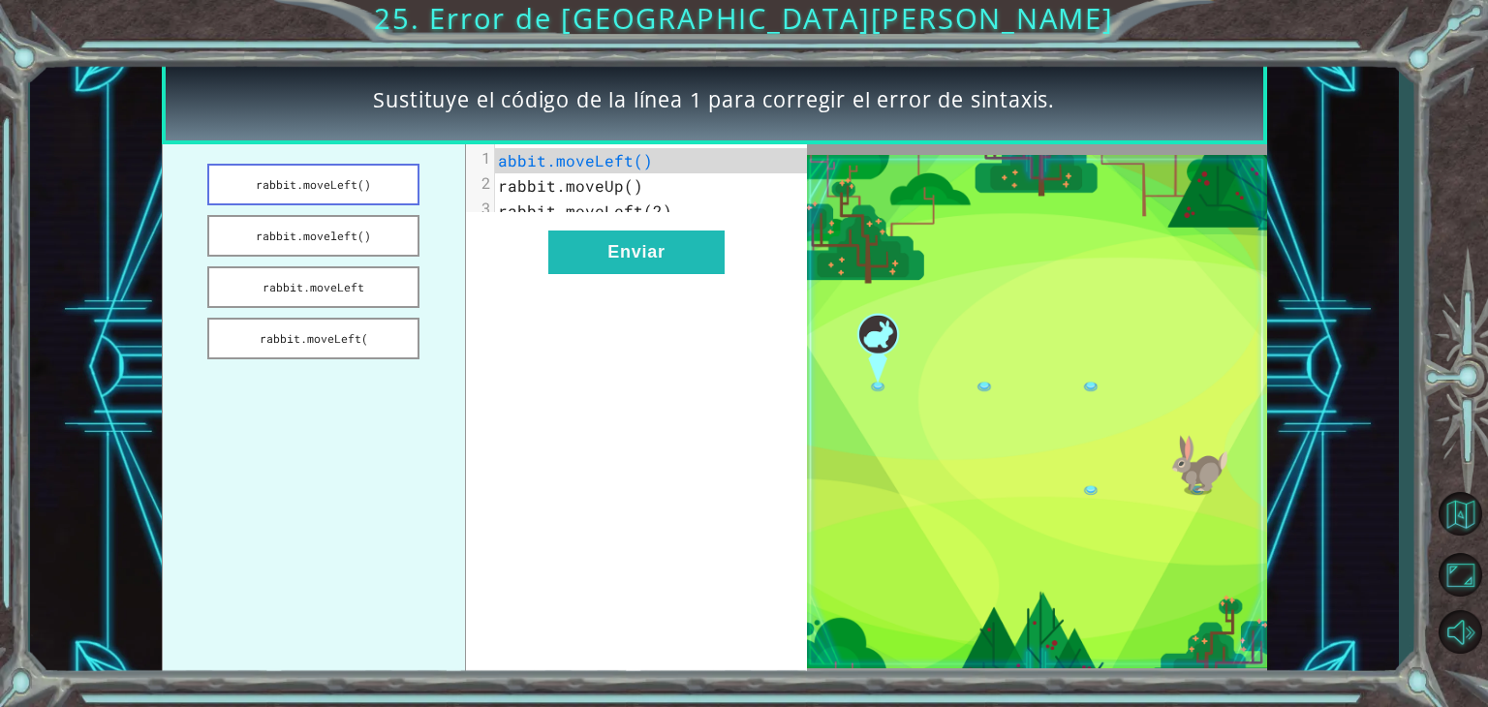
click at [360, 184] on button "rabbit.moveLeft()" at bounding box center [313, 185] width 212 height 42
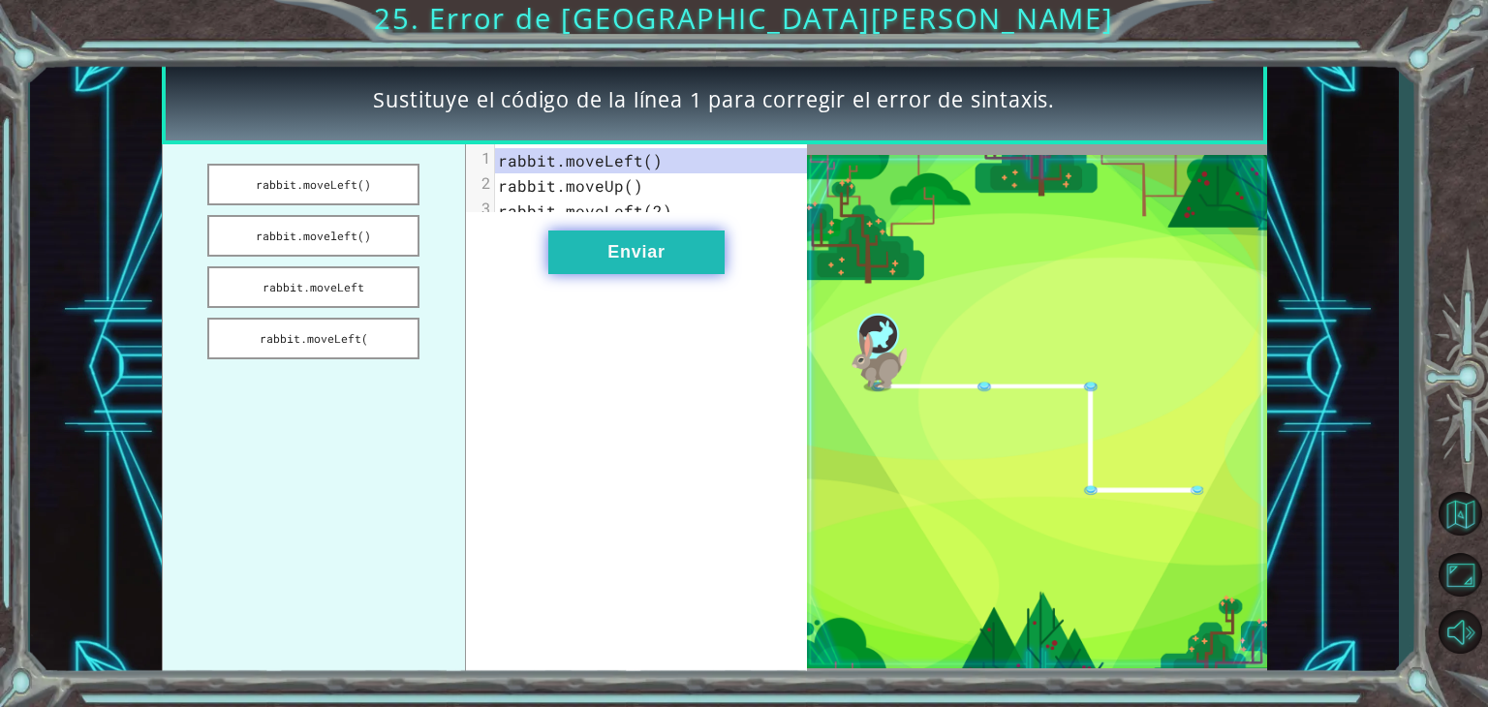
click at [622, 272] on button "Enviar" at bounding box center [636, 253] width 176 height 44
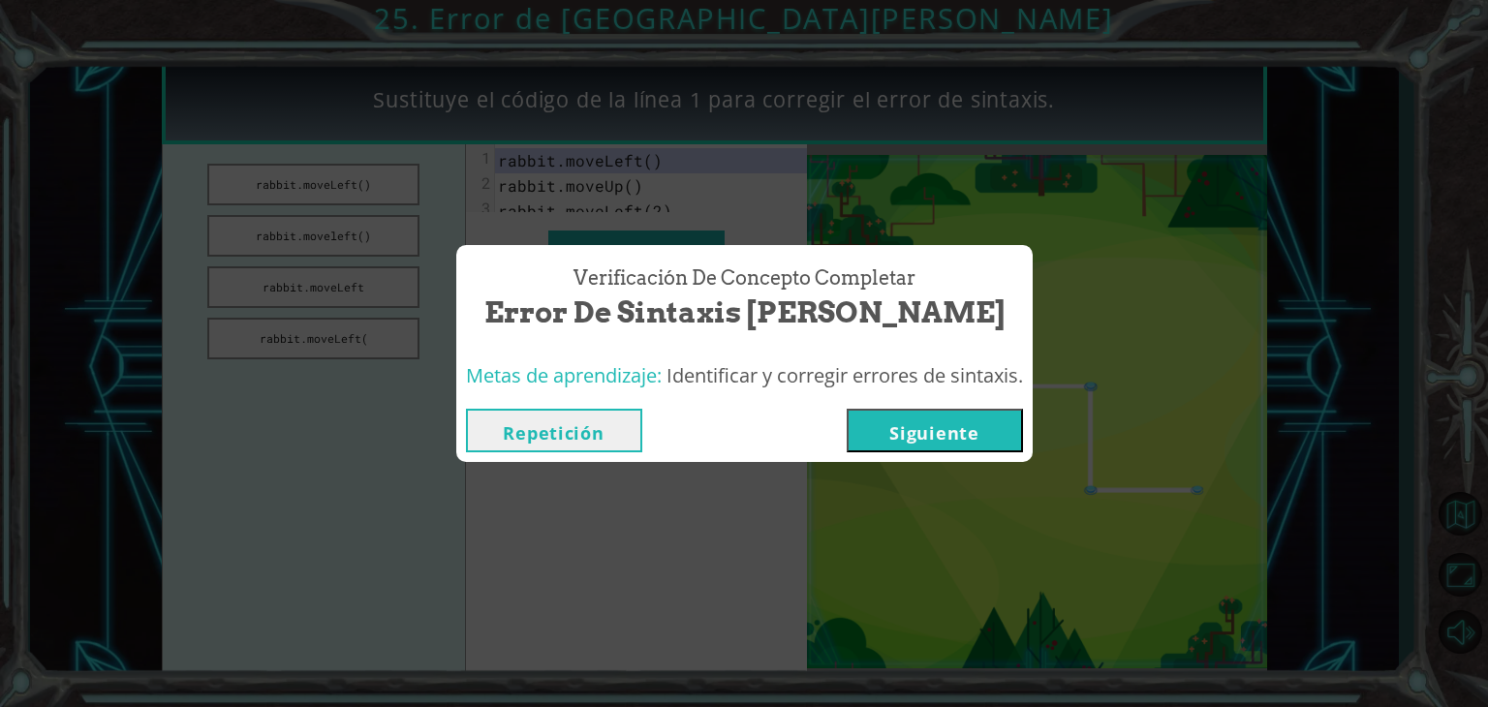
click at [953, 429] on button "Siguiente" at bounding box center [935, 431] width 176 height 44
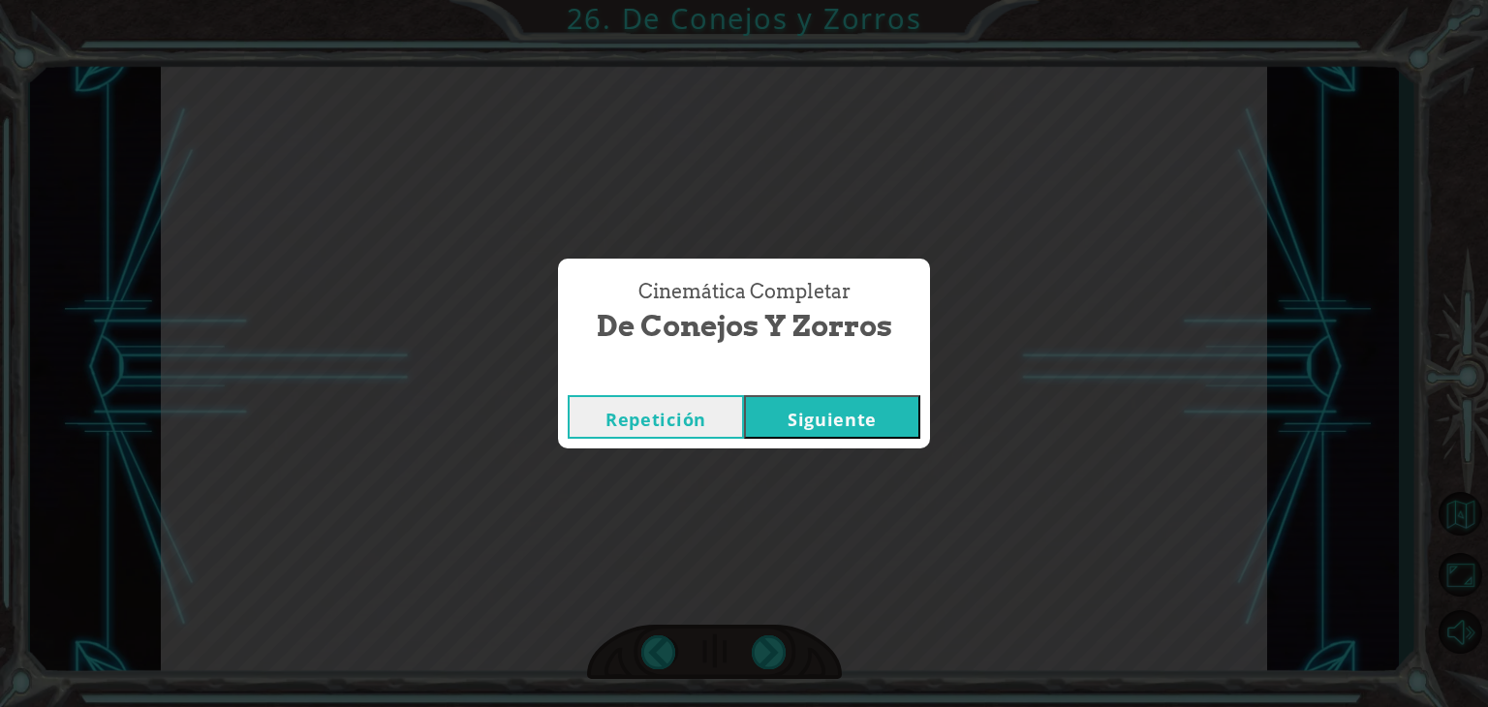
click at [813, 420] on button "Siguiente" at bounding box center [832, 417] width 176 height 44
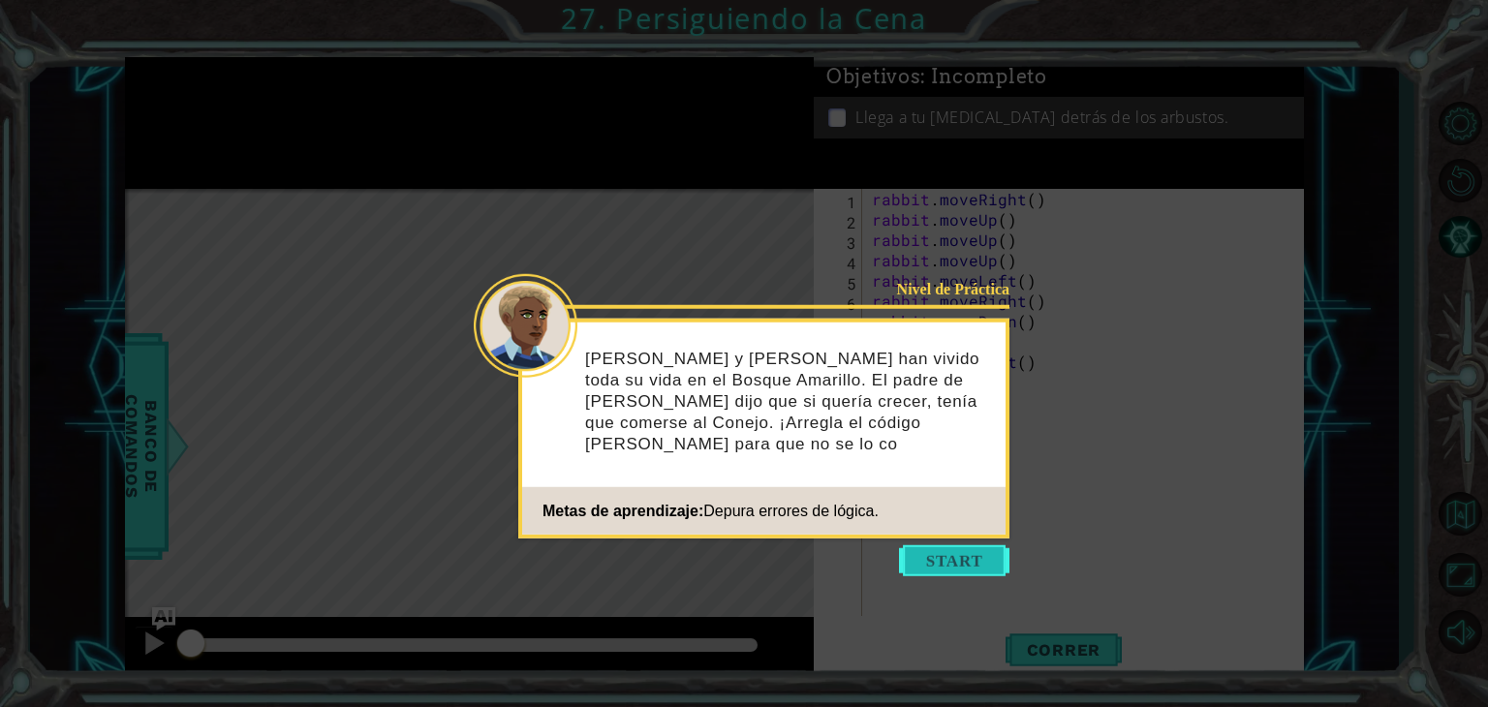
click at [969, 556] on button "Start" at bounding box center [954, 561] width 110 height 31
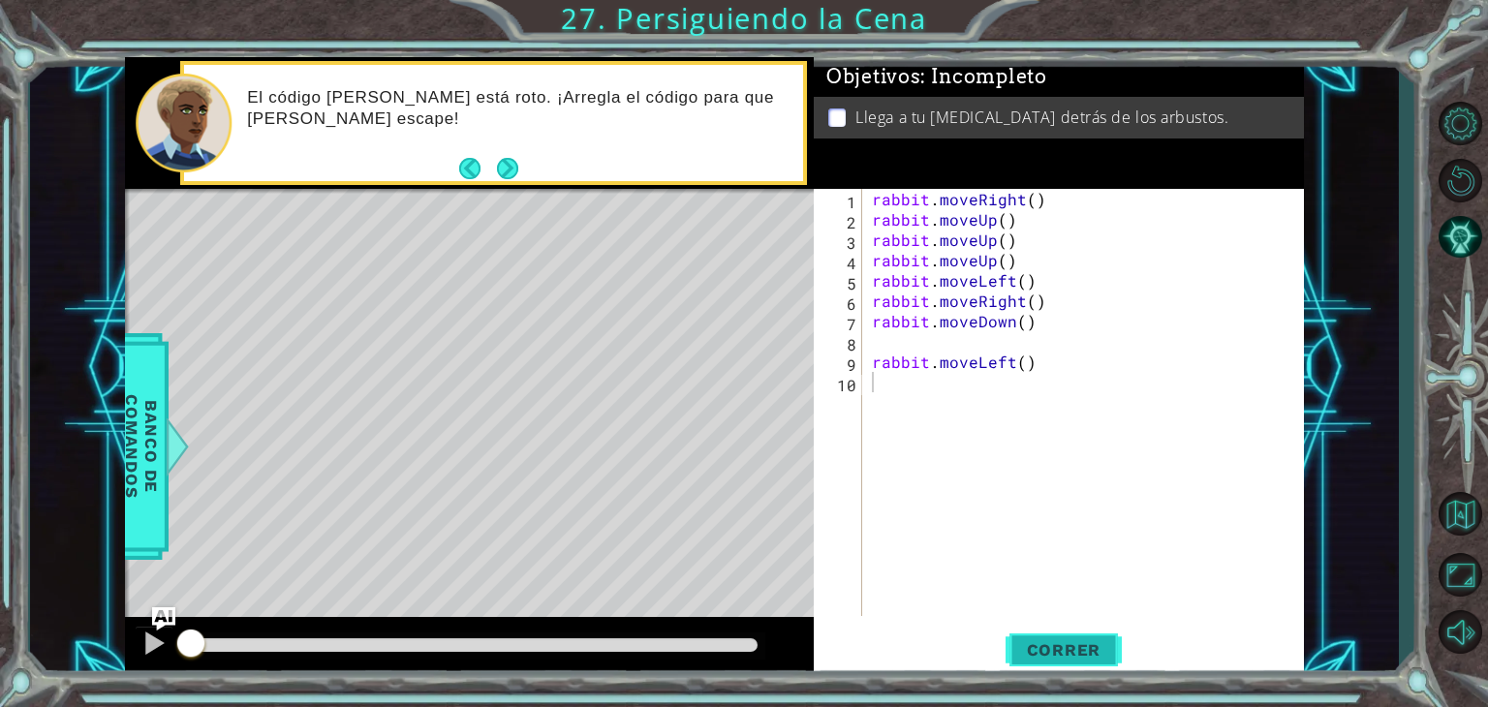
click at [1078, 649] on span "Correr" at bounding box center [1064, 650] width 113 height 19
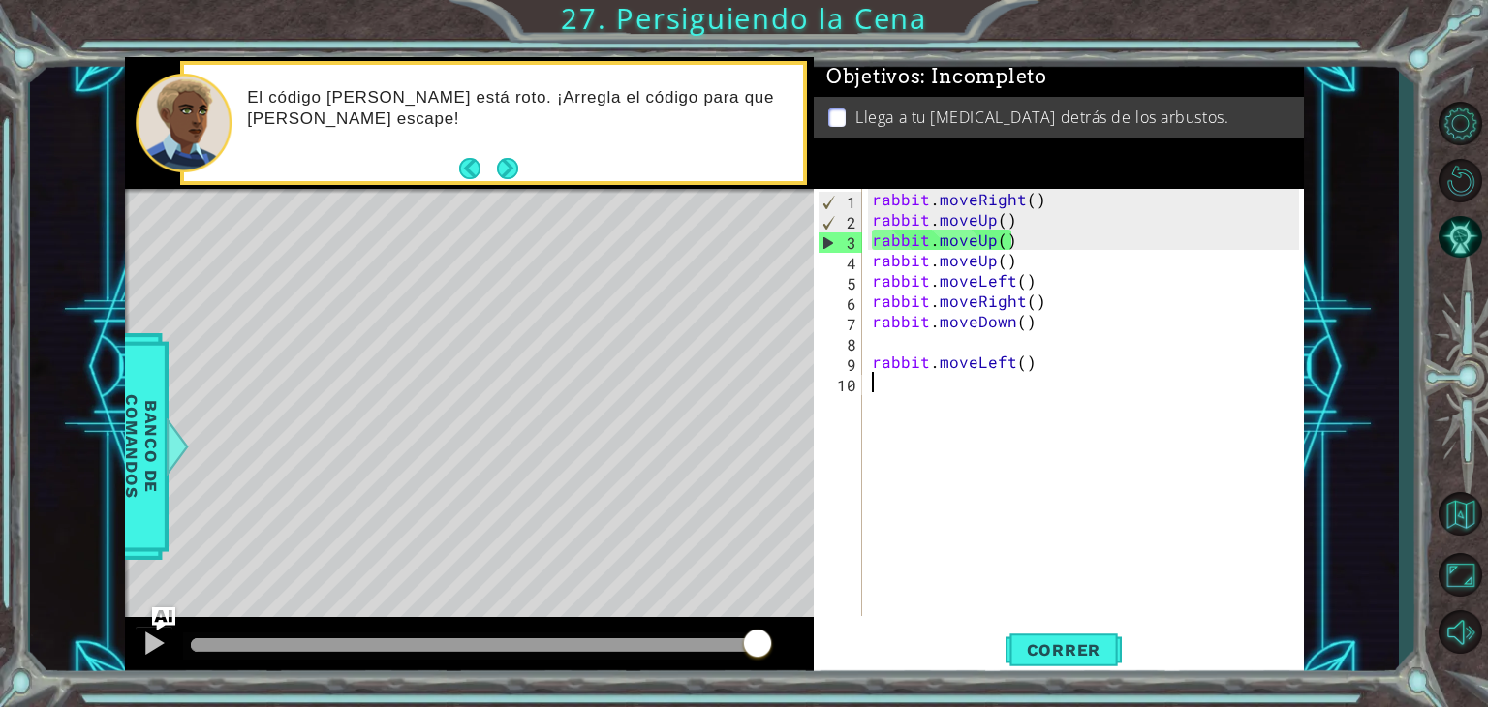
click at [1027, 205] on div "rabbit . moveRight ( ) rabbit . moveUp ( ) rabbit . moveUp ( ) rabbit . moveUp …" at bounding box center [1088, 423] width 441 height 468
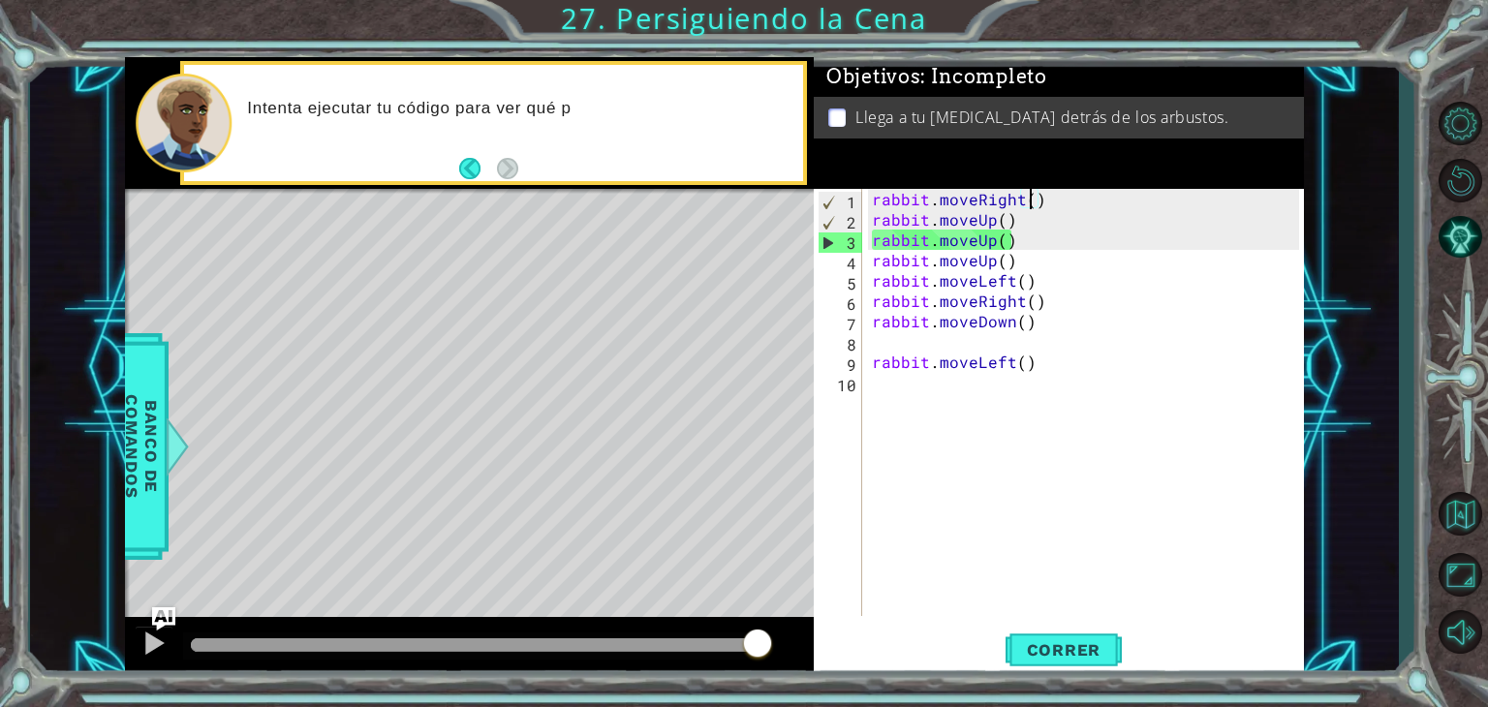
scroll to position [0, 10]
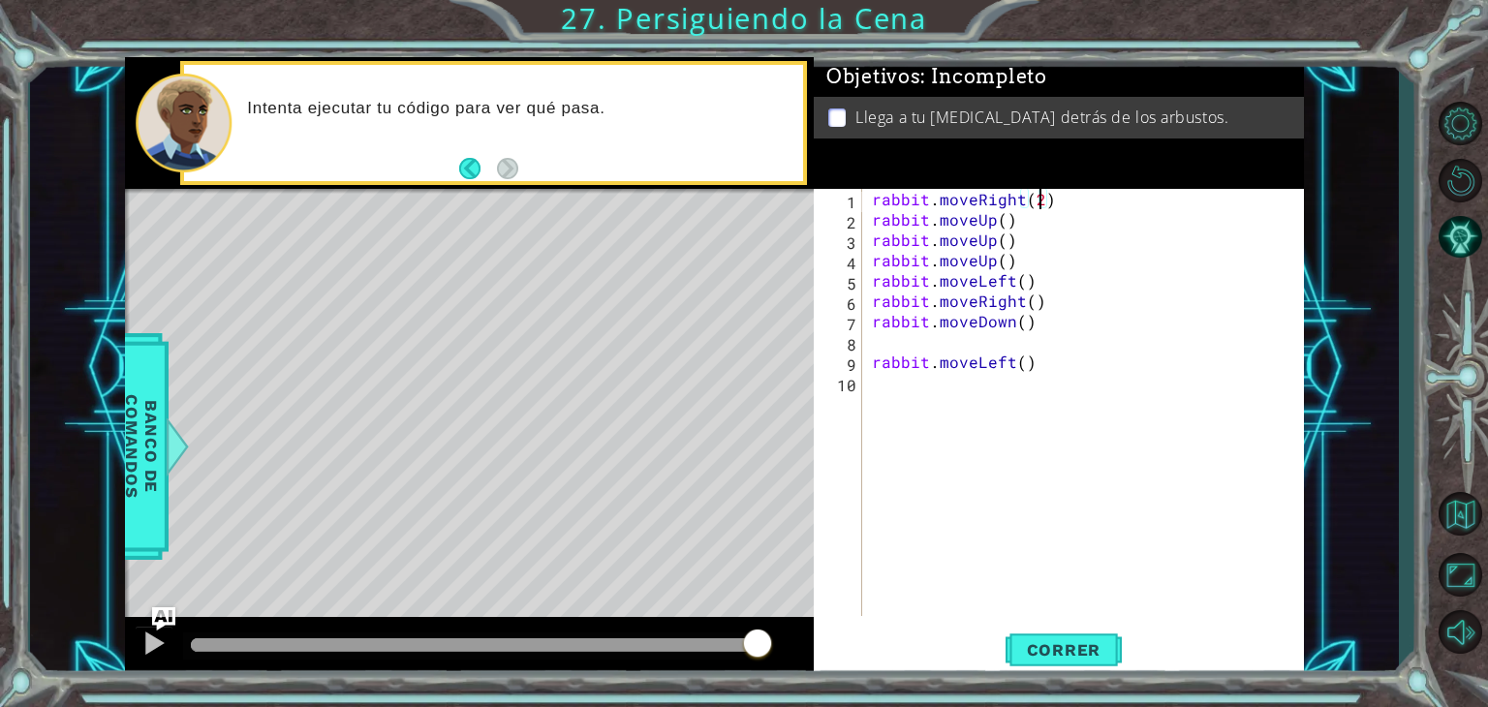
click at [1031, 300] on div "rabbit . moveRight ( 2 ) rabbit . moveUp ( ) rabbit . moveUp ( ) rabbit . moveU…" at bounding box center [1088, 423] width 441 height 468
click at [1019, 320] on div "rabbit . moveRight ( 2 ) rabbit . moveUp ( ) rabbit . moveUp ( ) rabbit . moveU…" at bounding box center [1088, 423] width 441 height 468
click at [1066, 657] on span "Correr" at bounding box center [1064, 650] width 113 height 19
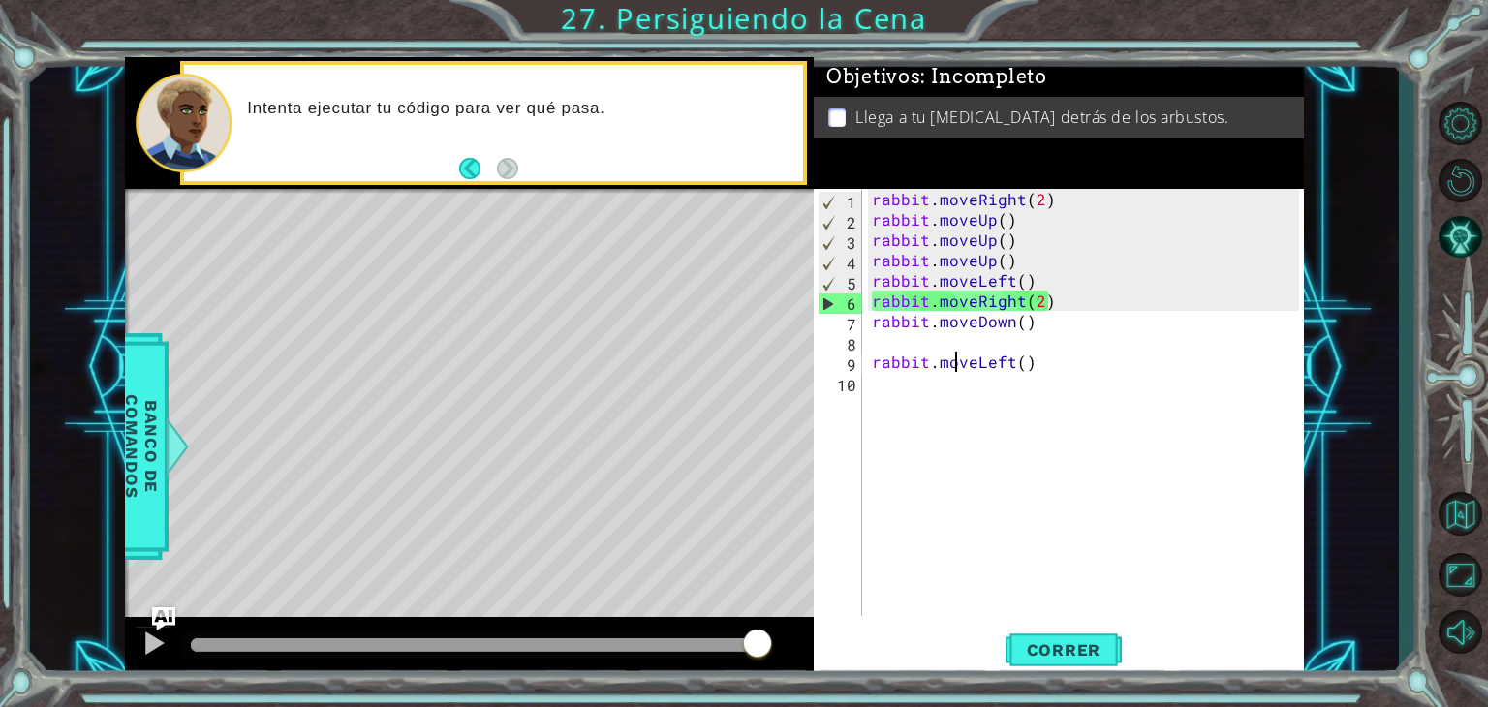
click at [960, 353] on div "rabbit . moveRight ( 2 ) rabbit . moveUp ( ) rabbit . moveUp ( ) rabbit . moveU…" at bounding box center [1088, 423] width 441 height 468
click at [864, 364] on div "rabbit.moveLeft() 1 2 3 4 5 6 7 8 9 10 rabbit . moveRight ( 2 ) rabbit . moveUp…" at bounding box center [1056, 402] width 485 height 427
click at [869, 363] on div "rabbit . moveRight ( 2 ) rabbit . moveUp ( ) rabbit . moveUp ( ) rabbit . moveU…" at bounding box center [1088, 423] width 441 height 468
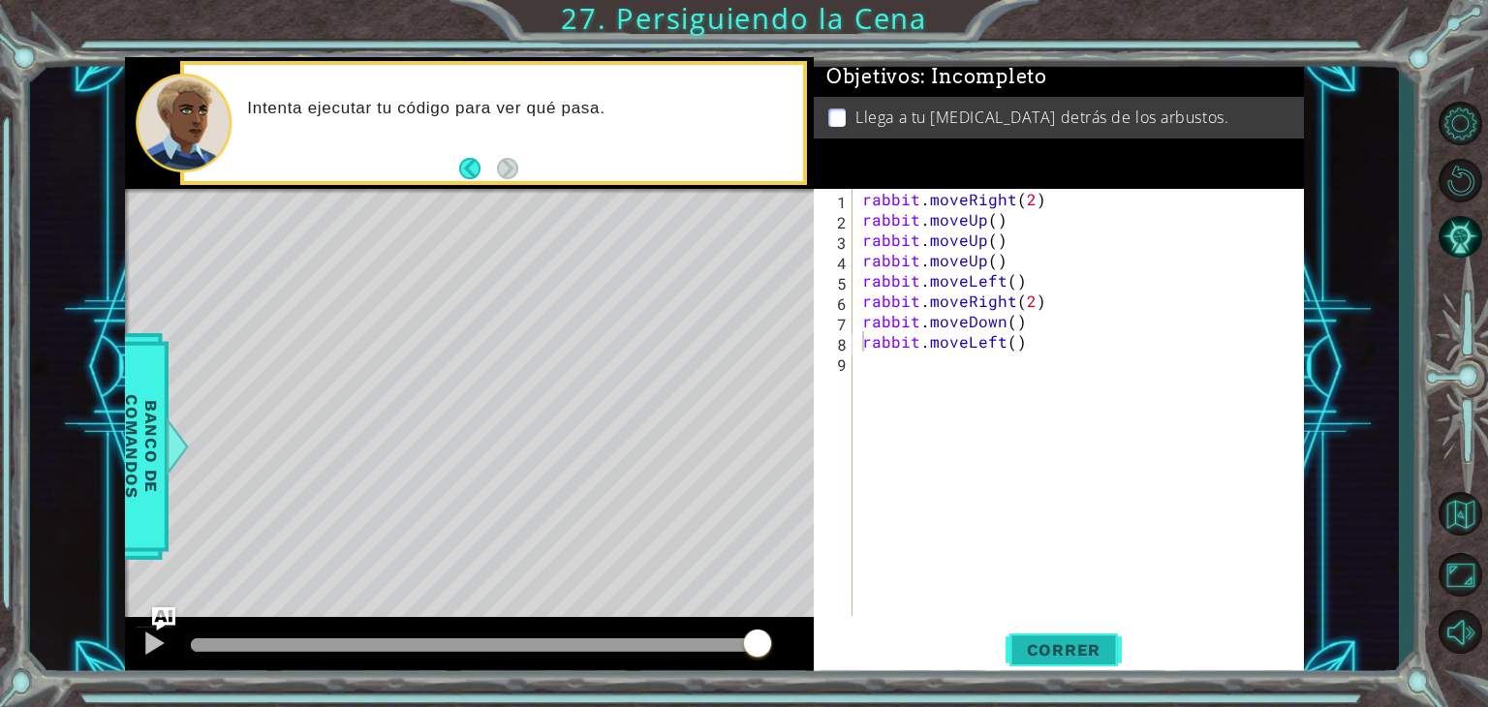
click at [1093, 644] on span "Correr" at bounding box center [1064, 650] width 113 height 19
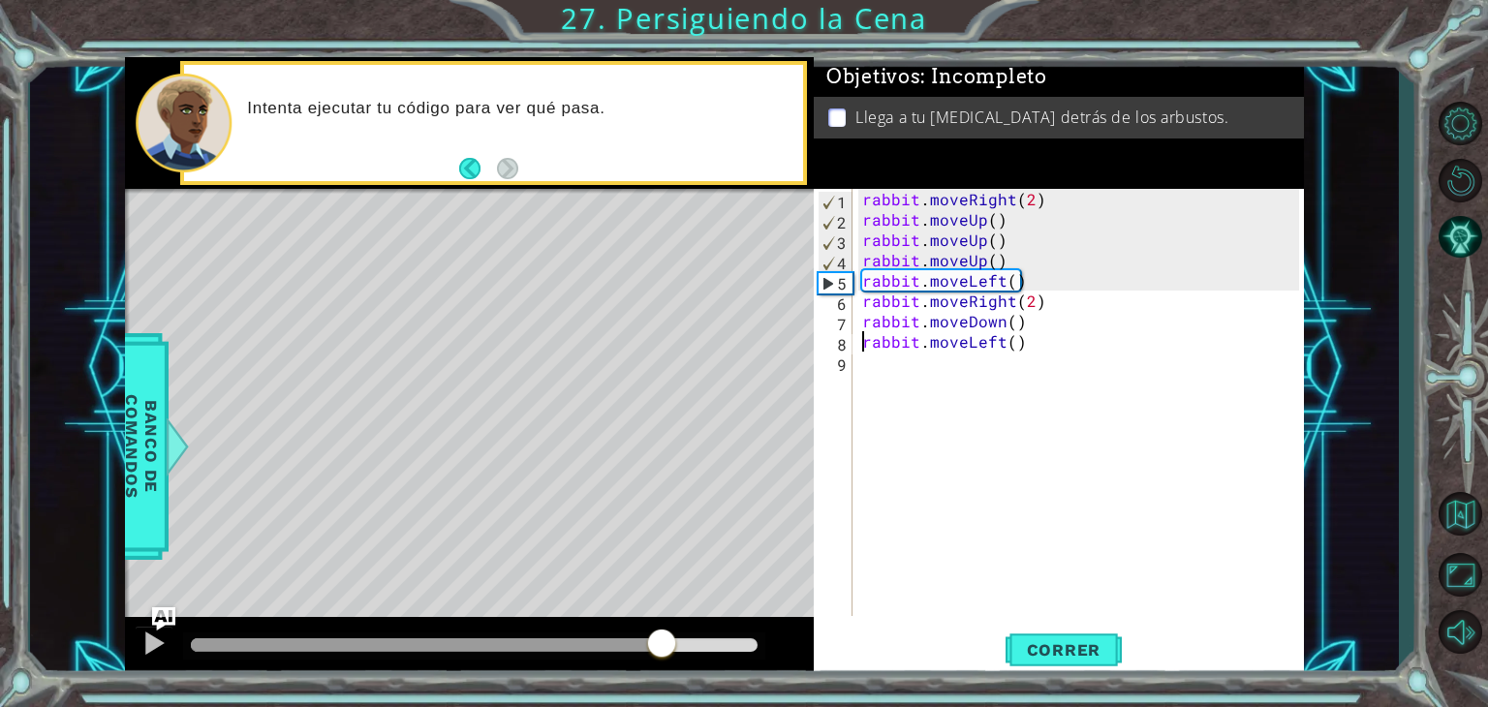
drag, startPoint x: 303, startPoint y: 640, endPoint x: 659, endPoint y: 621, distance: 356.1
click at [659, 621] on div at bounding box center [469, 648] width 689 height 62
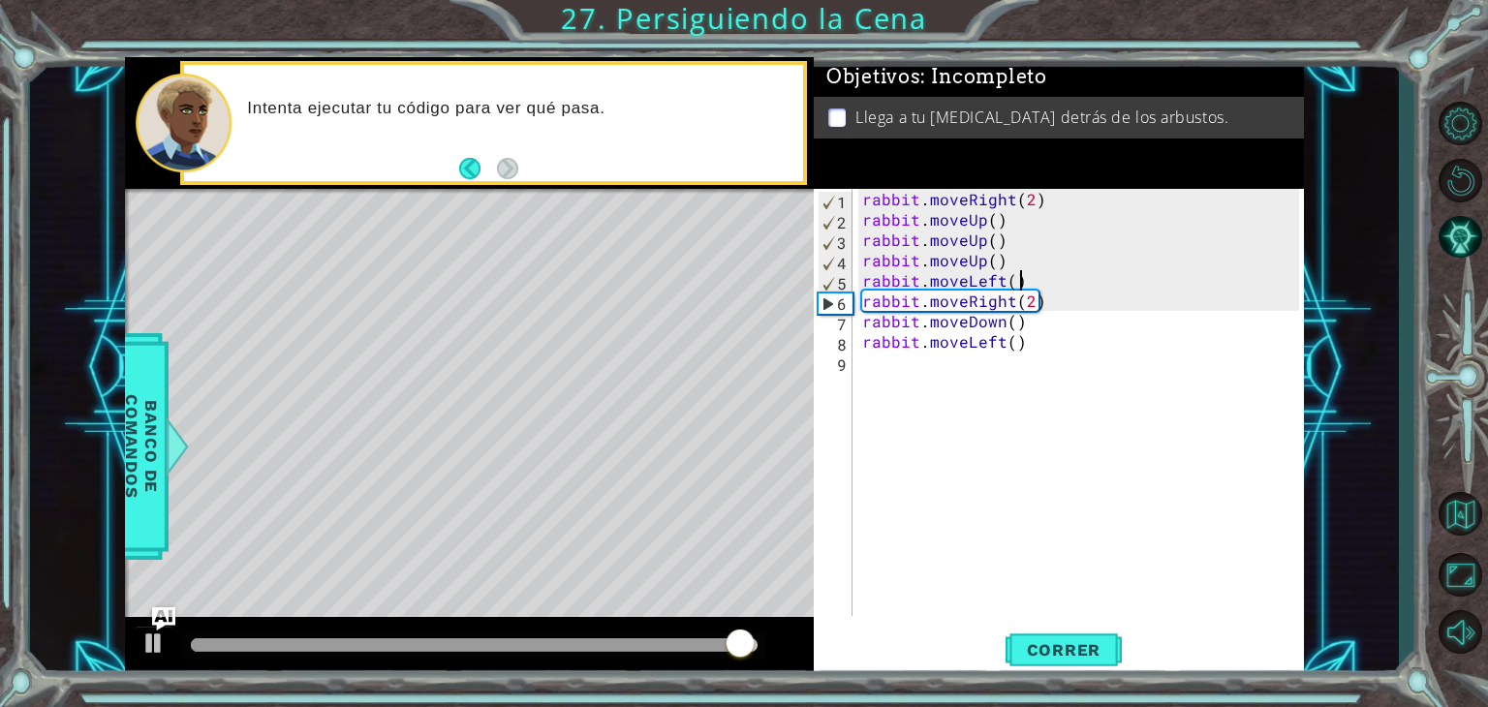
click at [1040, 288] on div "rabbit . moveRight ( 2 ) rabbit . moveUp ( ) rabbit . moveUp ( ) rabbit . moveU…" at bounding box center [1084, 423] width 451 height 468
type textarea "rabbit.moveLeft()"
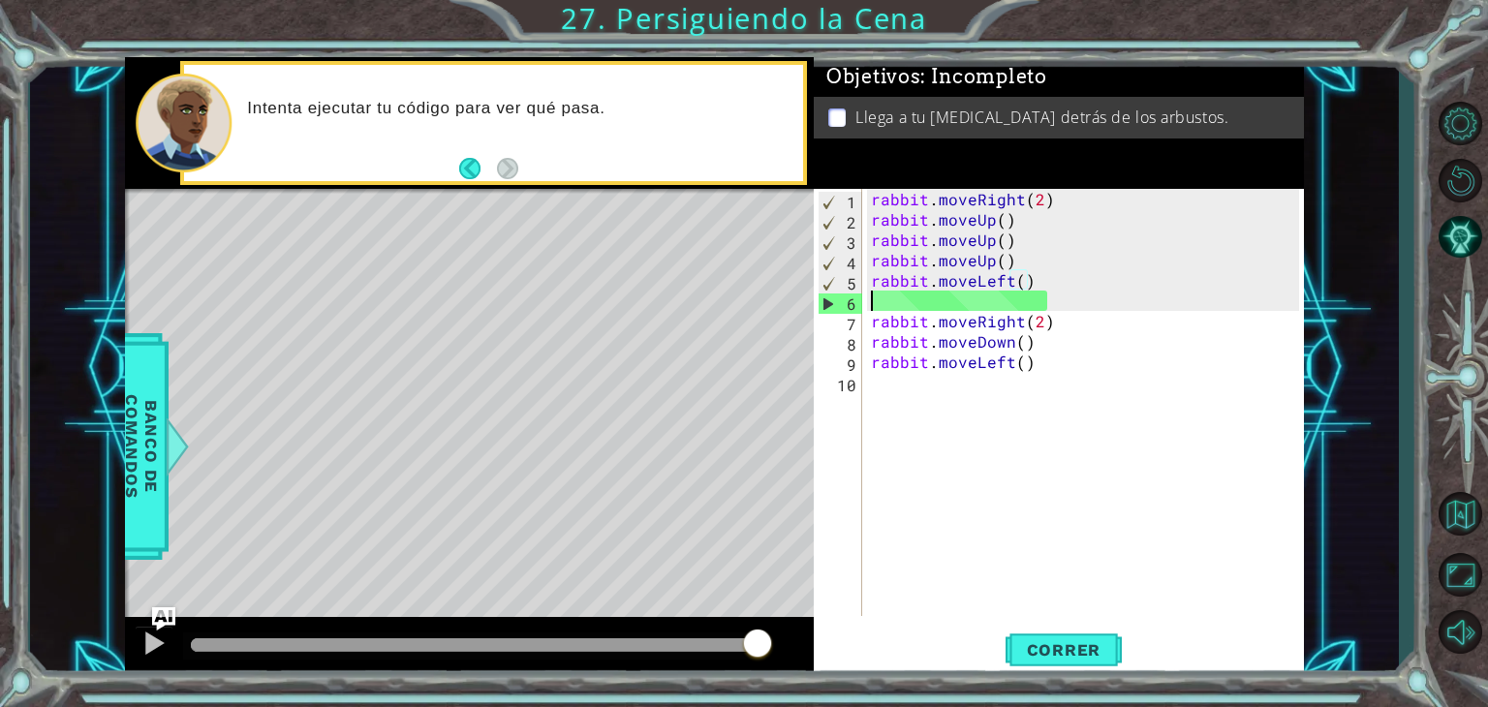
scroll to position [0, 0]
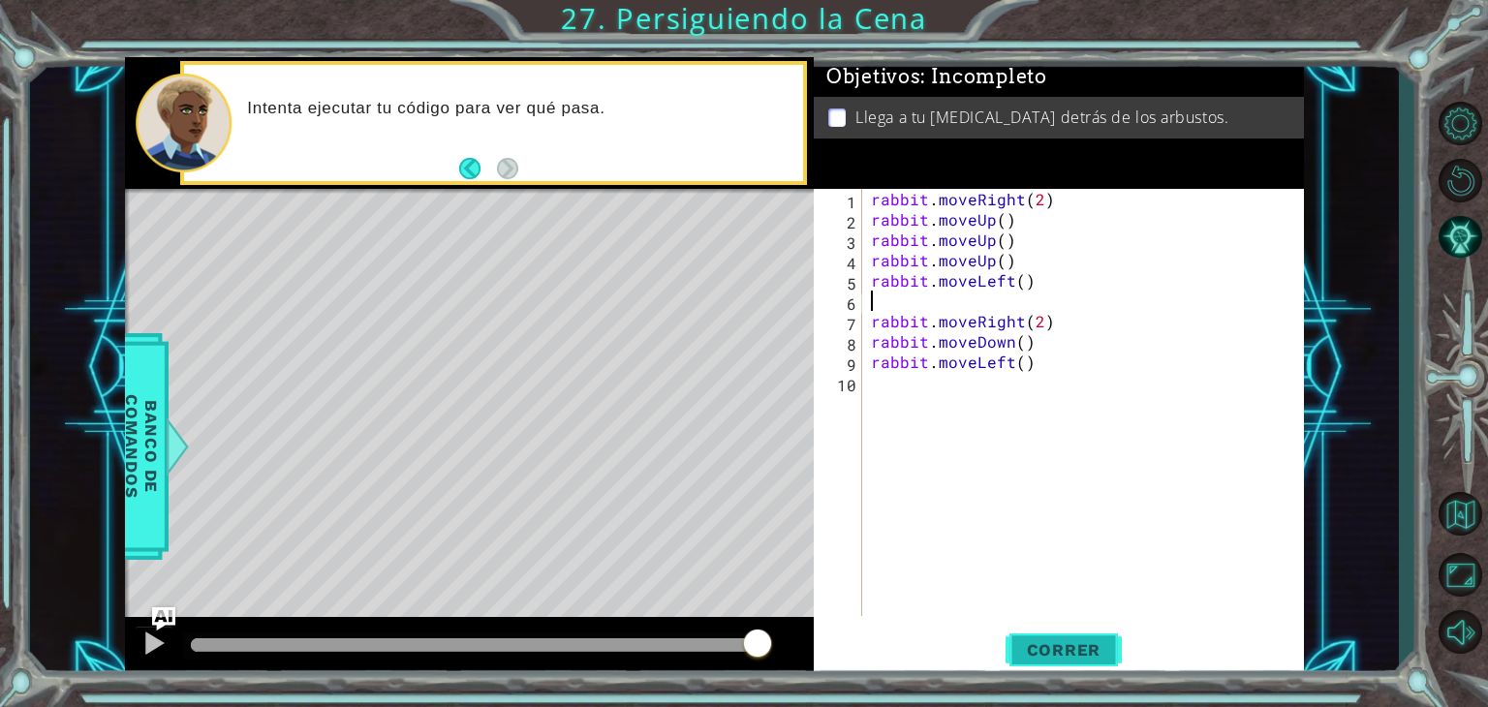
click at [1062, 640] on button "Correr" at bounding box center [1064, 650] width 116 height 49
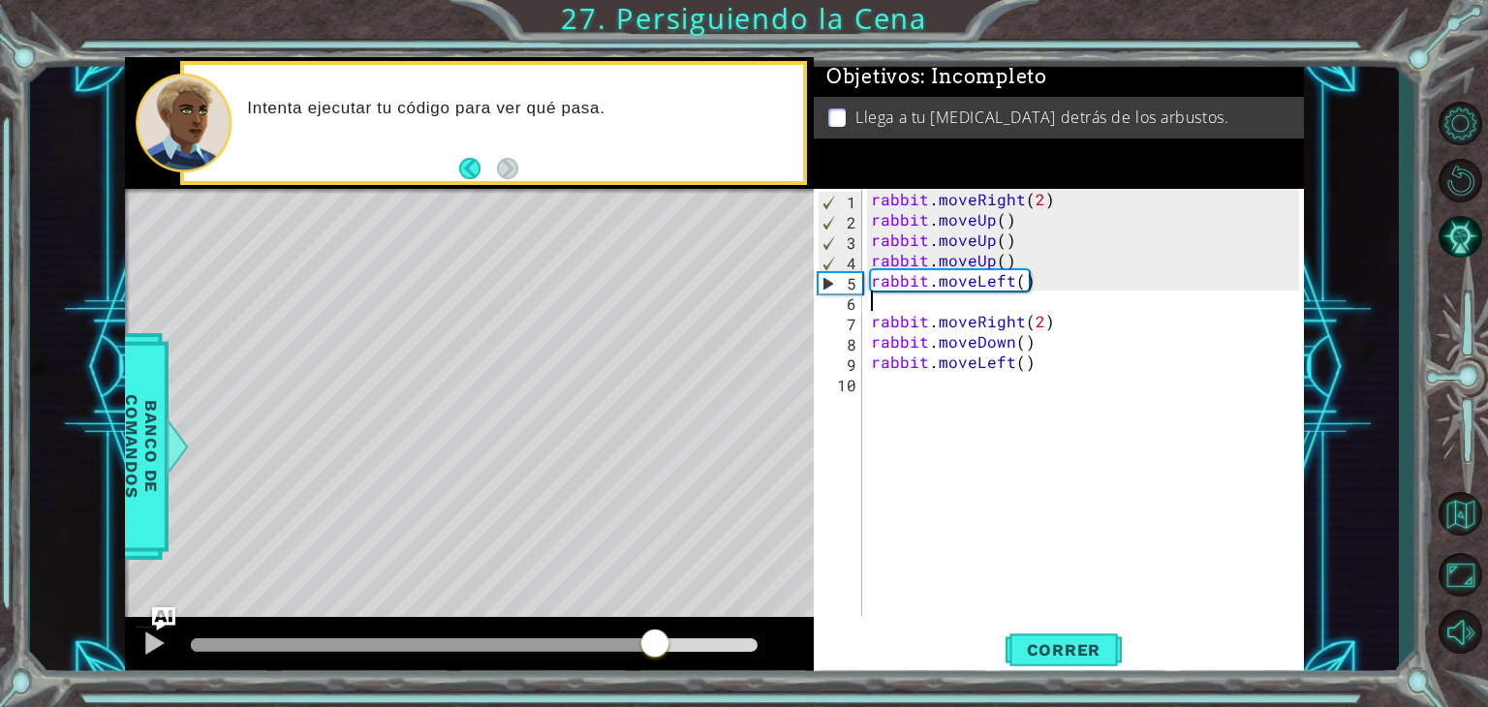
drag, startPoint x: 363, startPoint y: 647, endPoint x: 651, endPoint y: 645, distance: 287.8
click at [651, 645] on div at bounding box center [474, 646] width 567 height 14
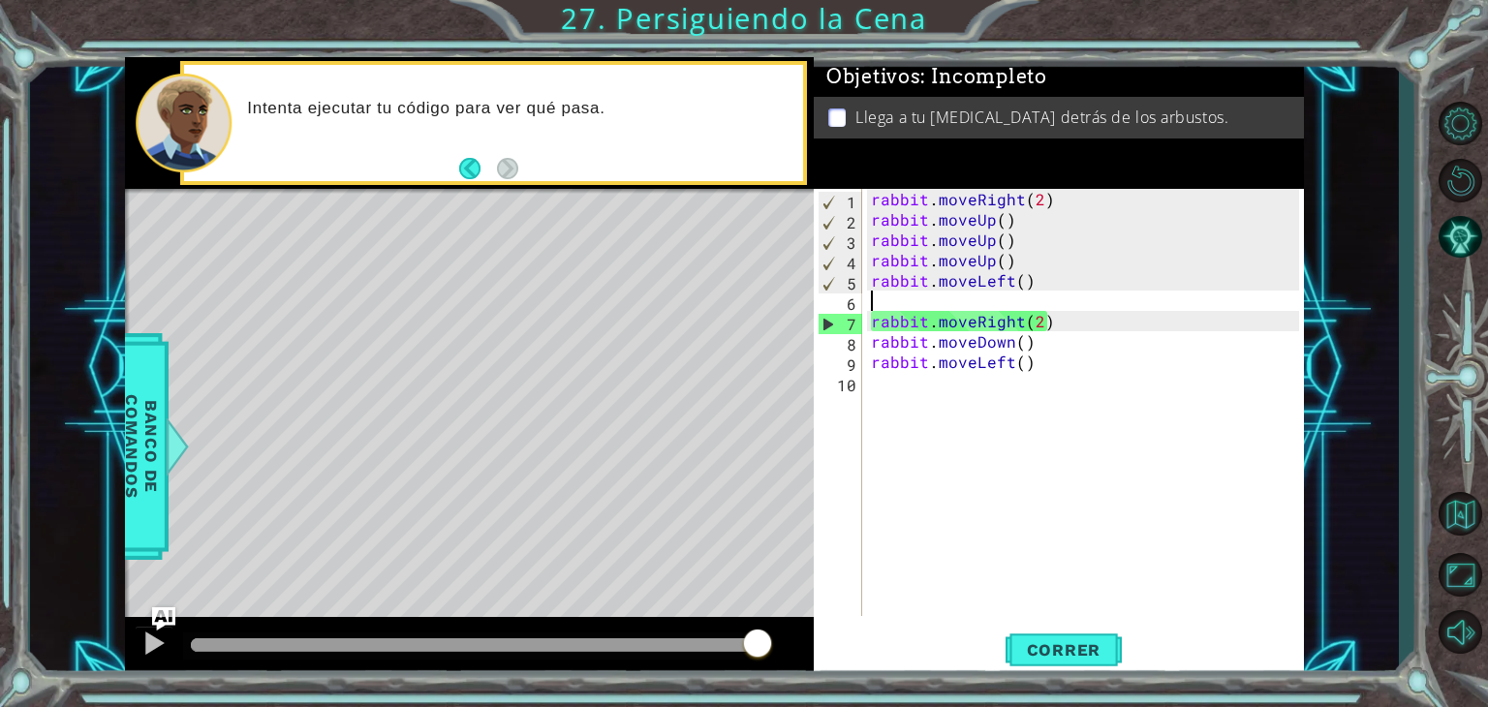
click at [1039, 324] on div "rabbit . moveRight ( 2 ) rabbit . moveUp ( ) rabbit . moveUp ( ) rabbit . moveU…" at bounding box center [1088, 423] width 442 height 468
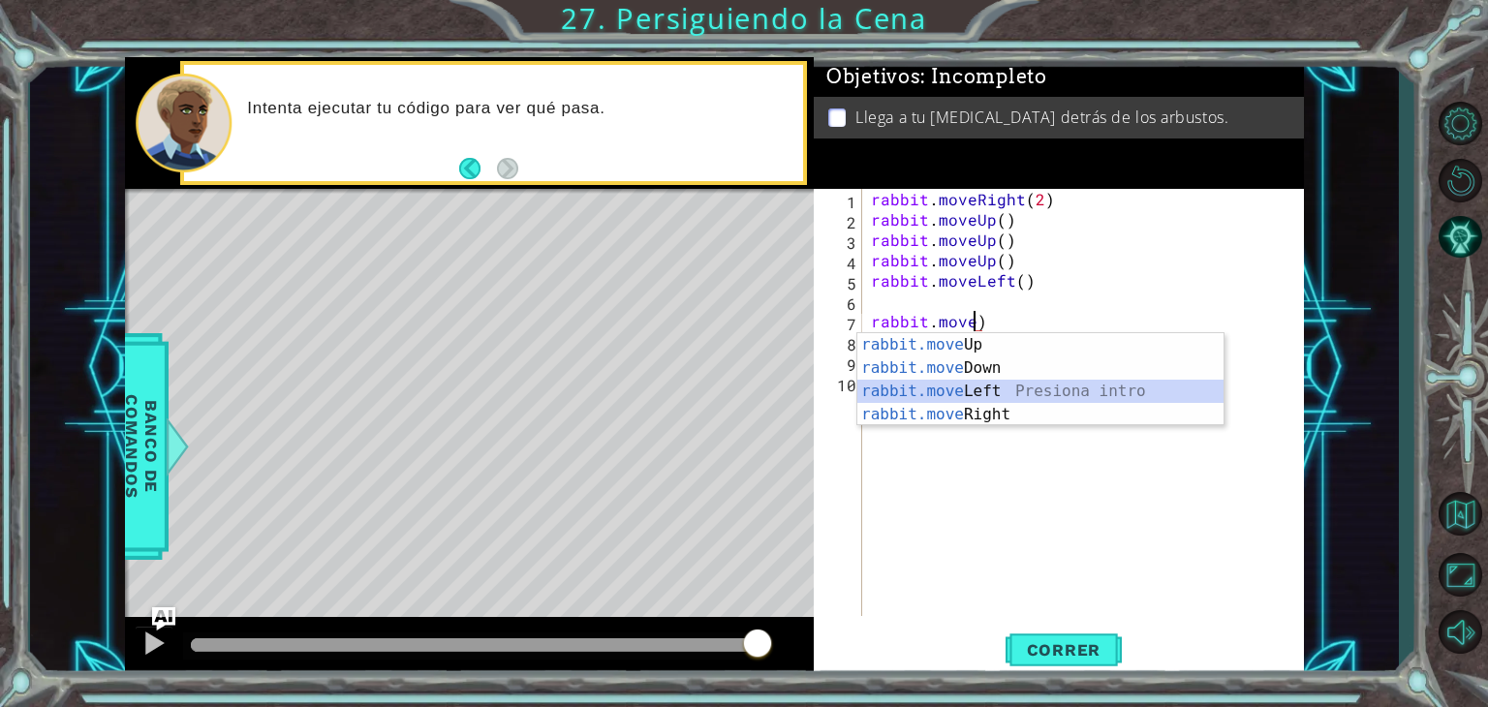
click at [992, 386] on div "rabbit.move Up Presiona intro rabbit.move Down Presiona intro rabbit.move Left …" at bounding box center [1041, 403] width 366 height 140
type textarea "rabbit.moveLeft(1)"
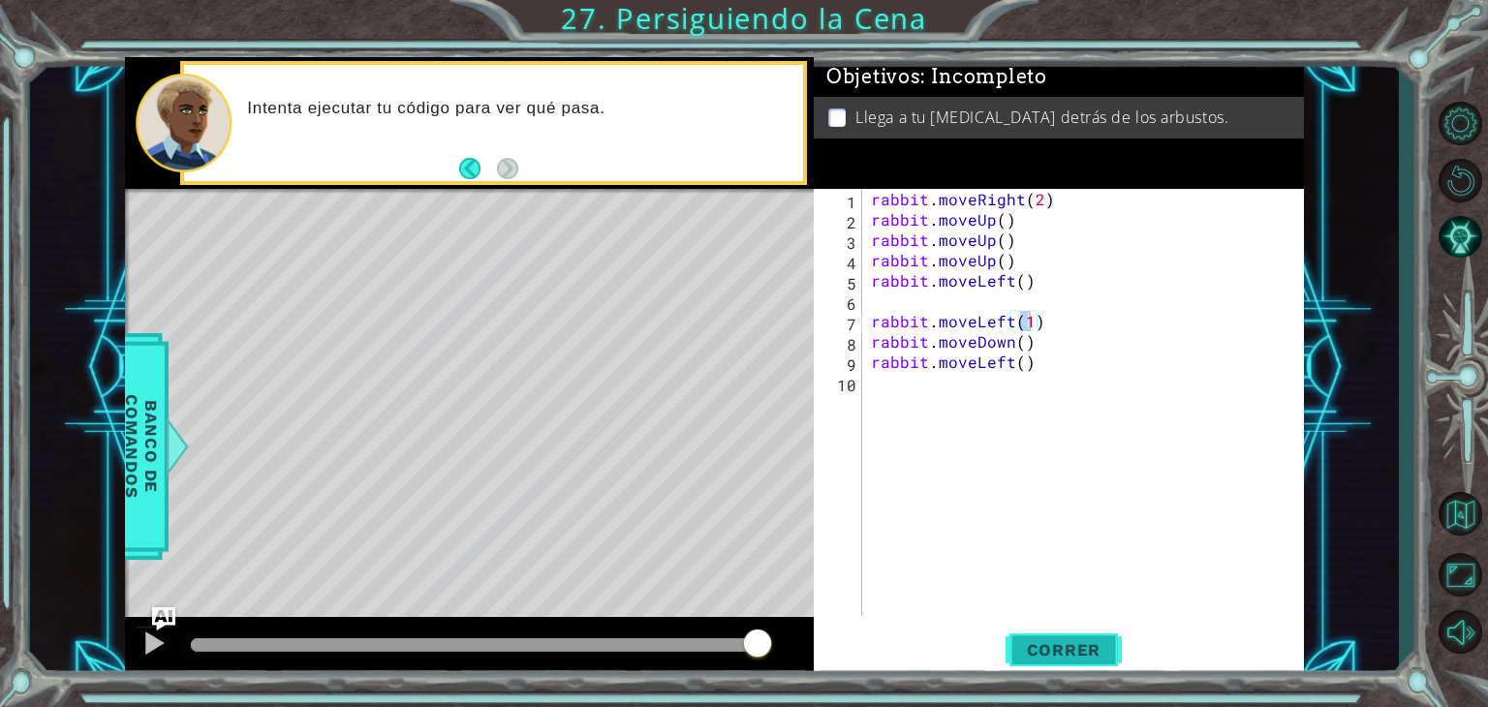
click at [1041, 652] on span "Correr" at bounding box center [1064, 650] width 113 height 19
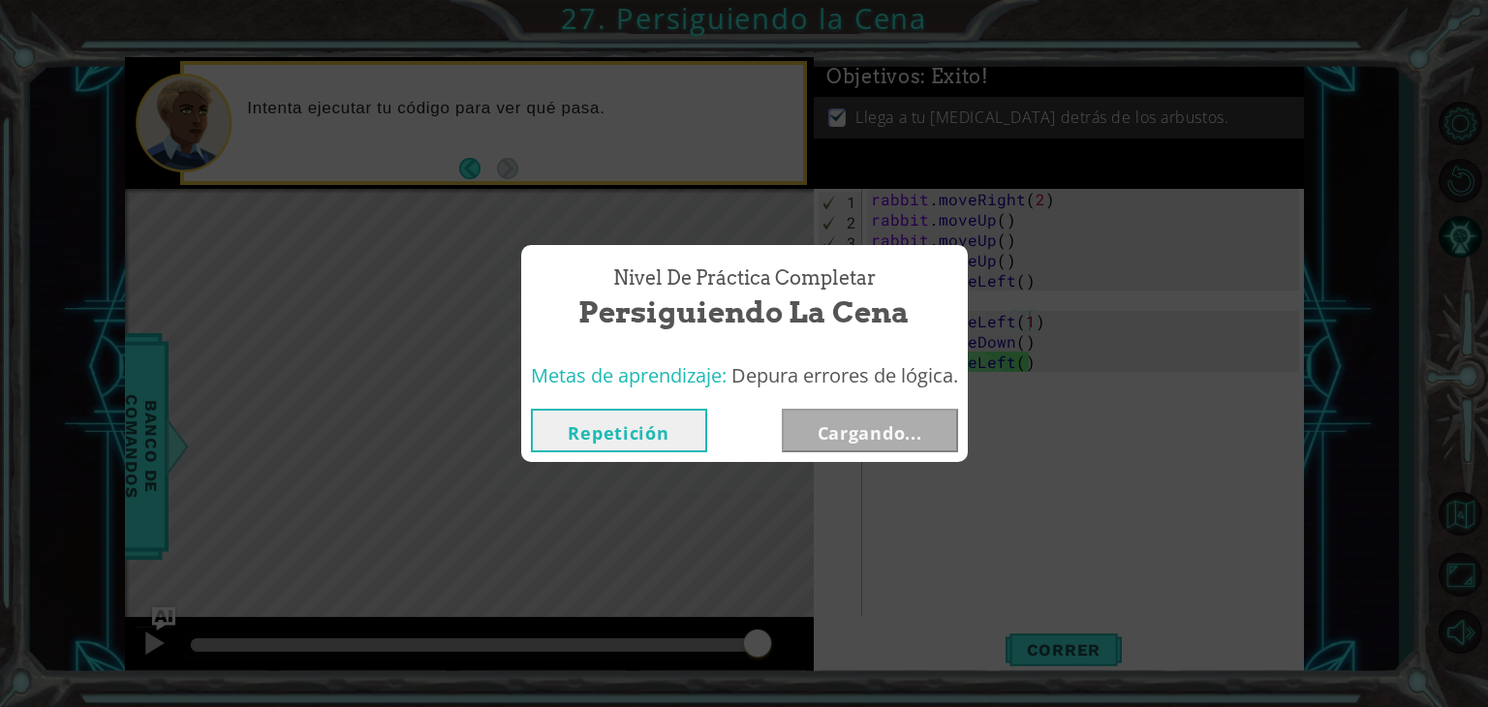
drag, startPoint x: 519, startPoint y: 647, endPoint x: 803, endPoint y: 629, distance: 284.5
click at [810, 629] on body "1 ההההההההההההההההההההההההההההההההההההההההההההההההההההההההההההההההההההההההההההה…" at bounding box center [744, 353] width 1488 height 707
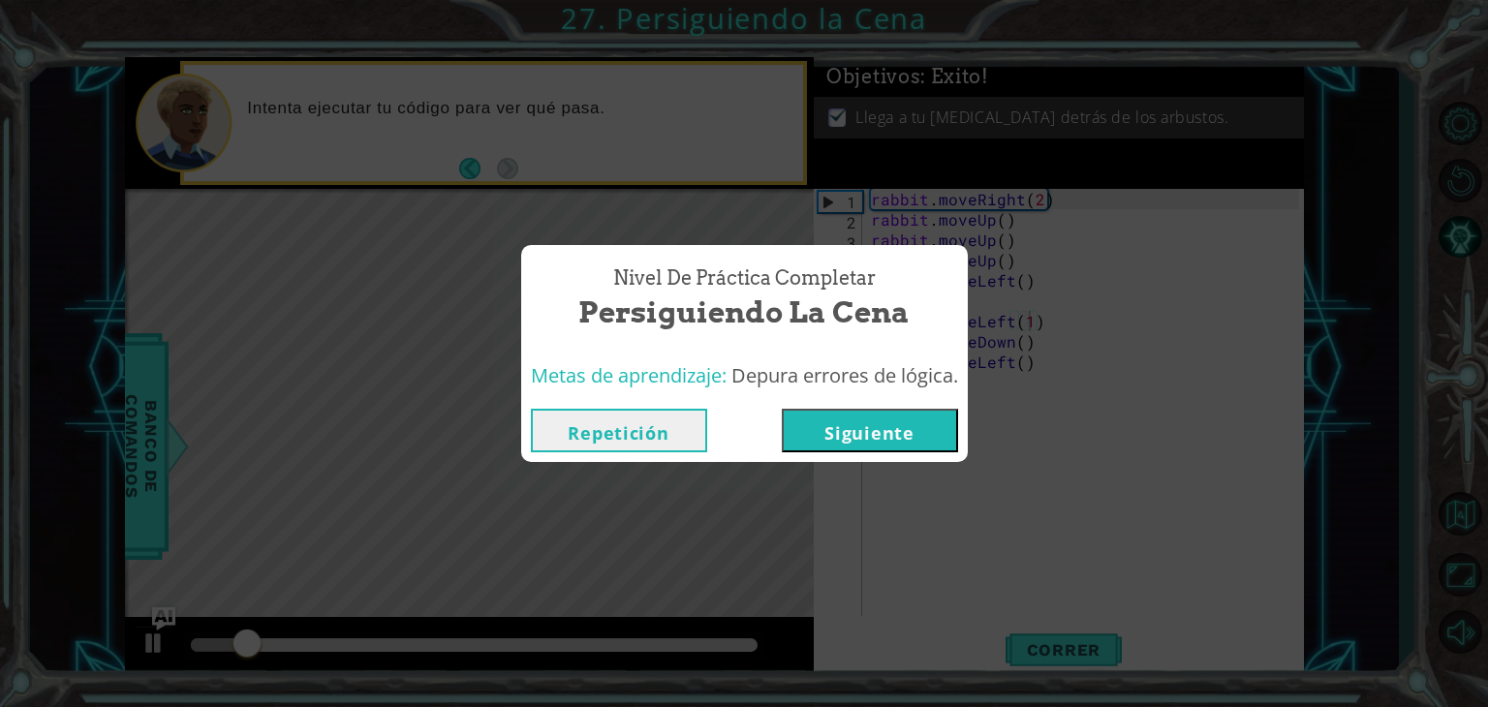
click at [890, 427] on button "Siguiente" at bounding box center [870, 431] width 176 height 44
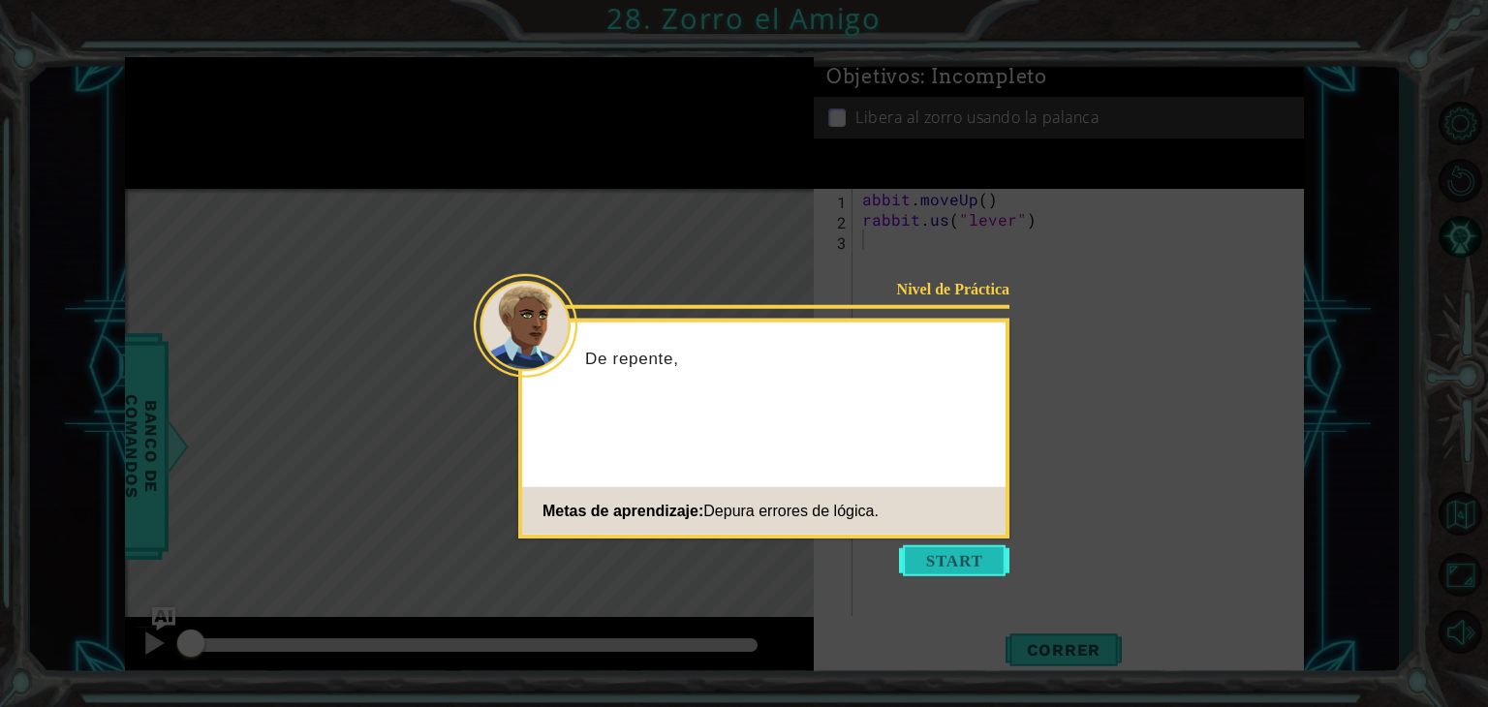
click at [965, 566] on button "Start" at bounding box center [954, 561] width 110 height 31
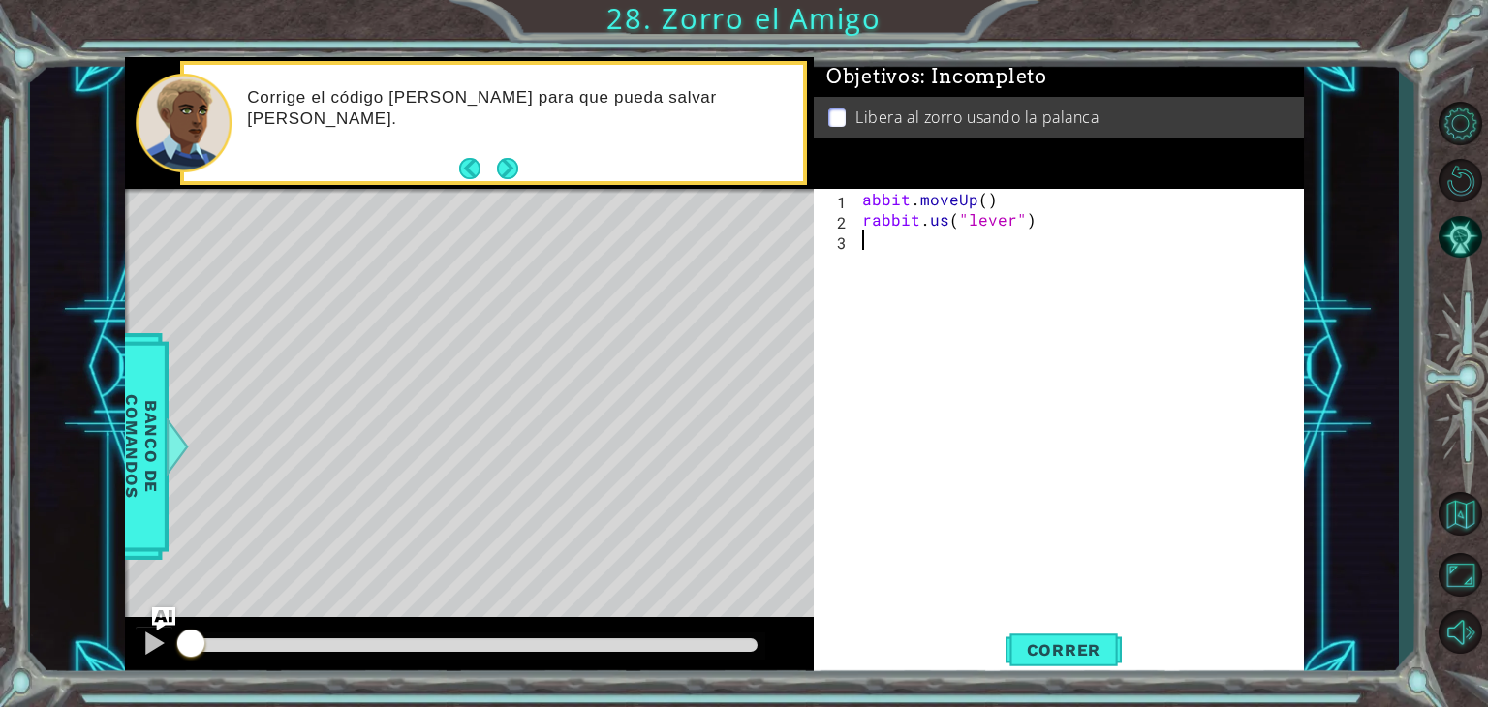
click at [868, 205] on div "abbit . moveUp ( ) rabbit . us ( "lever" )" at bounding box center [1084, 423] width 451 height 468
type textarea "rabbit.moveUp()"
click at [1078, 365] on div "rabbit . moveUp ( ) rabbit . us ( "lever" )" at bounding box center [1084, 423] width 451 height 468
click at [1046, 639] on button "Correr" at bounding box center [1064, 650] width 116 height 49
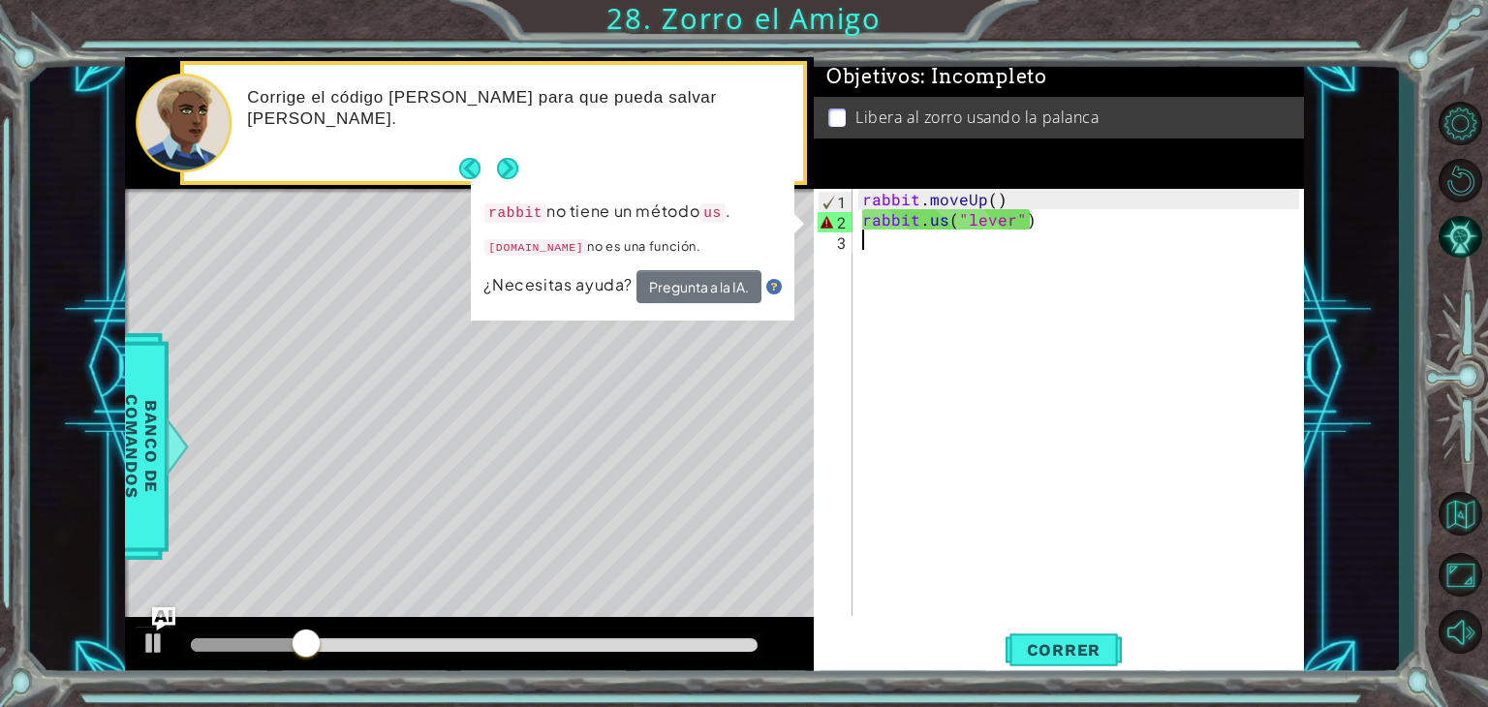
click at [1050, 291] on div "rabbit . moveUp ( ) rabbit . us ( "lever" )" at bounding box center [1084, 423] width 451 height 468
click at [1032, 497] on div "rabbit . moveUp ( ) rabbit . us ( "lever" )" at bounding box center [1084, 423] width 451 height 468
click at [934, 219] on div "rabbit . moveUp ( ) rabbit . us ( "lever" )" at bounding box center [1084, 423] width 451 height 468
type textarea "rabbit.use("lever")"
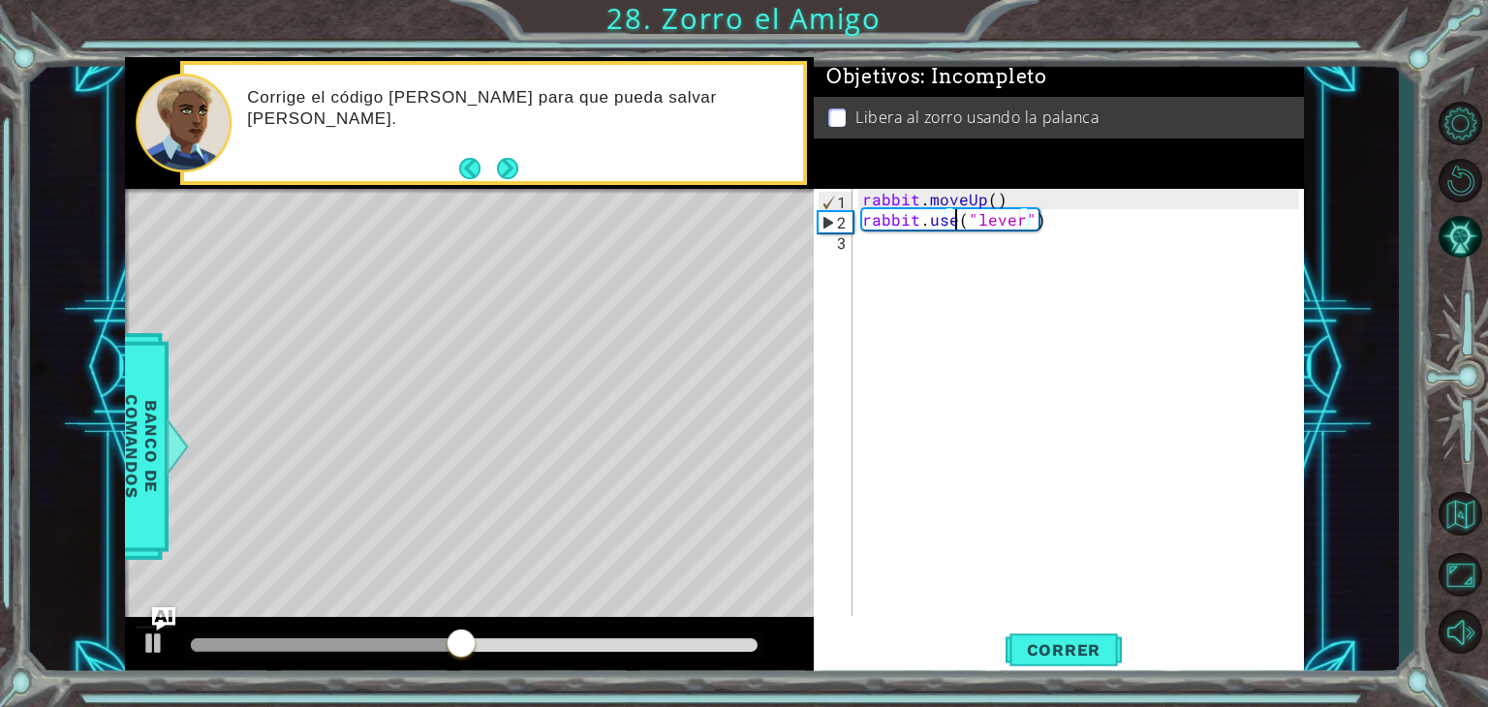
scroll to position [0, 5]
click at [960, 238] on div "rabbit . moveUp ( ) rabbit . use ( "lever" )" at bounding box center [1084, 423] width 451 height 468
click at [1058, 646] on span "Correr" at bounding box center [1064, 650] width 113 height 19
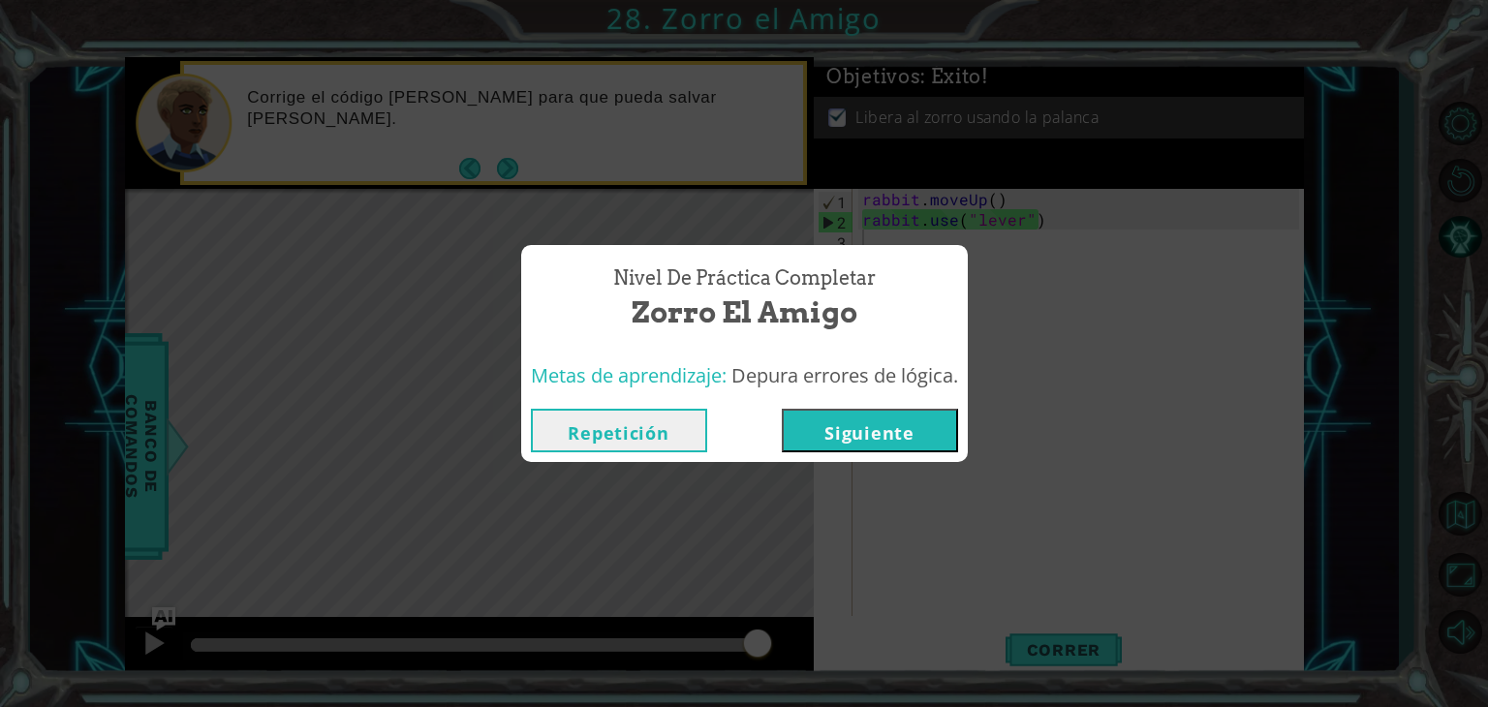
click at [892, 437] on button "Siguiente" at bounding box center [870, 431] width 176 height 44
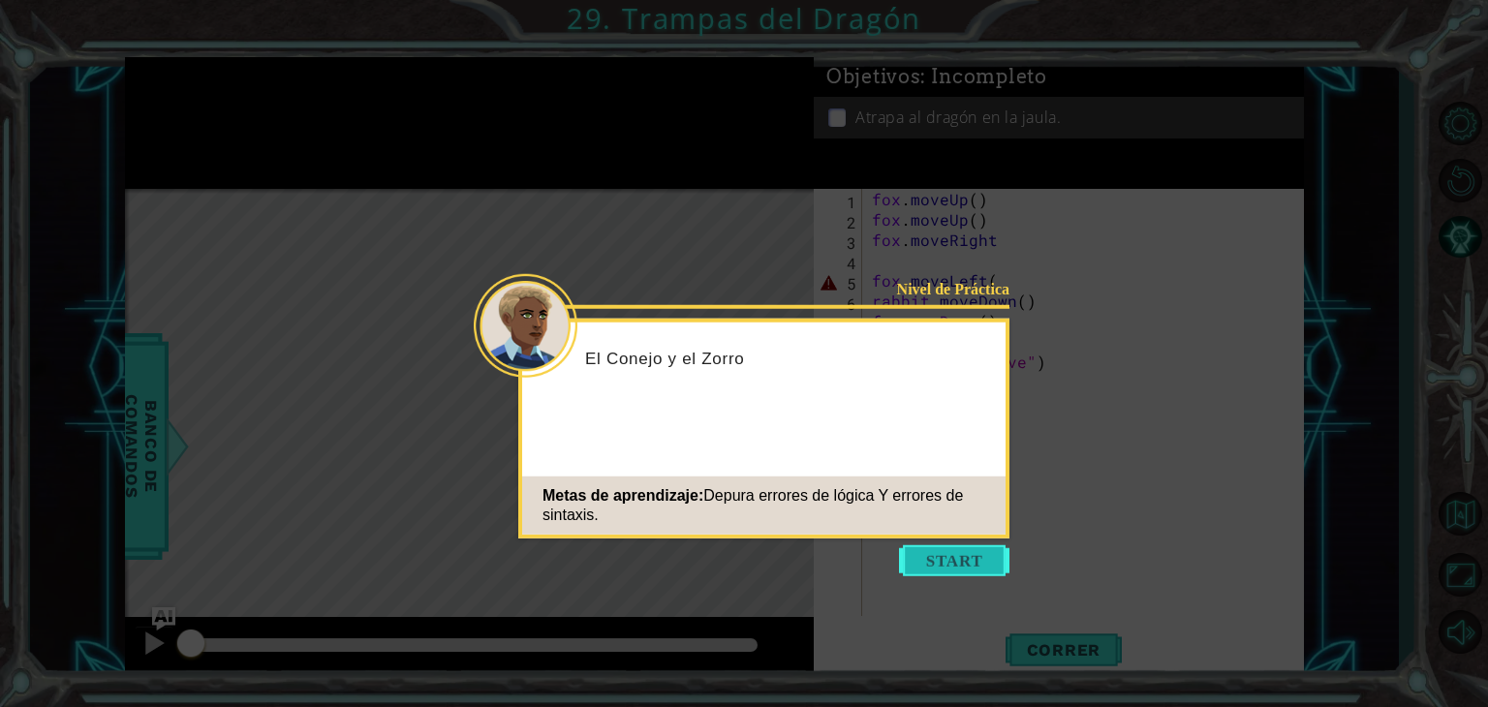
click at [944, 556] on button "Start" at bounding box center [954, 561] width 110 height 31
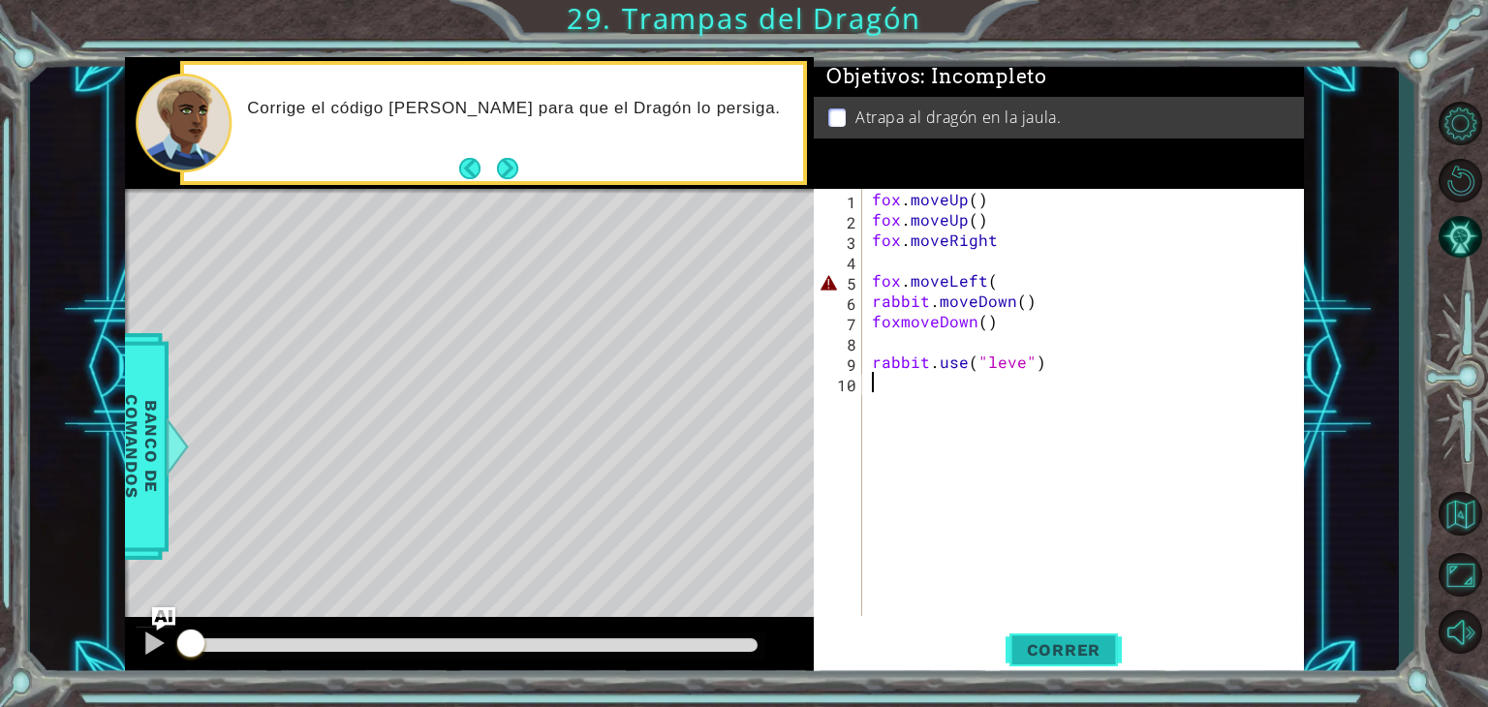
click at [1069, 665] on button "Correr" at bounding box center [1064, 650] width 116 height 49
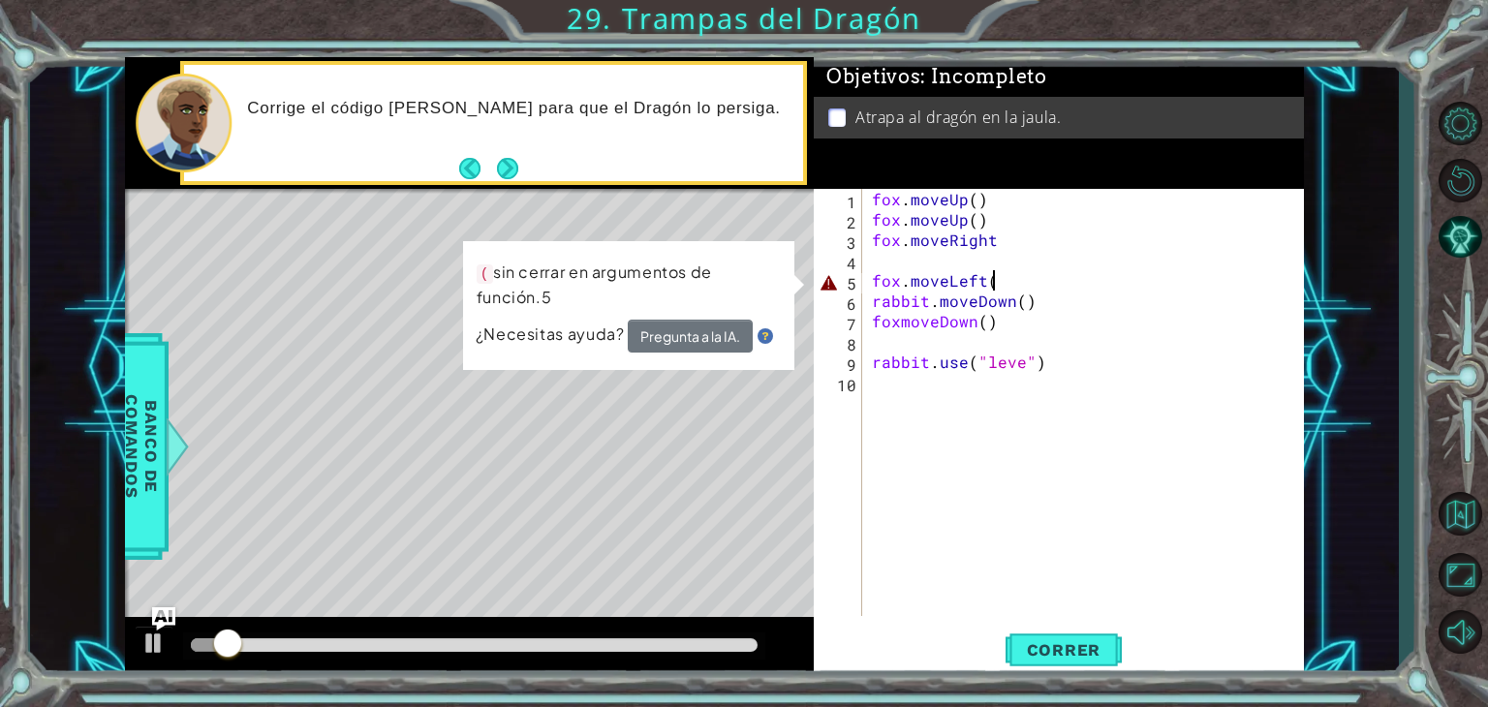
click at [1000, 285] on div "fox . moveUp ( ) fox . moveUp ( ) fox . moveRight fox . moveLeft ( rabbit . mov…" at bounding box center [1088, 423] width 441 height 468
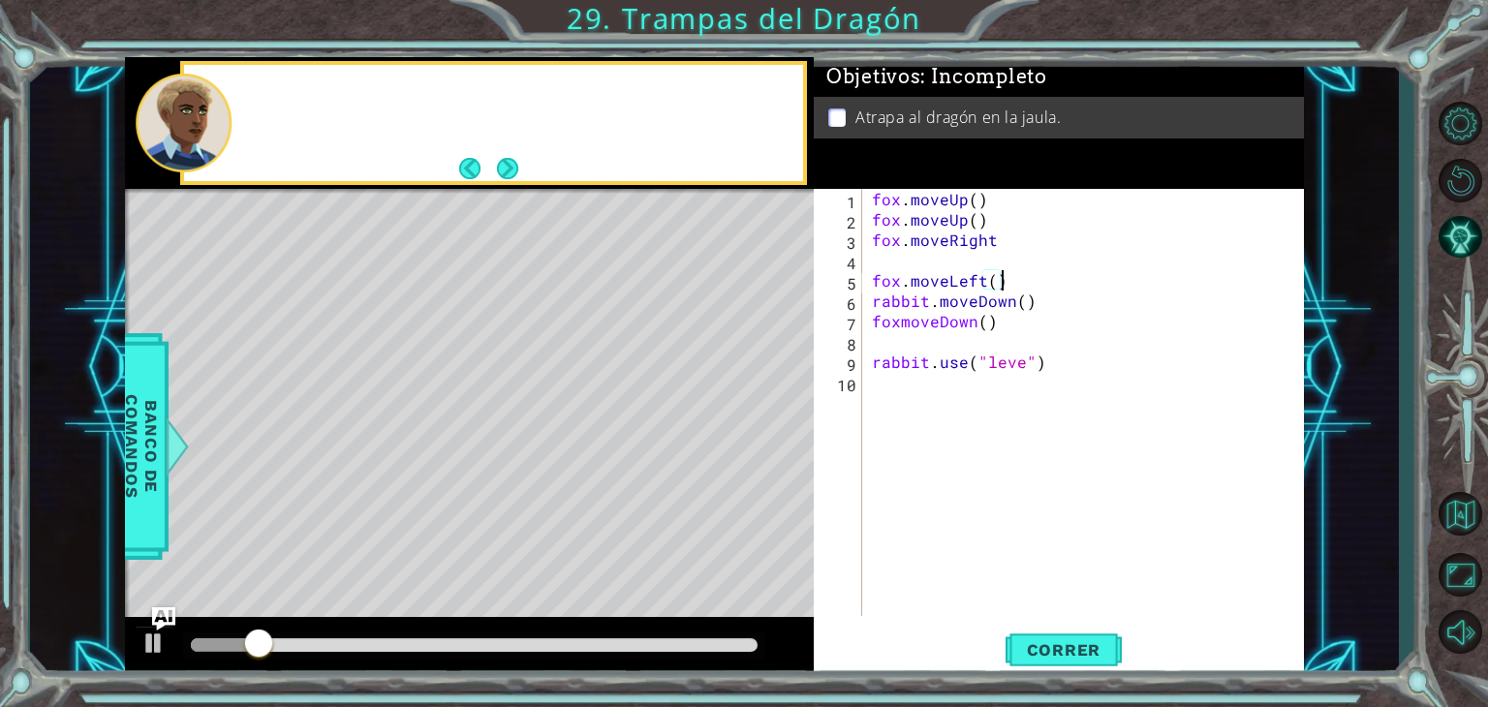
scroll to position [0, 7]
click at [1058, 660] on button "Correr" at bounding box center [1064, 650] width 116 height 49
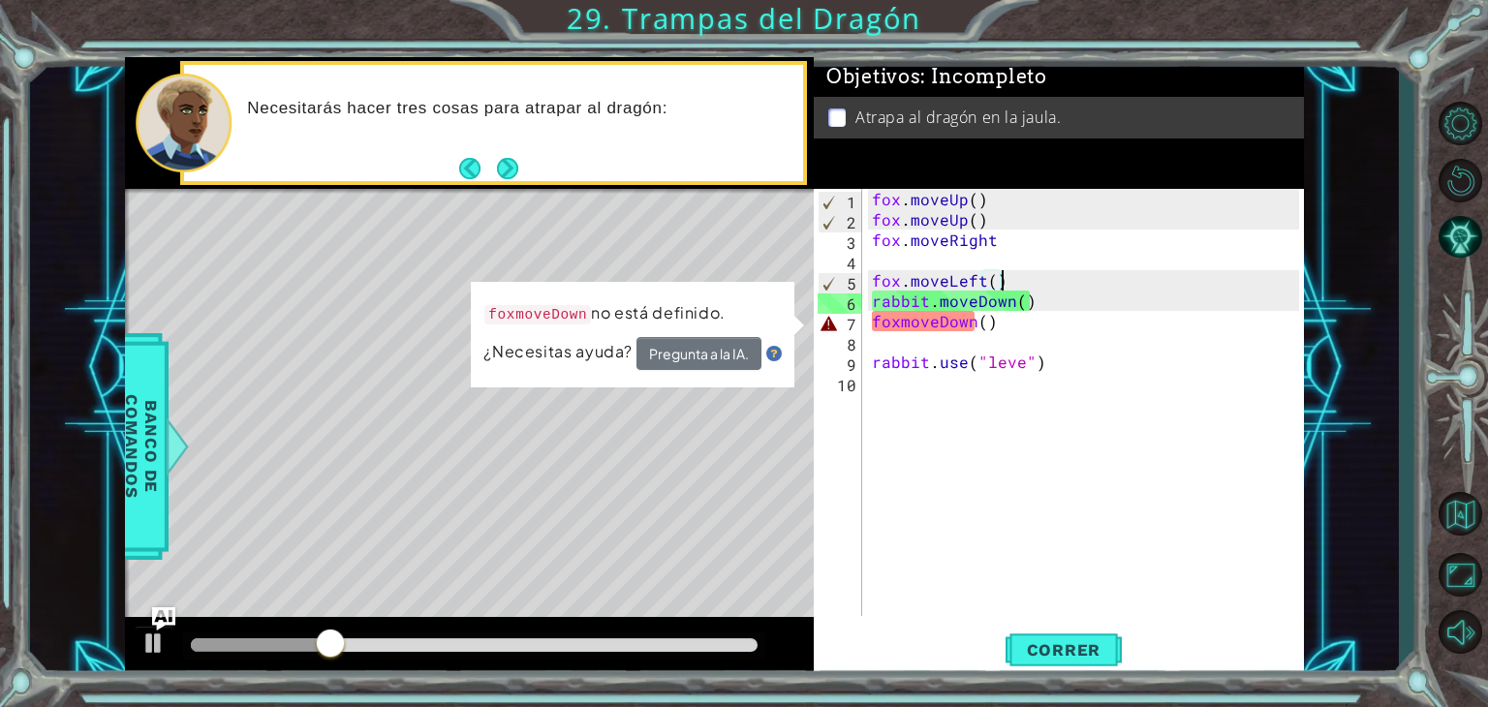
click at [898, 328] on div "fox . moveUp ( ) fox . moveUp ( ) fox . moveRight fox . moveLeft ( ) rabbit . m…" at bounding box center [1088, 423] width 441 height 468
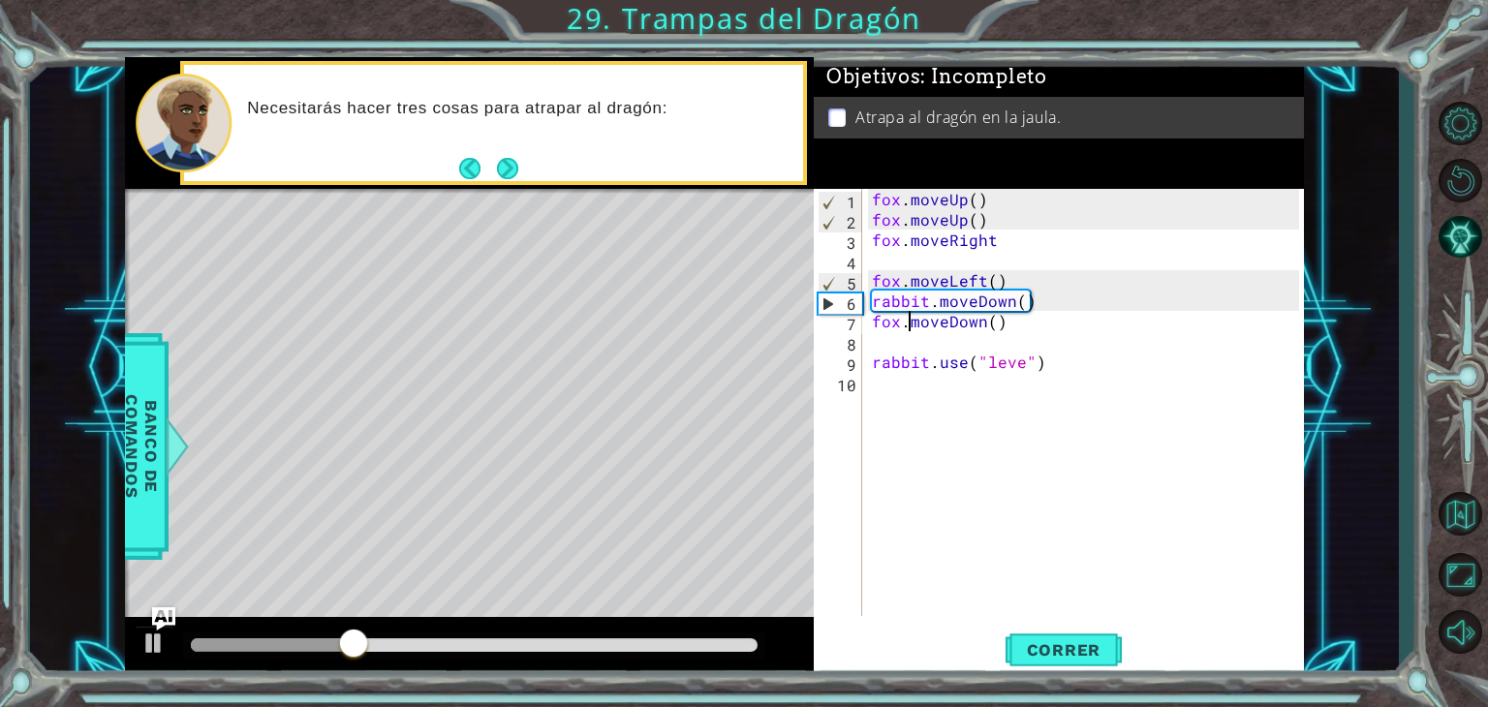
scroll to position [0, 2]
type textarea "fox.moveDown()"
click at [1063, 647] on span "Correr" at bounding box center [1064, 650] width 113 height 19
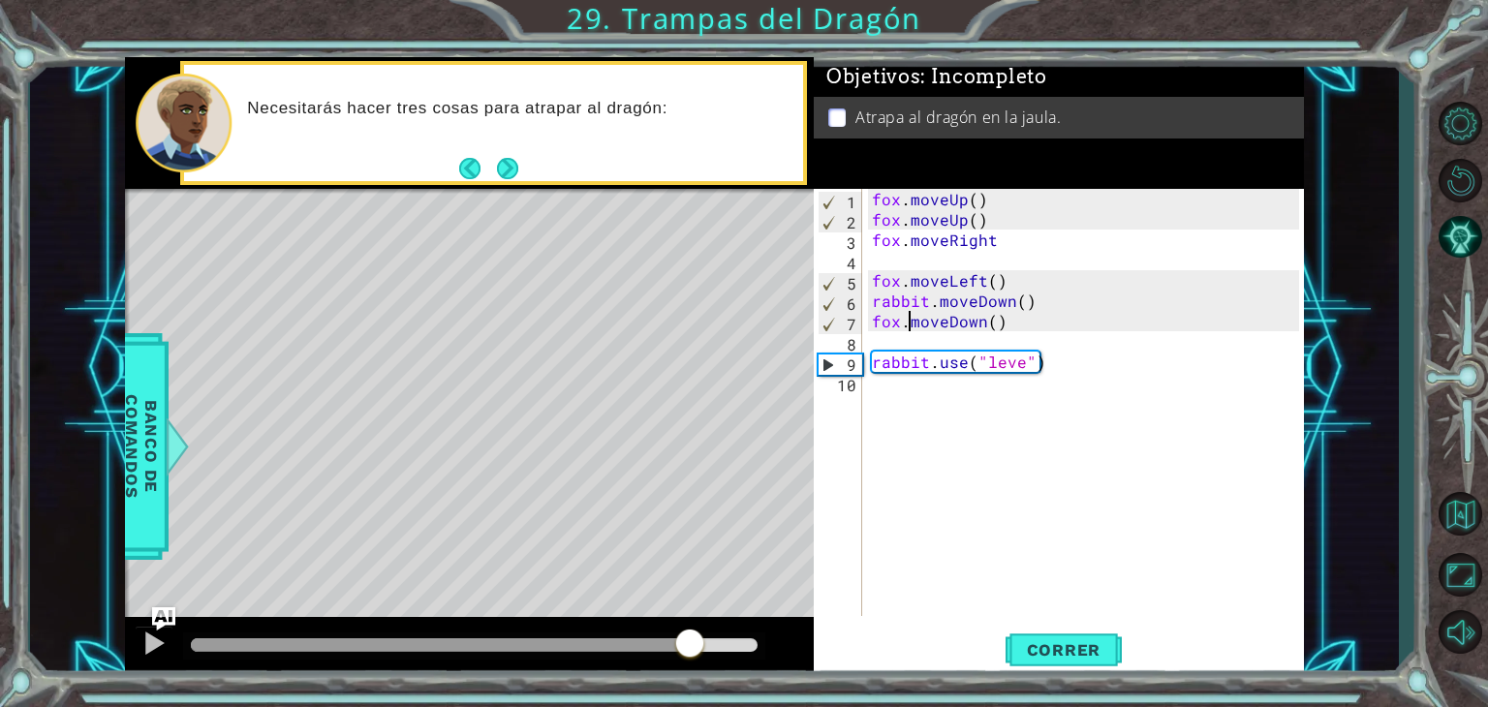
drag, startPoint x: 501, startPoint y: 649, endPoint x: 694, endPoint y: 648, distance: 192.8
click at [694, 648] on div at bounding box center [474, 646] width 567 height 14
click at [1013, 351] on div "fox . moveUp ( ) fox . moveUp ( ) fox . moveRight fox . moveLeft ( ) rabbit . m…" at bounding box center [1088, 423] width 441 height 468
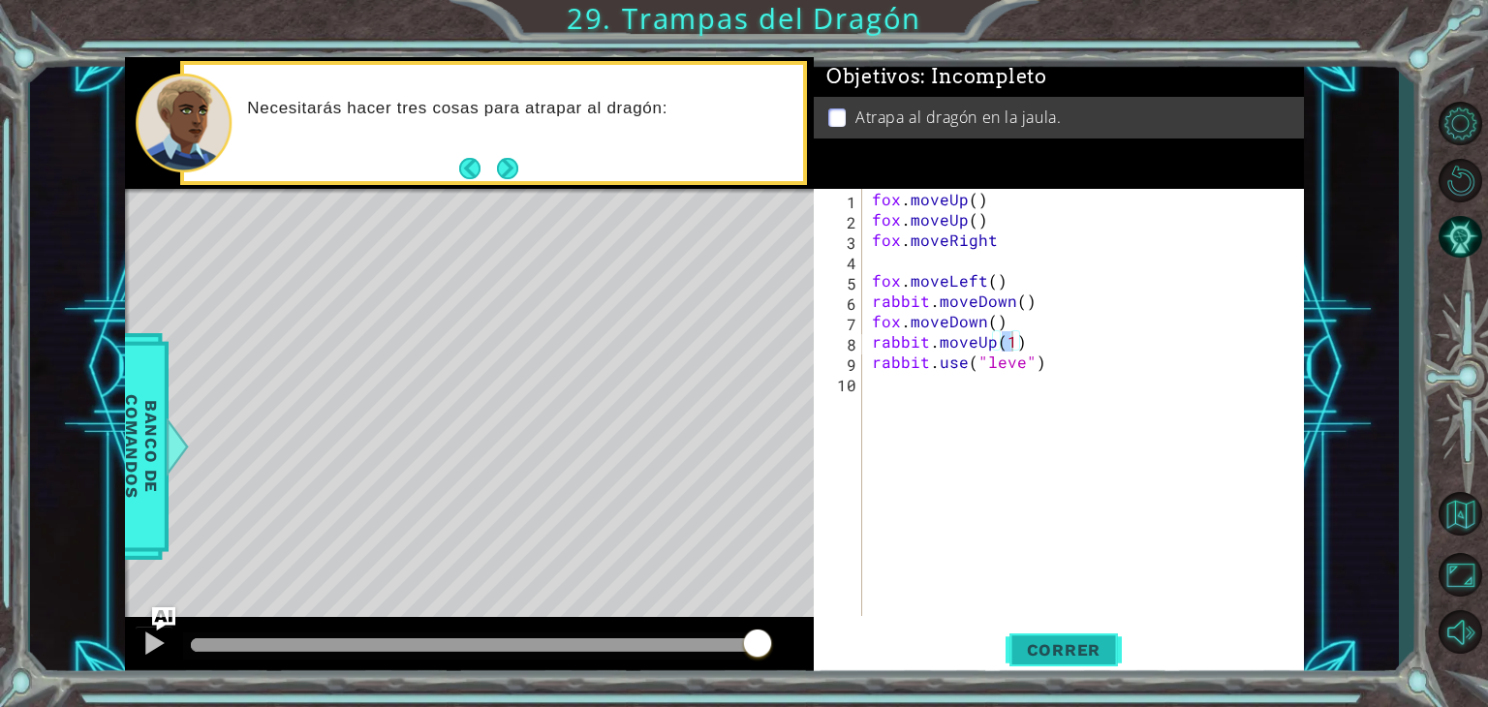
click at [1051, 650] on span "Correr" at bounding box center [1064, 650] width 113 height 19
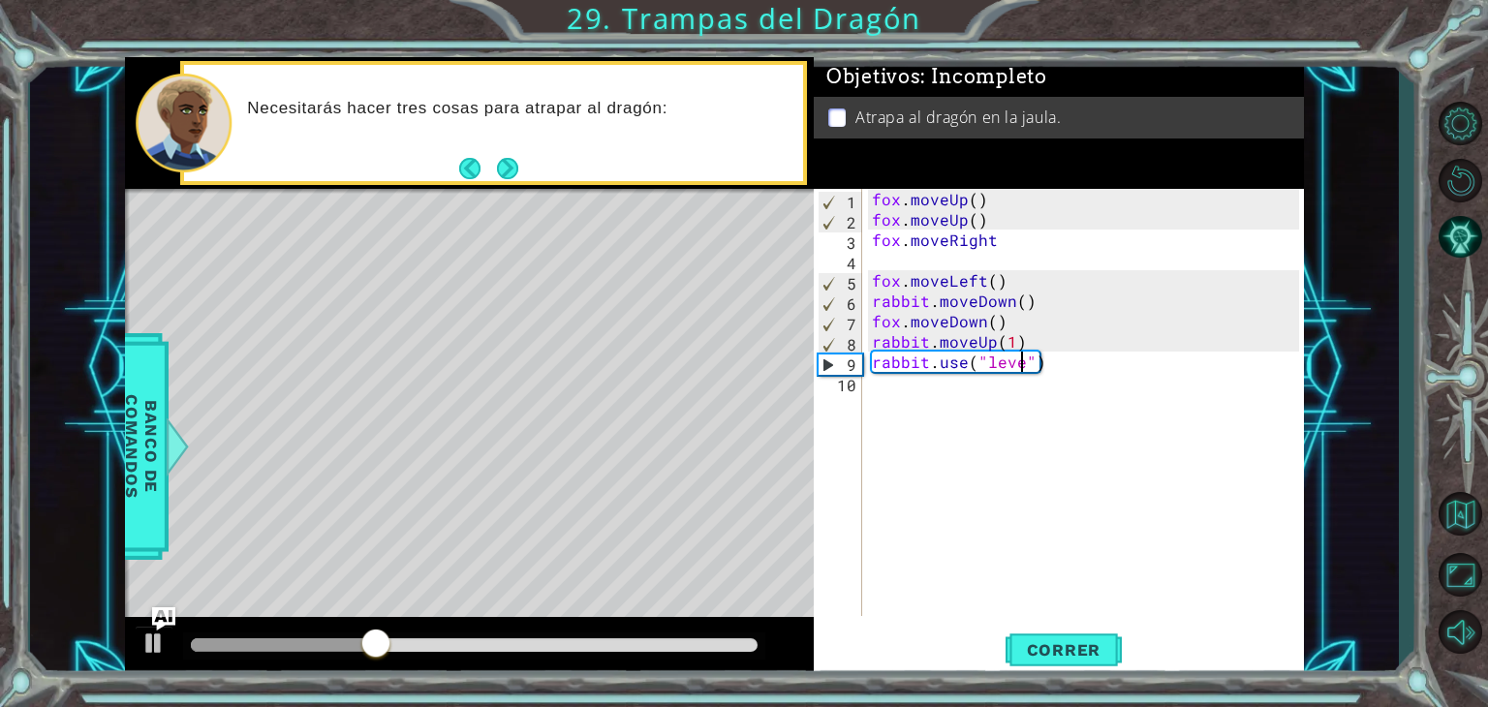
click at [1023, 363] on div "[PERSON_NAME] . moveUp ( ) [PERSON_NAME] . moveUp ( ) [PERSON_NAME] . moveRight…" at bounding box center [1088, 423] width 441 height 468
type textarea "rabbit.use("lever")"
drag, startPoint x: 1059, startPoint y: 641, endPoint x: 961, endPoint y: 579, distance: 115.3
click at [961, 579] on div "fox . moveUp ( ) fox . moveUp ( ) fox . moveRight fox . moveLeft ( ) rabbit . m…" at bounding box center [1088, 423] width 441 height 468
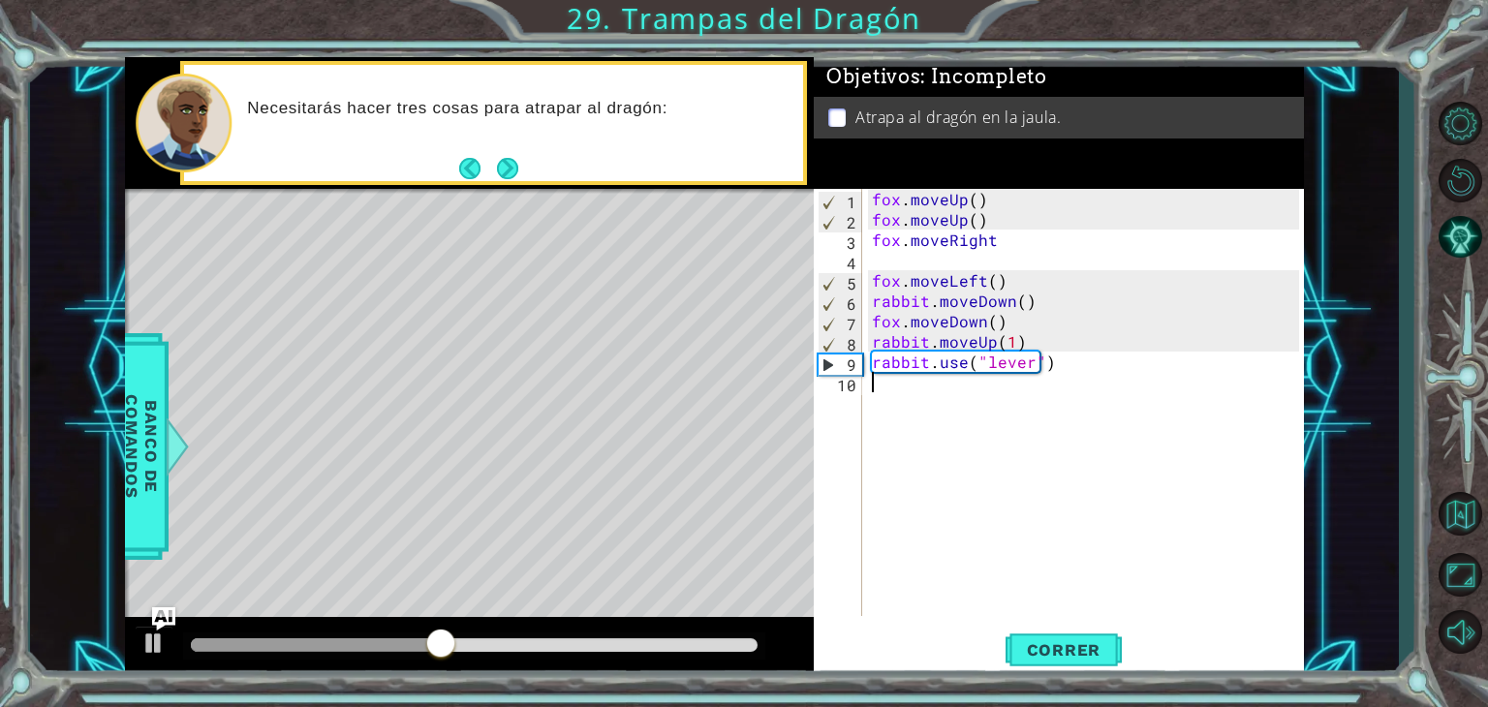
scroll to position [0, 0]
click at [1097, 664] on button "Correr" at bounding box center [1064, 650] width 116 height 49
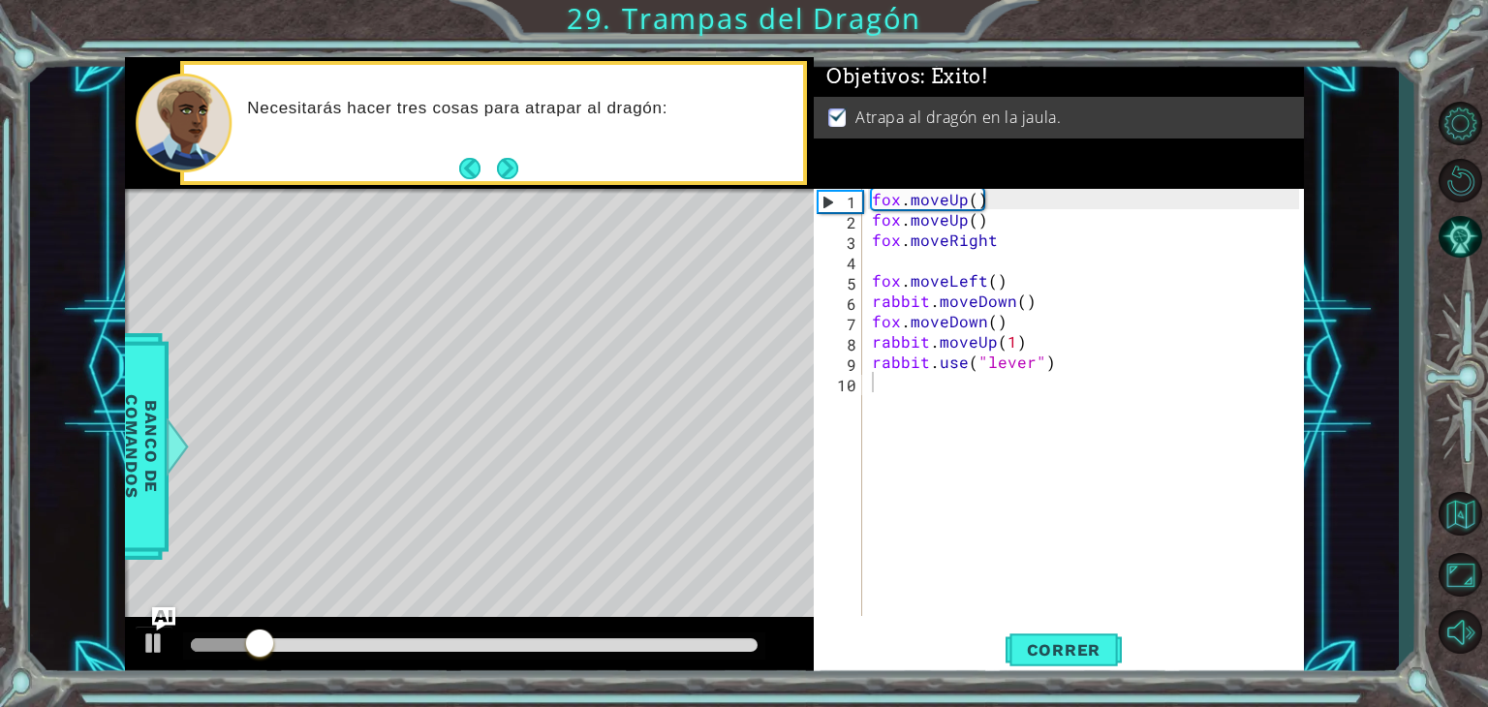
drag, startPoint x: 542, startPoint y: 625, endPoint x: 685, endPoint y: 636, distance: 143.8
click at [685, 636] on div at bounding box center [469, 648] width 689 height 62
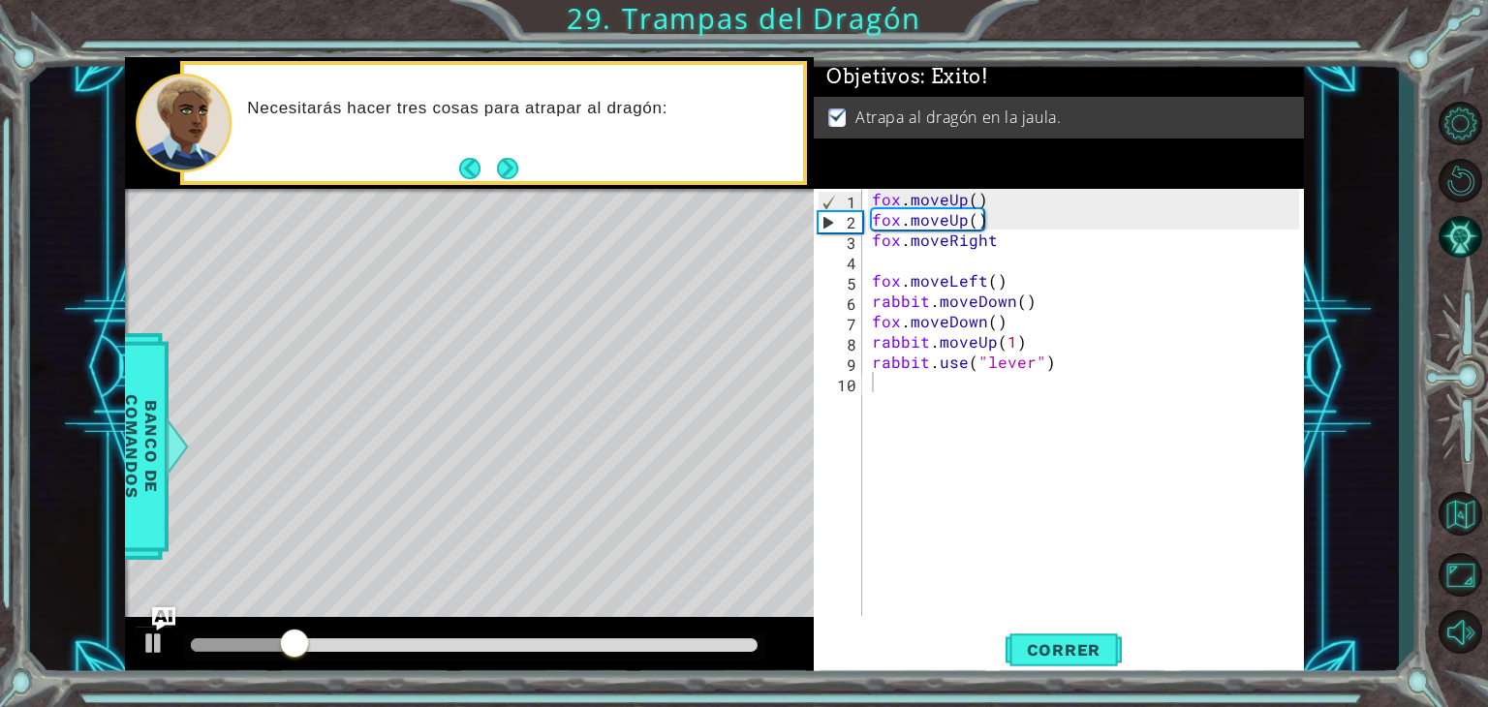
drag, startPoint x: 581, startPoint y: 660, endPoint x: 739, endPoint y: 664, distance: 158.0
click at [739, 664] on div at bounding box center [469, 648] width 689 height 62
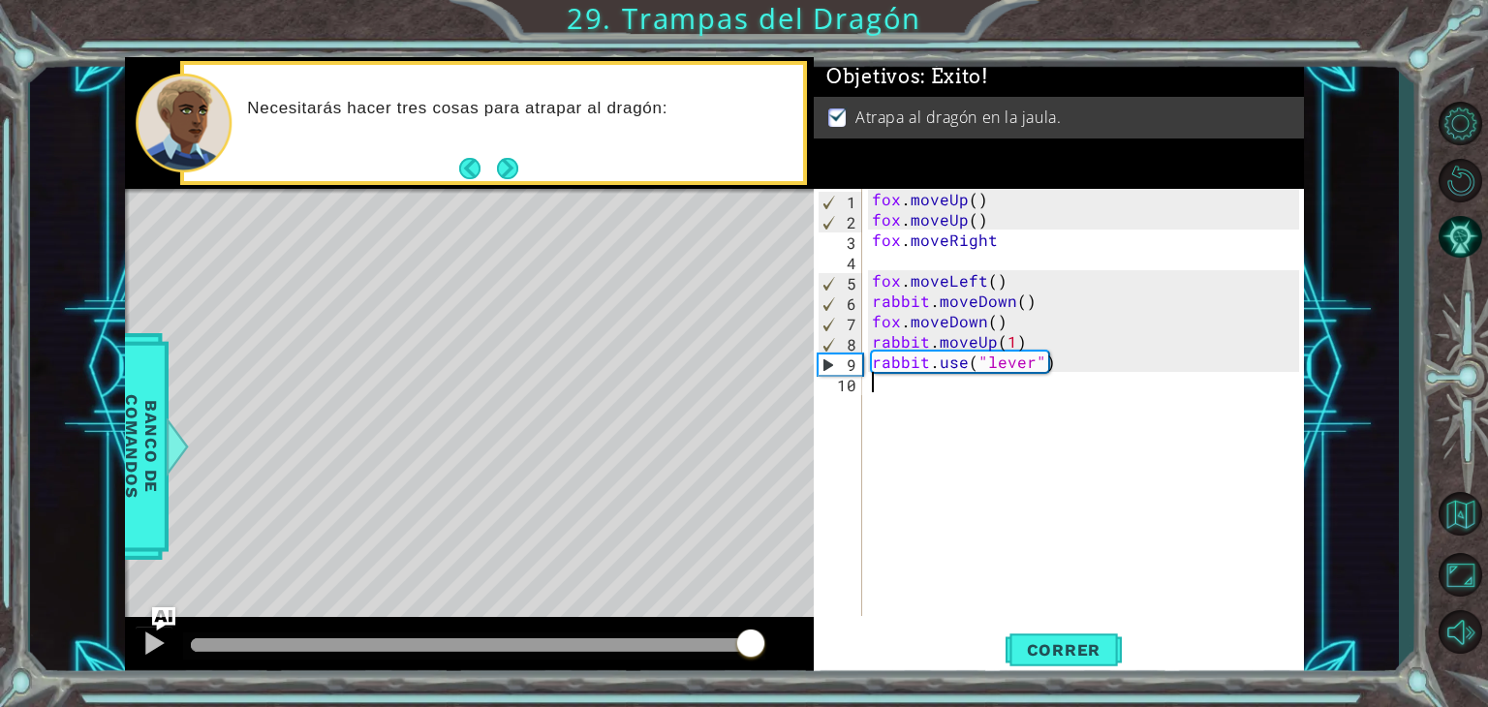
drag, startPoint x: 541, startPoint y: 640, endPoint x: 754, endPoint y: 644, distance: 213.2
click at [754, 644] on div at bounding box center [474, 646] width 567 height 14
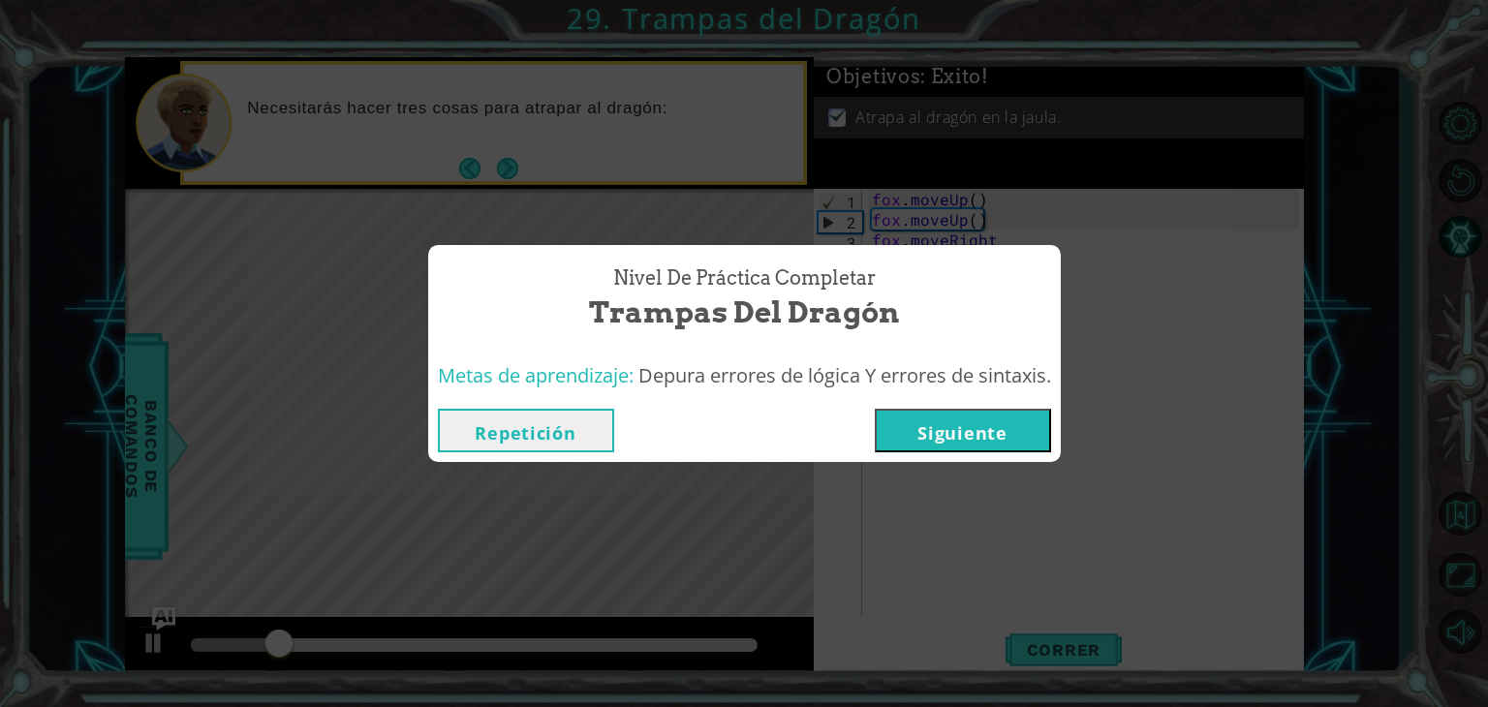
click at [981, 430] on button "Siguiente" at bounding box center [963, 431] width 176 height 44
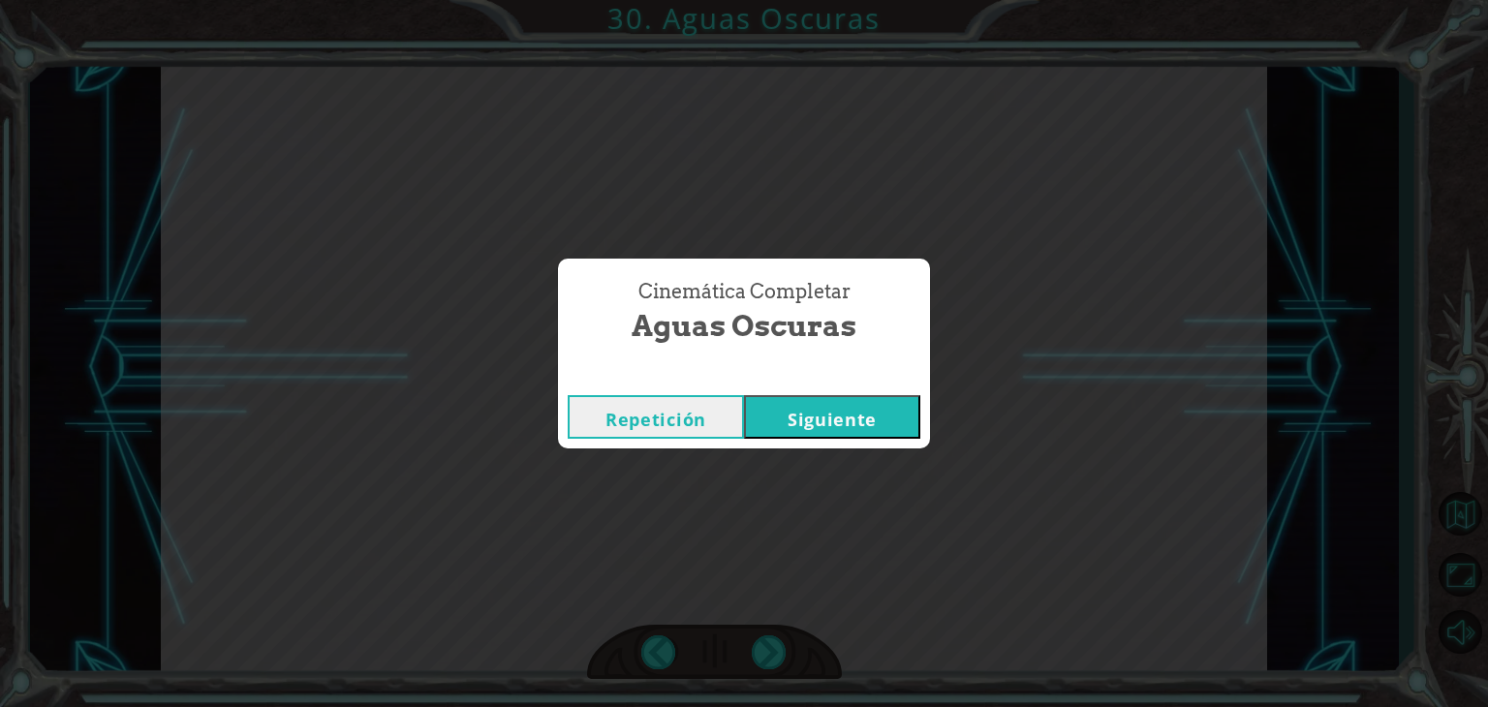
click at [841, 422] on button "Siguiente" at bounding box center [832, 417] width 176 height 44
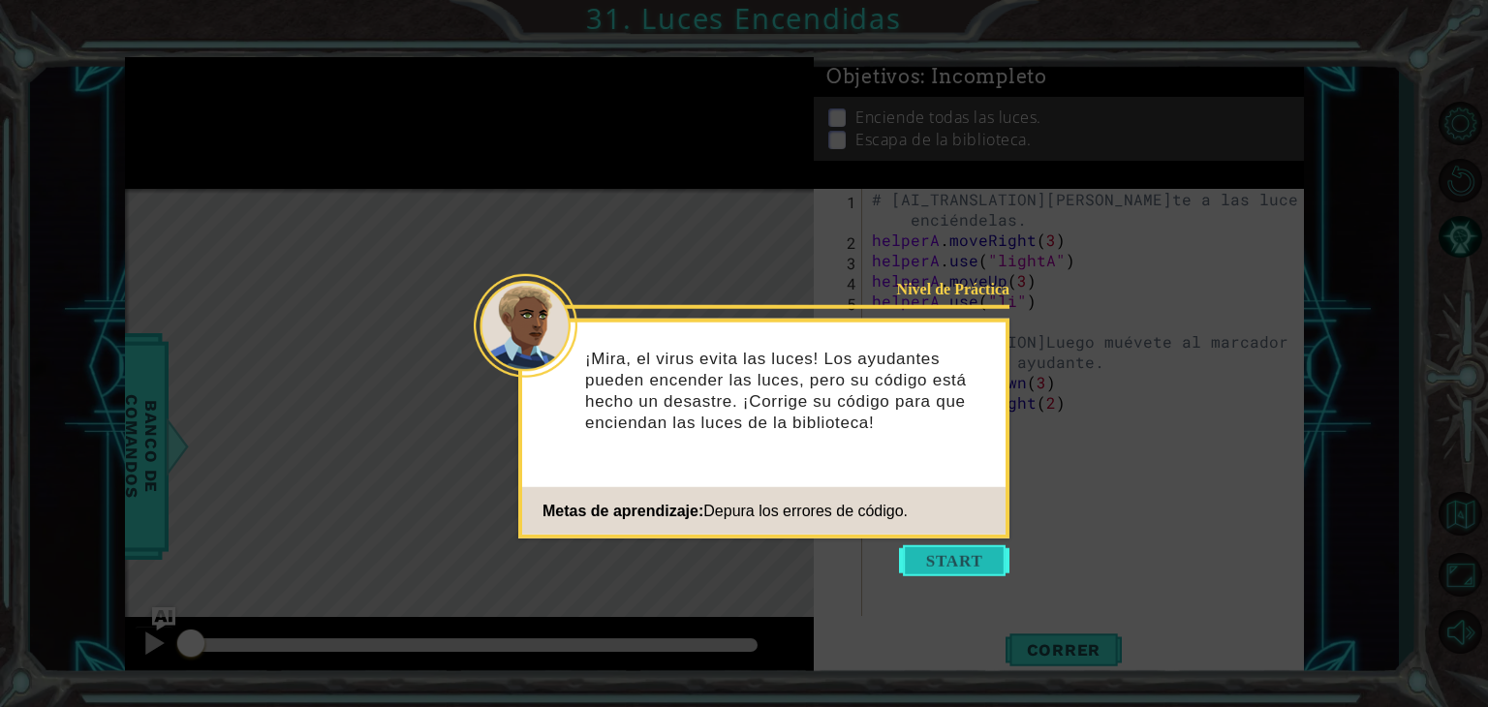
click at [954, 575] on button "Start" at bounding box center [954, 561] width 110 height 31
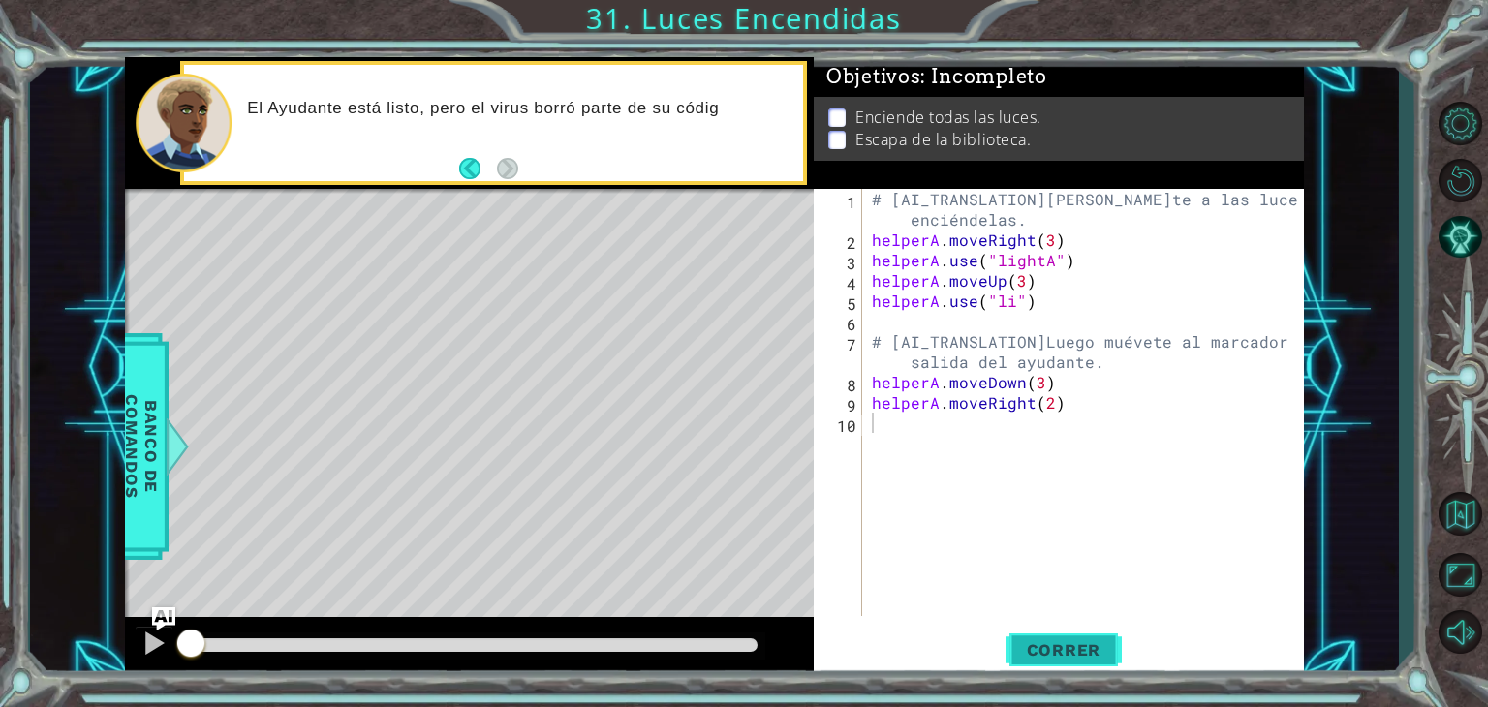
click at [1016, 646] on span "Correr" at bounding box center [1064, 650] width 113 height 19
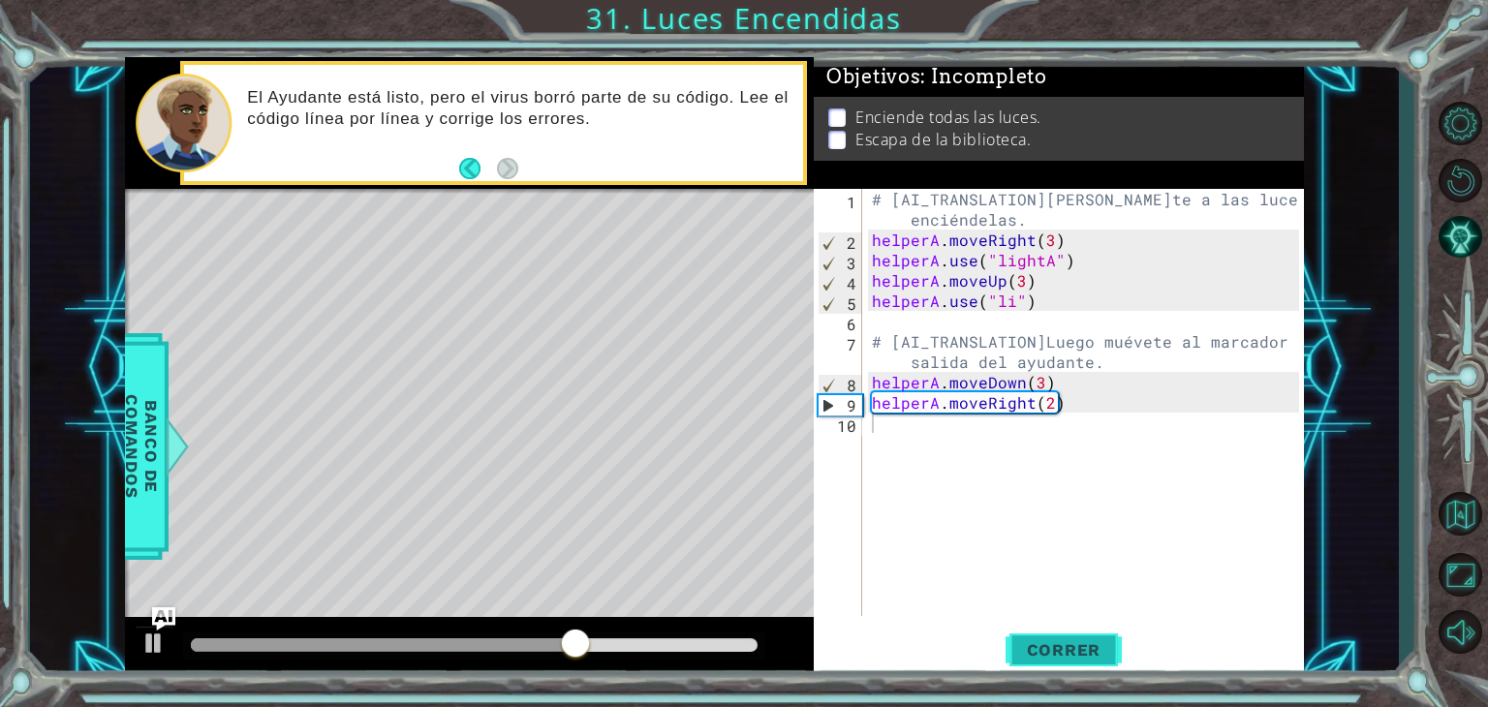
click at [1035, 637] on button "Correr" at bounding box center [1064, 650] width 116 height 49
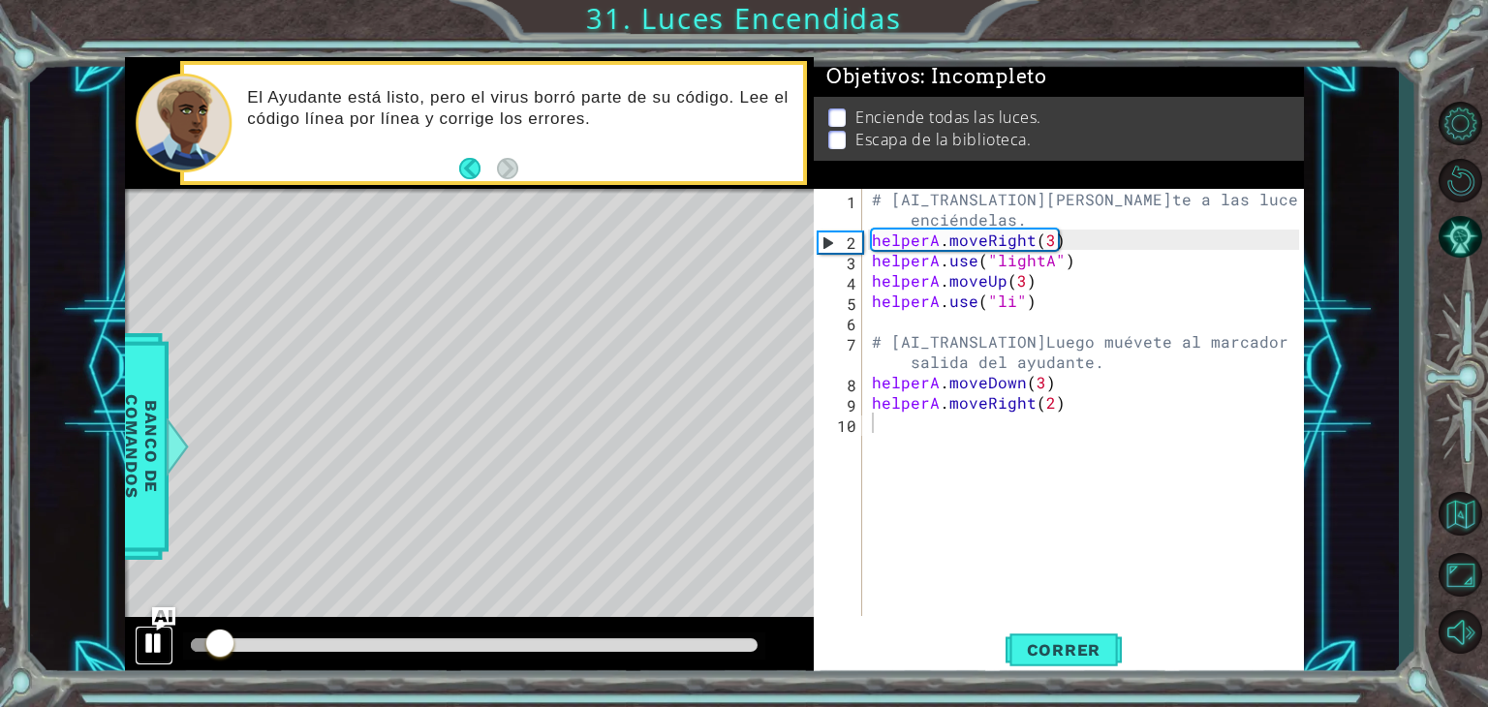
click at [147, 651] on div at bounding box center [153, 643] width 25 height 25
click at [143, 651] on div at bounding box center [153, 643] width 25 height 25
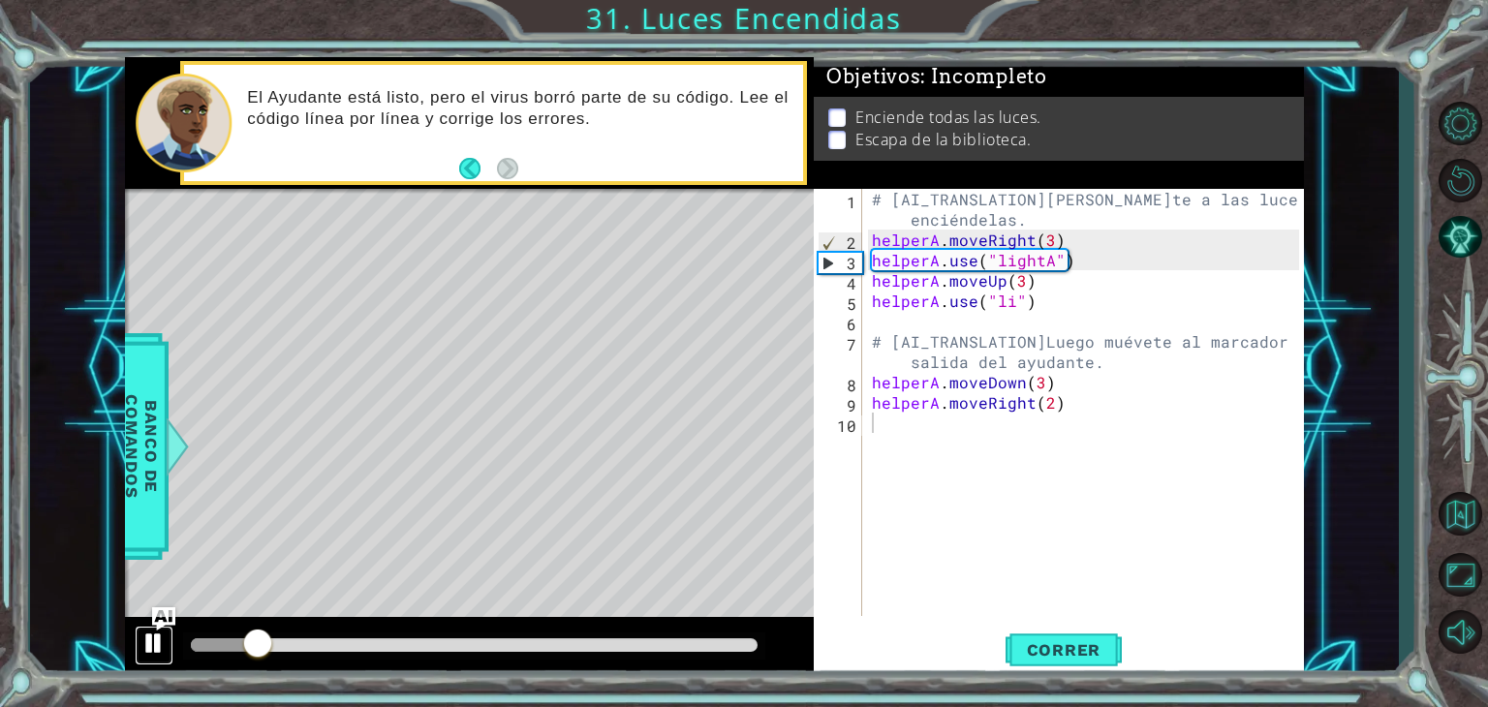
click at [143, 651] on div at bounding box center [153, 643] width 25 height 25
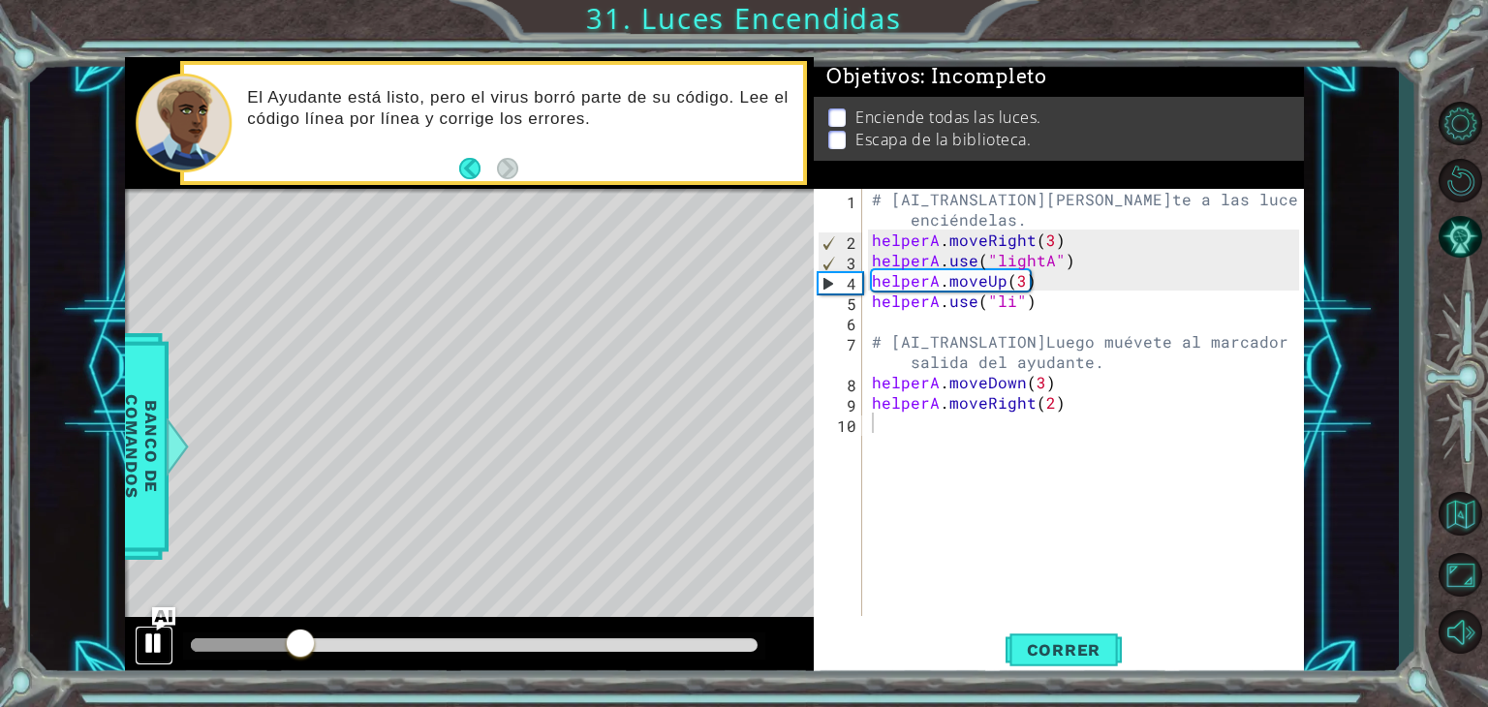
click at [143, 651] on div at bounding box center [153, 643] width 25 height 25
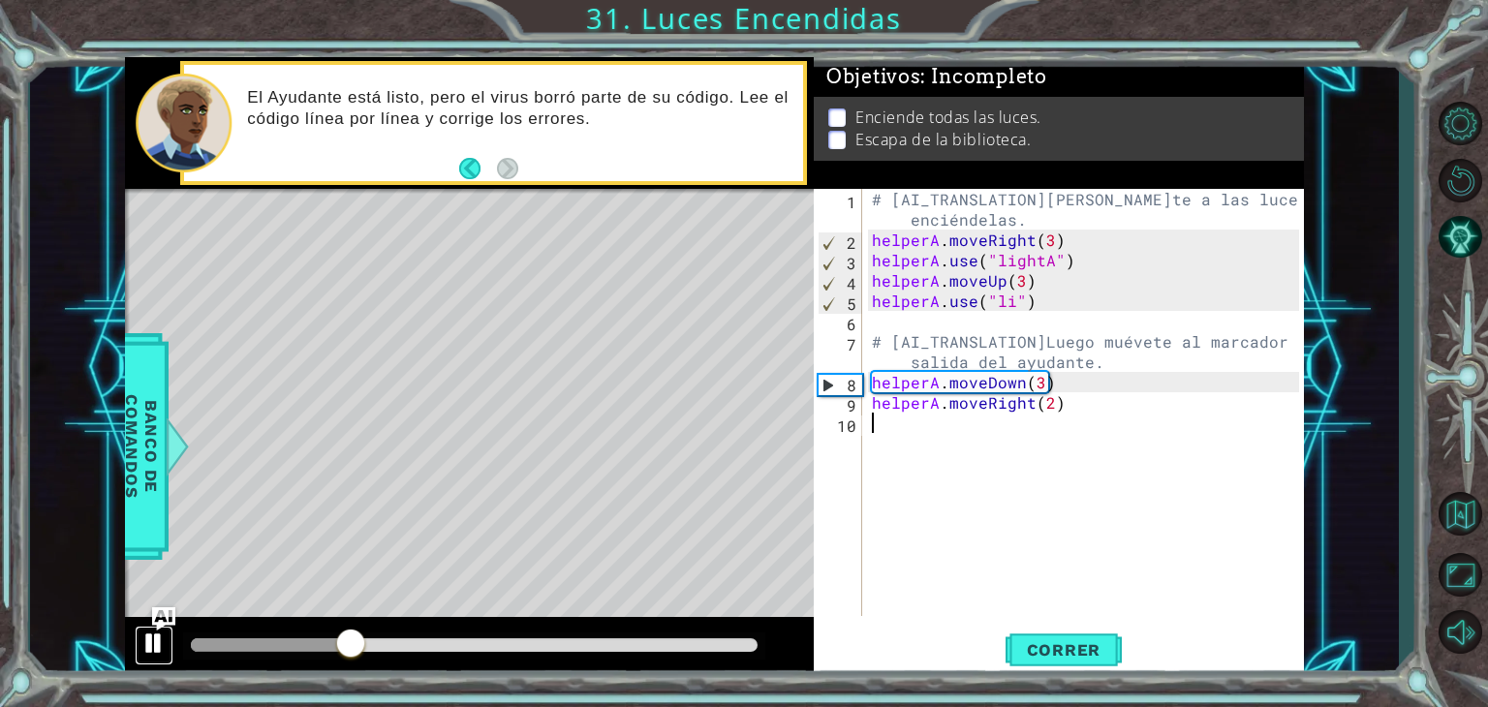
click at [143, 651] on div at bounding box center [153, 643] width 25 height 25
click at [1039, 389] on div "# [AI_TRANSLATION]Muévete a las luces y enciéndelas. helperA . moveRight ( 3 ) …" at bounding box center [1088, 433] width 441 height 488
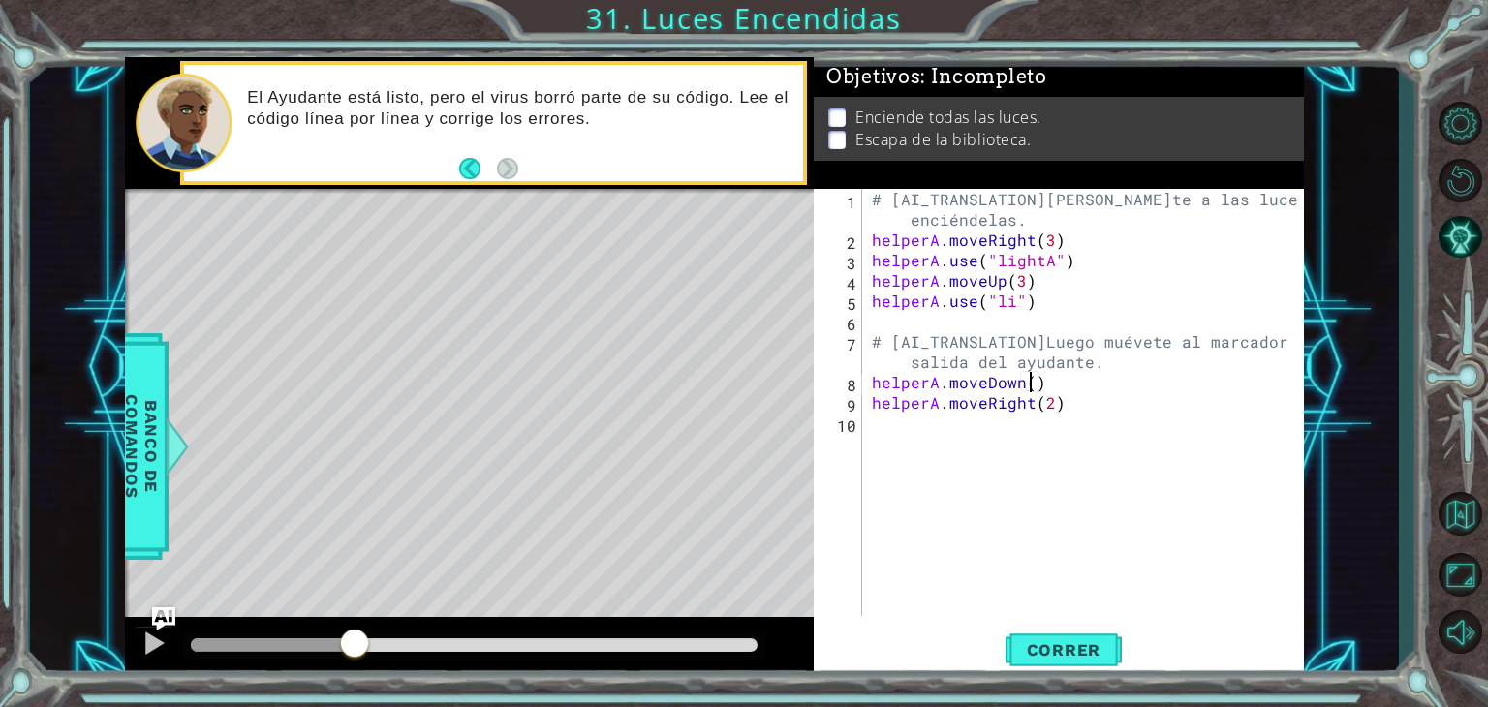
scroll to position [0, 10]
type textarea "helperA.moveRight(2)"
click at [1066, 655] on span "Correr" at bounding box center [1064, 650] width 113 height 19
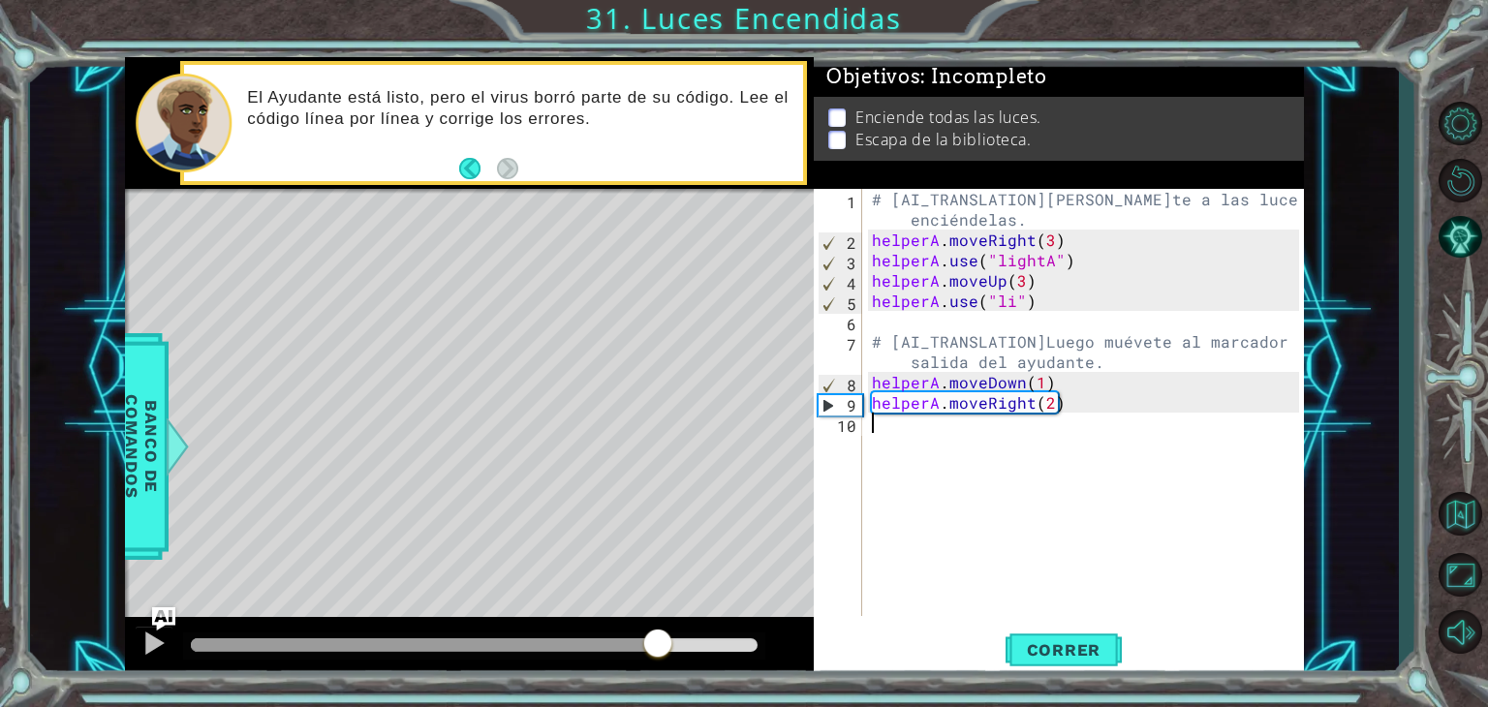
drag, startPoint x: 365, startPoint y: 641, endPoint x: 616, endPoint y: 626, distance: 251.5
click at [616, 626] on div at bounding box center [469, 648] width 689 height 62
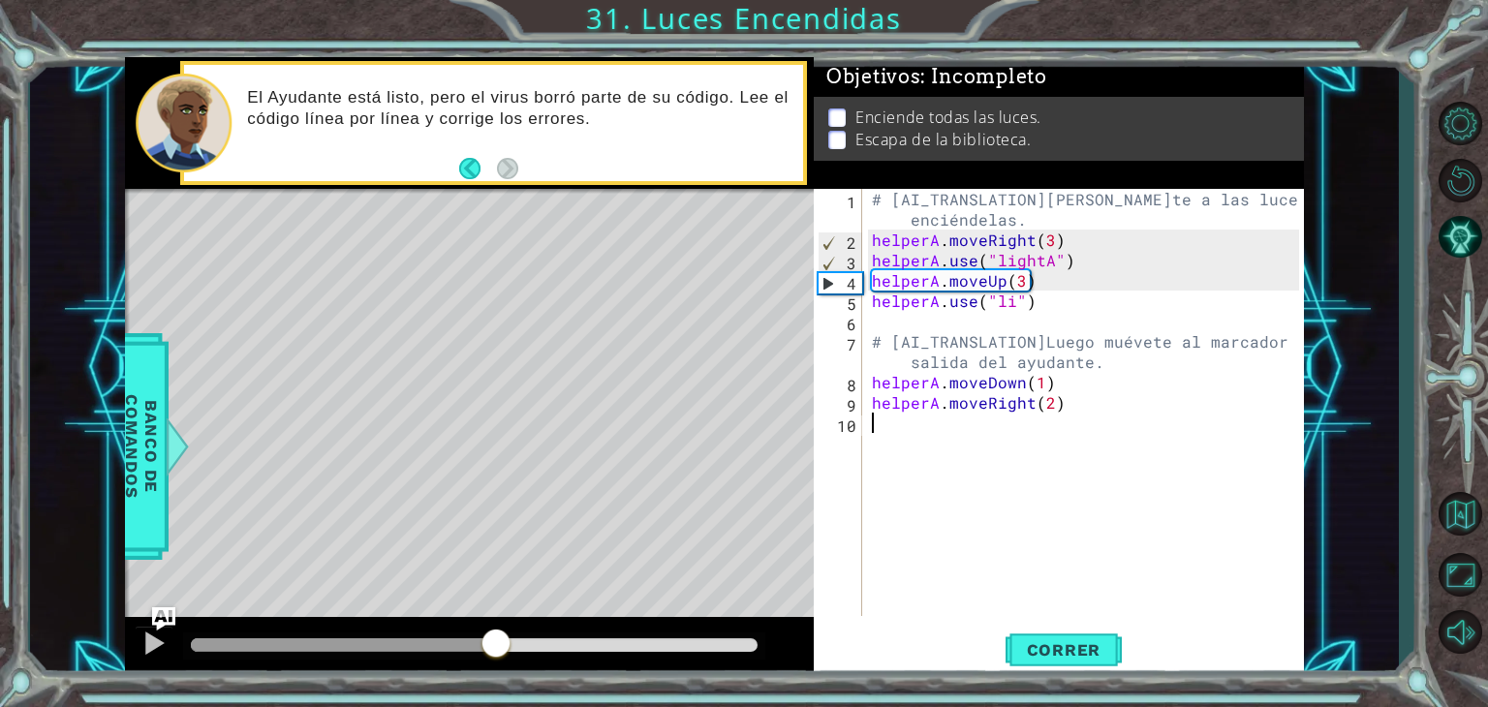
click at [508, 575] on div "methods helper moveUp() moveDown() moveLeft() moveRight() use(thing) Banco de c…" at bounding box center [714, 368] width 1179 height 622
click at [1039, 389] on div "# [AI_TRANSLATION]Muévete a las luces y enciéndelas. helperA . moveRight ( 3 ) …" at bounding box center [1088, 433] width 441 height 488
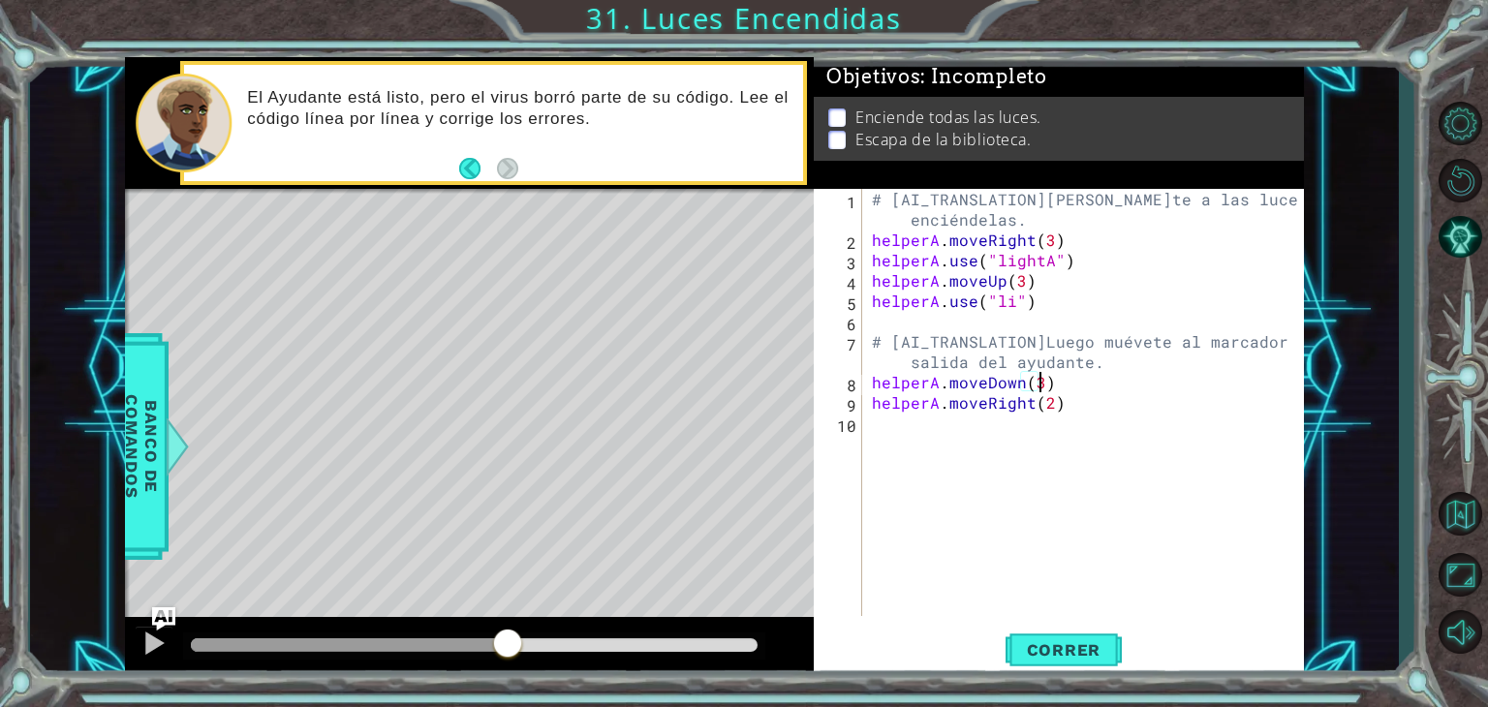
scroll to position [0, 10]
click at [1047, 405] on div "# [AI_TRANSLATION]Muévete a las luces y enciéndelas. helperA . moveRight ( 3 ) …" at bounding box center [1088, 433] width 441 height 488
click at [1049, 656] on span "Correr" at bounding box center [1064, 650] width 113 height 19
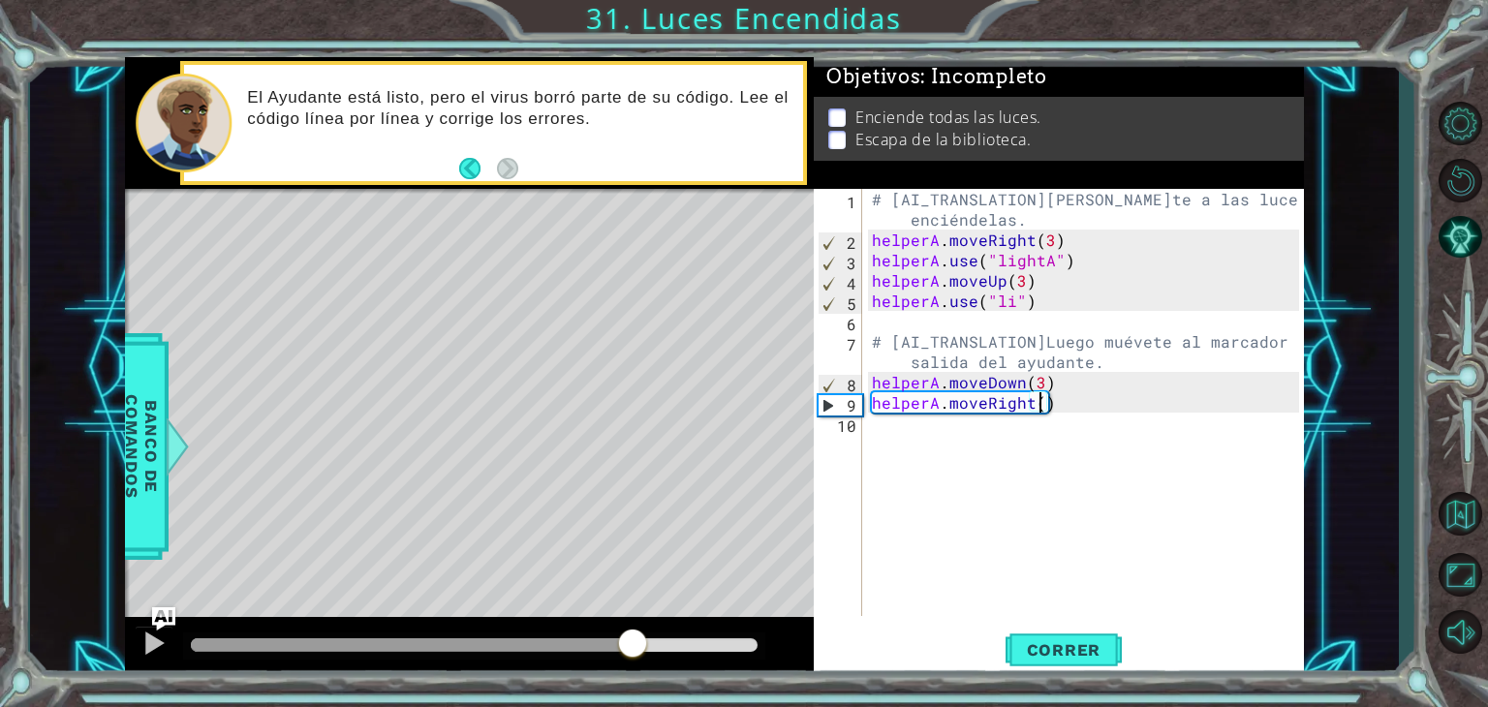
click at [633, 608] on div "methods helper moveUp() moveDown() moveLeft() moveRight() use(thing) Banco de c…" at bounding box center [714, 368] width 1179 height 622
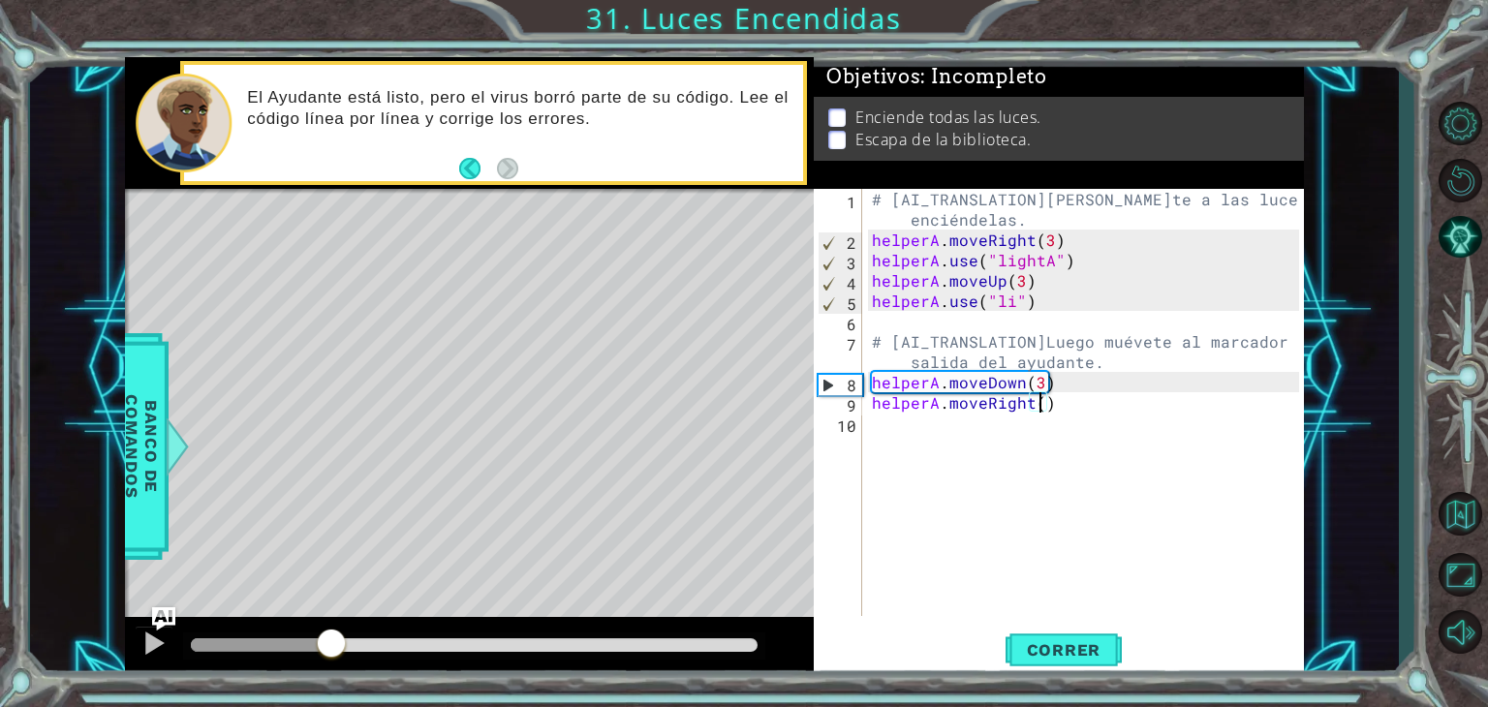
click at [331, 590] on div "methods helper moveUp() moveDown() moveLeft() moveRight() use(thing) Banco de c…" at bounding box center [714, 368] width 1179 height 622
click at [152, 625] on img "Ask AI" at bounding box center [163, 618] width 25 height 25
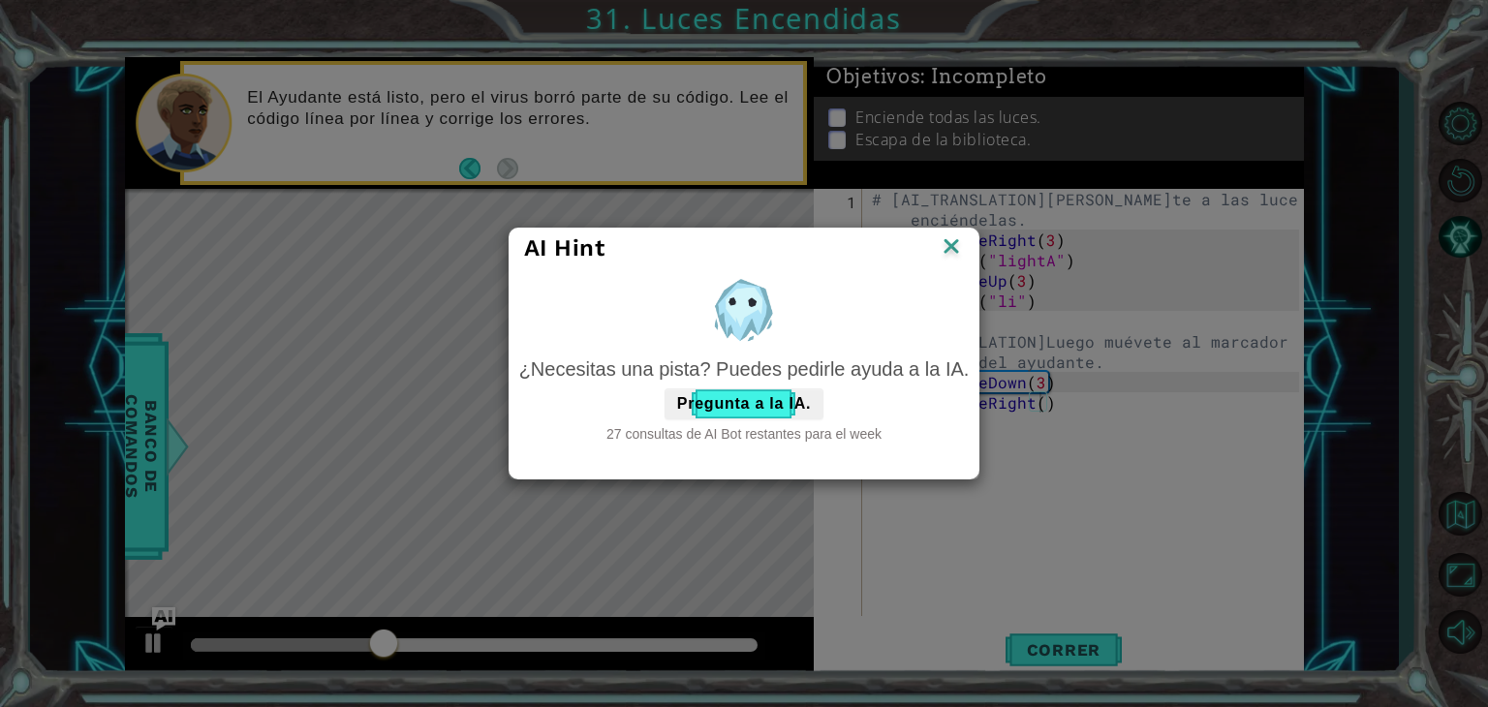
click at [138, 621] on div "AI Hint ¿Necesitas una pista? Puedes pedirle ayuda a la IA. Pregunta a la IA. 2…" at bounding box center [744, 353] width 1488 height 707
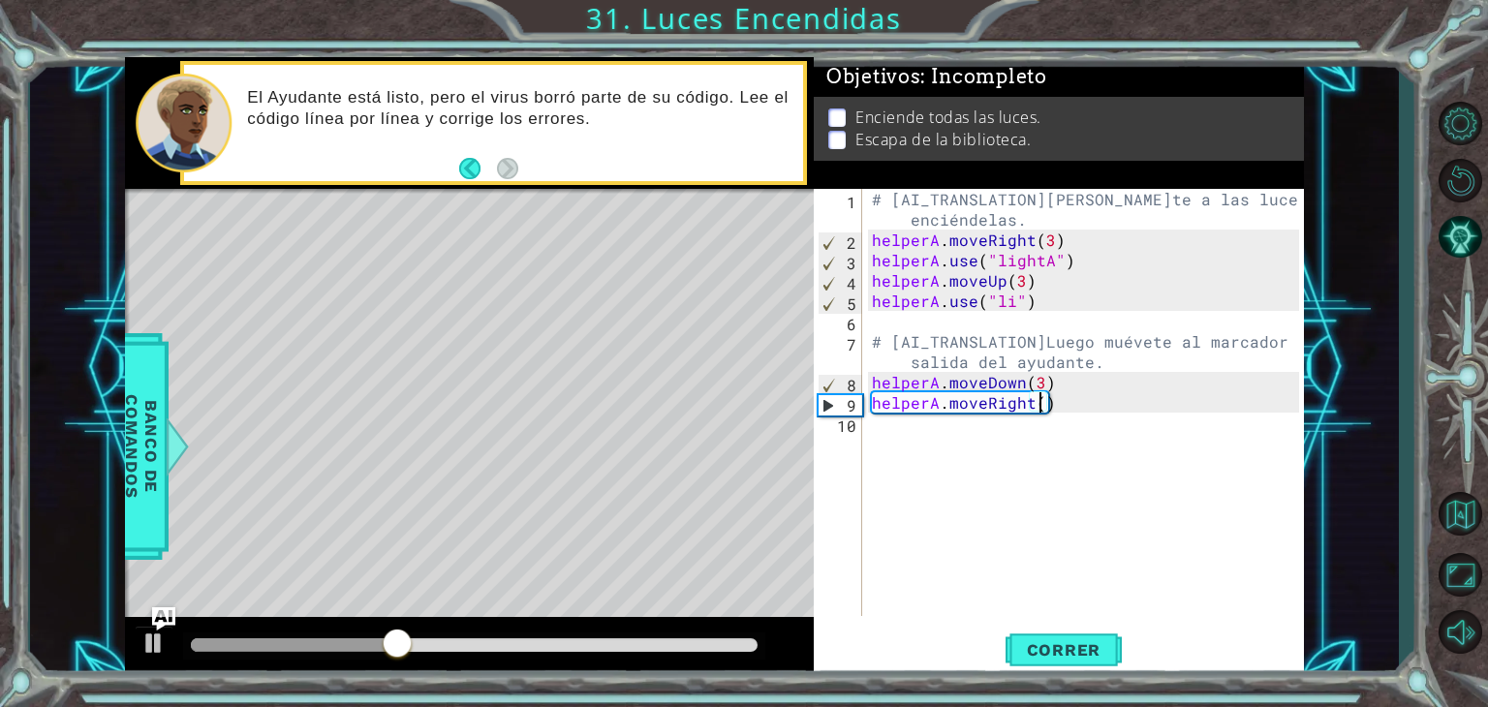
click at [1007, 310] on div "# [AI_TRANSLATION]Muévete a las luces y enciéndelas. helperA . moveRight ( 3 ) …" at bounding box center [1088, 433] width 441 height 488
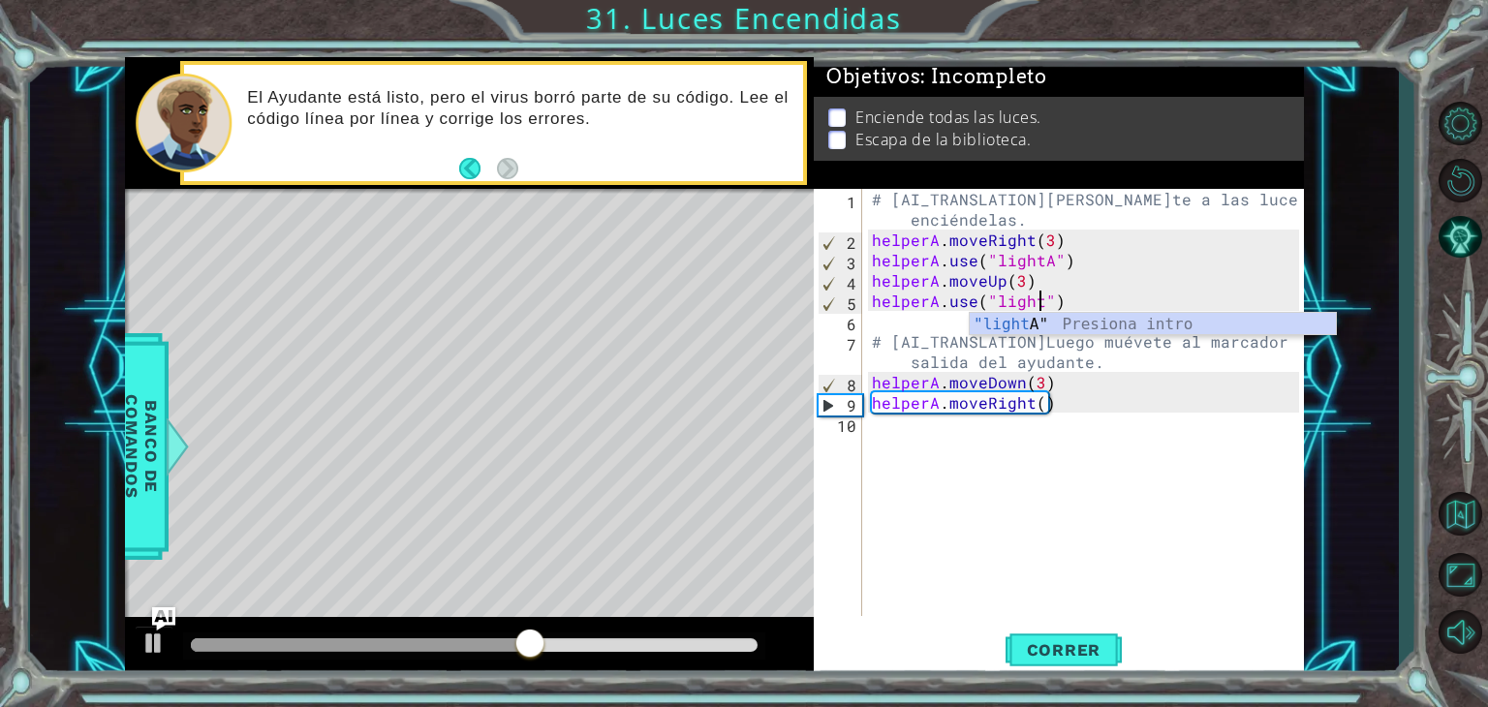
scroll to position [0, 11]
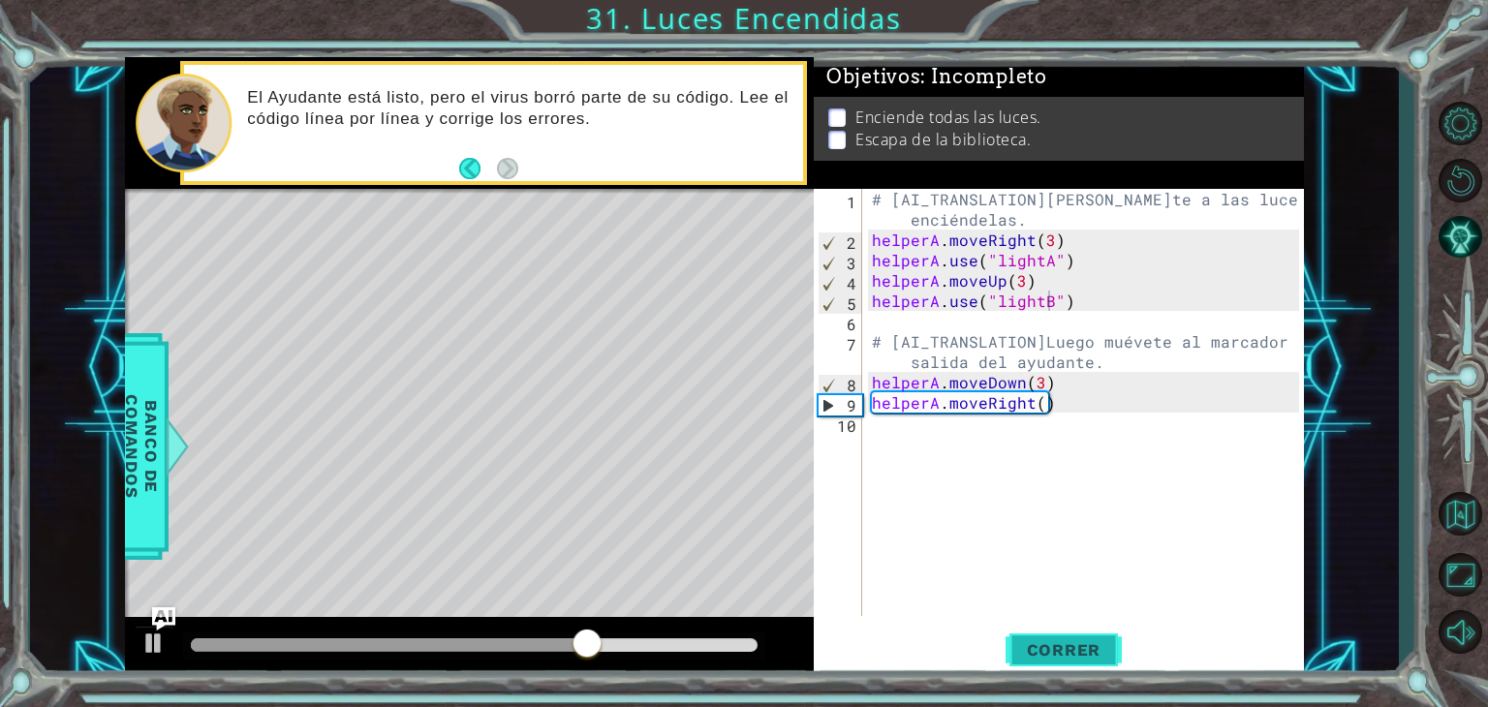
click at [1072, 646] on span "Correr" at bounding box center [1064, 650] width 113 height 19
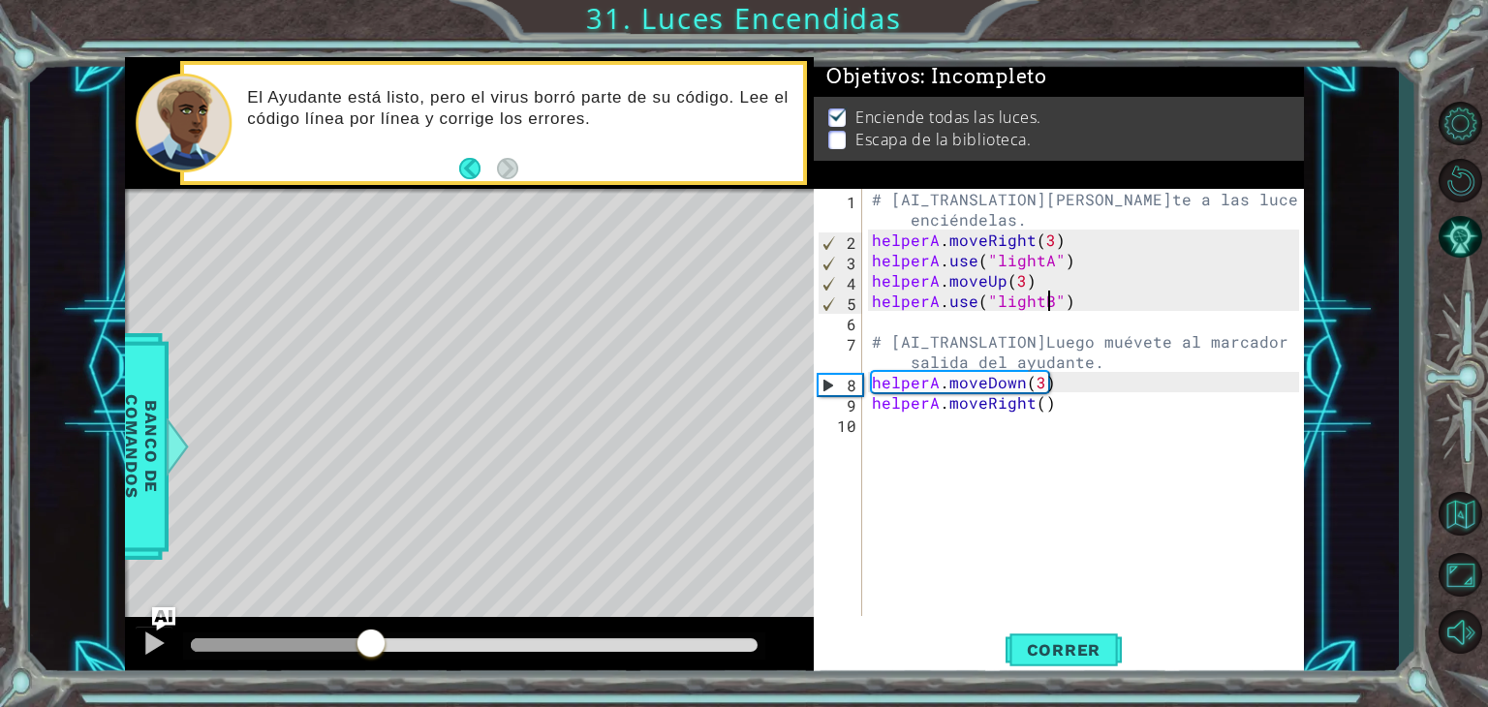
drag, startPoint x: 223, startPoint y: 637, endPoint x: 371, endPoint y: 637, distance: 148.3
click at [371, 637] on div at bounding box center [371, 645] width 35 height 35
click at [1035, 377] on div "# [AI_TRANSLATION]Muévete a las luces y enciéndelas. helperA . moveRight ( 3 ) …" at bounding box center [1088, 433] width 441 height 488
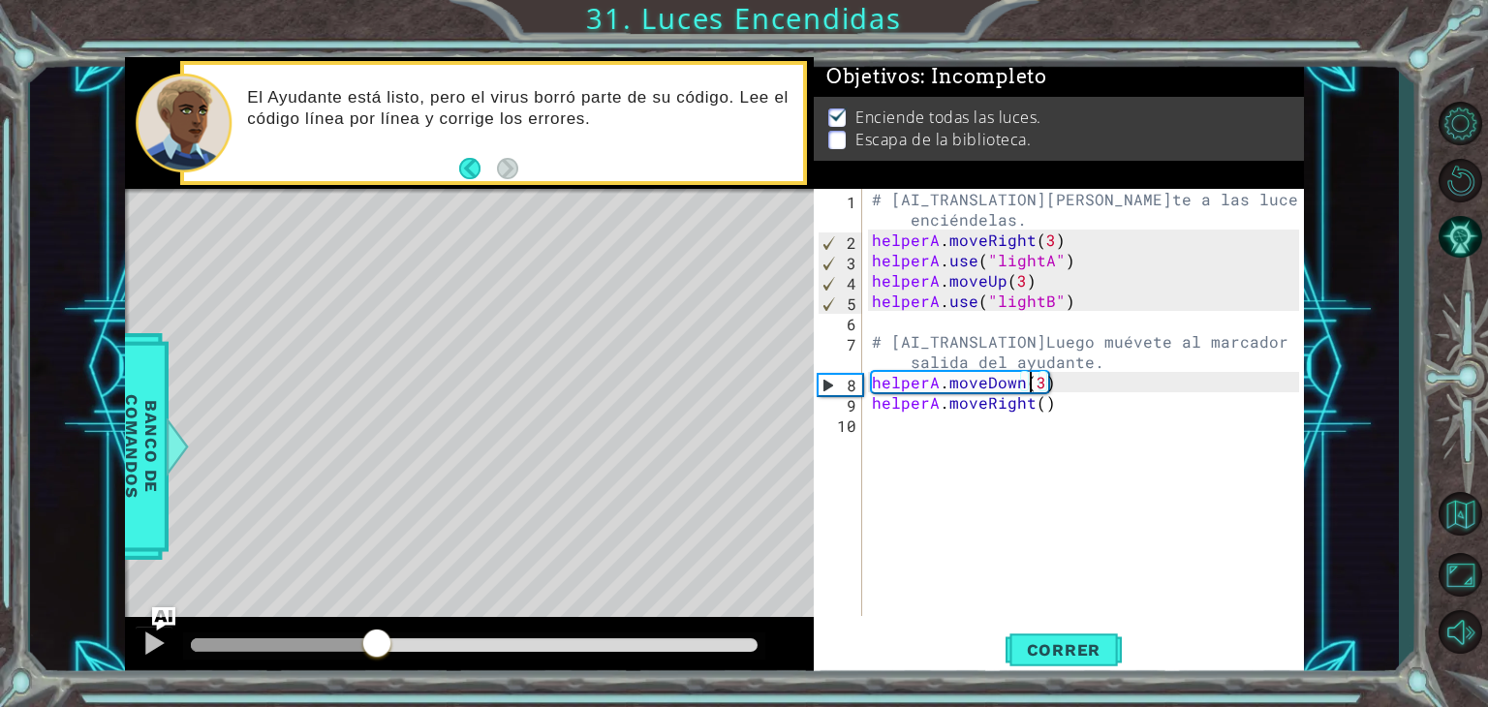
click at [1036, 377] on div "# [AI_TRANSLATION]Muévete a las luces y enciéndelas. helperA . moveRight ( 3 ) …" at bounding box center [1088, 433] width 441 height 488
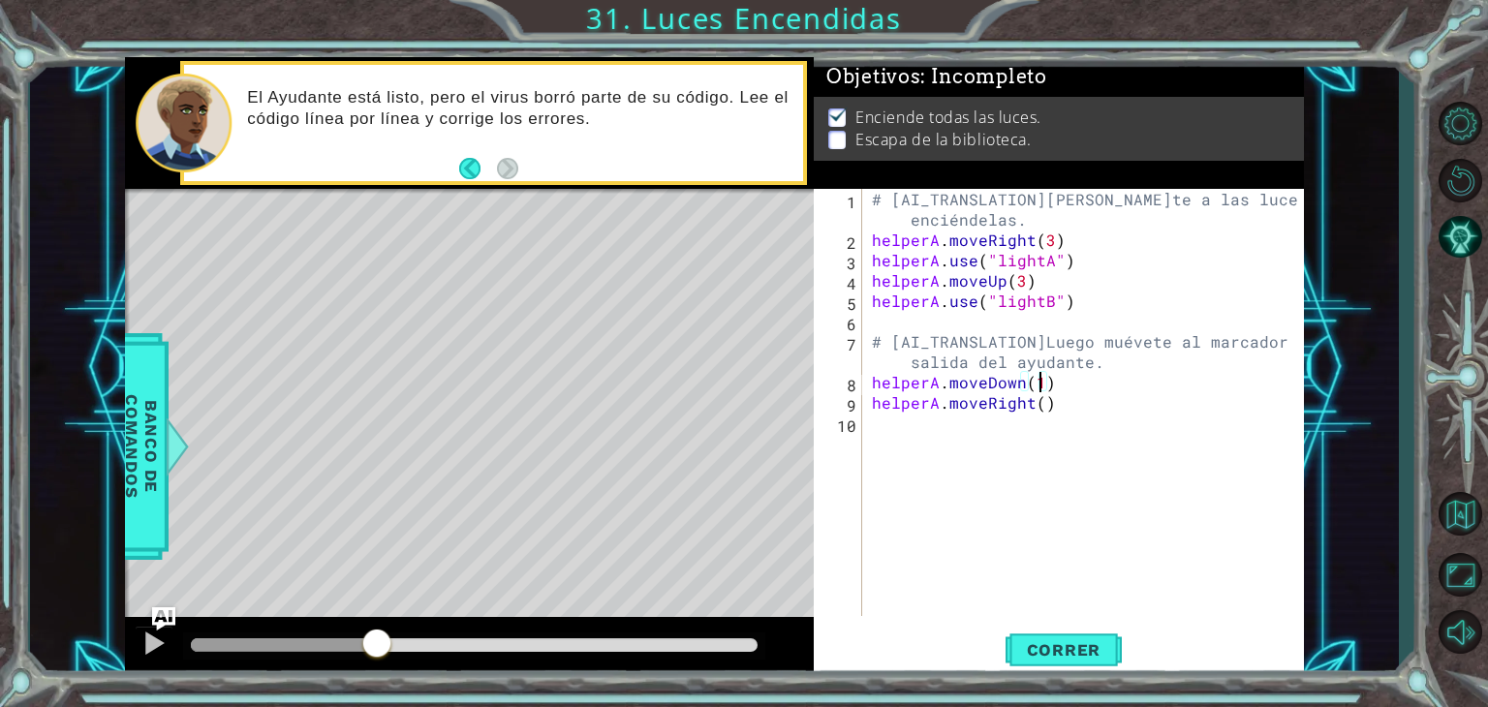
click at [1035, 405] on div "# [AI_TRANSLATION]Muévete a las luces y enciéndelas. helperA . moveRight ( 3 ) …" at bounding box center [1088, 433] width 441 height 488
type textarea "helperA.moveRight(2)"
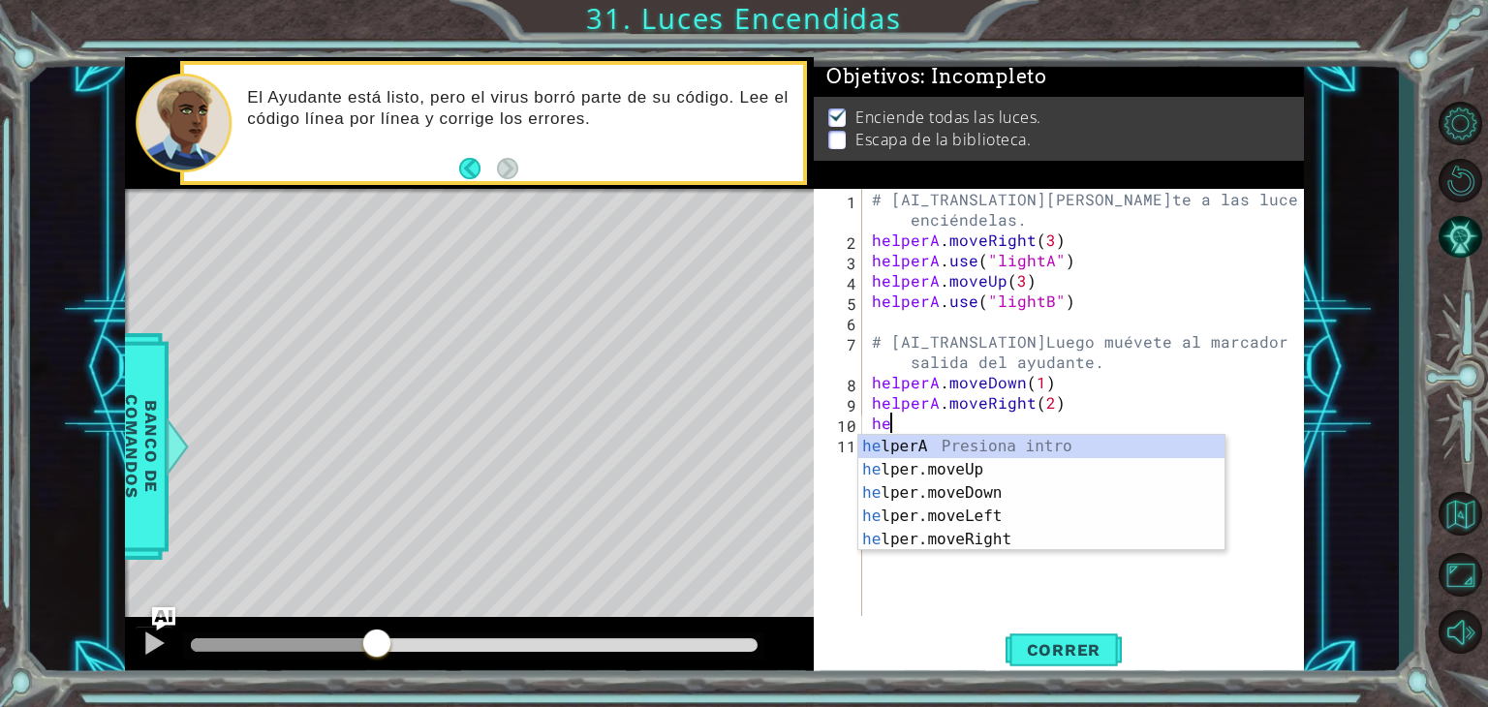
scroll to position [0, 0]
type textarea "h"
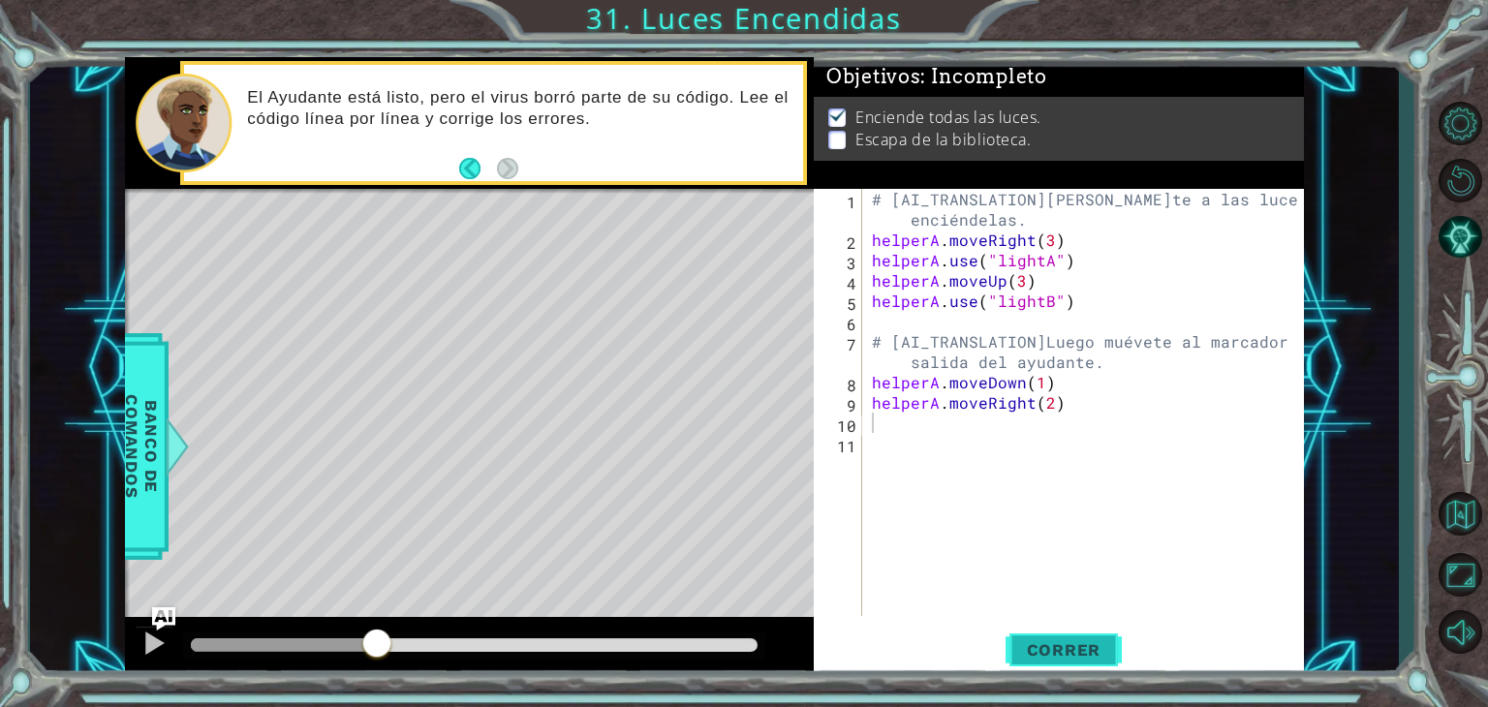
click at [1058, 641] on span "Correr" at bounding box center [1064, 650] width 113 height 19
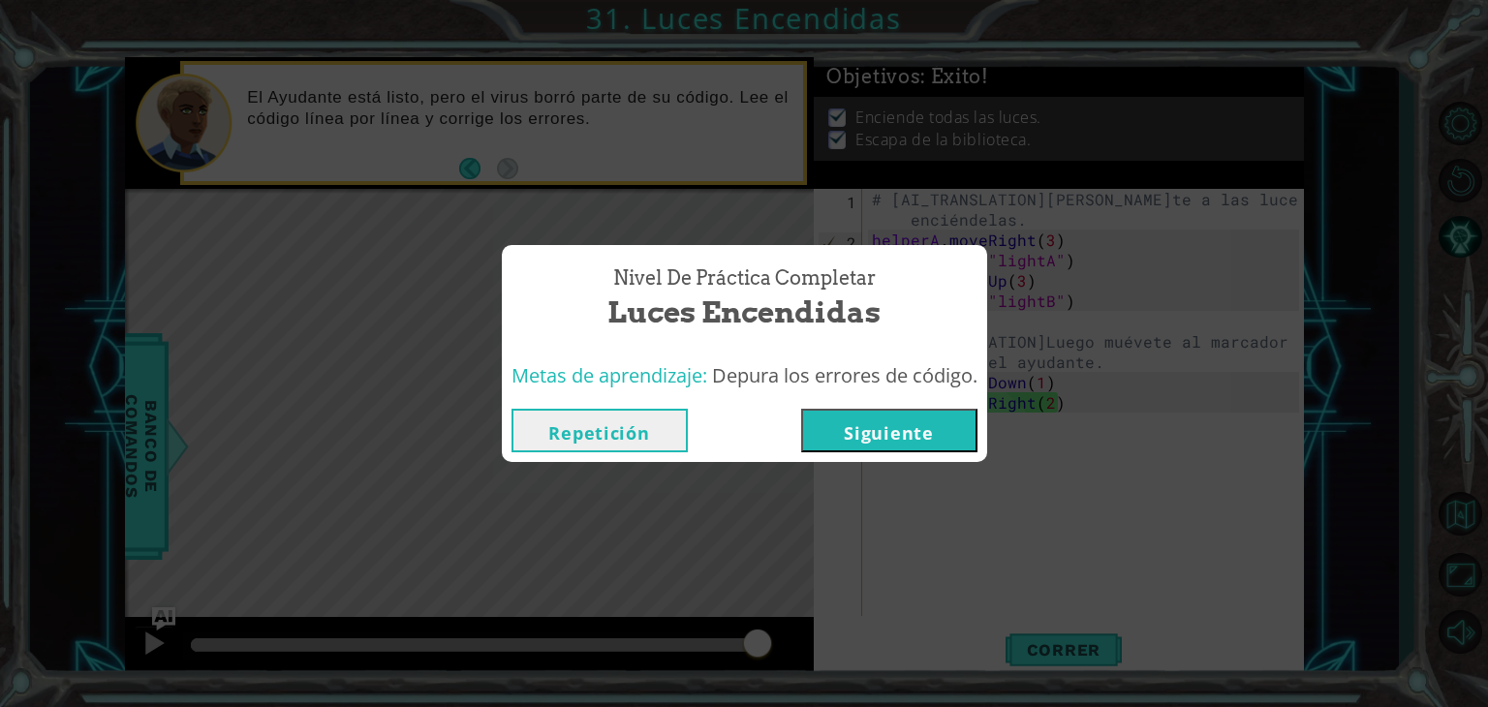
drag, startPoint x: 538, startPoint y: 641, endPoint x: 818, endPoint y: 620, distance: 280.8
click at [818, 620] on body "1 ההההההההההההההההההההההההההההההההההההההההההההההההההההההההההההההההההההההההההההה…" at bounding box center [744, 353] width 1488 height 707
click at [911, 414] on button "Siguiente" at bounding box center [889, 431] width 176 height 44
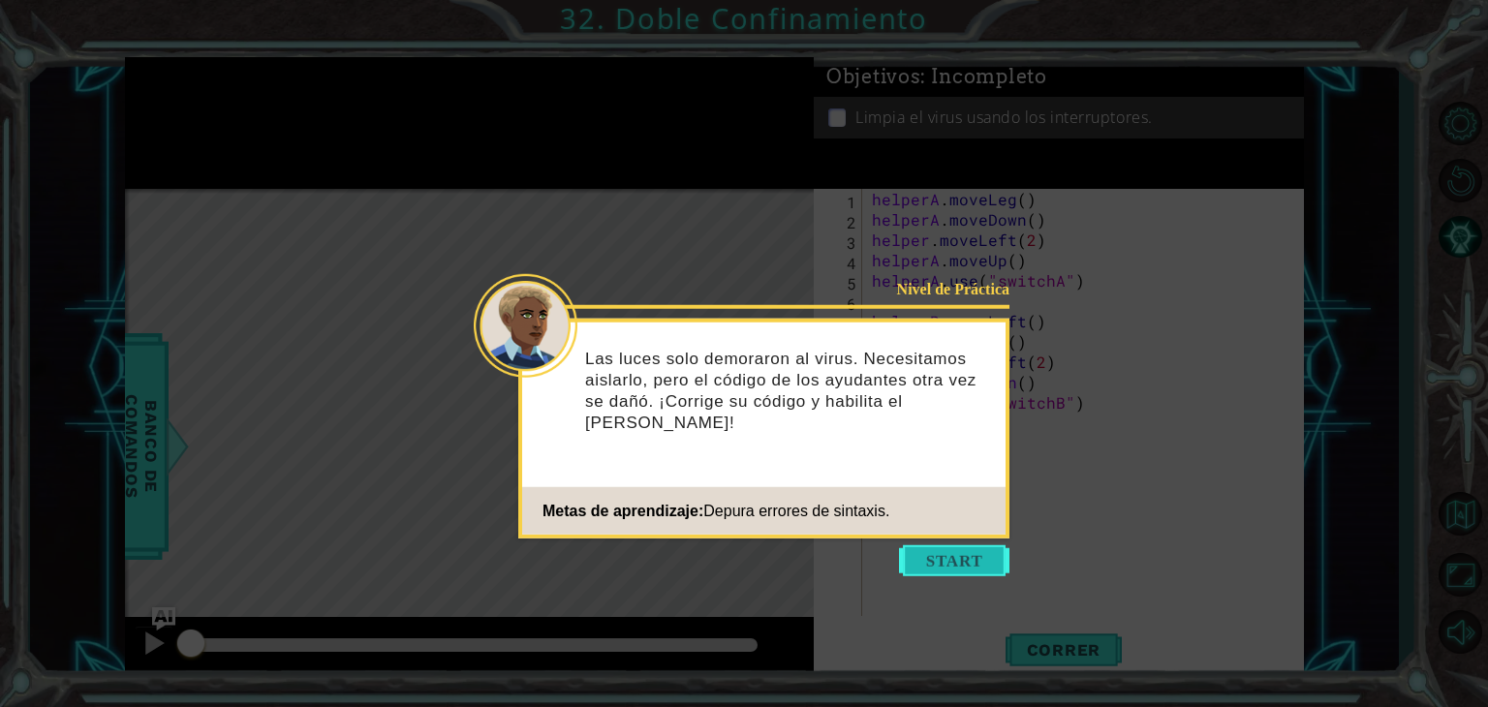
click at [972, 551] on button "Start" at bounding box center [954, 561] width 110 height 31
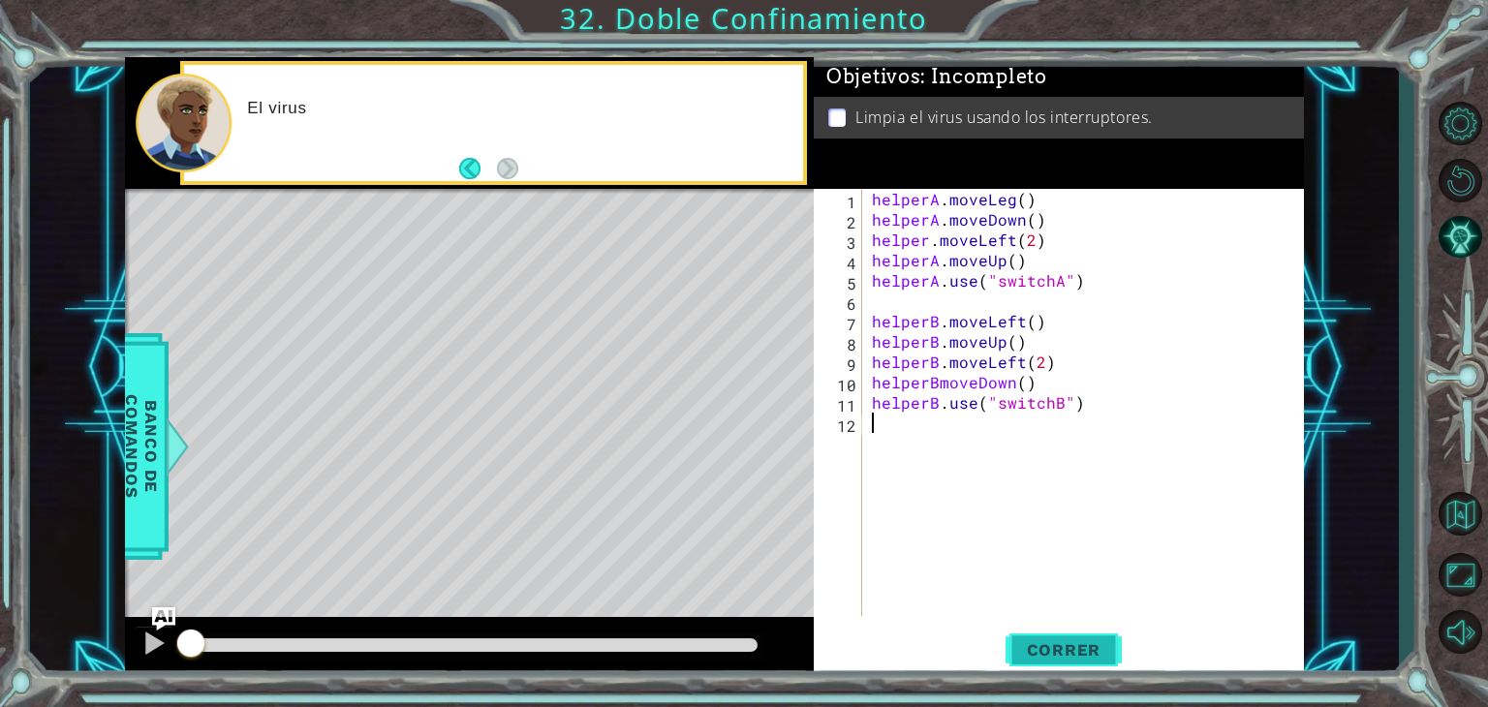
click at [1058, 660] on span "Correr" at bounding box center [1064, 650] width 113 height 19
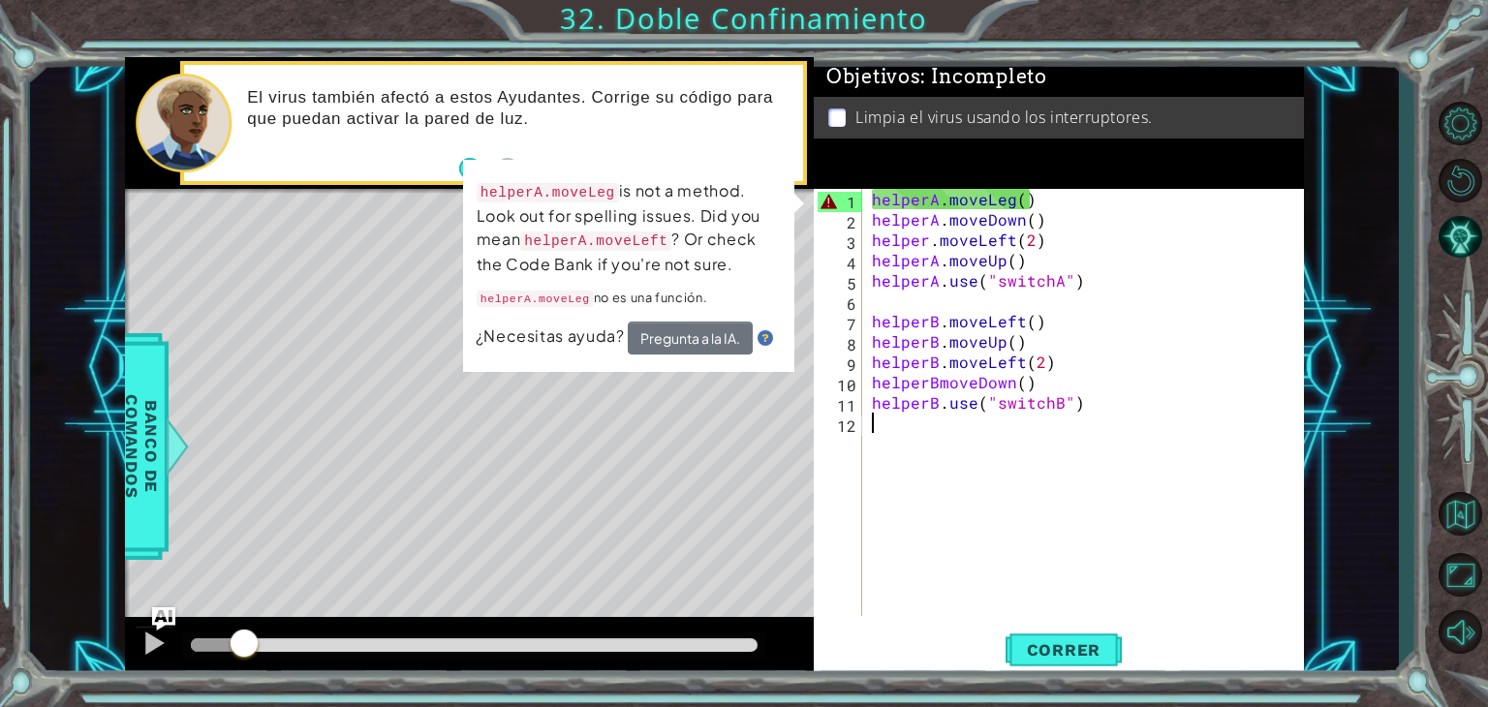
click at [930, 504] on div "helperA . moveLeg ( ) helperA . moveDown ( ) helper . moveLeft ( 2 ) helperA . …" at bounding box center [1088, 423] width 441 height 468
click at [991, 198] on div "helperA . moveLeg ( ) helperA . moveDown ( ) helper . moveLeft ( 2 ) helperA . …" at bounding box center [1088, 423] width 441 height 468
click at [1003, 200] on div "helperA . moveLeg ( ) helperA . moveDown ( ) helper . moveLeft ( 2 ) helperA . …" at bounding box center [1088, 423] width 441 height 468
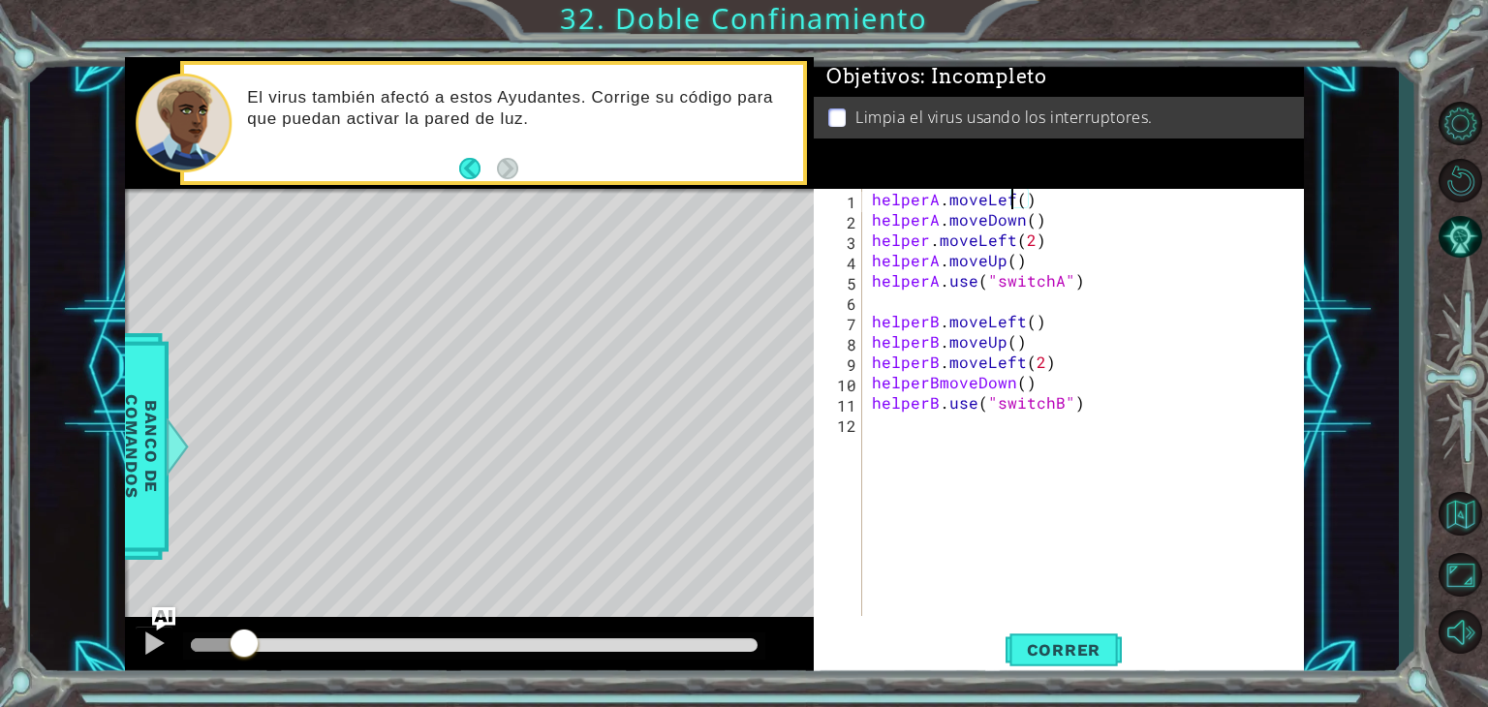
scroll to position [0, 8]
click at [1022, 224] on div "helperA . moveLeft ( ) helperA . moveDown ( ) helper . moveLeft ( 2 ) helperA .…" at bounding box center [1088, 423] width 441 height 468
click at [1057, 278] on div "helperA . moveLeft ( ) helperA . moveup ( ) helper . moveLeft ( 2 ) helperA . m…" at bounding box center [1088, 423] width 441 height 468
click at [1100, 654] on span "Correr" at bounding box center [1064, 650] width 113 height 19
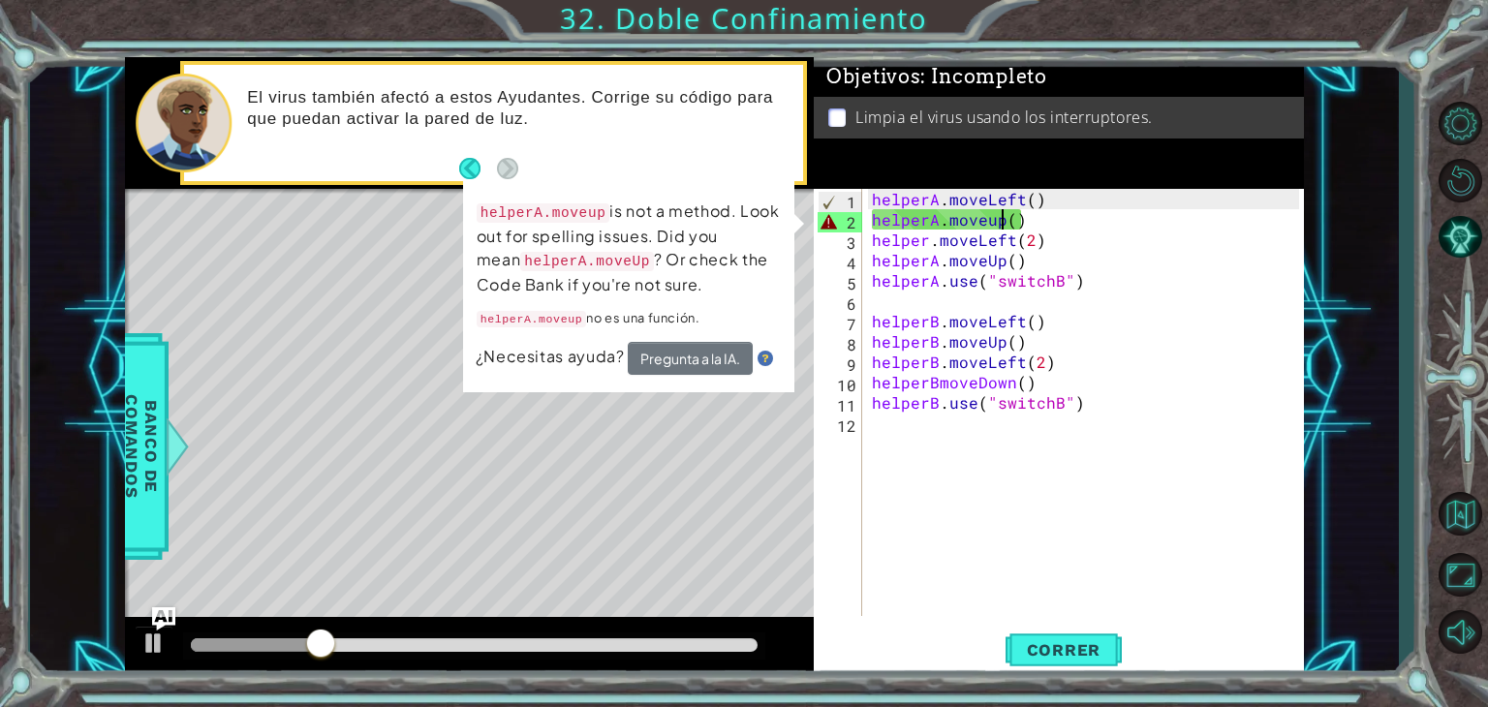
click at [1002, 222] on div "helperA . moveLeft ( ) helperA . moveup ( ) helper . moveLeft ( 2 ) helperA . m…" at bounding box center [1088, 423] width 441 height 468
click at [1008, 222] on div "helperA . moveLeft ( ) helperA . moveup ( ) helper . moveLeft ( 2 ) helperA . m…" at bounding box center [1088, 423] width 441 height 468
type textarea "helperA.moveup(1)"
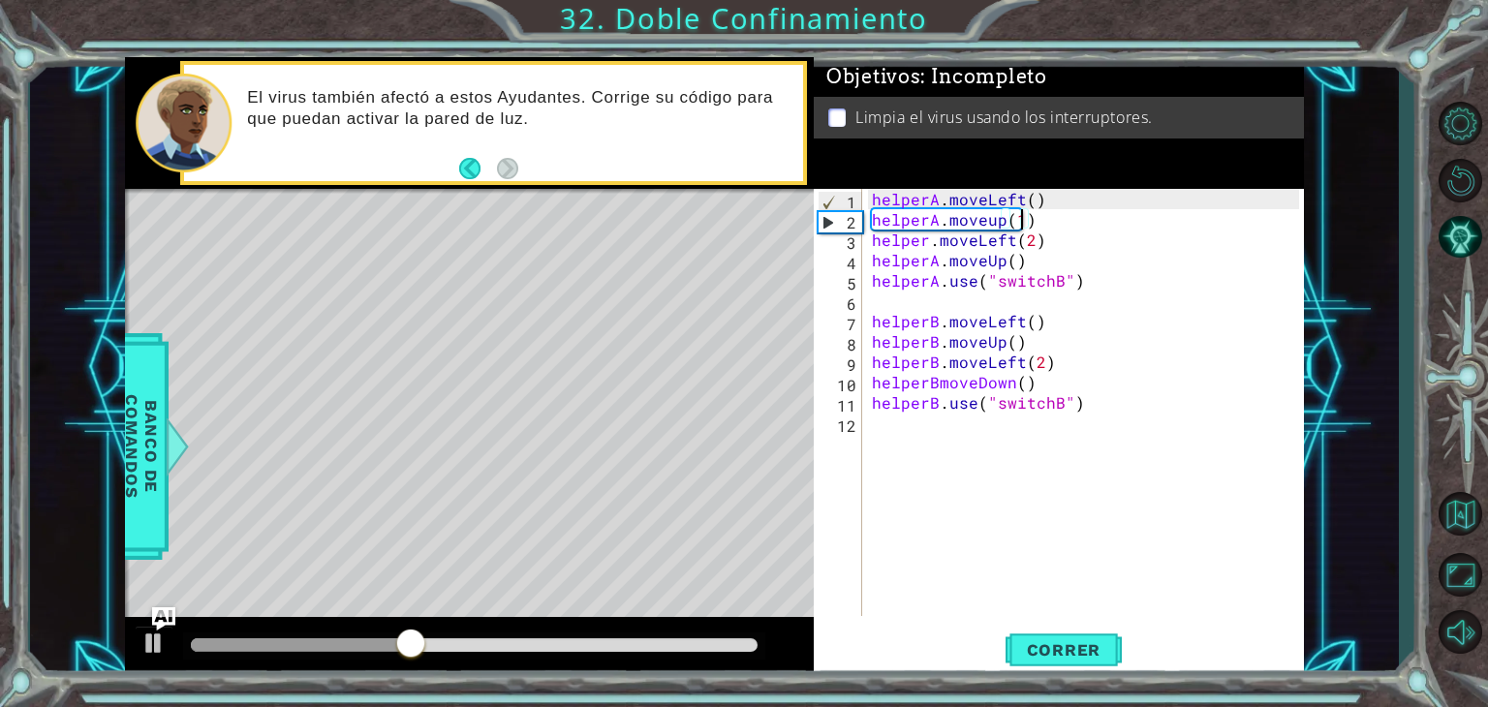
scroll to position [0, 0]
click at [1057, 638] on button "Correr" at bounding box center [1064, 650] width 116 height 49
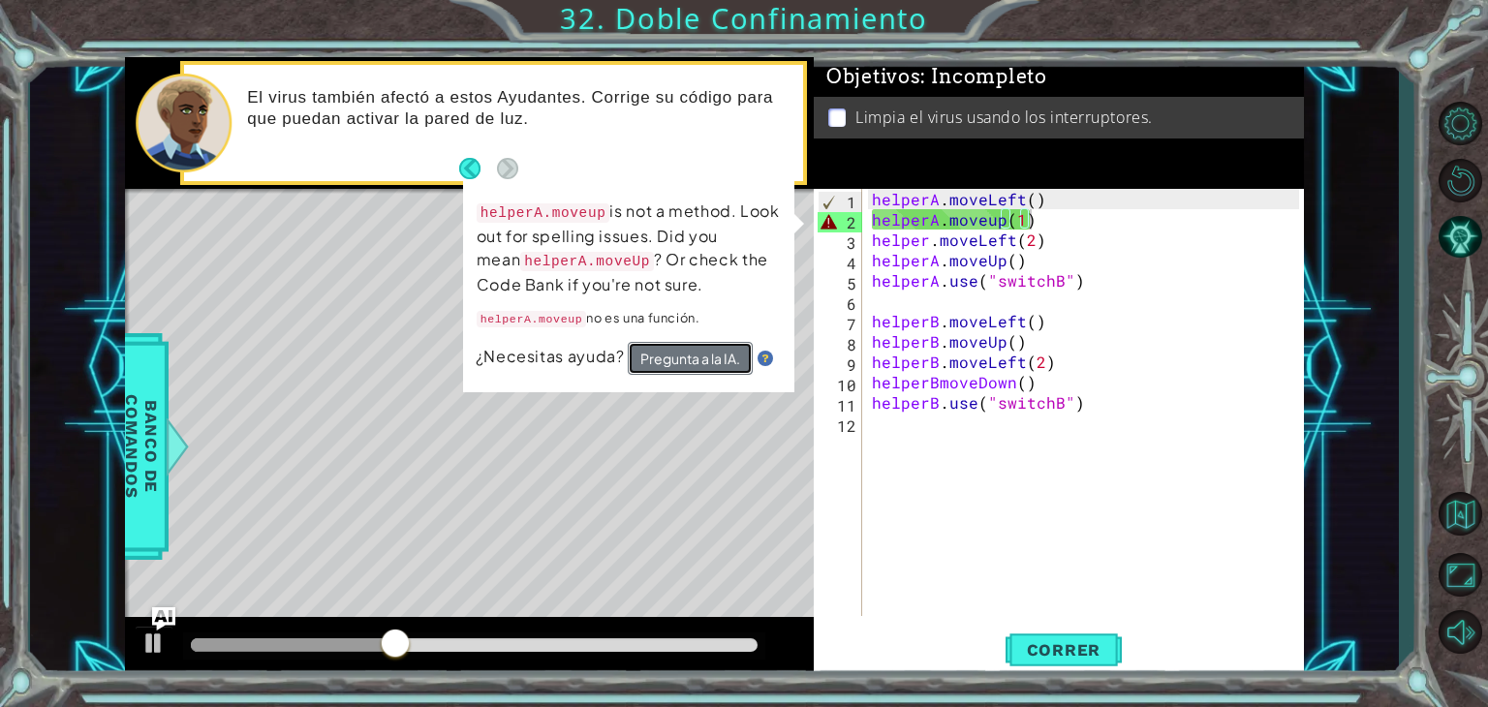
click at [701, 348] on button "Pregunta a la IA." at bounding box center [690, 358] width 125 height 33
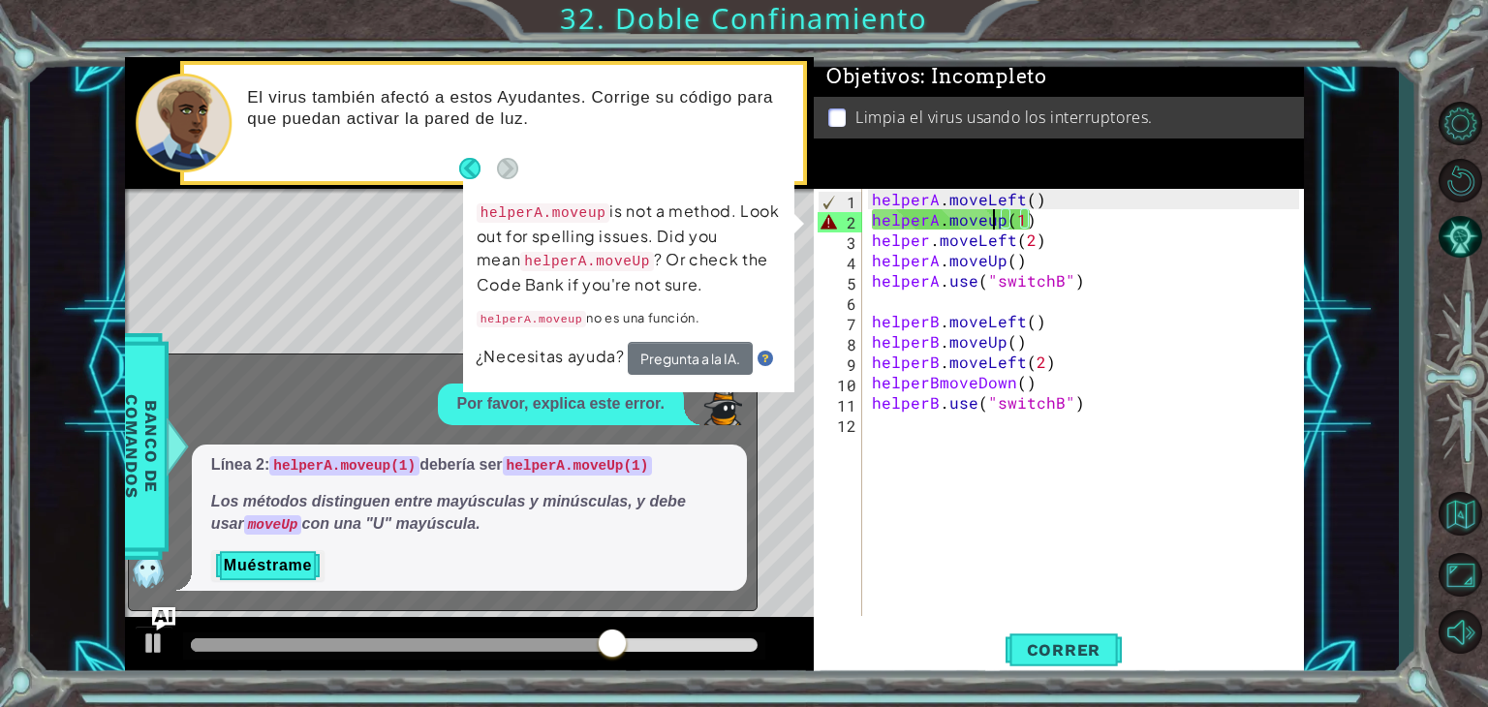
click at [991, 221] on div "helperA . moveLeft ( ) helperA . moveup ( 1 ) helper . moveLeft ( 2 ) helperA .…" at bounding box center [1088, 423] width 441 height 468
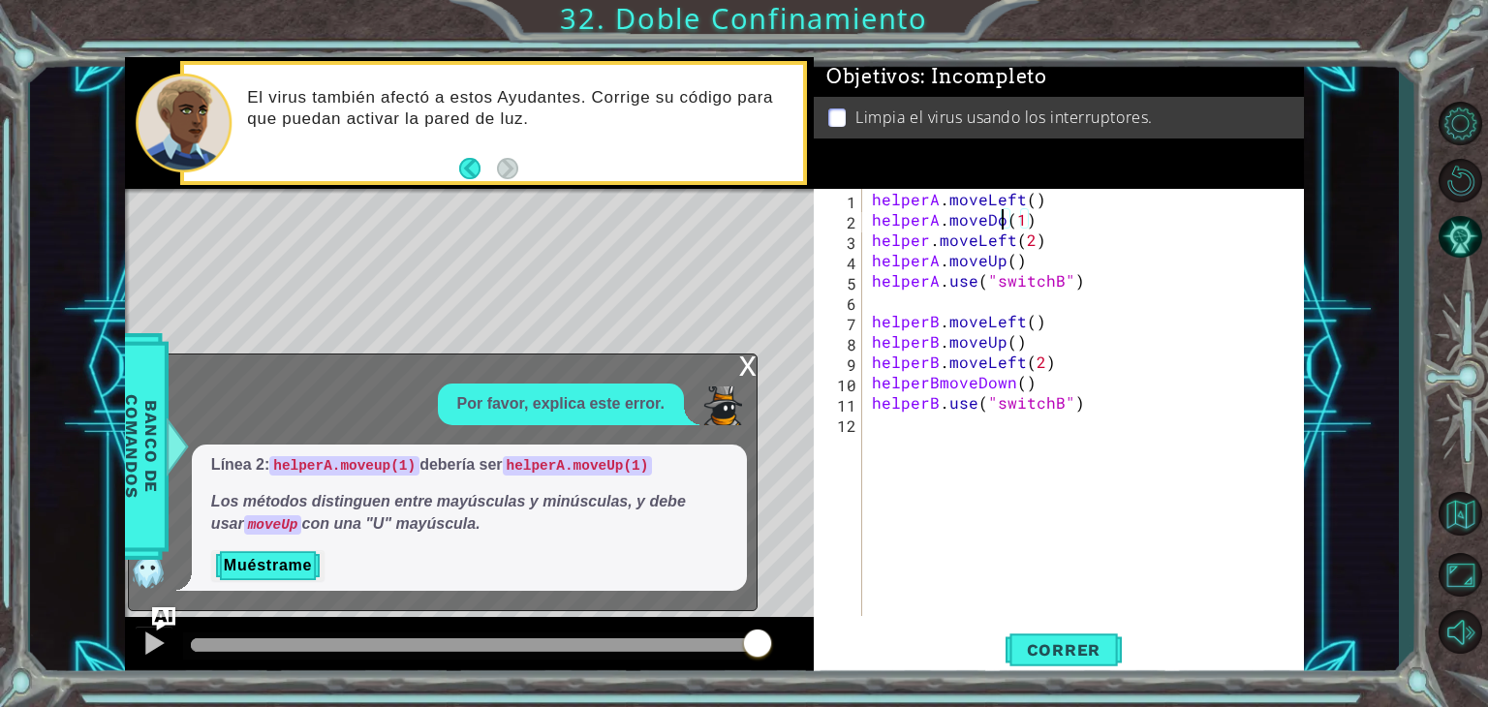
scroll to position [0, 9]
click at [1054, 276] on div "helperA . moveLeft ( ) helperA . moveDown ( 1 ) helper . moveLeft ( 2 ) helperA…" at bounding box center [1088, 423] width 441 height 468
click at [1050, 648] on span "Correr" at bounding box center [1064, 650] width 113 height 19
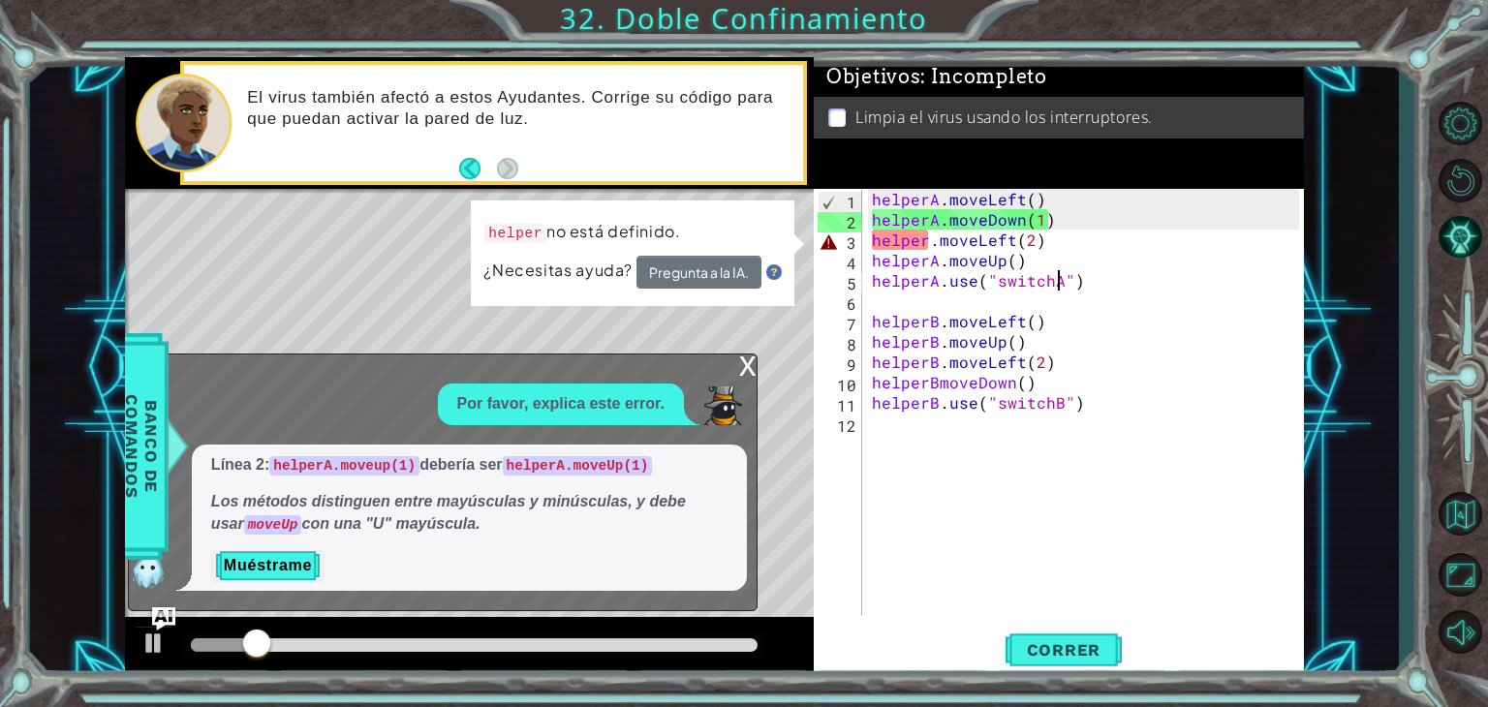
click at [926, 249] on div "helperA . moveLeft ( ) helperA . moveDown ( 1 ) helper . moveLeft ( 2 ) helperA…" at bounding box center [1088, 423] width 441 height 468
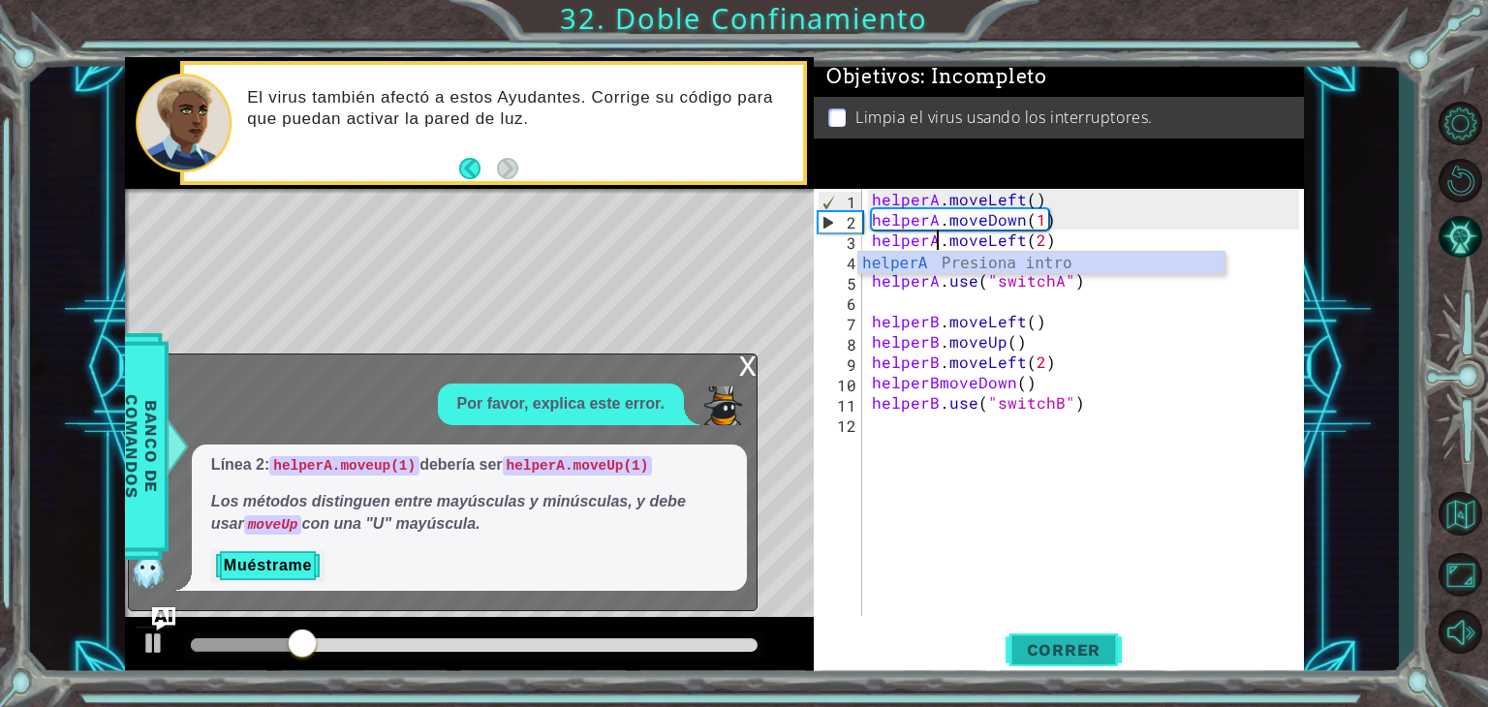
type textarea "helperA.moveLeft(2)"
click at [1061, 656] on span "Correr" at bounding box center [1064, 650] width 113 height 19
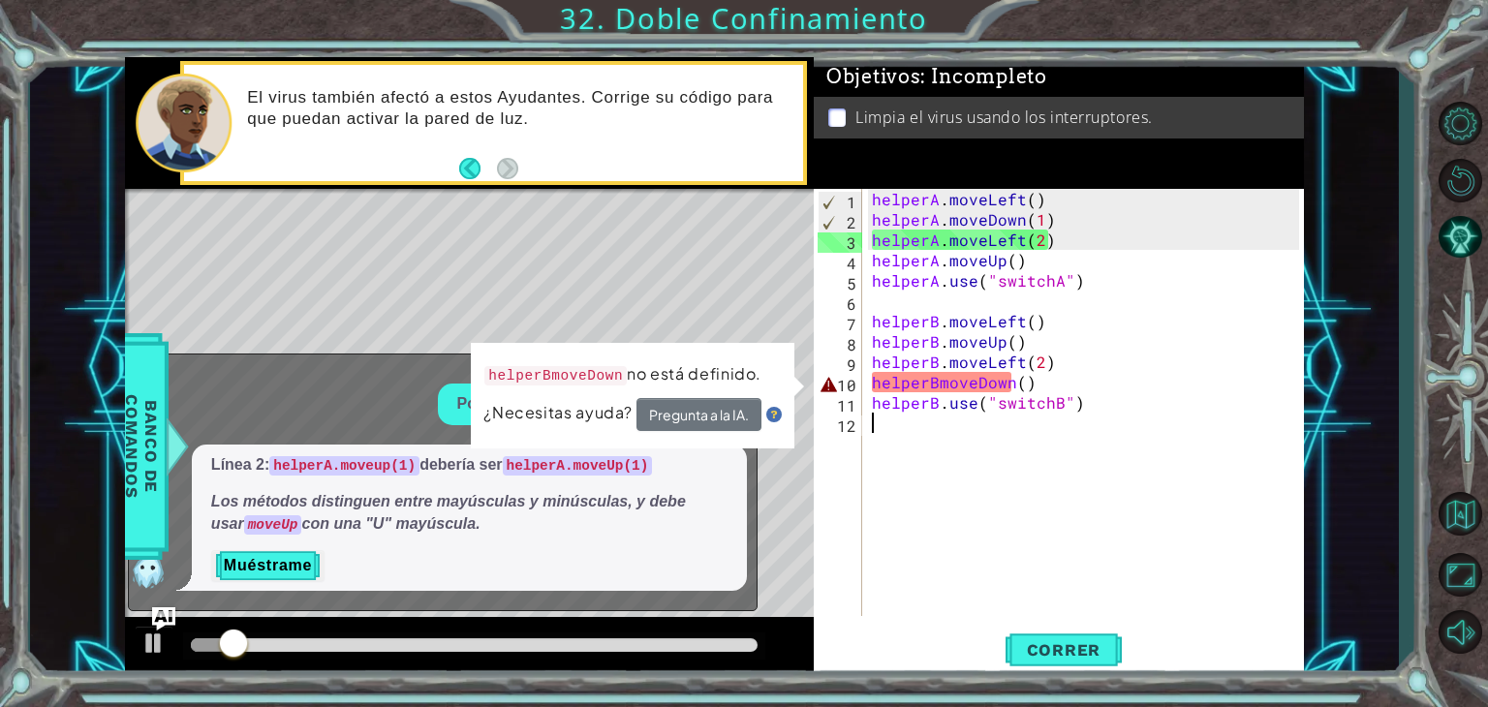
click at [928, 549] on div "helperA . moveLeft ( ) helperA . moveDown ( 1 ) helperA . moveLeft ( 2 ) helper…" at bounding box center [1088, 423] width 441 height 468
click at [509, 639] on div at bounding box center [474, 646] width 567 height 14
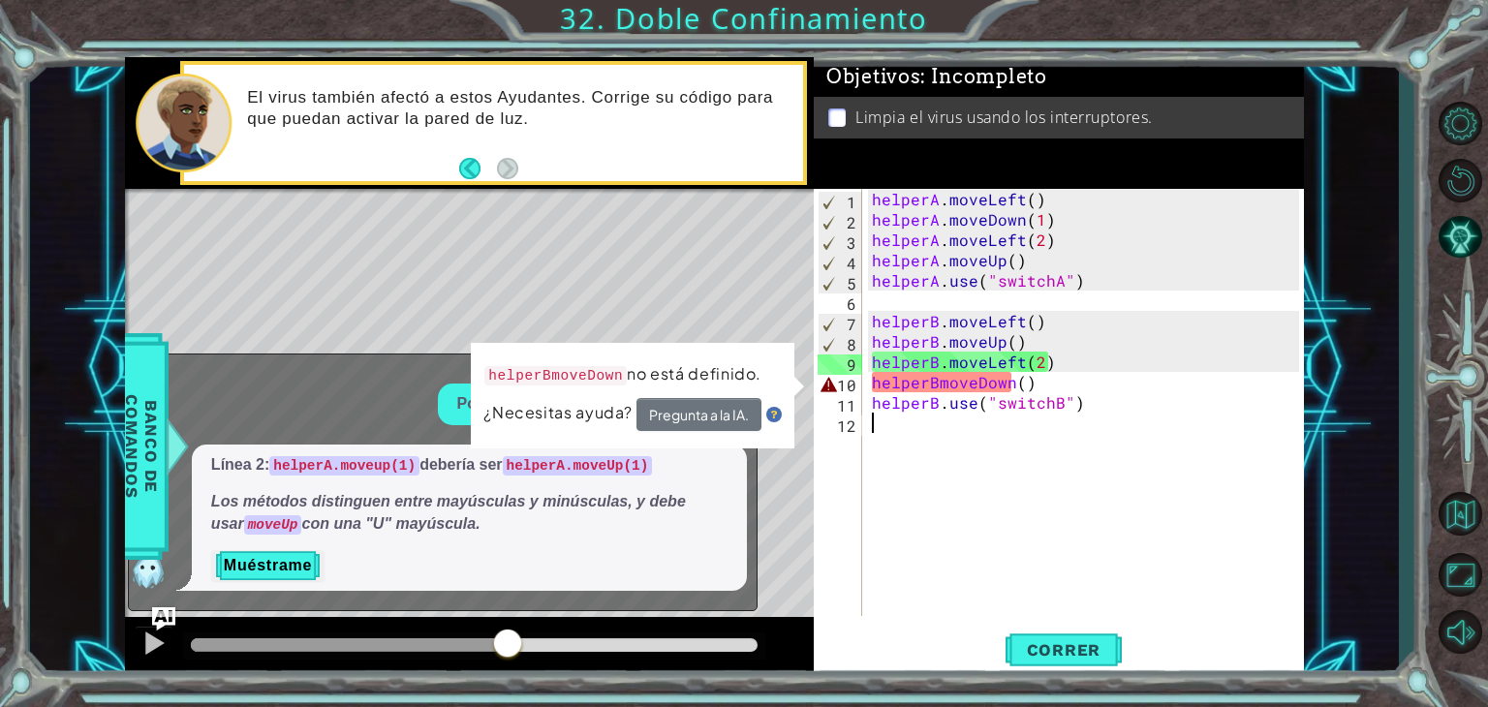
click at [1000, 387] on div "helperA . moveLeft ( ) helperA . moveDown ( 1 ) helperA . moveLeft ( 2 ) helper…" at bounding box center [1088, 423] width 441 height 468
click at [903, 384] on div "helperA . moveLeft ( ) helperA . moveDown ( 1 ) helperA . moveLeft ( 2 ) helper…" at bounding box center [1088, 423] width 441 height 468
click at [1027, 387] on div "helperA . moveLeft ( ) helperA . moveDown ( 1 ) helperA . moveLeft ( 2 ) helper…" at bounding box center [1088, 423] width 441 height 468
click at [934, 383] on div "helperA . moveLeft ( ) helperA . moveDown ( 1 ) helperA . moveLeft ( 2 ) helper…" at bounding box center [1088, 423] width 441 height 468
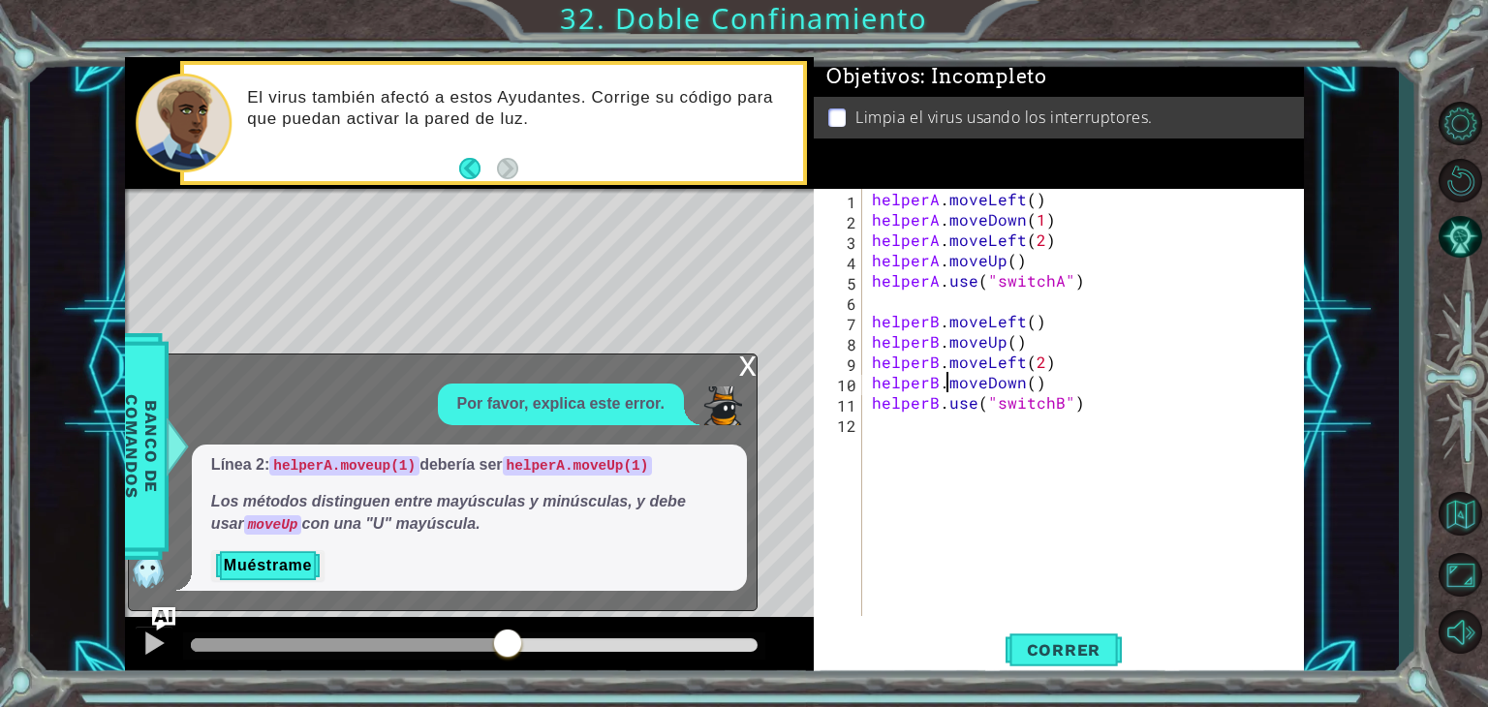
type textarea "helperB.moveDown()"
click at [744, 369] on div "x" at bounding box center [747, 364] width 17 height 19
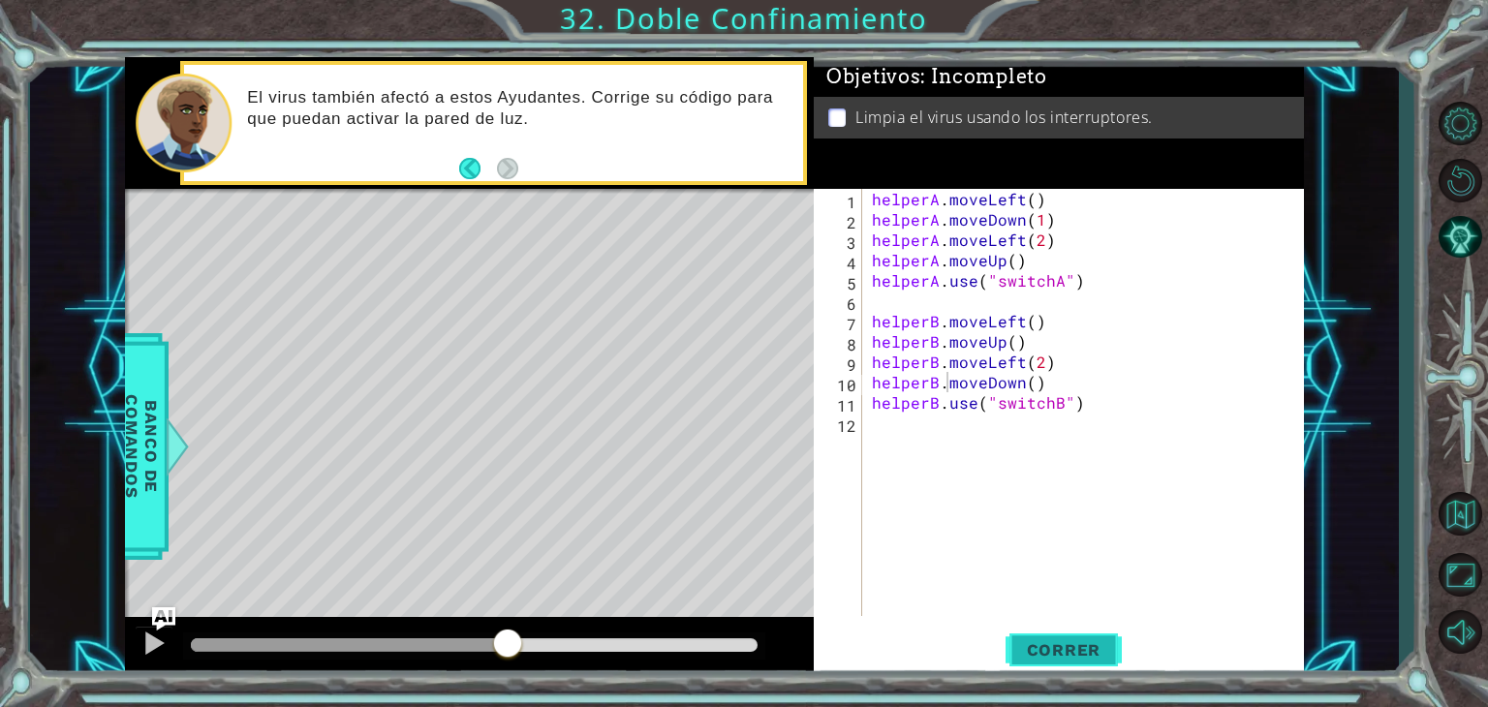
click at [1048, 656] on span "Correr" at bounding box center [1064, 650] width 113 height 19
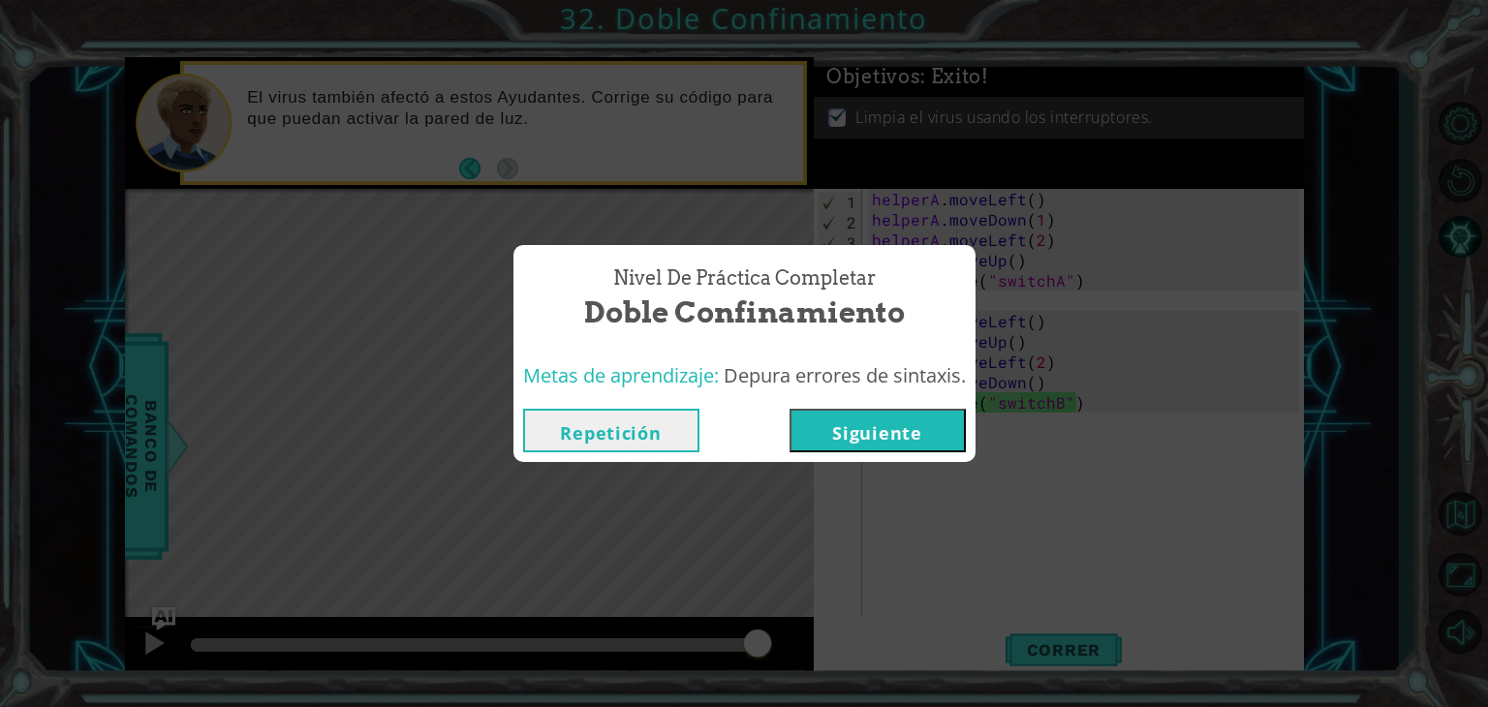
click at [904, 423] on button "Siguiente" at bounding box center [878, 431] width 176 height 44
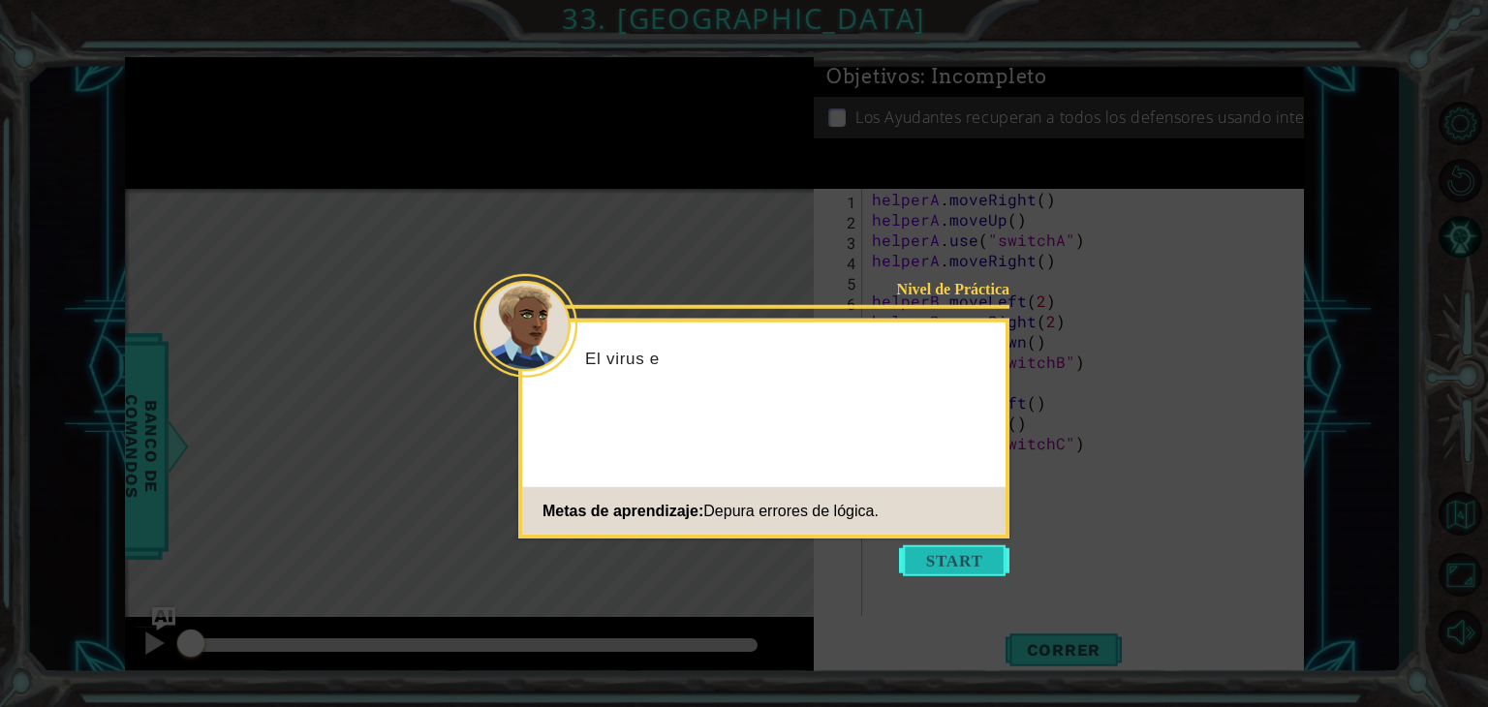
click at [929, 565] on button "Start" at bounding box center [954, 561] width 110 height 31
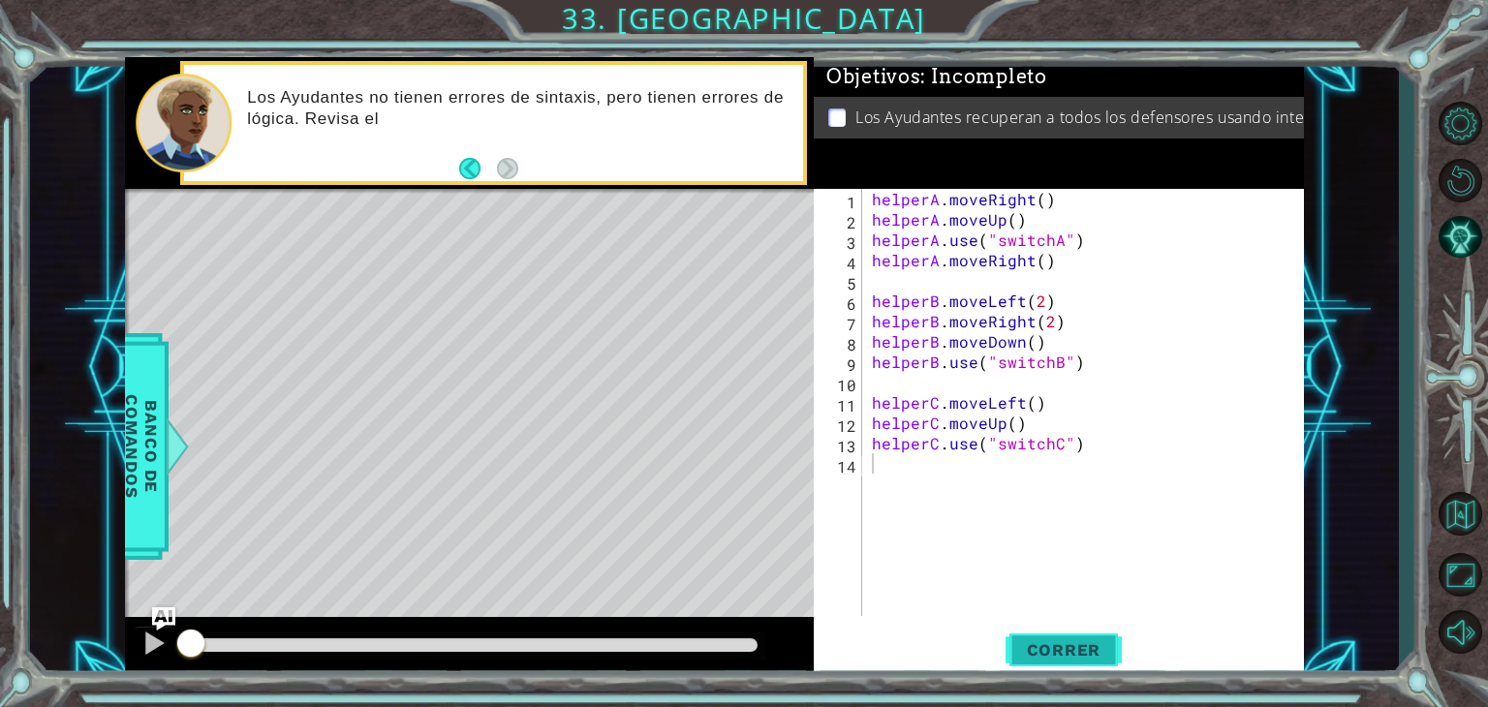
click at [1081, 644] on span "Correr" at bounding box center [1064, 650] width 113 height 19
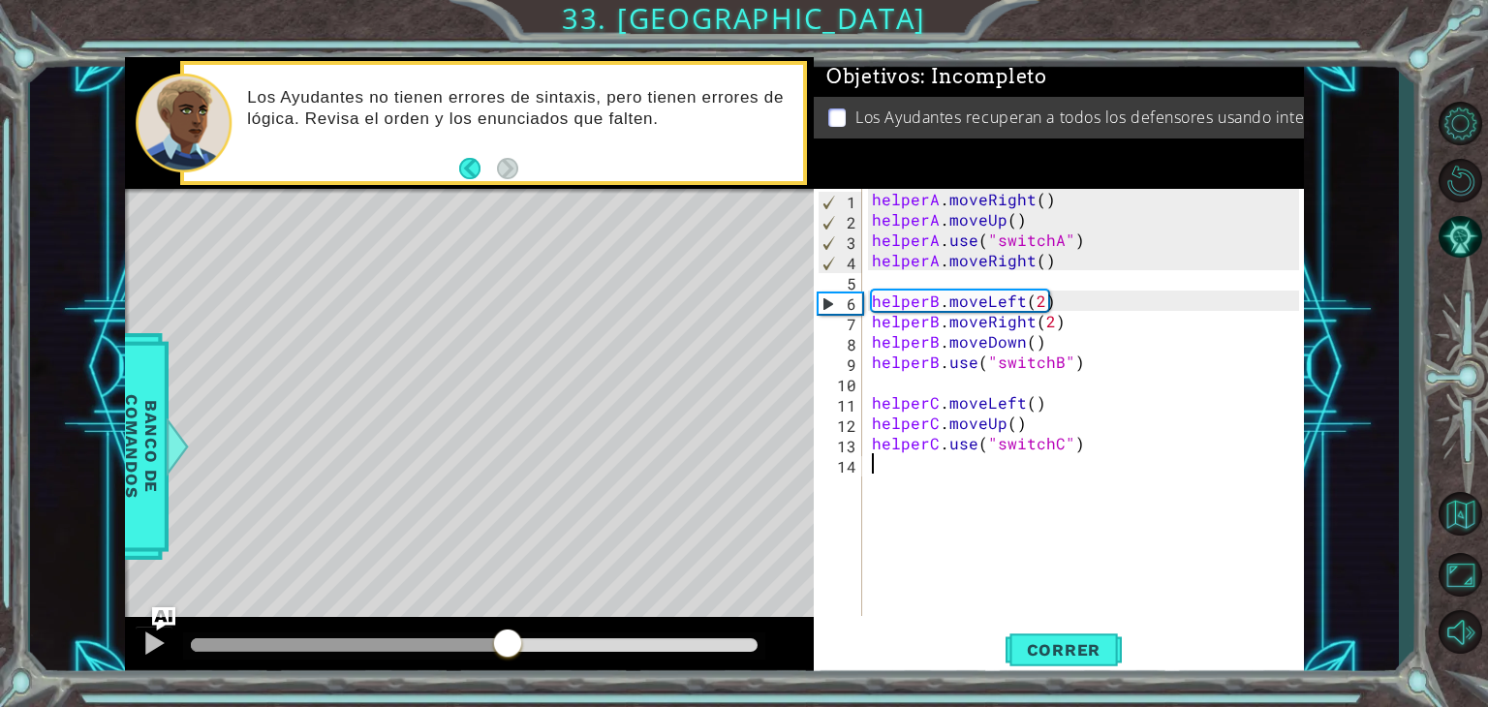
click at [508, 641] on div at bounding box center [474, 646] width 567 height 14
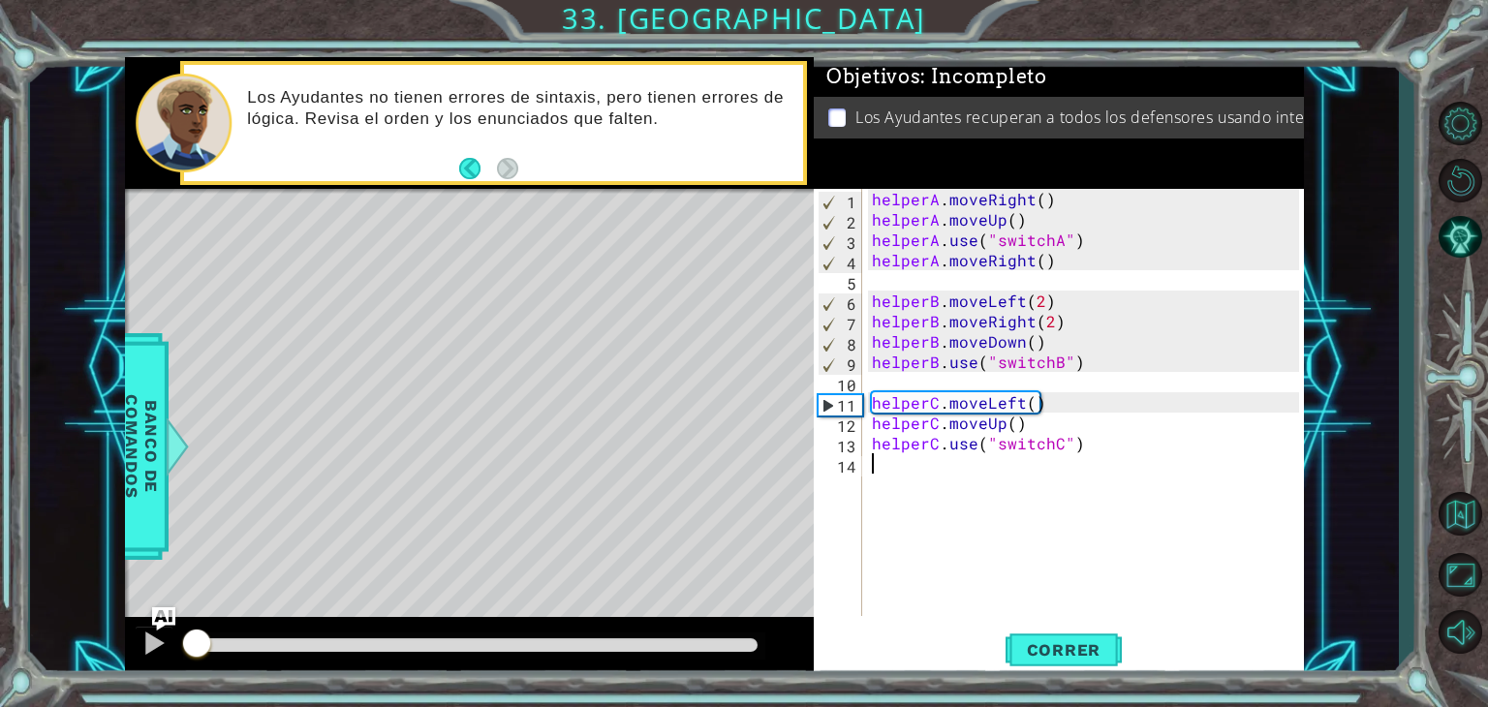
drag, startPoint x: 509, startPoint y: 644, endPoint x: 89, endPoint y: 656, distance: 419.7
click at [89, 656] on div "1 ההההההההההההההההההההההההההההההההההההההההההההההההההההההההההההההההההההההההההההה…" at bounding box center [714, 367] width 1369 height 622
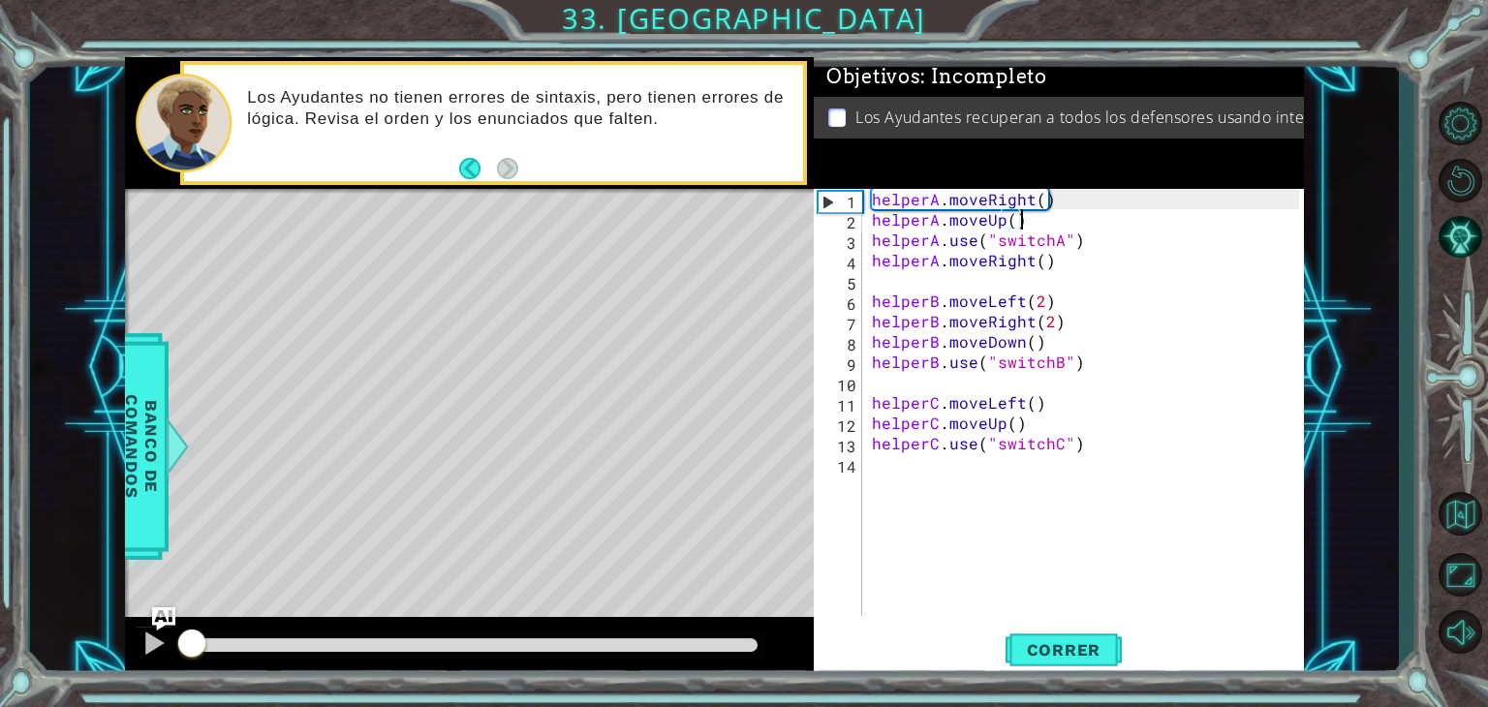
click at [1030, 230] on div "helperA . moveRight ( ) helperA . moveUp ( ) helperA . use ( "switchA" ) helper…" at bounding box center [1088, 423] width 441 height 468
type textarea "helperA.moveUp()"
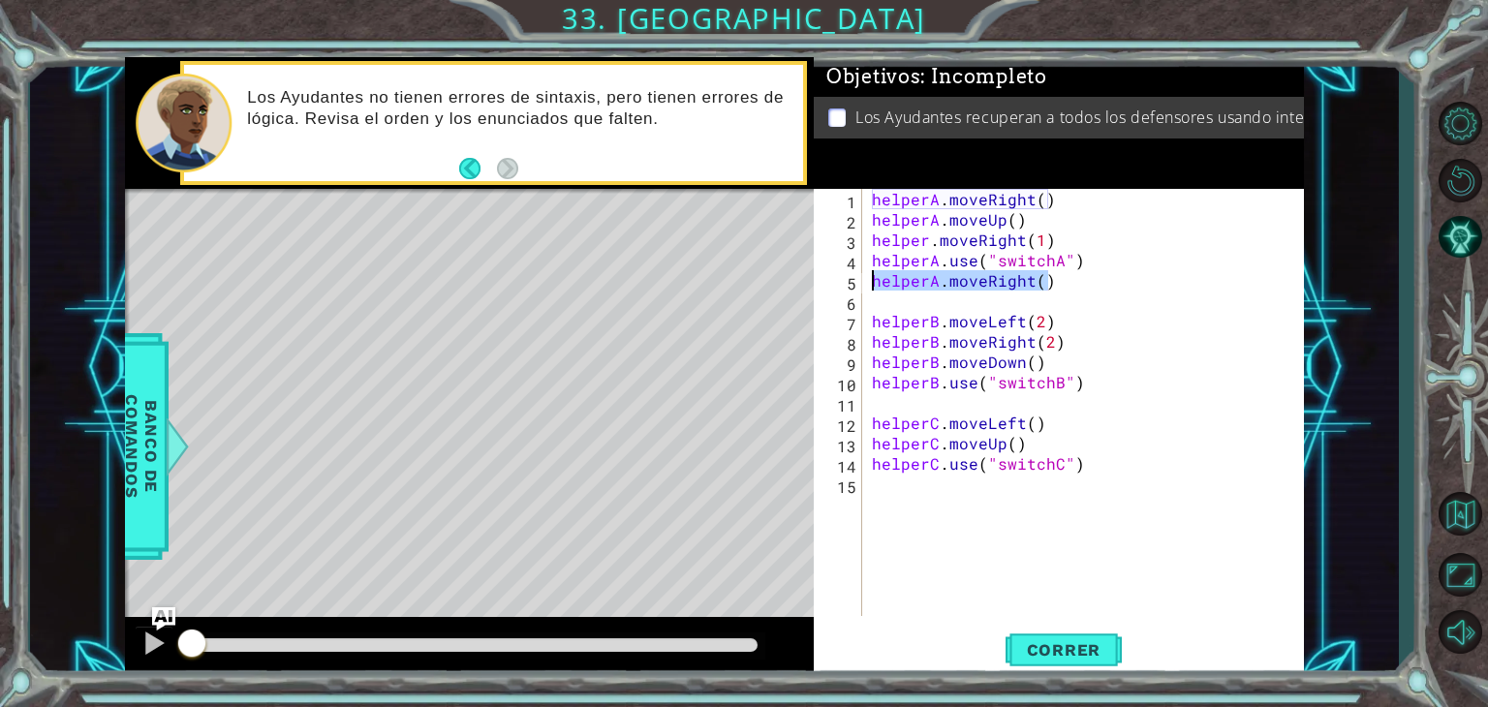
drag, startPoint x: 1056, startPoint y: 286, endPoint x: 861, endPoint y: 288, distance: 194.8
click at [861, 288] on div "helper.moveRight(1) 1 2 3 4 5 6 7 8 9 10 11 12 13 14 15 helperA . moveRight ( )…" at bounding box center [1056, 402] width 485 height 427
type textarea "helperA.moveRight()"
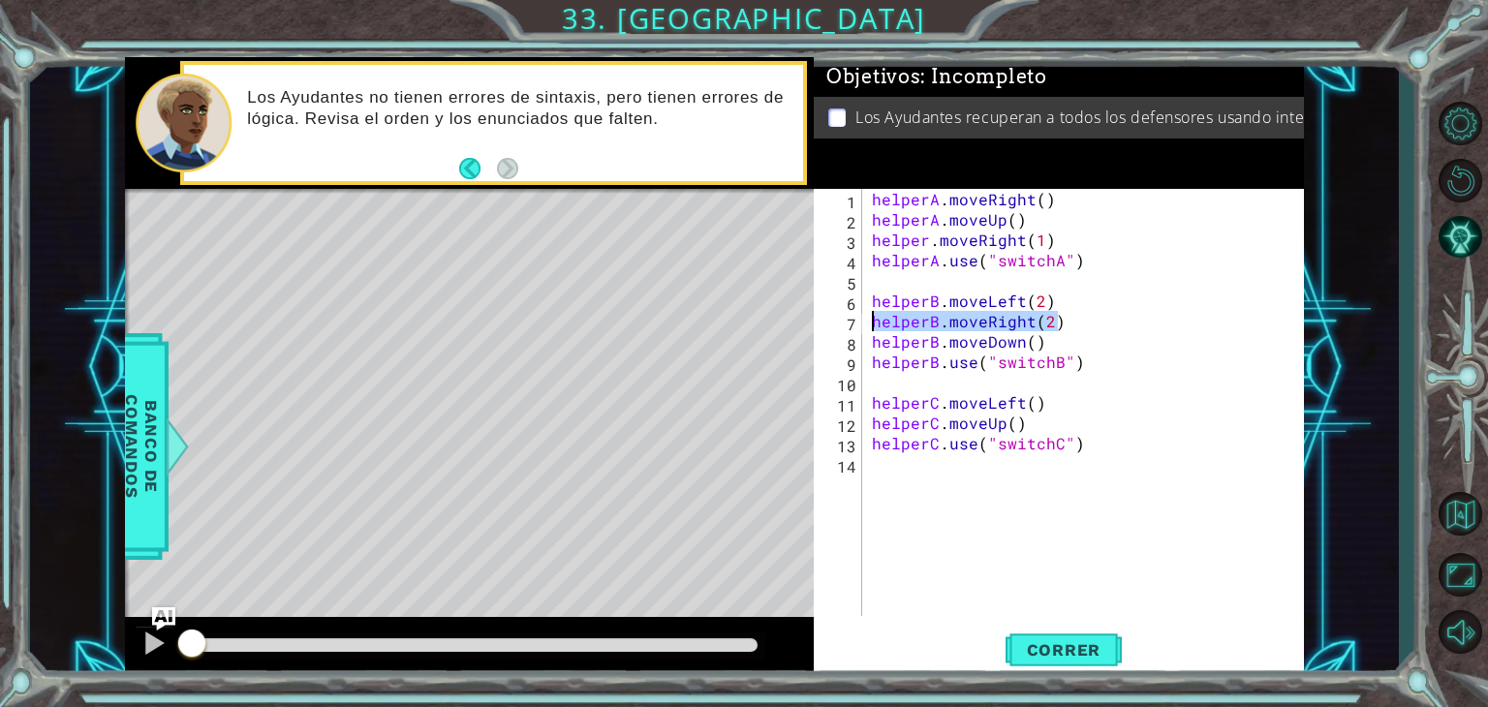
drag, startPoint x: 1077, startPoint y: 327, endPoint x: 857, endPoint y: 324, distance: 220.0
click at [857, 324] on div "helperA.use("switchA") 1 2 3 4 5 6 7 8 9 10 11 12 13 14 helperA . moveRight ( )…" at bounding box center [1056, 402] width 485 height 427
type textarea "helperB.moveRight(2)"
type textarea "helperB.moveDown()"
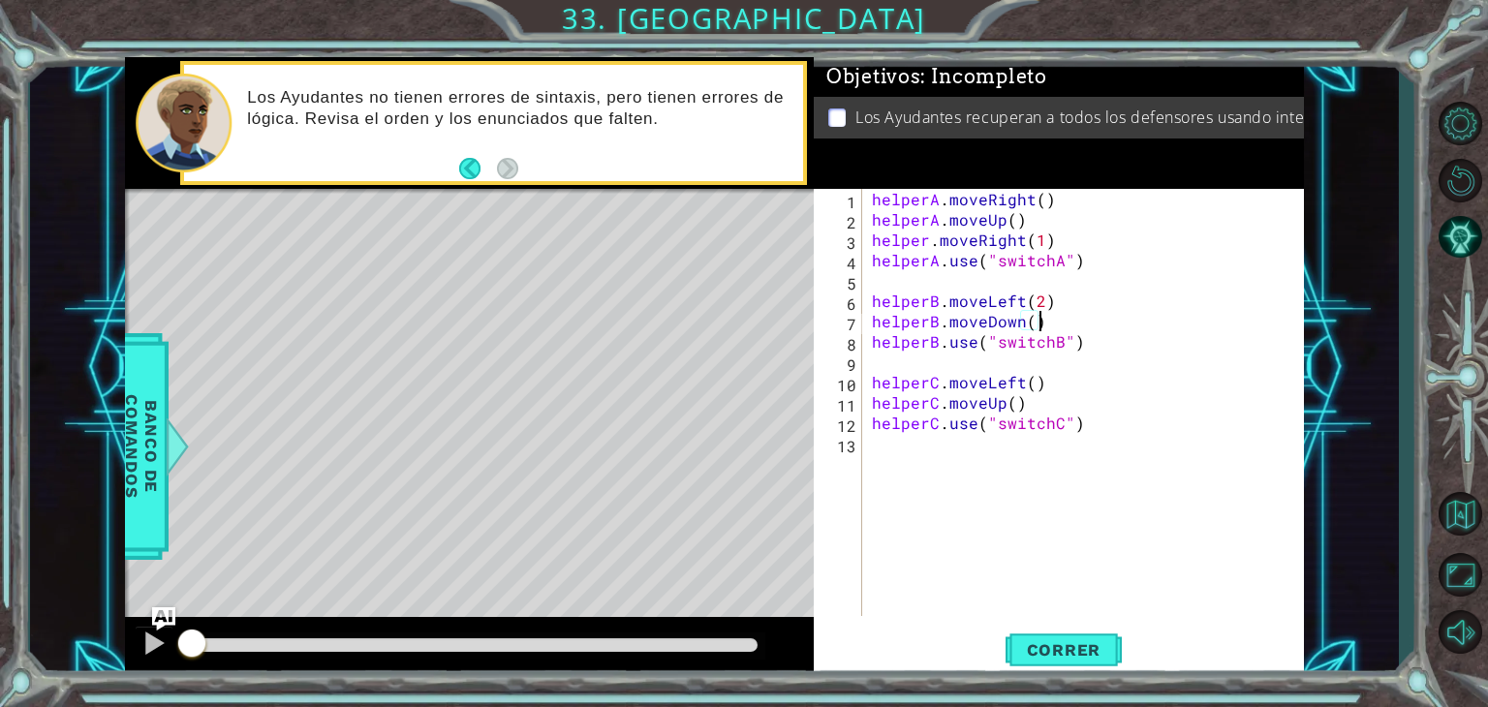
click at [1077, 328] on div "helperA . moveRight ( ) helperA . moveUp ( ) helper . moveRight ( 1 ) helperA .…" at bounding box center [1088, 423] width 441 height 468
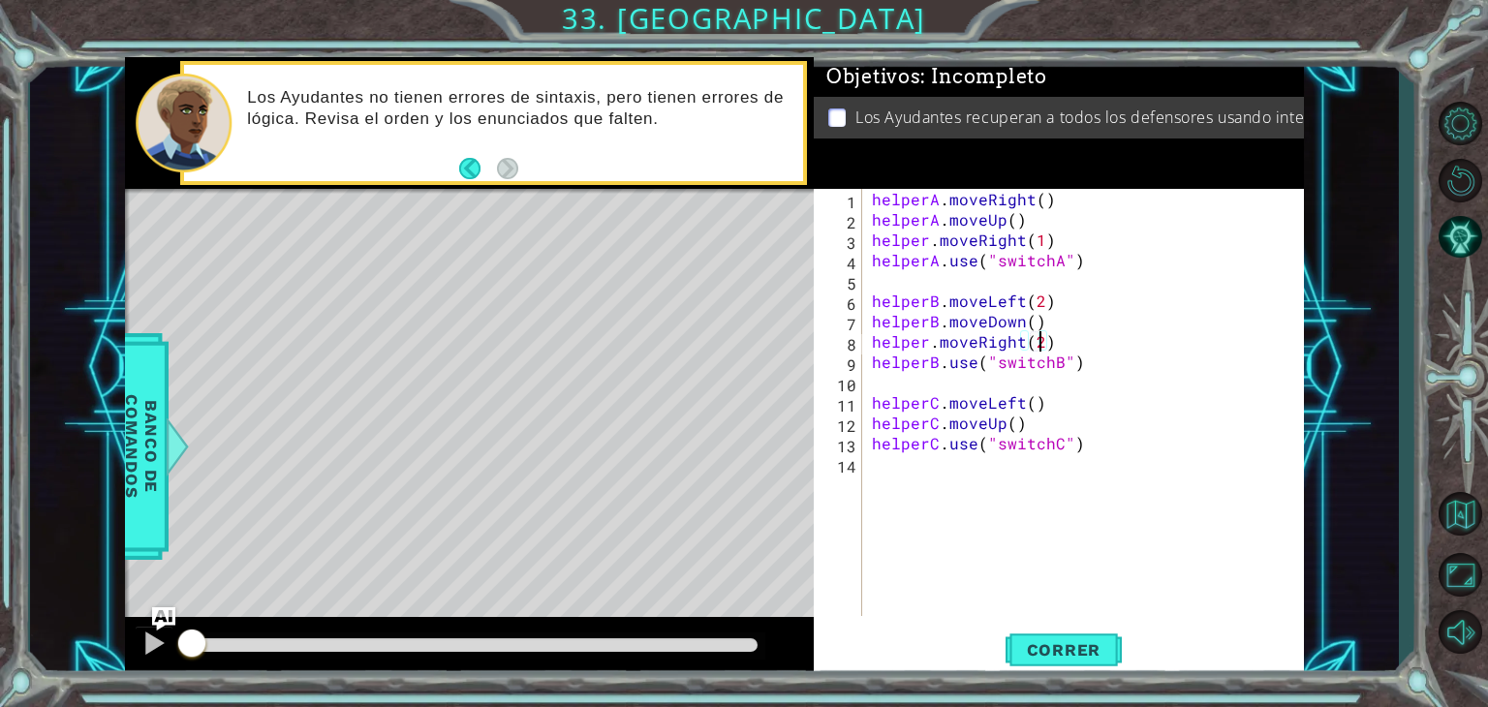
scroll to position [0, 10]
click at [1055, 423] on div "helperA . moveRight ( ) helperA . moveUp ( ) helper . moveRight ( 1 ) helperA .…" at bounding box center [1088, 423] width 441 height 468
type textarea "helperC.moveUp()"
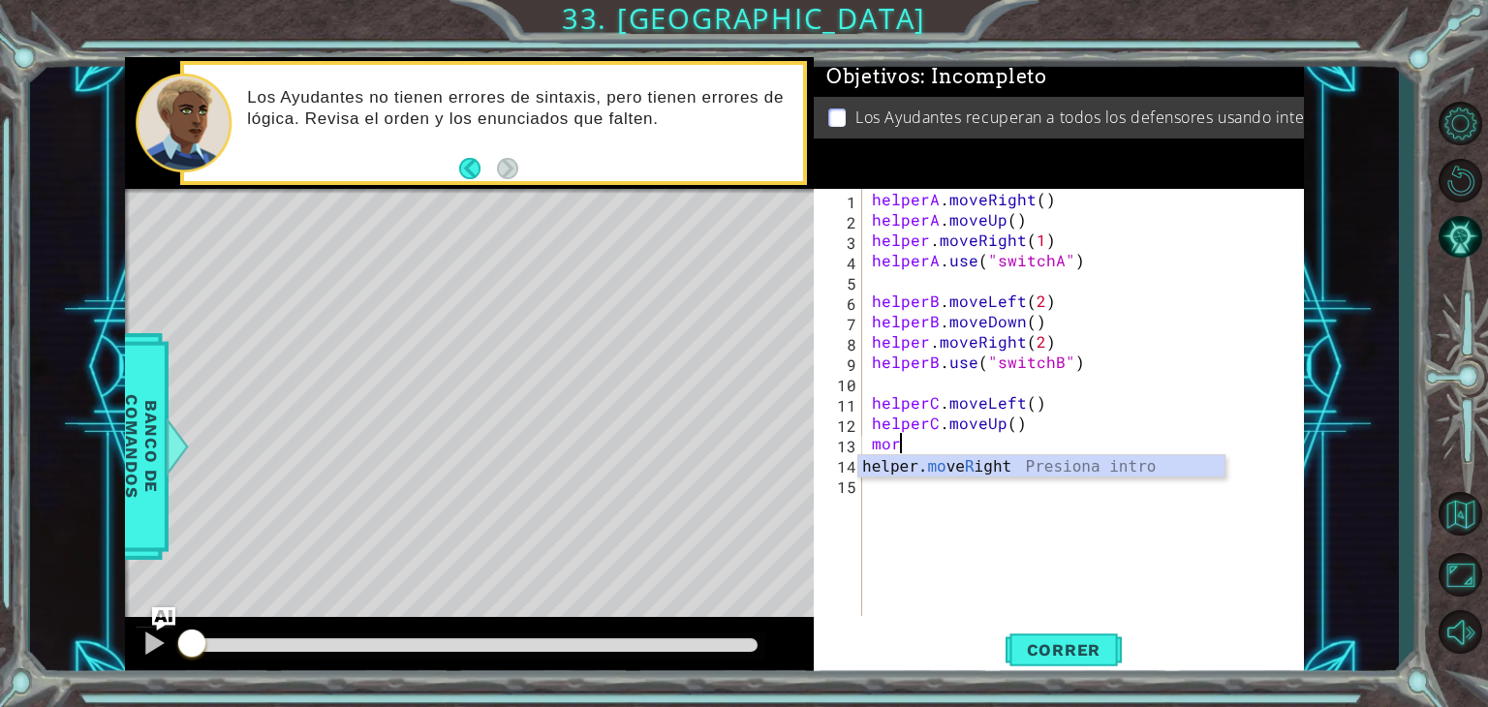
scroll to position [0, 0]
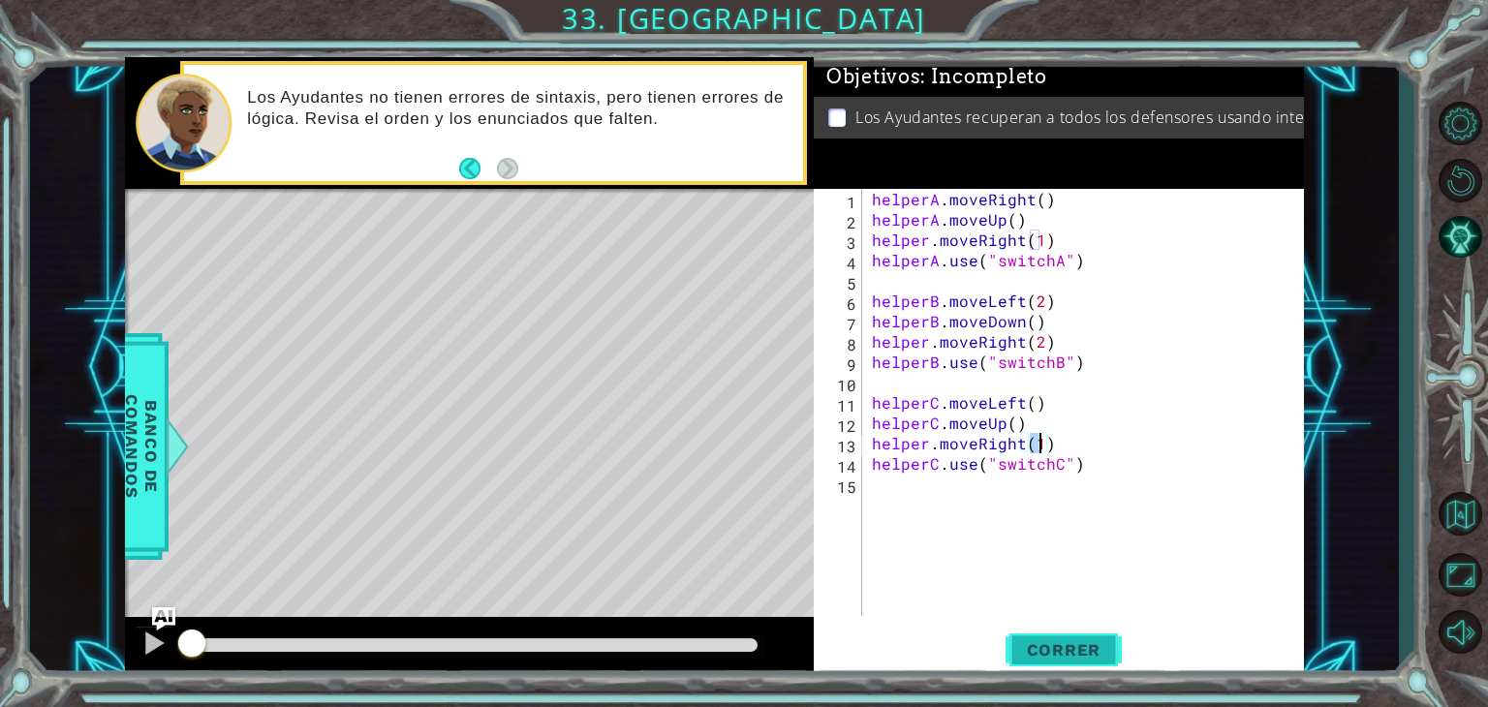
click at [1084, 645] on span "Correr" at bounding box center [1064, 650] width 113 height 19
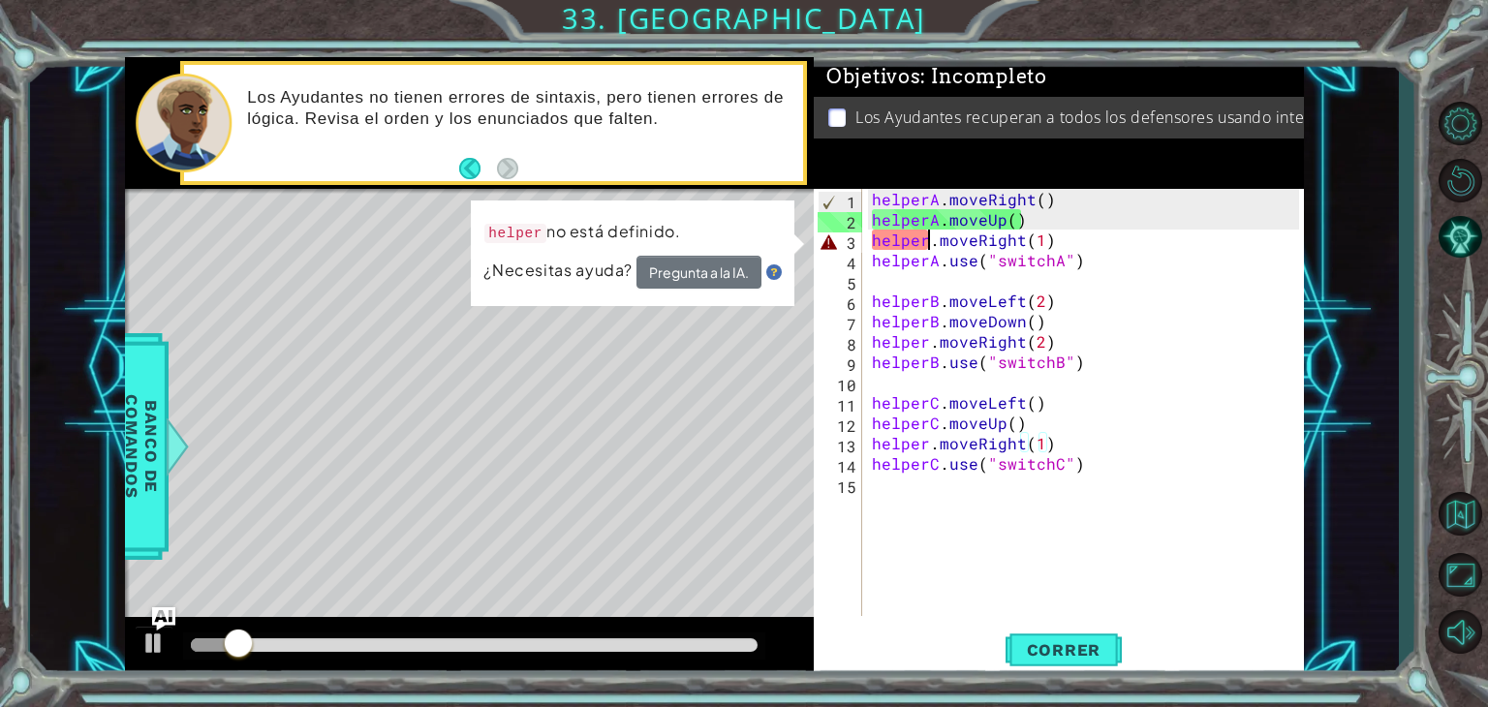
click at [929, 243] on div "helperA . moveRight ( ) helperA . moveUp ( ) helper . moveRight ( 1 ) helperA .…" at bounding box center [1088, 423] width 441 height 468
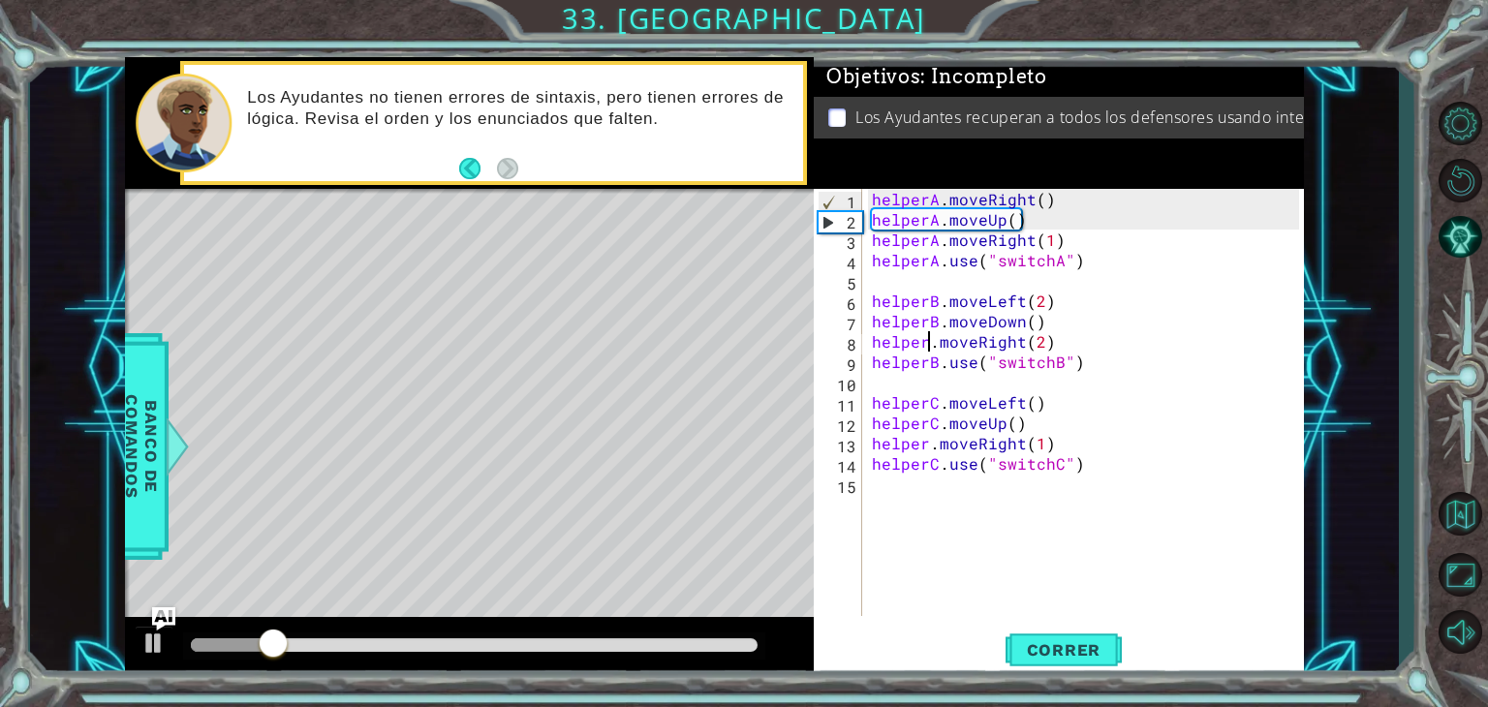
click at [926, 343] on div "helperA . moveRight ( ) helperA . moveUp ( ) helperA . moveRight ( 1 ) helperA …" at bounding box center [1088, 423] width 441 height 468
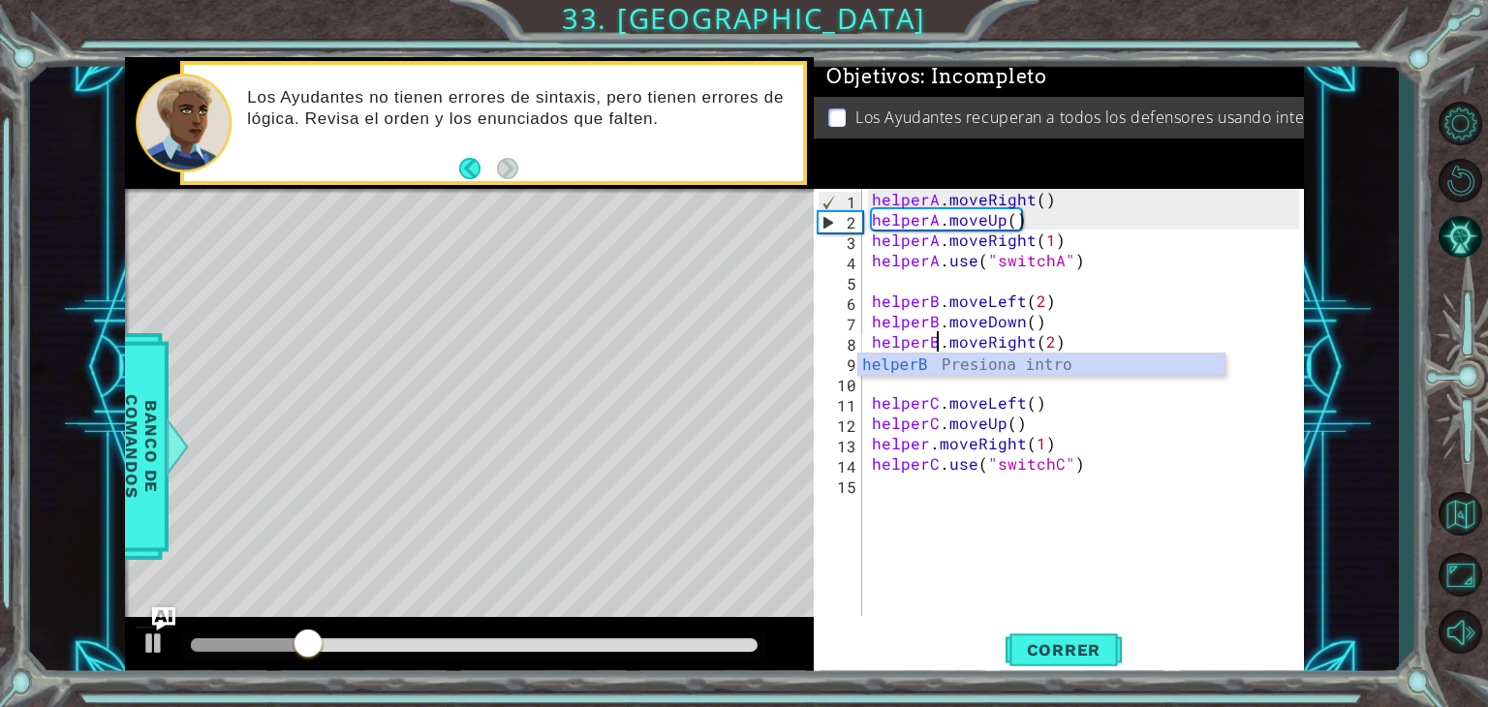
click at [926, 451] on div "helperA . moveRight ( ) helperA . moveUp ( ) helperA . moveRight ( 1 ) helperA …" at bounding box center [1088, 423] width 441 height 468
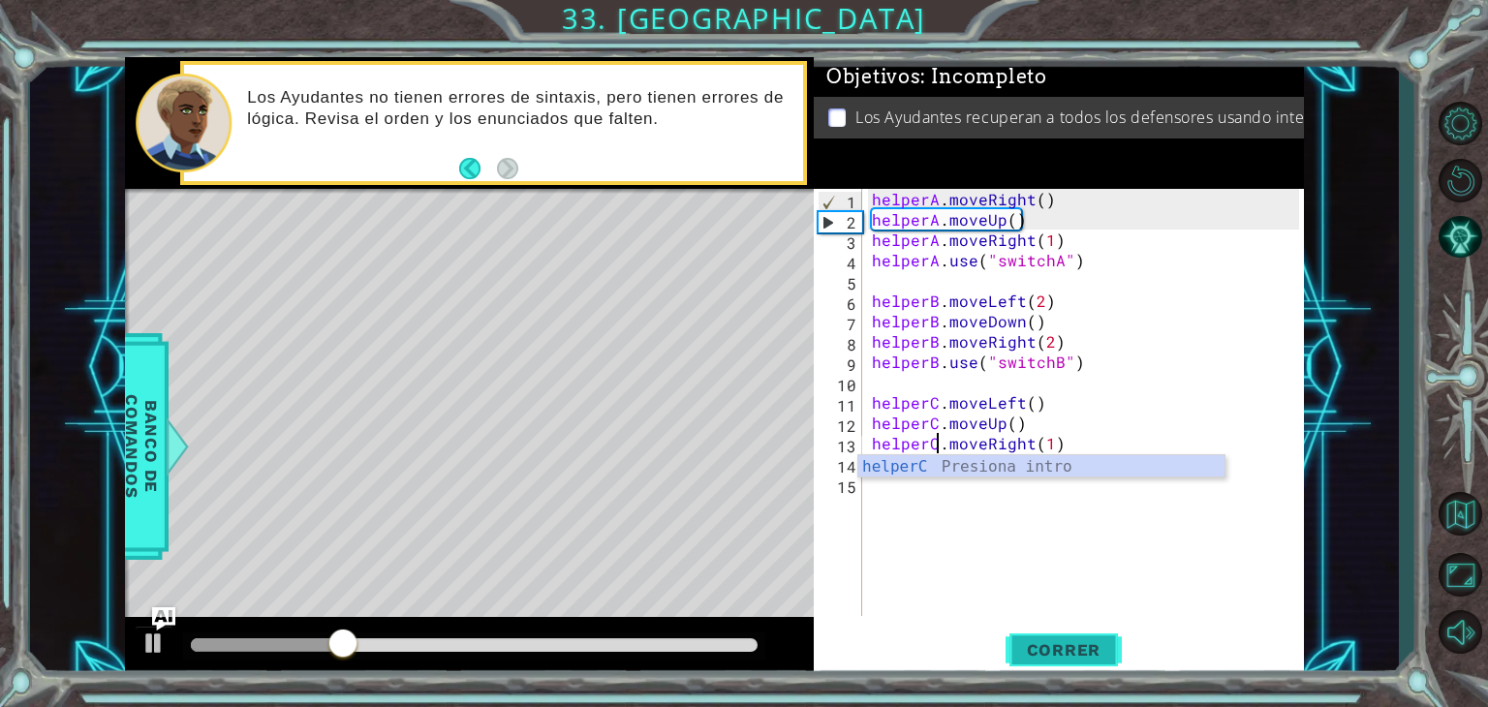
type textarea "helperC.moveRight(1)"
click at [1052, 641] on span "Correr" at bounding box center [1064, 650] width 113 height 19
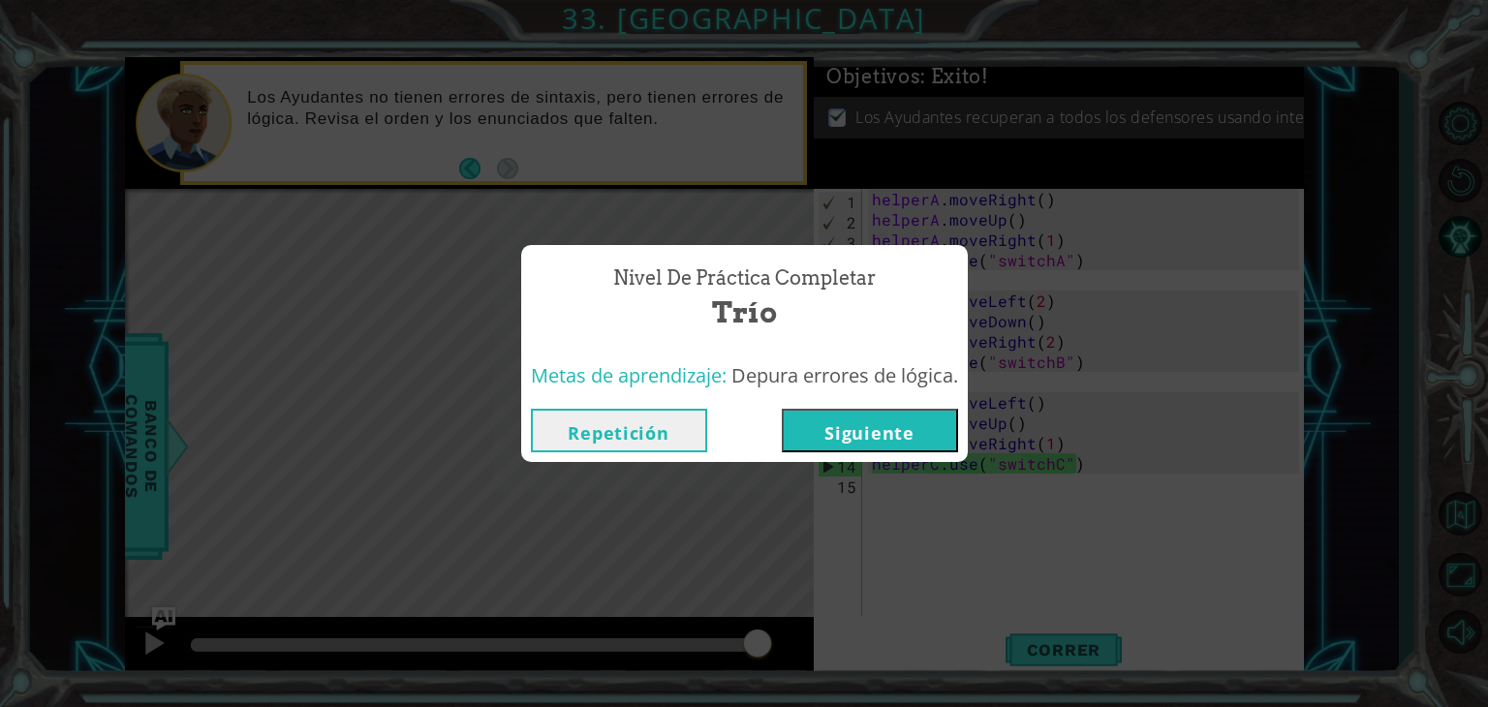
click at [891, 435] on button "Siguiente" at bounding box center [870, 431] width 176 height 44
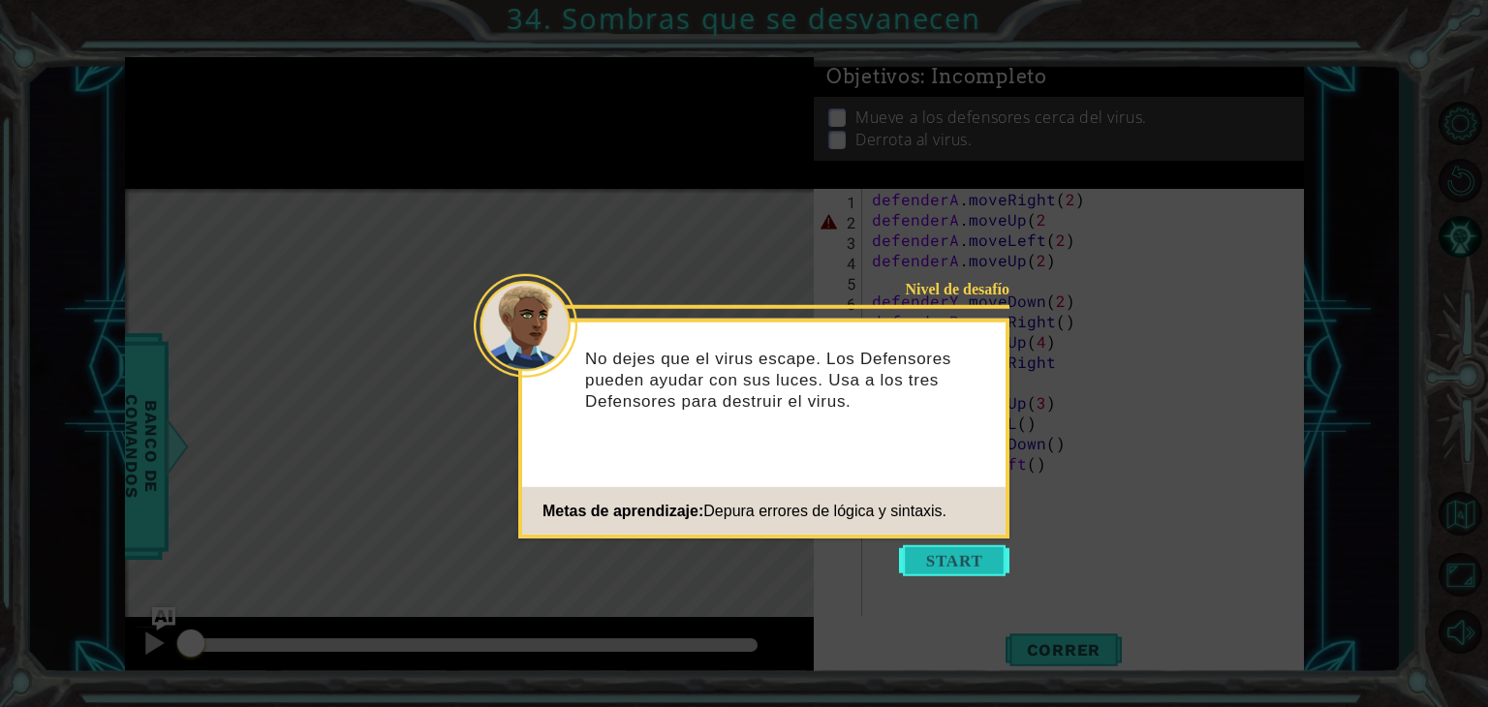
click at [940, 556] on button "Start" at bounding box center [954, 561] width 110 height 31
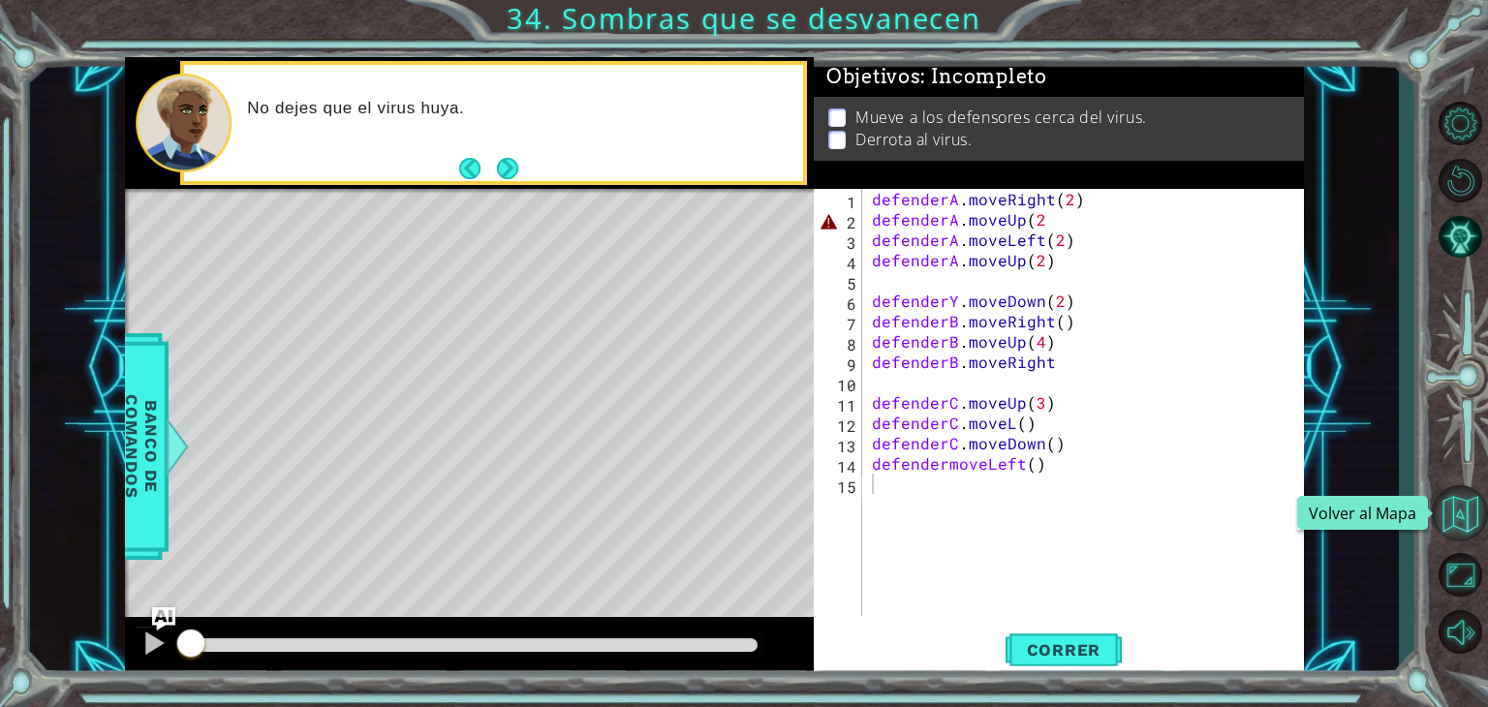
click at [1435, 515] on button "Volver al Mapa" at bounding box center [1460, 513] width 56 height 56
